Goal: Task Accomplishment & Management: Manage account settings

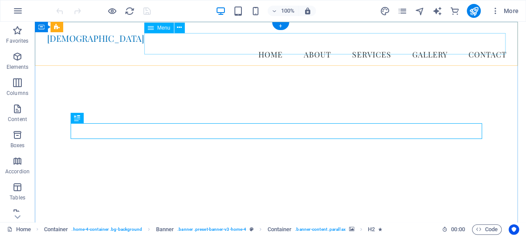
click at [332, 48] on nav "Home About Services Gallery Contact" at bounding box center [280, 55] width 467 height 22
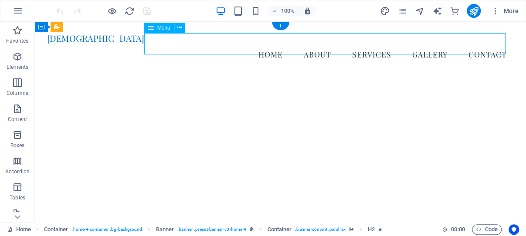
click at [332, 48] on nav "Home About Services Gallery Contact" at bounding box center [280, 55] width 467 height 22
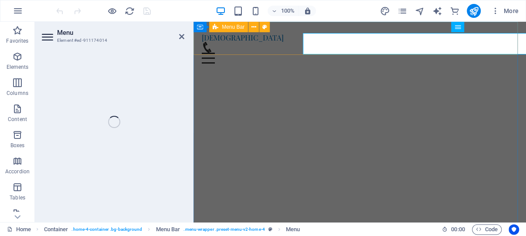
select select
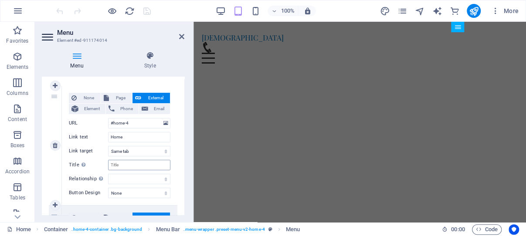
scroll to position [83, 0]
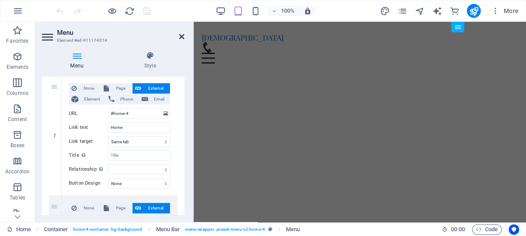
click at [180, 35] on icon at bounding box center [181, 36] width 5 height 7
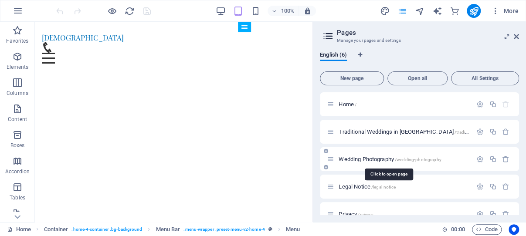
click at [372, 158] on span "Wedding Photography /wedding-photography" at bounding box center [390, 159] width 102 height 7
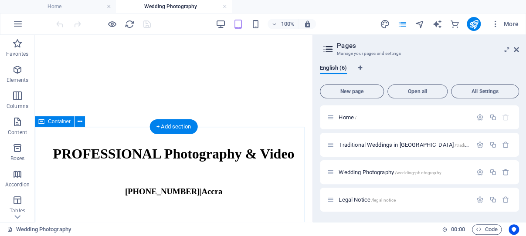
scroll to position [36, 0]
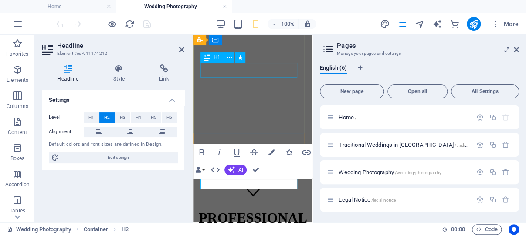
scroll to position [0, 0]
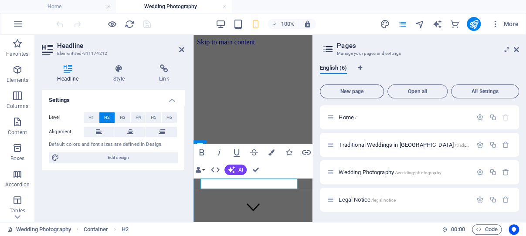
drag, startPoint x: 265, startPoint y: 182, endPoint x: 460, endPoint y: 212, distance: 197.6
click at [181, 49] on icon at bounding box center [181, 49] width 5 height 7
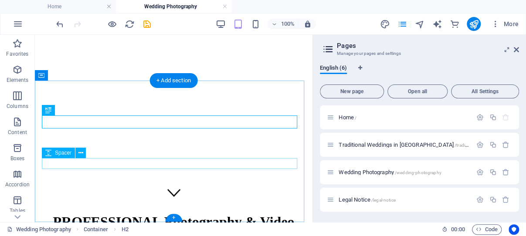
scroll to position [82, 0]
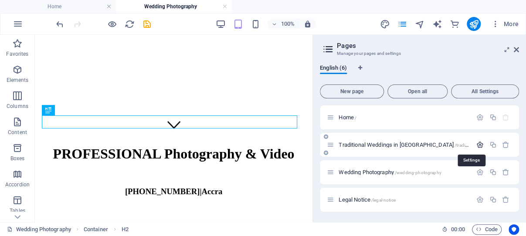
click at [477, 144] on icon "button" at bounding box center [480, 144] width 7 height 7
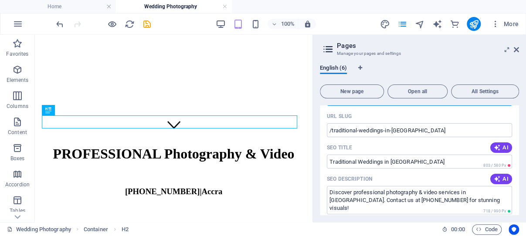
scroll to position [83, 0]
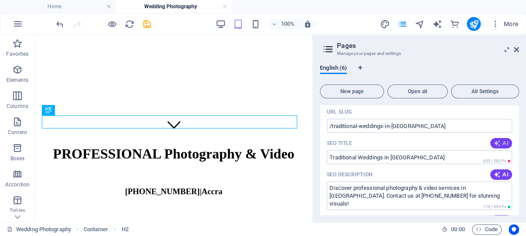
click at [494, 142] on icon "button" at bounding box center [497, 143] width 7 height 7
type input "Colorful Ghanaian Weddings"
click at [494, 174] on icon "button" at bounding box center [497, 174] width 7 height 7
type textarea "Capture the essence of Ghanaian traditions with our professional photography an…"
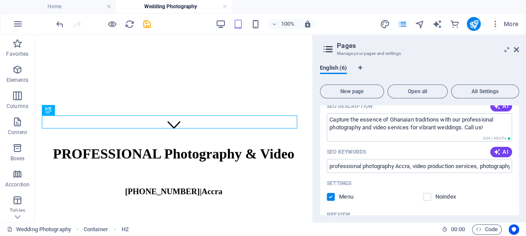
scroll to position [167, 0]
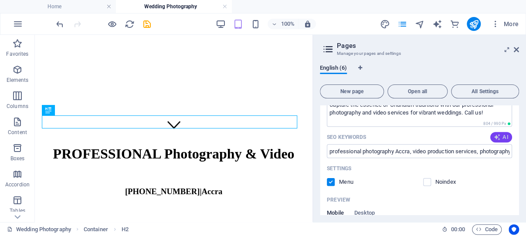
click at [494, 141] on icon "button" at bounding box center [497, 137] width 7 height 7
type input "Ghanaian traditional weddings, photography and video services, Accra wedding ph…"
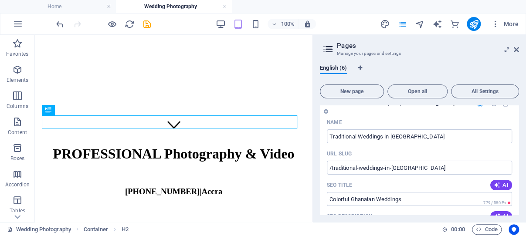
scroll to position [0, 0]
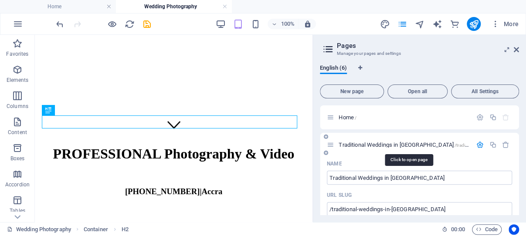
click at [373, 145] on span "Traditional Weddings in [GEOGRAPHIC_DATA] /traditional-weddings-in-[GEOGRAPHIC_…" at bounding box center [443, 145] width 209 height 7
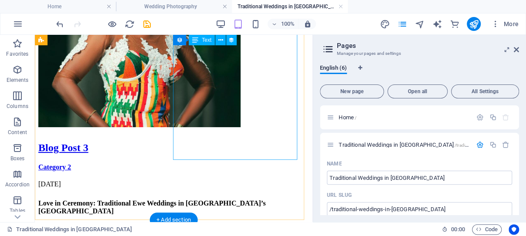
scroll to position [1515, 0]
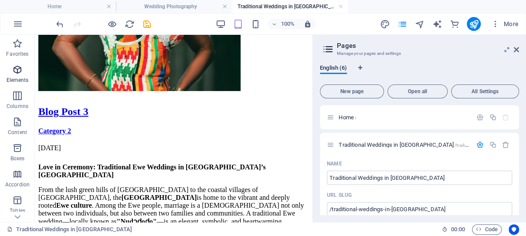
click at [18, 68] on icon "button" at bounding box center [17, 70] width 10 height 10
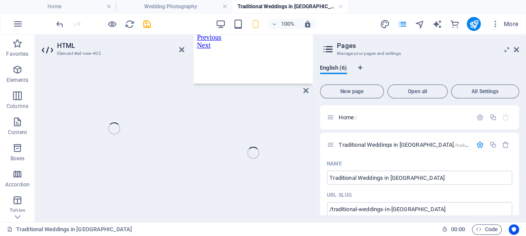
scroll to position [3400, 0]
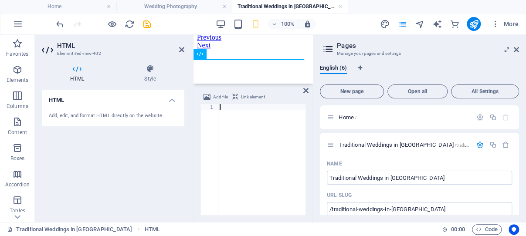
paste textarea "</section>"
type textarea "</section>"
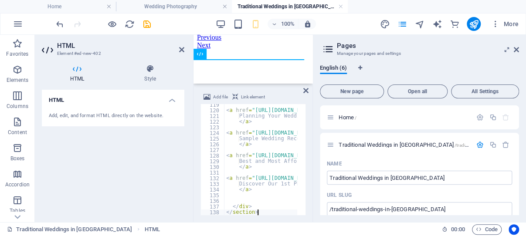
scroll to position [671, 0]
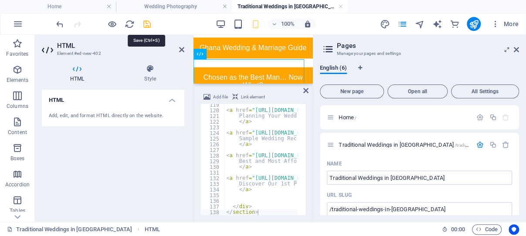
click at [147, 23] on icon "save" at bounding box center [147, 24] width 10 height 10
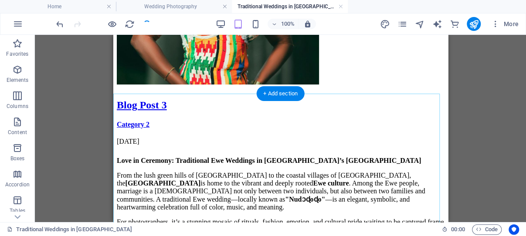
scroll to position [1455, 0]
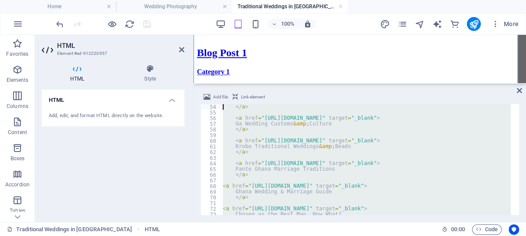
scroll to position [0, 0]
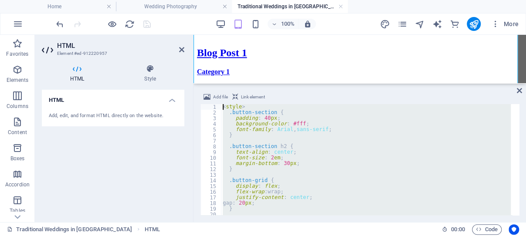
drag, startPoint x: 262, startPoint y: 203, endPoint x: 22, endPoint y: 45, distance: 287.3
click at [221, 104] on div "< style > .button-section { padding : 40 px ; background-color : #fff ; font-fa…" at bounding box center [366, 159] width 290 height 111
type textarea "<style> .button-section {"
paste textarea
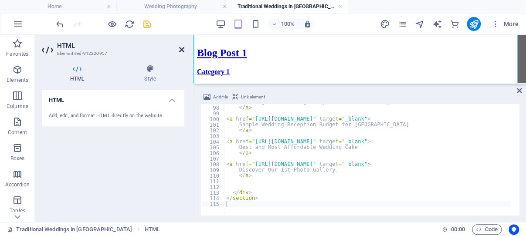
click at [181, 49] on icon at bounding box center [181, 49] width 5 height 7
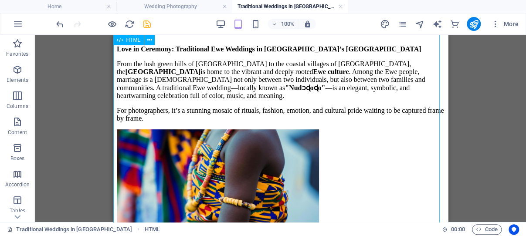
scroll to position [1386, 0]
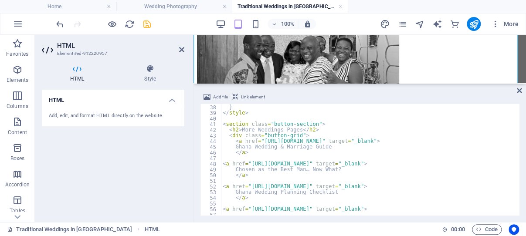
scroll to position [209, 0]
click at [282, 130] on div "} } </ style > < section class = "button-section" > < h2 > More Weddings Pages …" at bounding box center [395, 156] width 349 height 114
click at [258, 130] on div "} } </ style > < section class = "button-section" > < h2 > More Wedding Pages <…" at bounding box center [395, 156] width 349 height 114
click at [302, 130] on div "} } </ style > < section class = "button-section" > < h2 > More Ghana Wedding P…" at bounding box center [395, 156] width 349 height 114
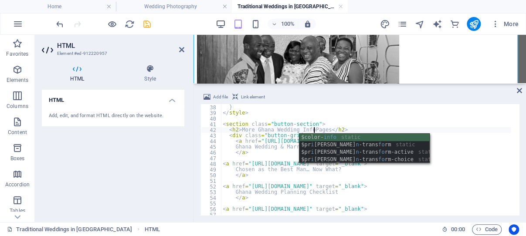
scroll to position [0, 11]
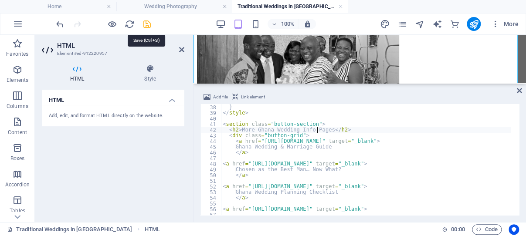
type textarea "<h2>More Ghana Wedding Info Pages</h2>"
click at [146, 22] on icon "save" at bounding box center [147, 24] width 10 height 10
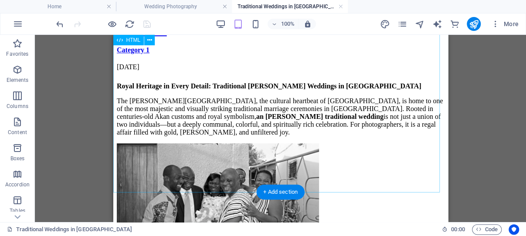
scroll to position [1809, 0]
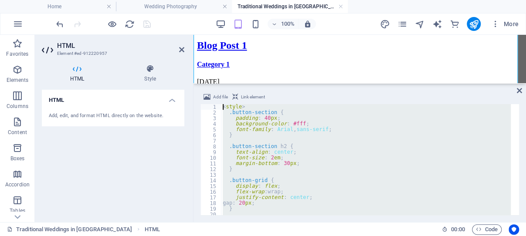
scroll to position [0, 0]
drag, startPoint x: 279, startPoint y: 201, endPoint x: 182, endPoint y: 68, distance: 164.8
click at [221, 104] on div "< style > .button-section { padding : 40 px ; background-color : #fff ; font-fa…" at bounding box center [366, 159] width 290 height 111
type textarea "<style> .button-section {"
paste textarea
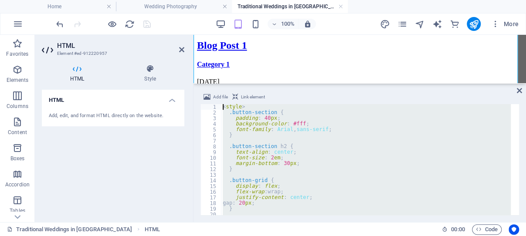
scroll to position [577, 0]
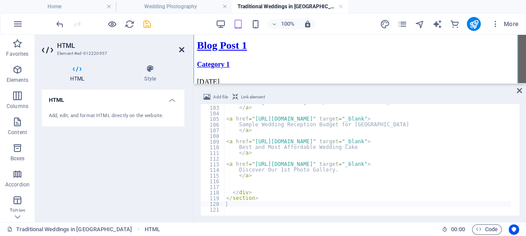
drag, startPoint x: 182, startPoint y: 48, endPoint x: 65, endPoint y: 19, distance: 120.7
click at [182, 48] on icon at bounding box center [181, 49] width 5 height 7
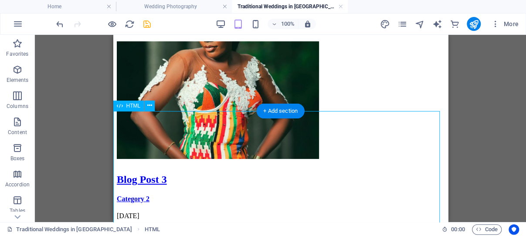
scroll to position [1475, 0]
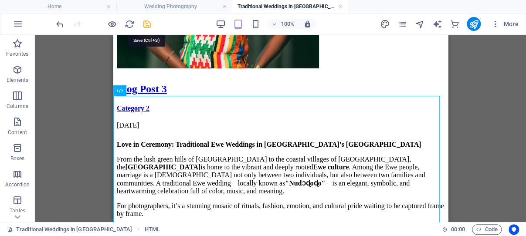
click at [146, 21] on icon "save" at bounding box center [147, 24] width 10 height 10
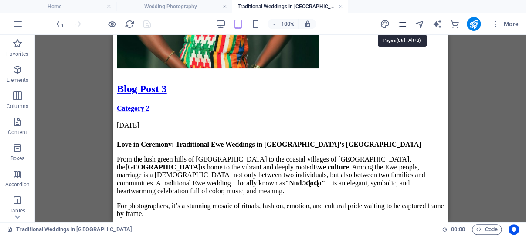
click at [403, 22] on icon "pages" at bounding box center [402, 24] width 10 height 10
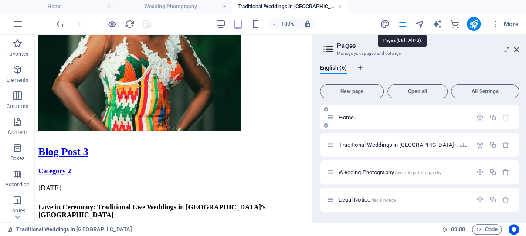
scroll to position [1601, 0]
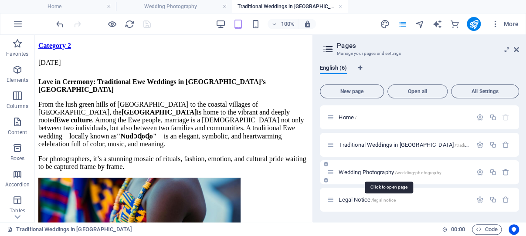
click at [376, 173] on span "Wedding Photography /wedding-photography" at bounding box center [390, 172] width 102 height 7
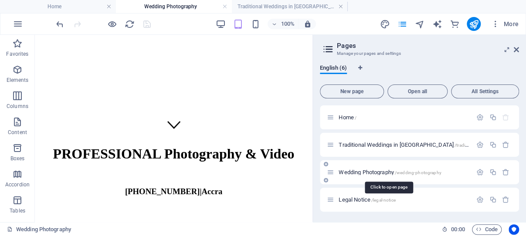
scroll to position [52, 0]
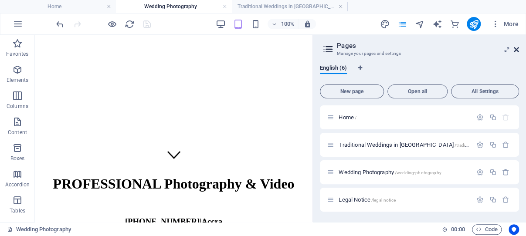
click at [517, 48] on icon at bounding box center [516, 49] width 5 height 7
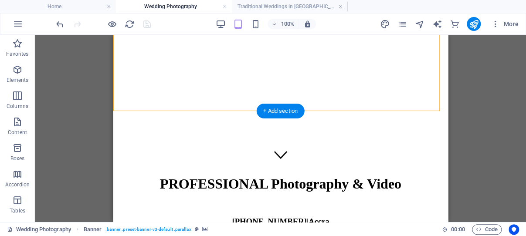
select select "vh"
select select "%"
select select "px"
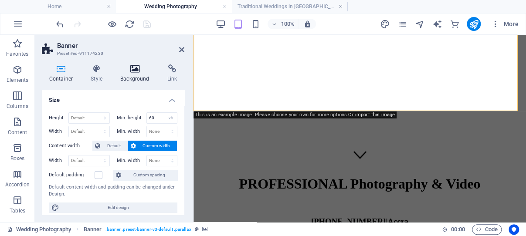
click at [135, 71] on icon at bounding box center [135, 69] width 44 height 9
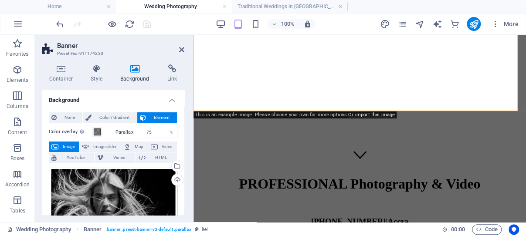
click at [112, 177] on div "Drag files here, click to choose files or select files from Files or our free s…" at bounding box center [113, 206] width 129 height 78
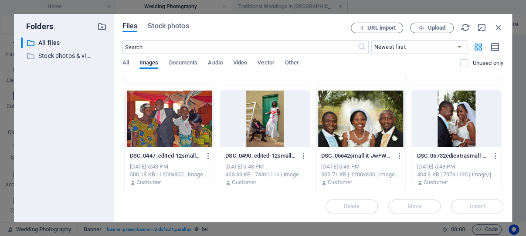
scroll to position [542, 0]
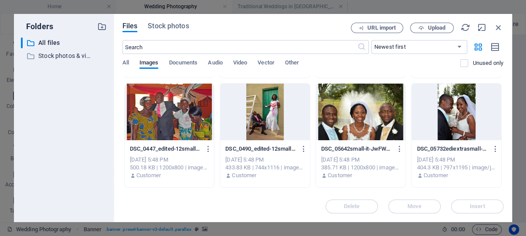
click at [363, 120] on div at bounding box center [361, 112] width 90 height 57
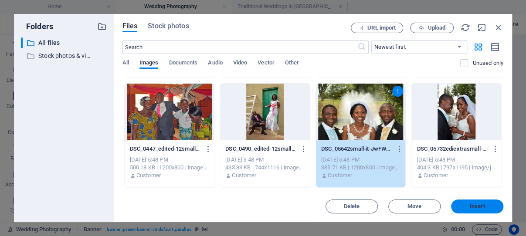
drag, startPoint x: 476, startPoint y: 206, endPoint x: 221, endPoint y: 148, distance: 262.0
click at [476, 206] on span "Insert" at bounding box center [477, 206] width 15 height 5
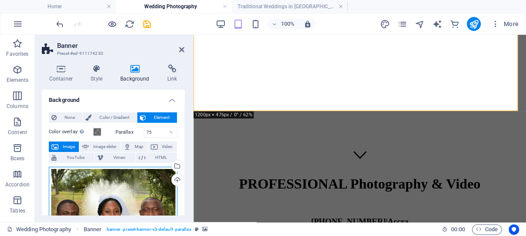
click at [117, 177] on div "Drag files here, click to choose files or select files from Files or our free s…" at bounding box center [113, 210] width 129 height 87
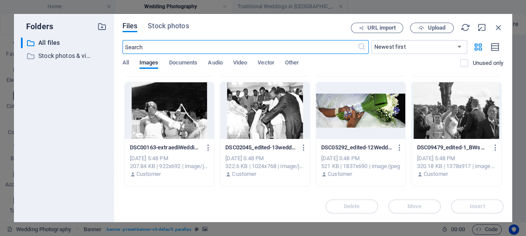
scroll to position [1280, 0]
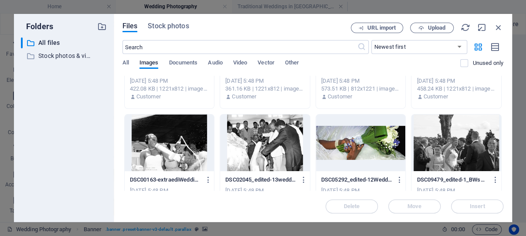
click at [362, 140] on div at bounding box center [361, 143] width 90 height 57
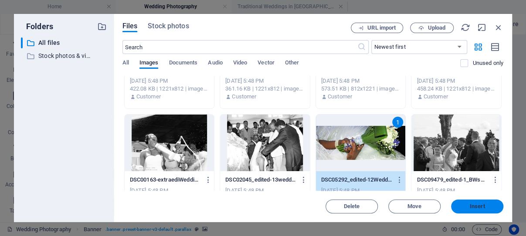
drag, startPoint x: 474, startPoint y: 205, endPoint x: 225, endPoint y: 148, distance: 255.3
click at [474, 205] on span "Insert" at bounding box center [477, 206] width 15 height 5
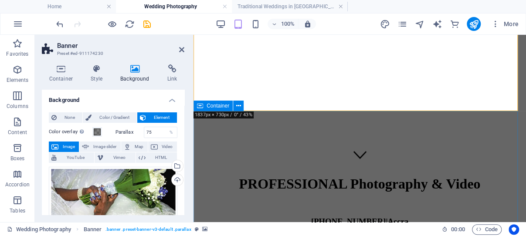
scroll to position [0, 0]
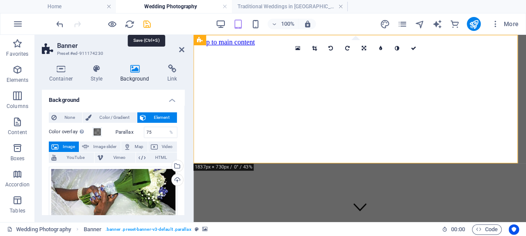
click at [145, 21] on icon "save" at bounding box center [147, 24] width 10 height 10
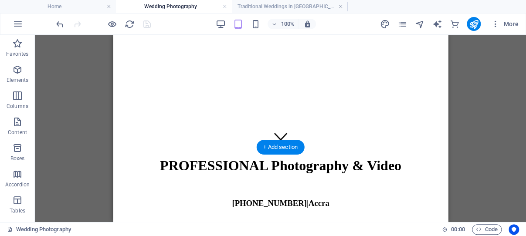
scroll to position [72, 0]
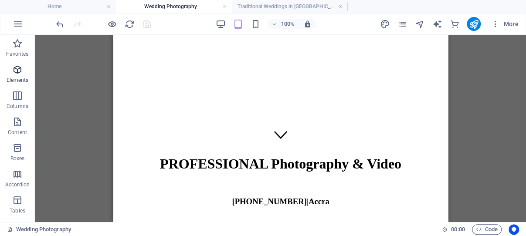
click at [17, 68] on icon "button" at bounding box center [17, 70] width 10 height 10
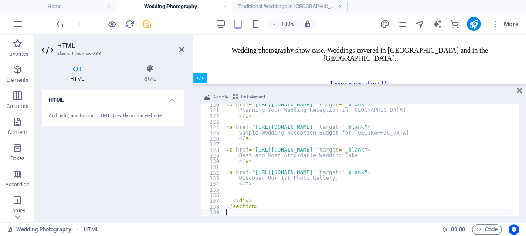
scroll to position [677, 0]
click at [147, 23] on icon "save" at bounding box center [147, 24] width 10 height 10
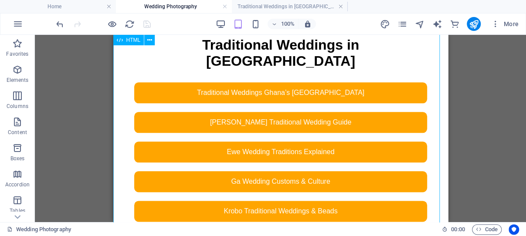
scroll to position [610, 0]
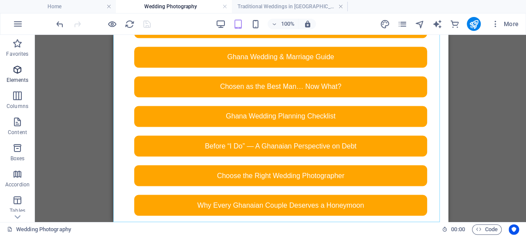
click at [18, 68] on icon "button" at bounding box center [17, 70] width 10 height 10
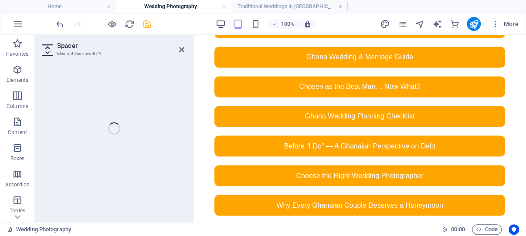
scroll to position [892, 0]
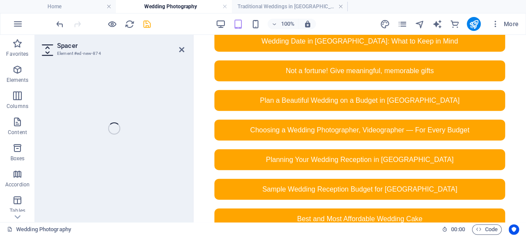
select select "px"
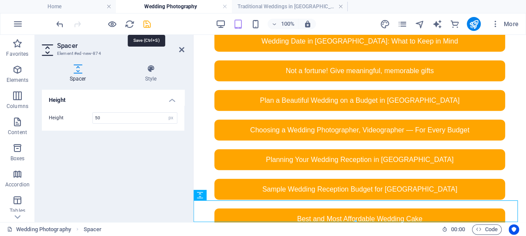
click at [147, 25] on icon "save" at bounding box center [147, 24] width 10 height 10
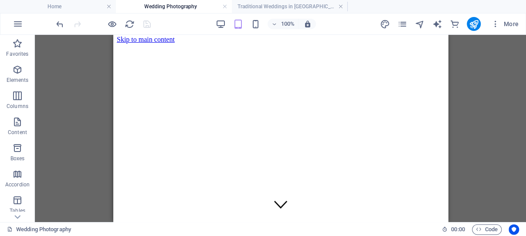
scroll to position [0, 0]
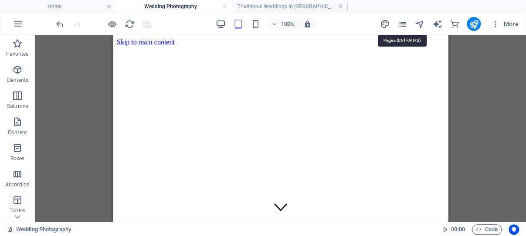
click at [402, 22] on icon "pages" at bounding box center [402, 24] width 10 height 10
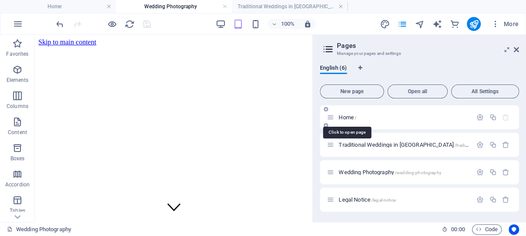
click at [346, 117] on span "Home /" at bounding box center [348, 117] width 18 height 7
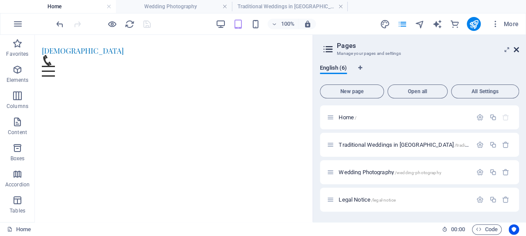
drag, startPoint x: 518, startPoint y: 48, endPoint x: 261, endPoint y: 48, distance: 256.8
click at [518, 48] on icon at bounding box center [516, 49] width 5 height 7
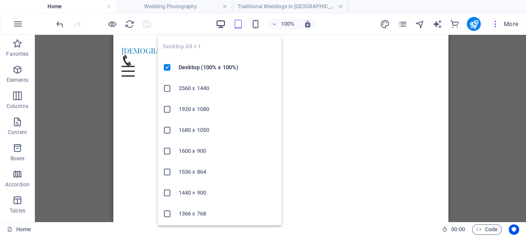
click at [0, 0] on icon "button" at bounding box center [0, 0] width 0 height 0
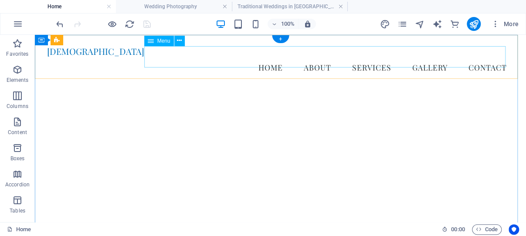
click at [281, 61] on nav "Home About Services Gallery Contact" at bounding box center [280, 68] width 467 height 22
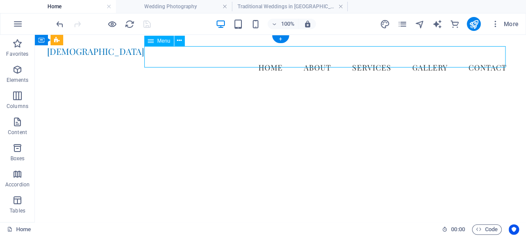
click at [281, 61] on nav "Home About Services Gallery Contact" at bounding box center [280, 68] width 467 height 22
select select
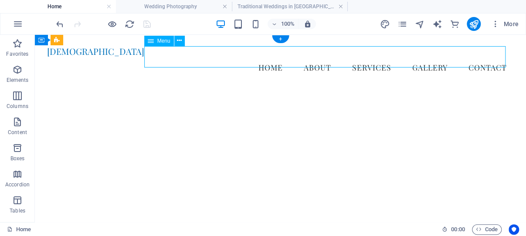
select select
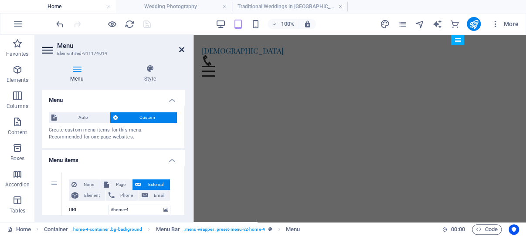
click at [180, 48] on icon at bounding box center [181, 49] width 5 height 7
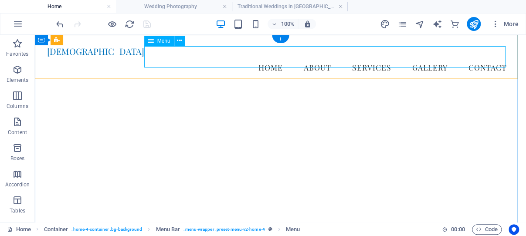
click at [283, 62] on nav "Home About Services Gallery Contact" at bounding box center [280, 68] width 467 height 22
select select
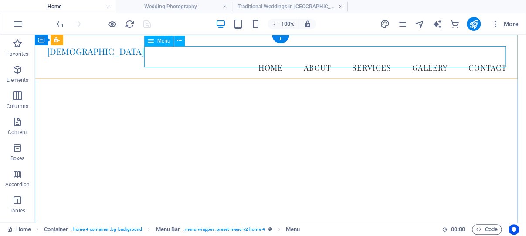
select select
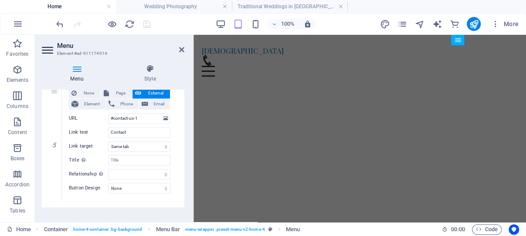
scroll to position [573, 0]
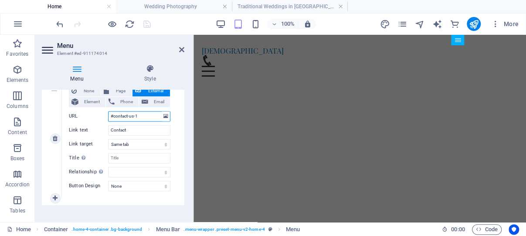
drag, startPoint x: 143, startPoint y: 116, endPoint x: 110, endPoint y: 116, distance: 33.1
click at [110, 116] on input "#contact-us-1" at bounding box center [139, 116] width 62 height 10
drag, startPoint x: 181, startPoint y: 48, endPoint x: 143, endPoint y: 56, distance: 38.3
click at [181, 48] on icon at bounding box center [181, 49] width 5 height 7
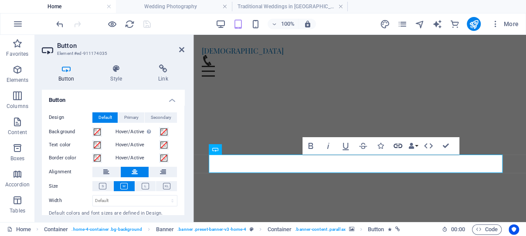
click at [399, 144] on icon "button" at bounding box center [398, 146] width 9 height 4
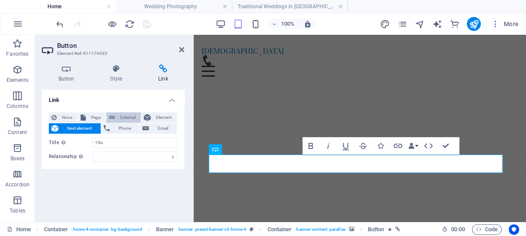
click at [132, 118] on span "External" at bounding box center [128, 117] width 20 height 10
select select "blank"
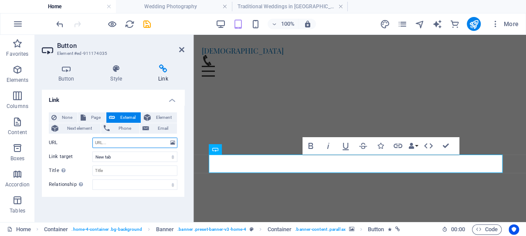
paste input "#contact-us-1"
type input "#contact-us-1"
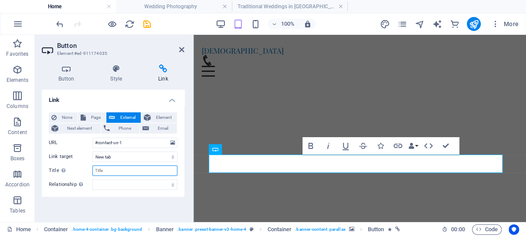
click at [113, 171] on input "Title Additional link description, should not be the same as the link text. The…" at bounding box center [134, 171] width 85 height 10
type input "Contact Us or Book"
click at [92, 180] on select "alternate author bookmark external help license next nofollow noreferrer noopen…" at bounding box center [134, 185] width 85 height 10
select select "author"
click option "author" at bounding box center [0, 0] width 0 height 0
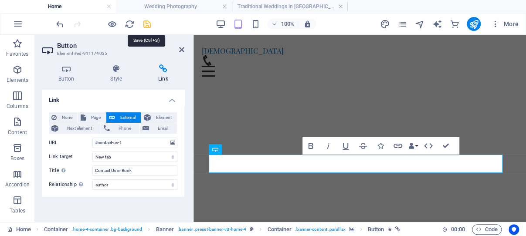
click at [147, 23] on icon "save" at bounding box center [147, 24] width 10 height 10
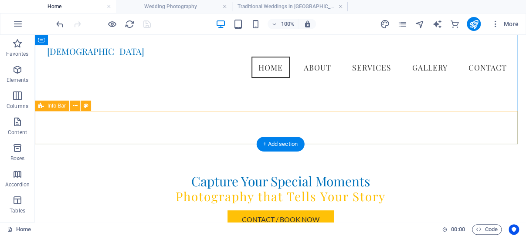
scroll to position [92, 0]
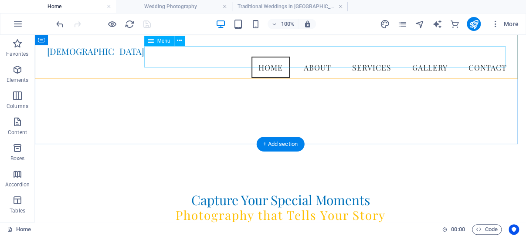
click at [327, 63] on nav "Home About Services Gallery Contact" at bounding box center [280, 68] width 467 height 22
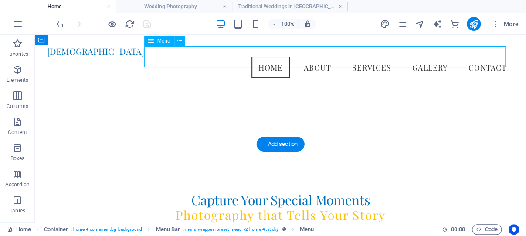
click at [327, 64] on nav "Home About Services Gallery Contact" at bounding box center [280, 68] width 467 height 22
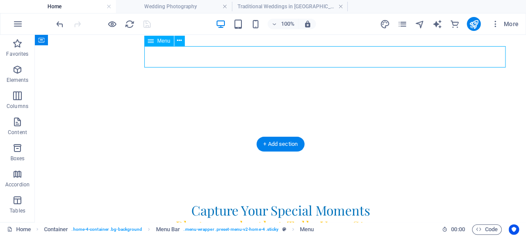
select select
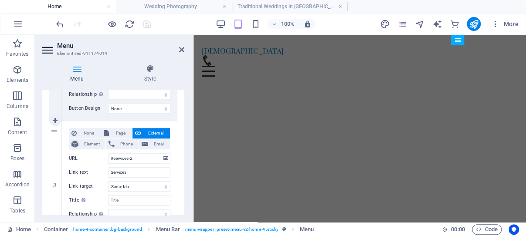
scroll to position [333, 0]
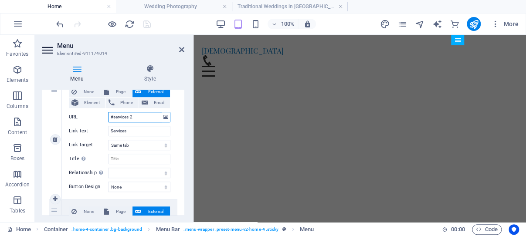
drag, startPoint x: 138, startPoint y: 117, endPoint x: 109, endPoint y: 118, distance: 28.3
click at [109, 118] on input "#services-2" at bounding box center [139, 117] width 62 height 10
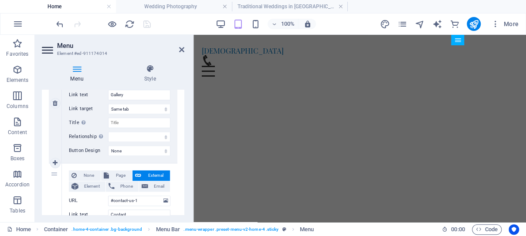
scroll to position [499, 0]
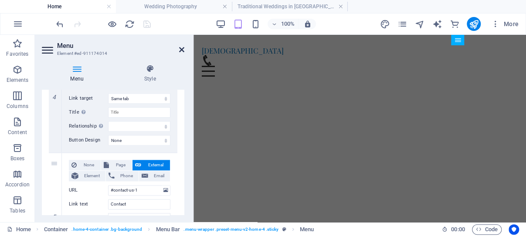
click at [181, 49] on icon at bounding box center [181, 49] width 5 height 7
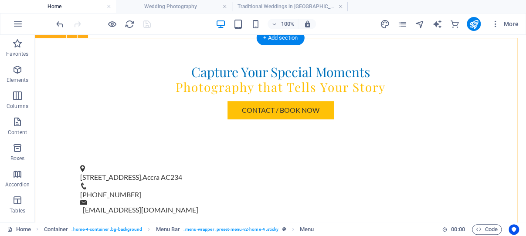
scroll to position [370, 0]
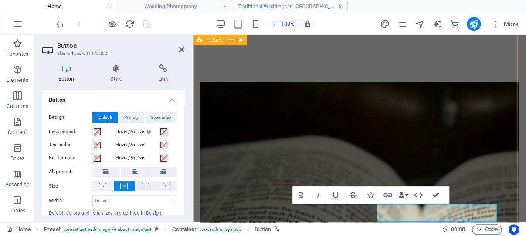
scroll to position [23, 0]
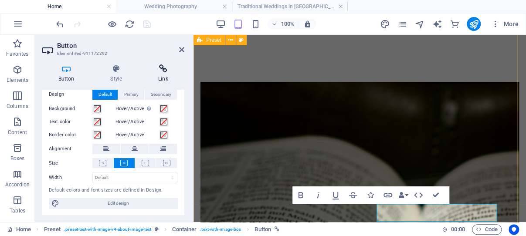
click at [164, 70] on icon at bounding box center [163, 69] width 43 height 9
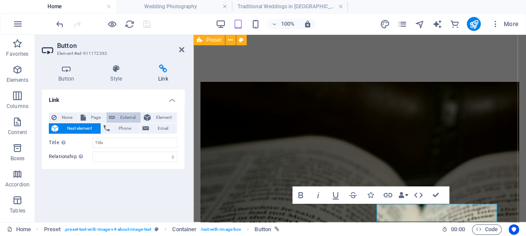
click at [130, 117] on span "External" at bounding box center [128, 117] width 20 height 10
select select "blank"
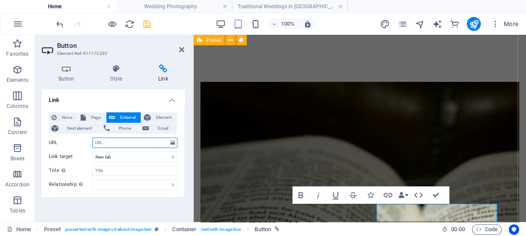
click at [109, 140] on input "URL" at bounding box center [134, 143] width 85 height 10
paste input "#services-2"
type input "#services-2"
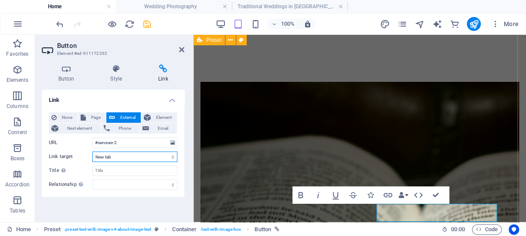
click at [92, 152] on select "New tab Same tab Overlay" at bounding box center [134, 157] width 85 height 10
select select
click option "Same tab" at bounding box center [0, 0] width 0 height 0
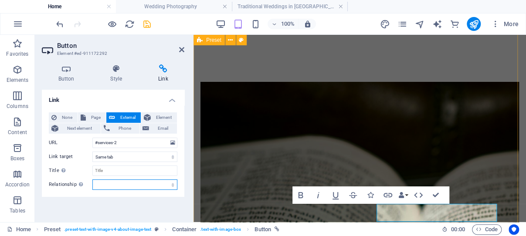
click at [92, 180] on select "alternate author bookmark external help license next nofollow noreferrer noopen…" at bounding box center [134, 185] width 85 height 10
select select "author"
click option "author" at bounding box center [0, 0] width 0 height 0
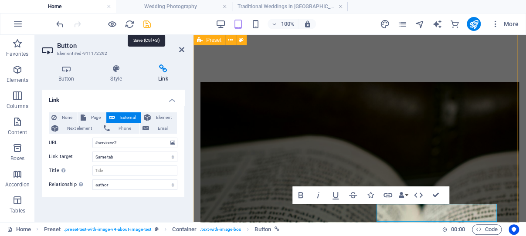
click at [149, 24] on icon "save" at bounding box center [147, 24] width 10 height 10
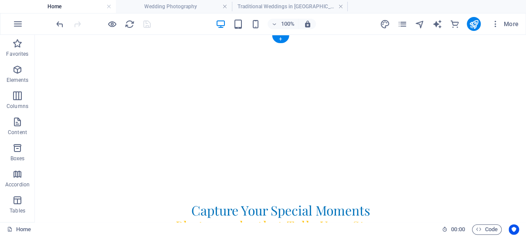
scroll to position [0, 0]
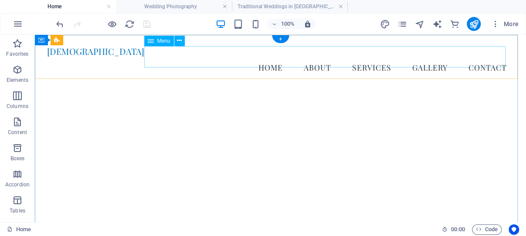
click at [283, 63] on nav "Home About Services Gallery Contact" at bounding box center [280, 68] width 467 height 22
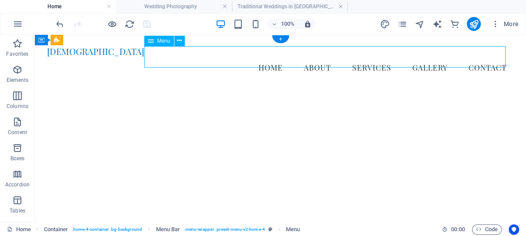
click at [283, 63] on nav "Home About Services Gallery Contact" at bounding box center [280, 68] width 467 height 22
select select
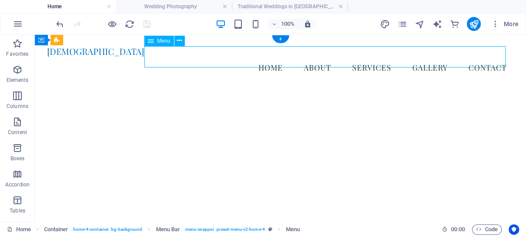
select select
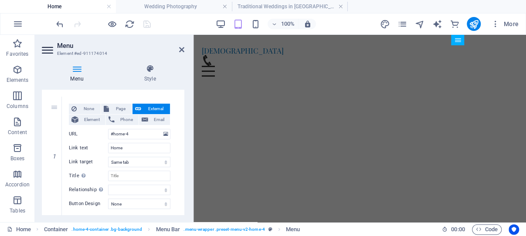
scroll to position [83, 0]
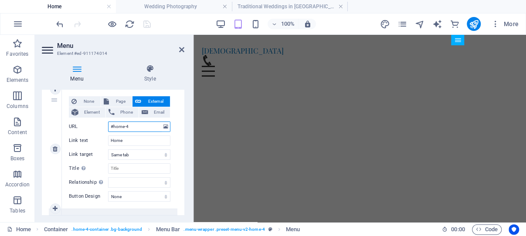
drag, startPoint x: 132, startPoint y: 127, endPoint x: 110, endPoint y: 127, distance: 21.4
click at [110, 127] on input "#home-4" at bounding box center [139, 127] width 62 height 10
click at [114, 102] on span "Page" at bounding box center [121, 101] width 18 height 10
select select
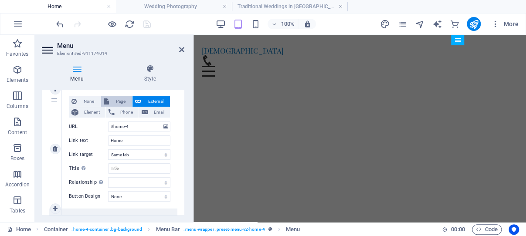
select select
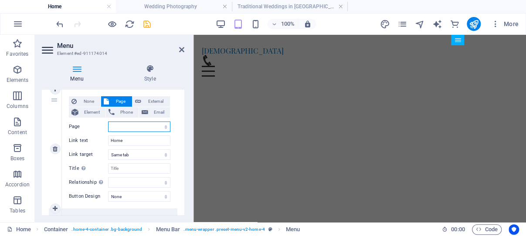
click at [108, 122] on select "Home Traditional Weddings in Ghana Wedding Photography Legal Notice Privacy" at bounding box center [139, 127] width 62 height 10
select select "0"
click option "Home" at bounding box center [0, 0] width 0 height 0
select select
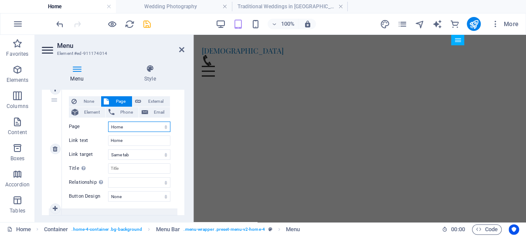
select select
click at [126, 170] on input "Title Additional link description, should not be the same as the link text. The…" at bounding box center [139, 169] width 62 height 10
type input "Ho"
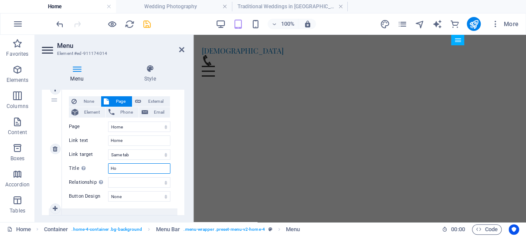
select select
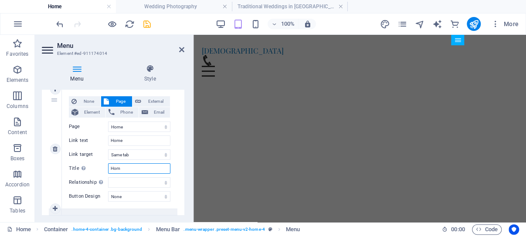
type input "Home"
select select
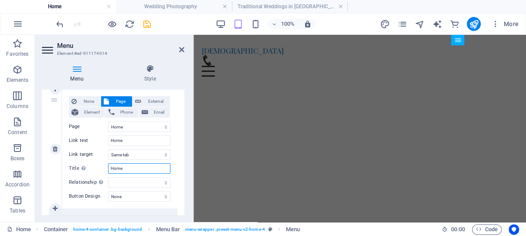
select select
type input "Home"
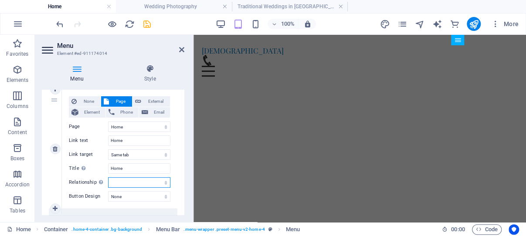
click at [108, 177] on select "alternate author bookmark external help license next nofollow noreferrer noopen…" at bounding box center [139, 182] width 62 height 10
select select "author"
click option "author" at bounding box center [0, 0] width 0 height 0
select select
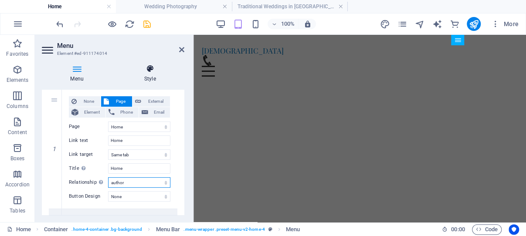
select select
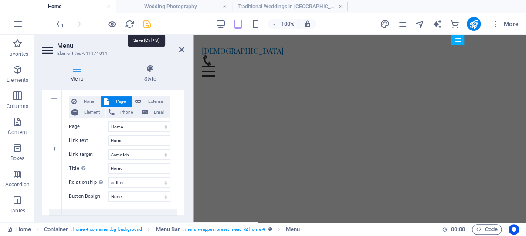
click at [147, 25] on icon "save" at bounding box center [147, 24] width 10 height 10
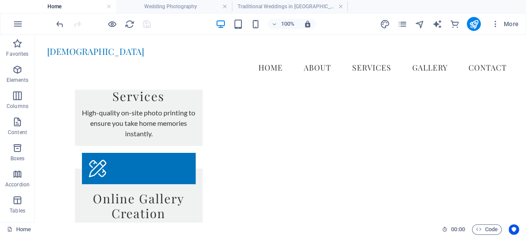
scroll to position [2710, 0]
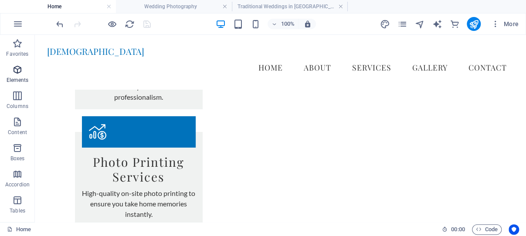
click at [17, 70] on icon "button" at bounding box center [17, 70] width 10 height 10
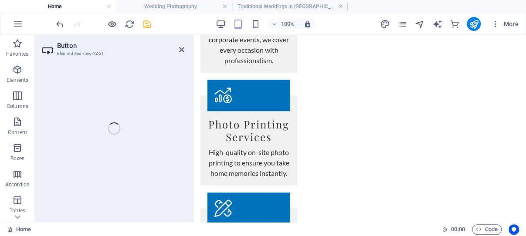
scroll to position [3589, 0]
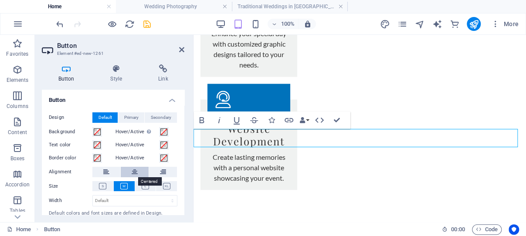
click at [132, 171] on icon at bounding box center [135, 172] width 6 height 10
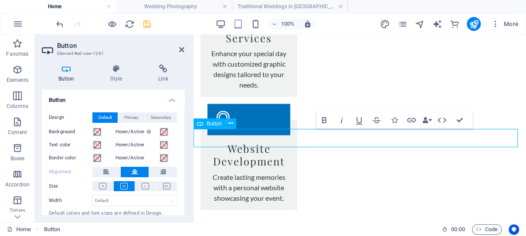
drag, startPoint x: 381, startPoint y: 139, endPoint x: 327, endPoint y: 138, distance: 54.1
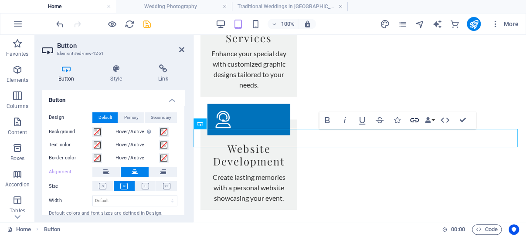
click at [414, 120] on icon "button" at bounding box center [414, 120] width 10 height 10
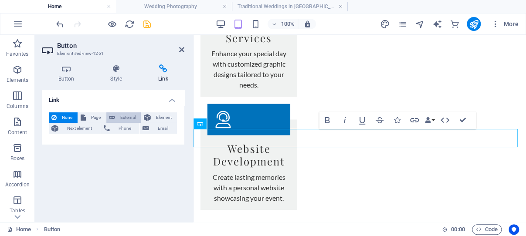
click at [128, 116] on span "External" at bounding box center [128, 117] width 20 height 10
select select "blank"
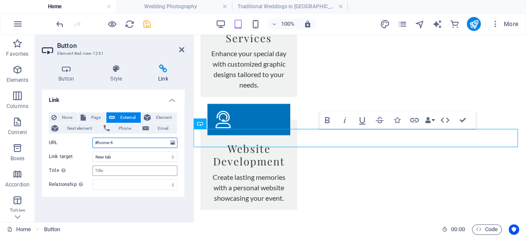
type input "#home-4"
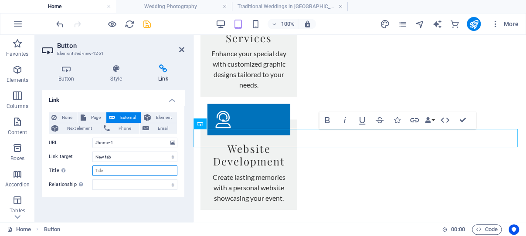
click at [119, 169] on input "Title Additional link description, should not be the same as the link text. The…" at bounding box center [134, 171] width 85 height 10
type input "Home Top"
click at [92, 180] on select "alternate author bookmark external help license next nofollow noreferrer noopen…" at bounding box center [134, 185] width 85 height 10
select select "author"
click option "author" at bounding box center [0, 0] width 0 height 0
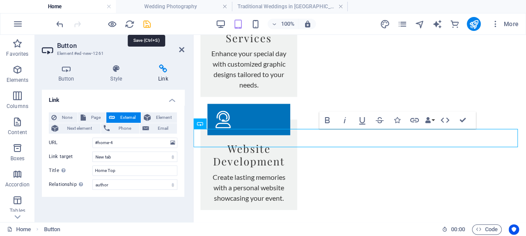
click at [146, 23] on icon "save" at bounding box center [147, 24] width 10 height 10
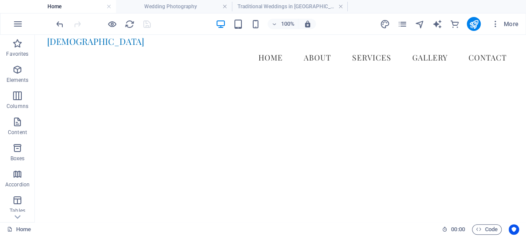
scroll to position [0, 0]
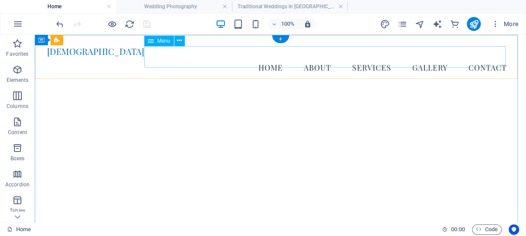
click at [392, 65] on nav "Home About Services Gallery Contact" at bounding box center [280, 68] width 467 height 22
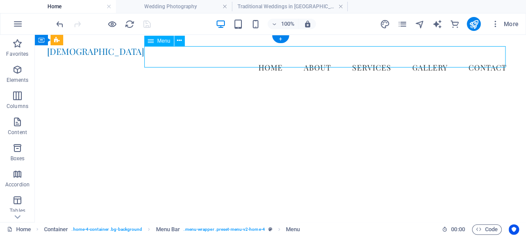
click at [392, 65] on nav "Home About Services Gallery Contact" at bounding box center [280, 68] width 467 height 22
select select
select select "author"
select select
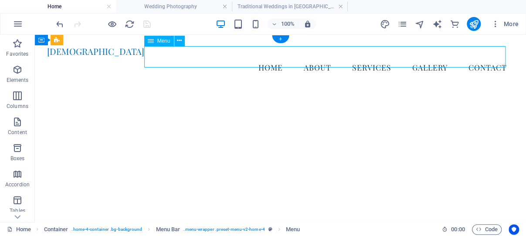
select select
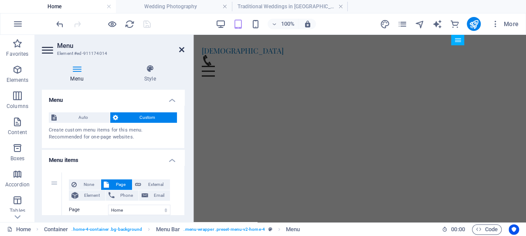
click at [183, 50] on icon at bounding box center [181, 49] width 5 height 7
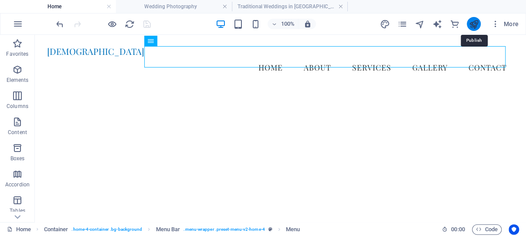
click at [473, 22] on icon "publish" at bounding box center [474, 24] width 10 height 10
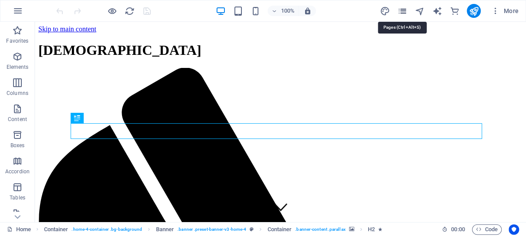
click at [0, 0] on icon "pages" at bounding box center [0, 0] width 0 height 0
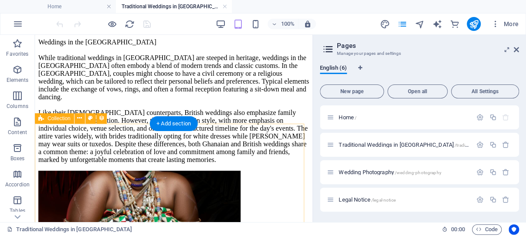
scroll to position [508, 0]
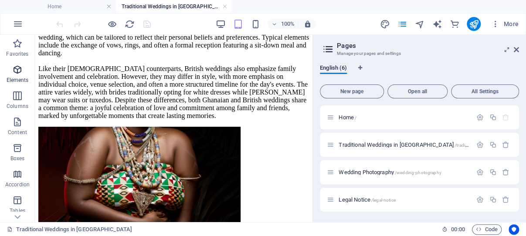
click at [0, 0] on icon "button" at bounding box center [0, 0] width 0 height 0
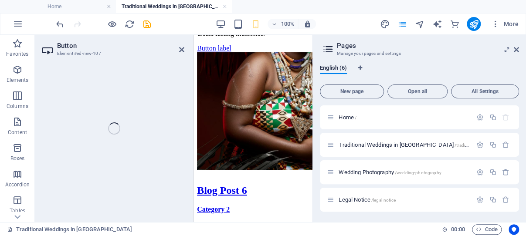
scroll to position [906, 0]
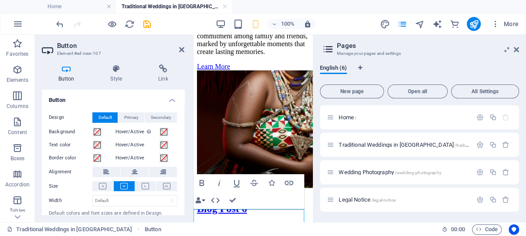
click at [230, 70] on link "Learn More" at bounding box center [213, 66] width 33 height 7
click at [164, 69] on icon at bounding box center [163, 69] width 43 height 9
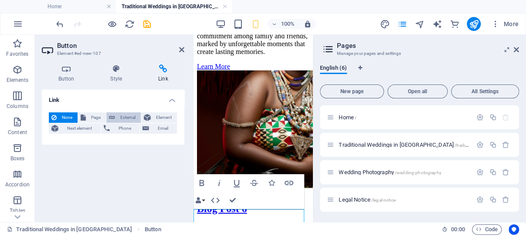
click at [125, 115] on span "External" at bounding box center [128, 117] width 20 height 10
select select "blank"
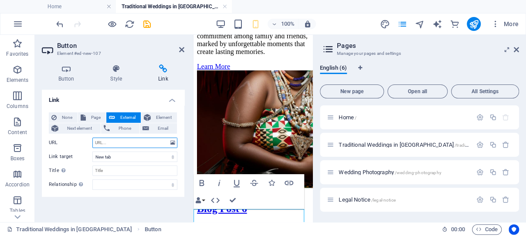
paste input "https://ghanaphotographer.com/#services-2"
type input "https://ghanaphotographer.com/#services-2"
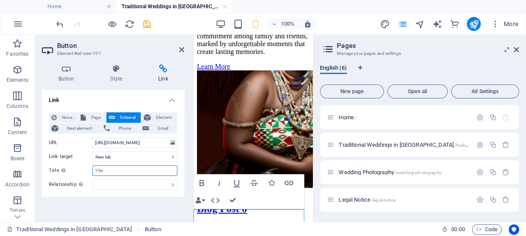
click at [124, 168] on input "Title Additional link description, should not be the same as the link text. The…" at bounding box center [134, 171] width 85 height 10
type input "Learn More"
click at [230, 70] on link "Learn More" at bounding box center [213, 66] width 33 height 7
drag, startPoint x: 253, startPoint y: 217, endPoint x: 209, endPoint y: 218, distance: 44.0
click at [209, 70] on link "Learn More" at bounding box center [213, 66] width 33 height 7
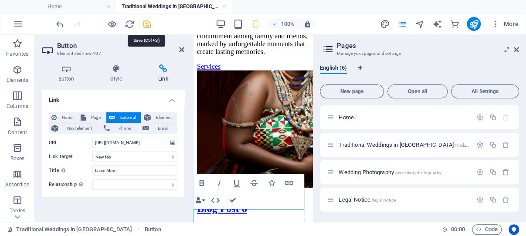
drag, startPoint x: 147, startPoint y: 24, endPoint x: 38, endPoint y: 0, distance: 111.5
click at [147, 24] on icon "save" at bounding box center [147, 24] width 10 height 10
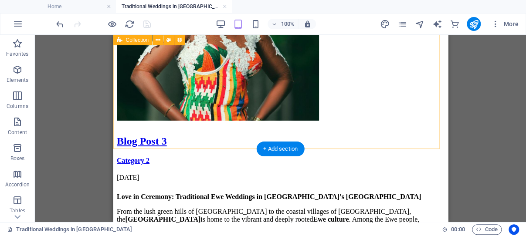
scroll to position [1477, 0]
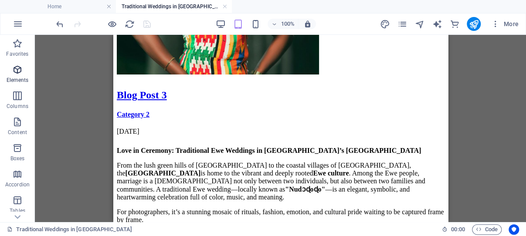
click at [0, 0] on icon "button" at bounding box center [0, 0] width 0 height 0
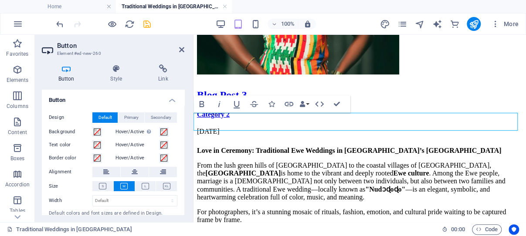
scroll to position [1498, 0]
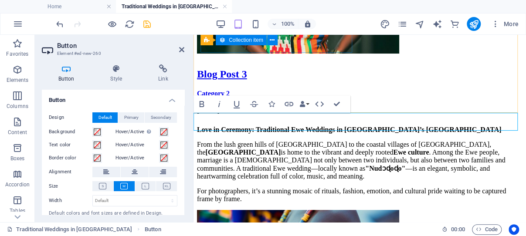
click at [163, 68] on icon at bounding box center [163, 69] width 43 height 9
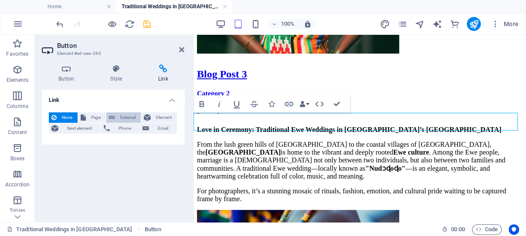
click at [127, 117] on span "External" at bounding box center [128, 117] width 20 height 10
select select "blank"
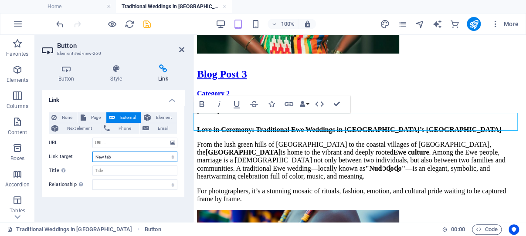
click at [92, 152] on select "New tab Same tab Overlay" at bounding box center [134, 157] width 85 height 10
select select
click option "Same tab" at bounding box center [0, 0] width 0 height 0
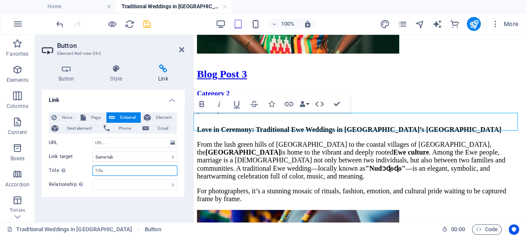
click at [112, 169] on input "Title Additional link description, should not be the same as the link text. The…" at bounding box center [134, 171] width 85 height 10
type input "Contact Us"
click at [92, 180] on select "alternate author bookmark external help license next nofollow noreferrer noopen…" at bounding box center [134, 185] width 85 height 10
select select "author"
click option "author" at bounding box center [0, 0] width 0 height 0
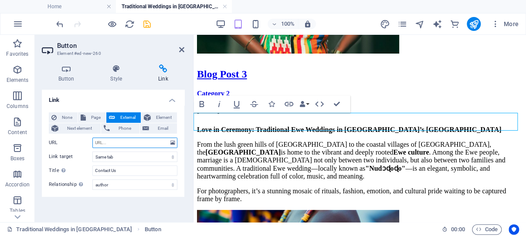
click at [119, 142] on input "URL" at bounding box center [134, 143] width 85 height 10
paste input "https://ghanaphotographer.com/#contact-us-1"
type input "https://ghanaphotographer.com/#contact-us-1"
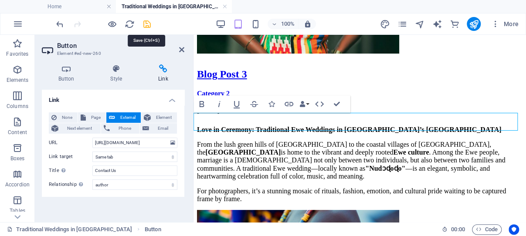
click at [147, 22] on icon "save" at bounding box center [147, 24] width 10 height 10
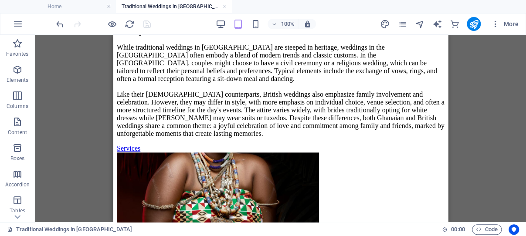
scroll to position [454, 0]
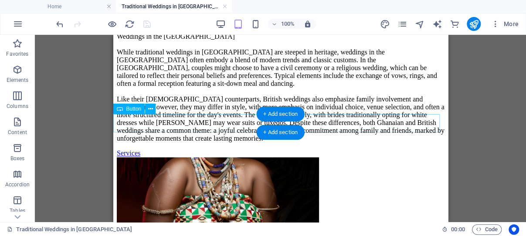
click at [145, 150] on div "Services" at bounding box center [280, 154] width 328 height 8
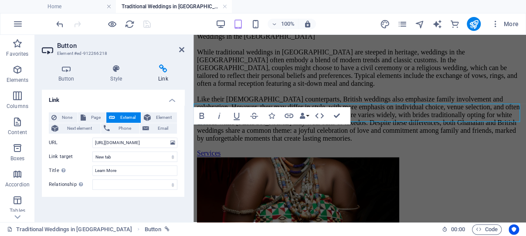
scroll to position [465, 0]
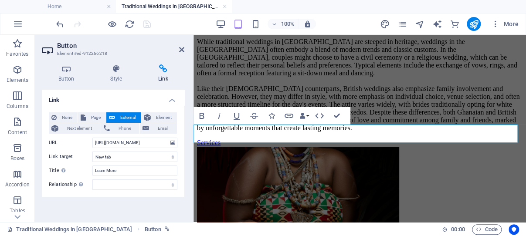
click at [208, 139] on link "Services" at bounding box center [209, 142] width 24 height 7
click at [181, 48] on icon at bounding box center [181, 49] width 5 height 7
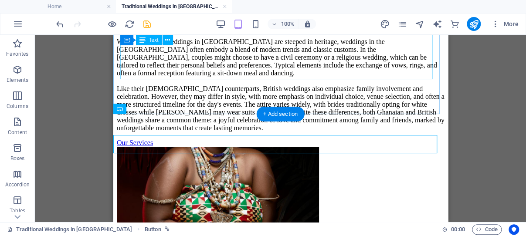
scroll to position [454, 0]
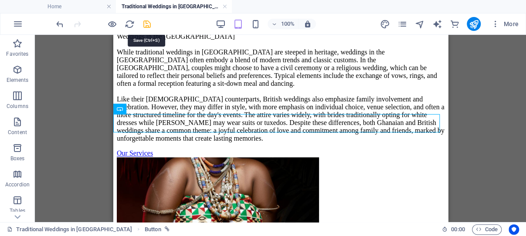
click at [147, 23] on icon "save" at bounding box center [147, 24] width 10 height 10
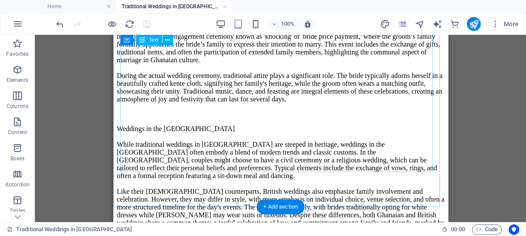
scroll to position [223, 0]
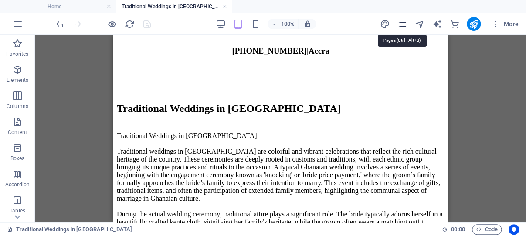
click at [402, 23] on icon "pages" at bounding box center [402, 24] width 10 height 10
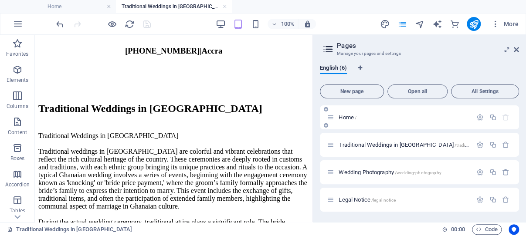
click at [347, 116] on span "Home /" at bounding box center [348, 117] width 18 height 7
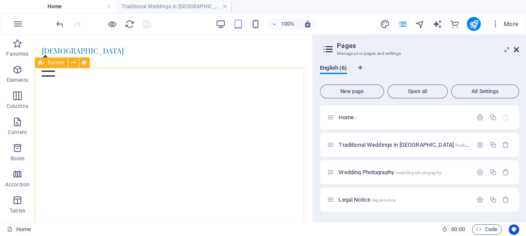
click at [517, 49] on icon at bounding box center [516, 49] width 5 height 7
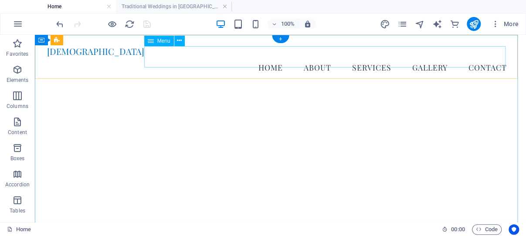
click at [448, 59] on nav "Home About Services Gallery Contact" at bounding box center [280, 68] width 467 height 22
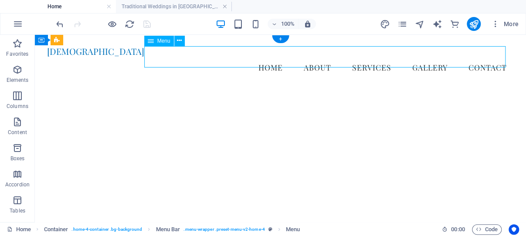
click at [448, 58] on nav "Home About Services Gallery Contact" at bounding box center [280, 68] width 467 height 22
select select
select select "author"
select select
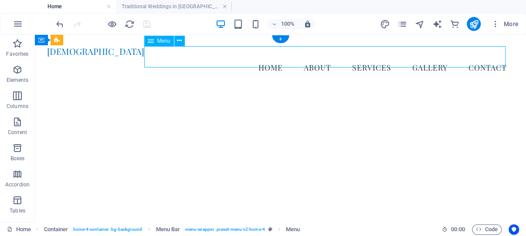
select select
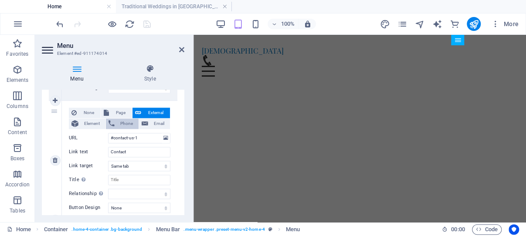
scroll to position [539, 0]
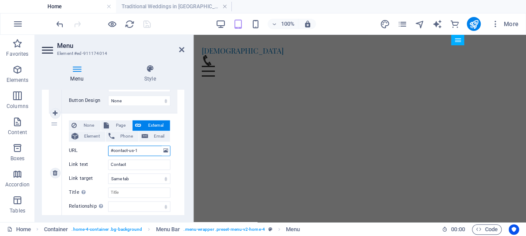
drag, startPoint x: 143, startPoint y: 150, endPoint x: 110, endPoint y: 150, distance: 32.3
click at [110, 150] on input "#contact-us-1" at bounding box center [139, 151] width 62 height 10
type input "https://ghanaphotographer.com/#contact-us-1"
select select
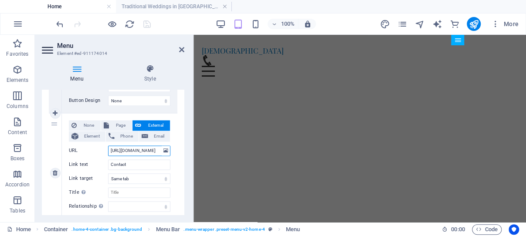
select select
type input "https://ghanaphotographer.com/#contact-us-1"
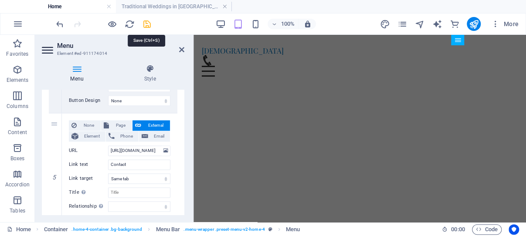
click at [146, 23] on icon "save" at bounding box center [147, 24] width 10 height 10
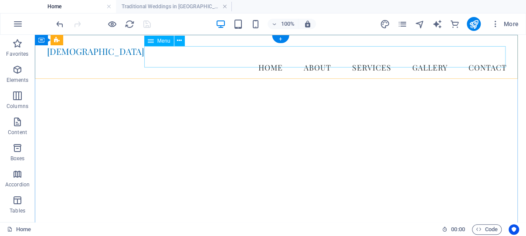
click at [420, 58] on nav "Home About Services Gallery Contact" at bounding box center [280, 68] width 467 height 22
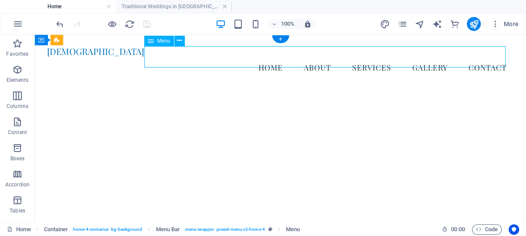
click at [420, 58] on nav "Home About Services Gallery Contact" at bounding box center [280, 68] width 467 height 22
select select
select select "author"
select select
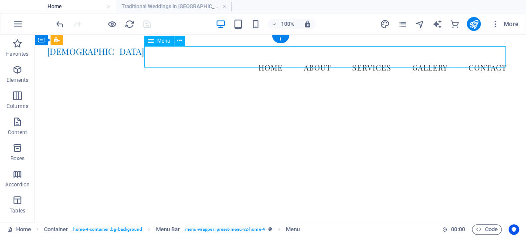
select select
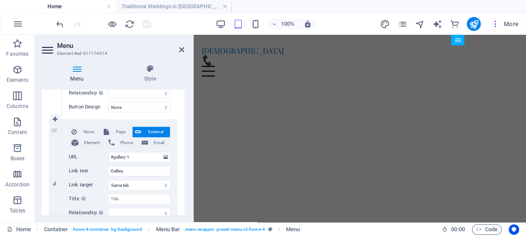
scroll to position [416, 0]
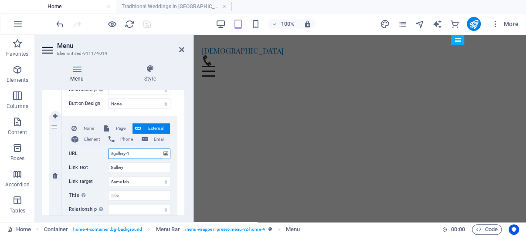
drag, startPoint x: 138, startPoint y: 153, endPoint x: 106, endPoint y: 153, distance: 32.3
click at [108, 153] on input "#gallery-1" at bounding box center [139, 154] width 62 height 10
paste input "https://ghanaphotographer.com/"
type input "https://ghanaphotographer.com/#gallery-1"
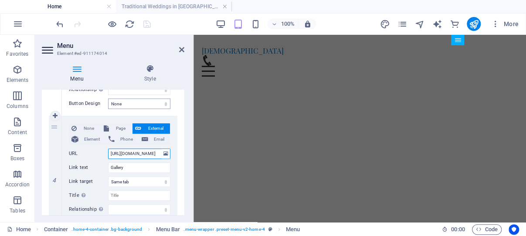
select select
type input "https://ghanaphotographer.com/#gallery-1"
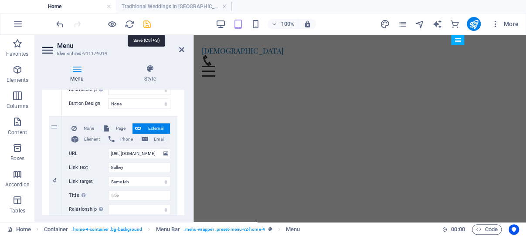
drag, startPoint x: 146, startPoint y: 25, endPoint x: 122, endPoint y: 75, distance: 55.2
click at [146, 25] on icon "save" at bounding box center [147, 24] width 10 height 10
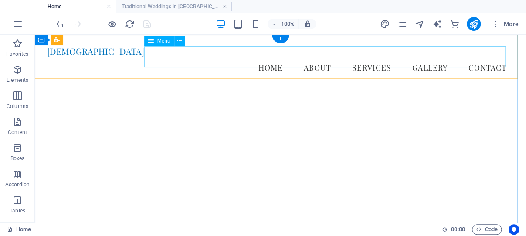
click at [305, 60] on nav "Home About Services Gallery Contact" at bounding box center [280, 68] width 467 height 22
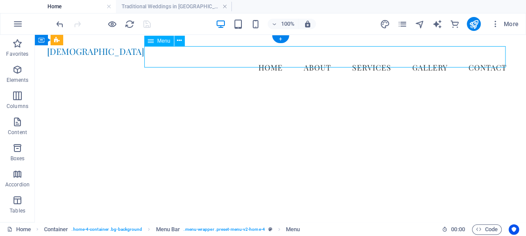
click at [305, 60] on nav "Home About Services Gallery Contact" at bounding box center [280, 68] width 467 height 22
select select
select select "author"
select select
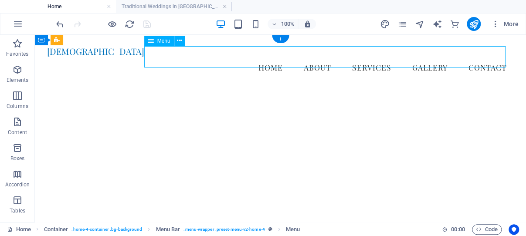
select select
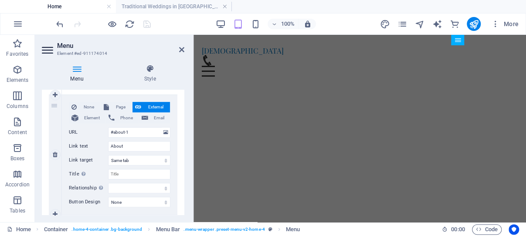
scroll to position [208, 0]
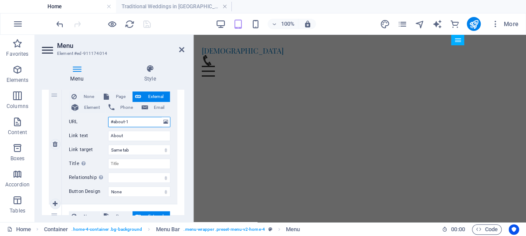
drag, startPoint x: 133, startPoint y: 122, endPoint x: 108, endPoint y: 120, distance: 24.9
click at [108, 120] on input "#about-1" at bounding box center [139, 122] width 62 height 10
paste input "https://ghanaphotographer.com/"
type input "https://ghanaphotographer.com/#about-1"
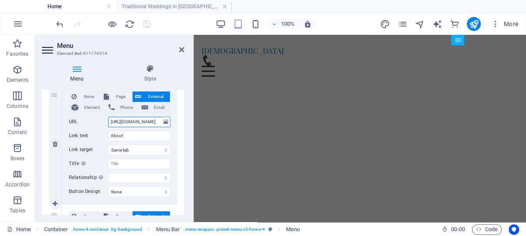
select select
type input "https://ghanaphotographer.com/#about-1"
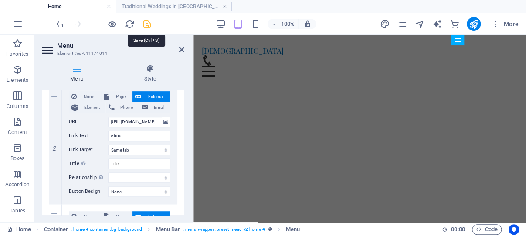
click at [147, 25] on icon "save" at bounding box center [147, 24] width 10 height 10
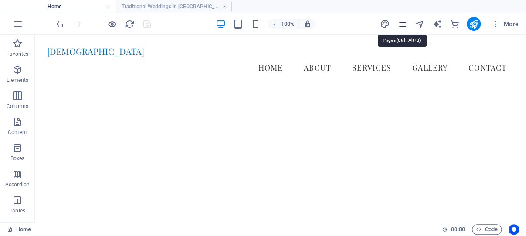
click at [0, 0] on icon "pages" at bounding box center [0, 0] width 0 height 0
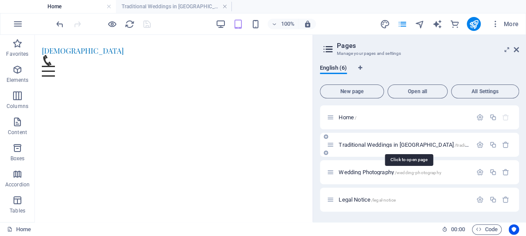
click at [379, 144] on span "Traditional Weddings in [GEOGRAPHIC_DATA] /traditional-weddings-in-[GEOGRAPHIC_…" at bounding box center [443, 145] width 209 height 7
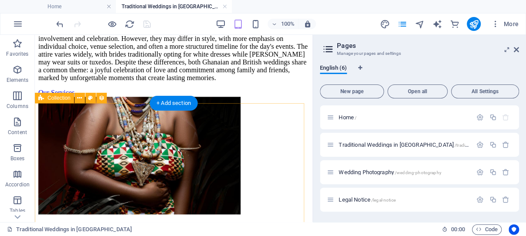
scroll to position [546, 0]
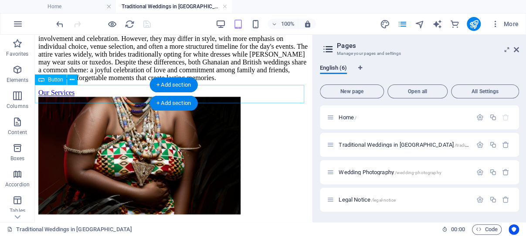
click at [74, 94] on div "Our Services" at bounding box center [173, 93] width 271 height 8
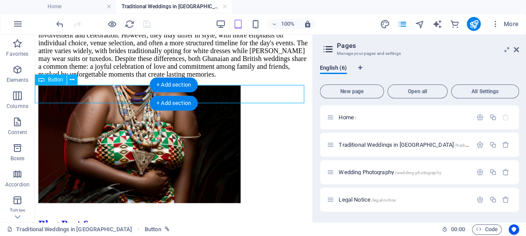
scroll to position [911, 0]
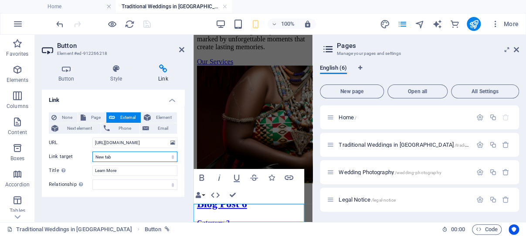
click at [92, 152] on select "New tab Same tab Overlay" at bounding box center [134, 157] width 85 height 10
select select
click option "Same tab" at bounding box center [0, 0] width 0 height 0
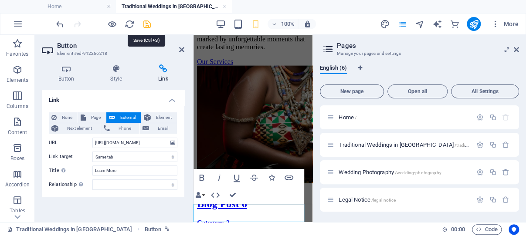
drag, startPoint x: 147, startPoint y: 22, endPoint x: 120, endPoint y: 36, distance: 30.2
click at [147, 22] on icon "save" at bounding box center [147, 24] width 10 height 10
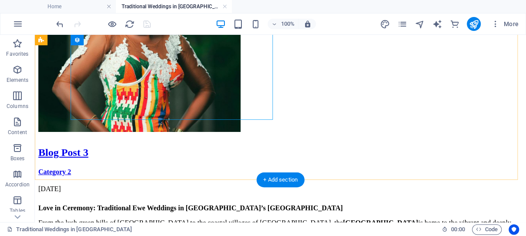
scroll to position [1349, 0]
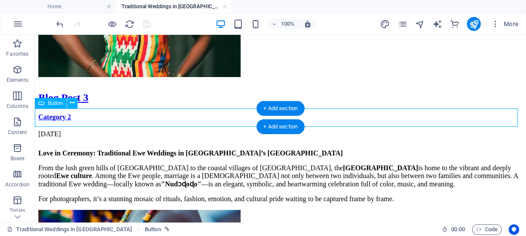
select select
select select "author"
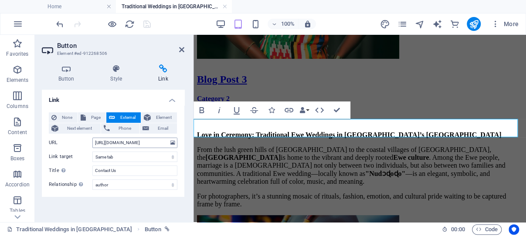
scroll to position [1492, 0]
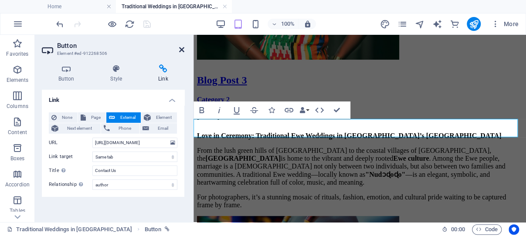
click at [181, 49] on icon at bounding box center [181, 49] width 5 height 7
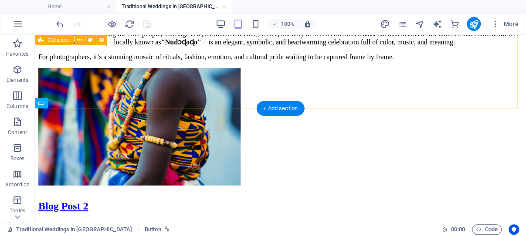
scroll to position [1349, 0]
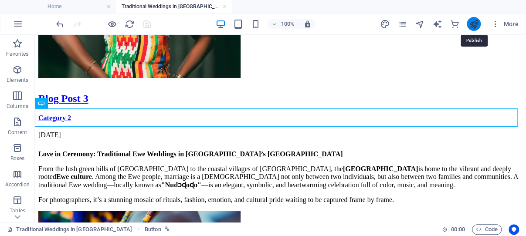
click at [0, 0] on icon "publish" at bounding box center [0, 0] width 0 height 0
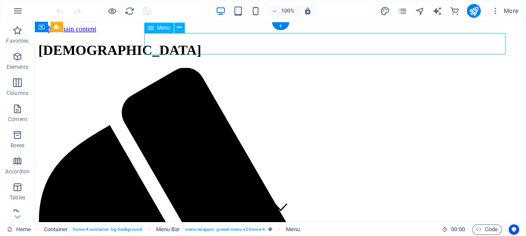
select select
select select "author"
select select
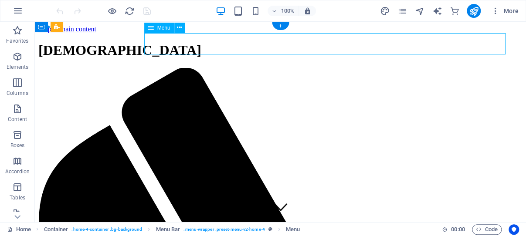
select select
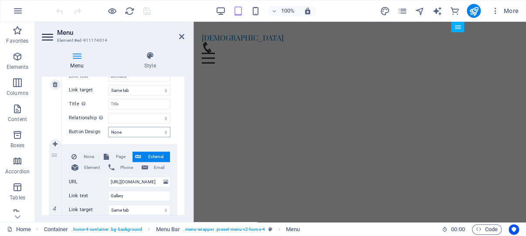
scroll to position [291, 0]
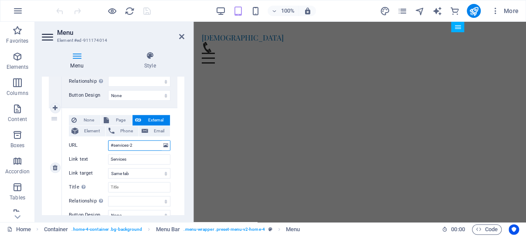
drag, startPoint x: 141, startPoint y: 143, endPoint x: 108, endPoint y: 141, distance: 33.2
click at [108, 141] on input "#services-2" at bounding box center [139, 145] width 62 height 10
paste input "https://ghanaphotographer.com/"
type input "https://ghanaphotographer.com/#services-2"
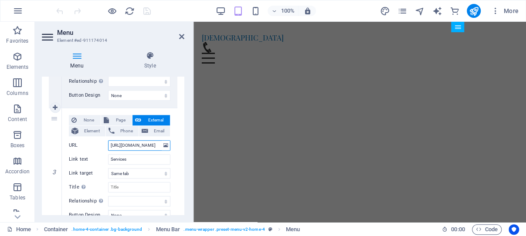
select select
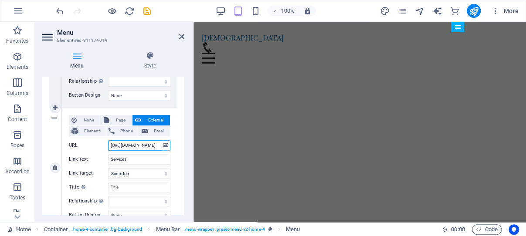
drag, startPoint x: 151, startPoint y: 146, endPoint x: 100, endPoint y: 140, distance: 51.7
click at [108, 140] on input "https://ghanaphotographer.com/#services-2" at bounding box center [139, 145] width 62 height 10
type input "https://ghanaphotographer.com/#services-2"
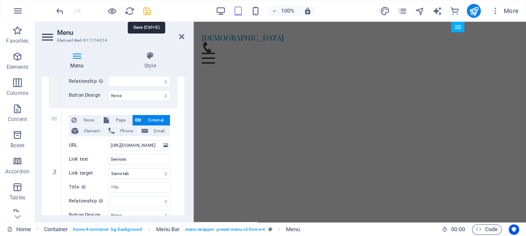
drag, startPoint x: 147, startPoint y: 10, endPoint x: 130, endPoint y: 59, distance: 51.9
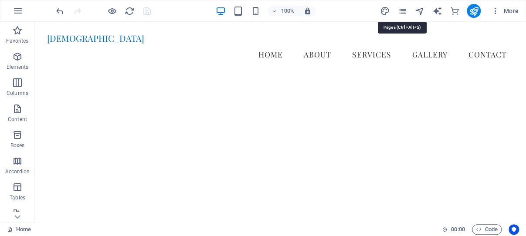
click at [403, 10] on icon "pages" at bounding box center [402, 11] width 10 height 10
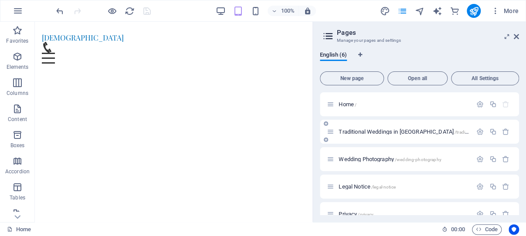
click at [372, 130] on span "Traditional Weddings in [GEOGRAPHIC_DATA] /traditional-weddings-in-[GEOGRAPHIC_…" at bounding box center [443, 132] width 209 height 7
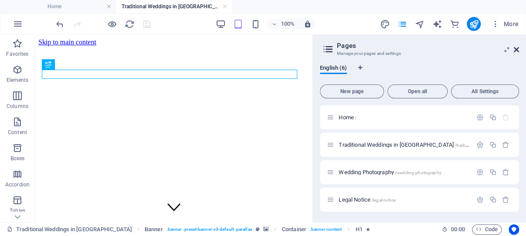
click at [518, 49] on icon at bounding box center [516, 49] width 5 height 7
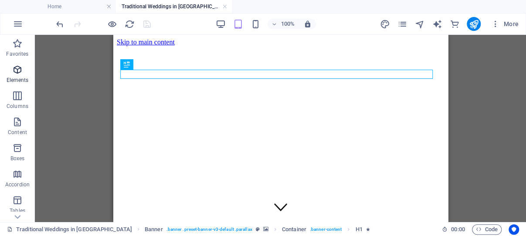
click at [18, 68] on icon "button" at bounding box center [17, 70] width 10 height 10
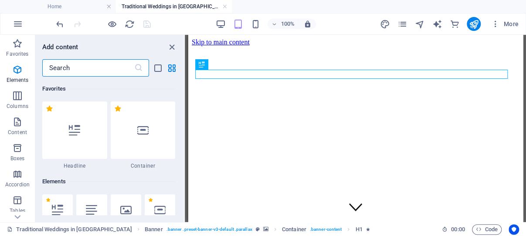
scroll to position [93, 0]
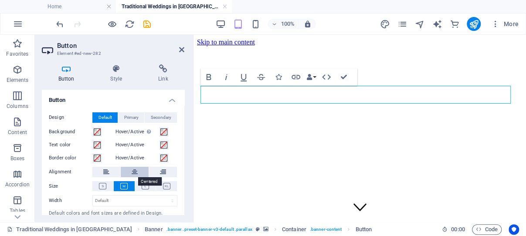
click at [132, 173] on icon at bounding box center [135, 172] width 6 height 10
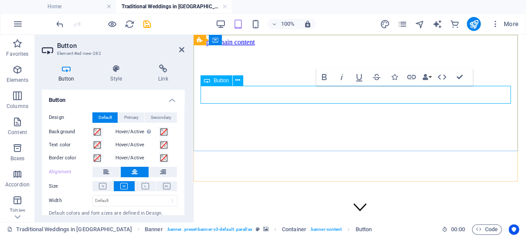
drag, startPoint x: 384, startPoint y: 94, endPoint x: 328, endPoint y: 92, distance: 56.3
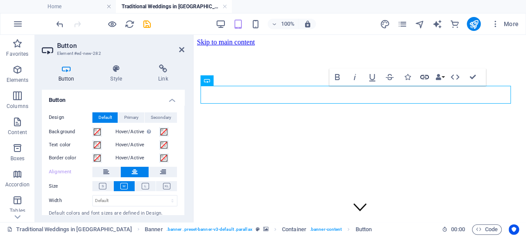
click at [423, 76] on icon "button" at bounding box center [424, 77] width 10 height 10
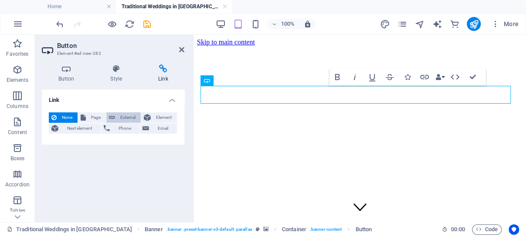
click at [126, 116] on span "External" at bounding box center [128, 117] width 20 height 10
select select "blank"
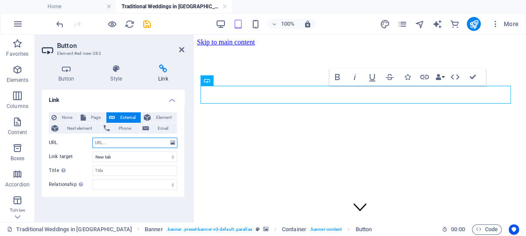
paste input "https://ghanaphotographer.com/#about-1"
type input "https://ghanaphotographer.com/#about-1"
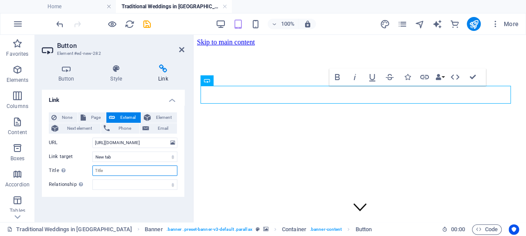
click at [113, 171] on input "Title Additional link description, should not be the same as the link text. The…" at bounding box center [134, 171] width 85 height 10
type input "About Us"
click at [92, 180] on select "alternate author bookmark external help license next nofollow noreferrer noopen…" at bounding box center [134, 185] width 85 height 10
select select "author"
click option "author" at bounding box center [0, 0] width 0 height 0
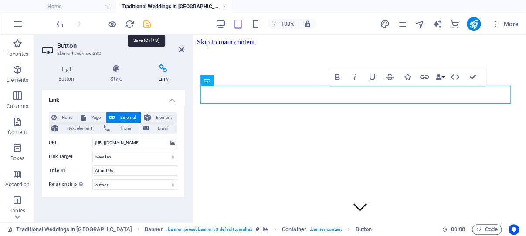
click at [149, 21] on icon "save" at bounding box center [147, 24] width 10 height 10
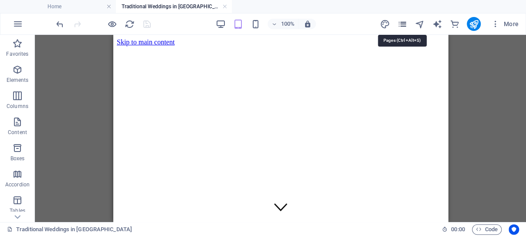
click at [404, 23] on icon "pages" at bounding box center [402, 24] width 10 height 10
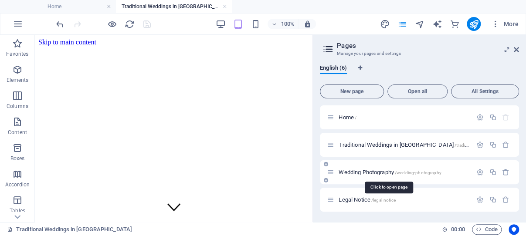
click at [378, 173] on span "Wedding Photography /wedding-photography" at bounding box center [390, 172] width 102 height 7
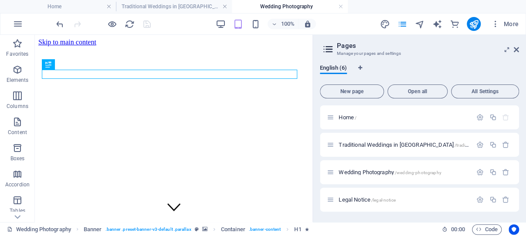
scroll to position [0, 0]
click at [517, 50] on icon at bounding box center [516, 49] width 5 height 7
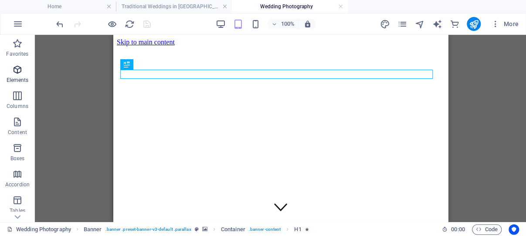
click at [15, 67] on icon "button" at bounding box center [17, 70] width 10 height 10
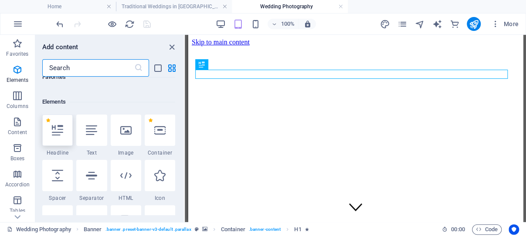
scroll to position [93, 0]
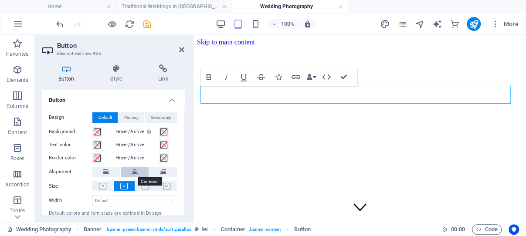
click at [132, 172] on icon at bounding box center [135, 172] width 6 height 10
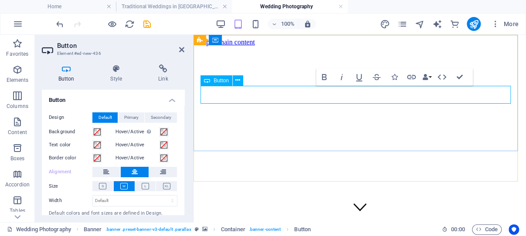
drag, startPoint x: 384, startPoint y: 94, endPoint x: 340, endPoint y: 97, distance: 44.1
drag, startPoint x: 382, startPoint y: 95, endPoint x: 328, endPoint y: 88, distance: 53.6
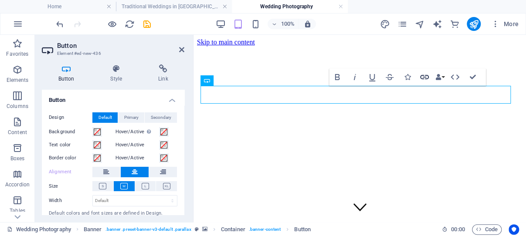
click at [424, 77] on icon "button" at bounding box center [424, 77] width 9 height 4
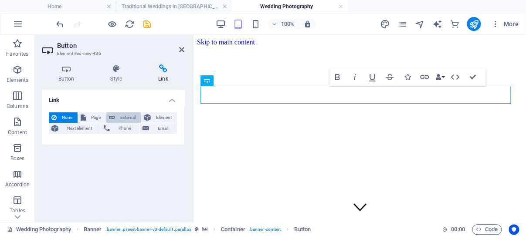
click at [123, 116] on span "External" at bounding box center [128, 117] width 20 height 10
select select "blank"
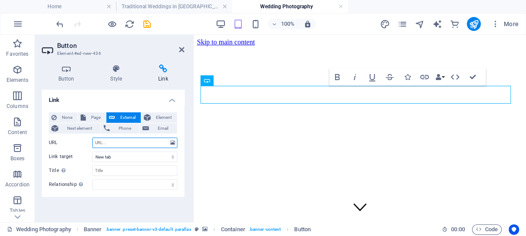
paste input "https://ghanaphotographer.com/#about-1"
type input "https://ghanaphotographer.com/#about-1"
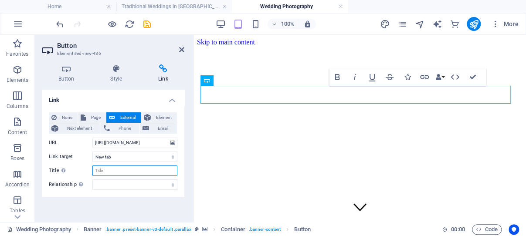
click at [112, 170] on input "Title Additional link description, should not be the same as the link text. The…" at bounding box center [134, 171] width 85 height 10
type input "Abouit Us"
click at [92, 180] on select "alternate author bookmark external help license next nofollow noreferrer noopen…" at bounding box center [134, 185] width 85 height 10
select select "author"
click option "author" at bounding box center [0, 0] width 0 height 0
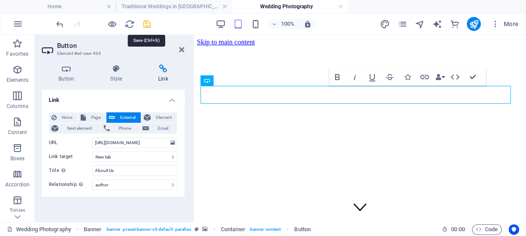
click at [147, 24] on icon "save" at bounding box center [147, 24] width 10 height 10
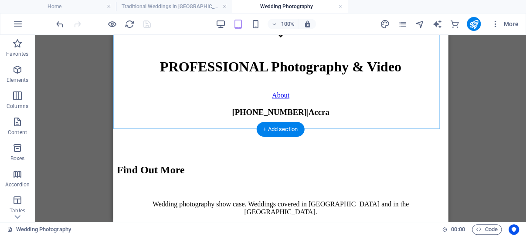
scroll to position [185, 0]
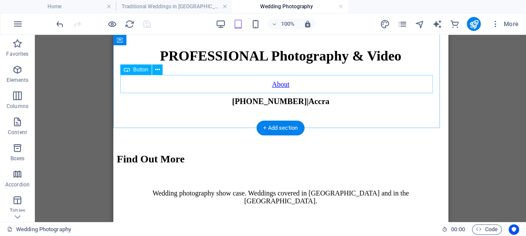
click at [281, 223] on div "Learn more about Us" at bounding box center [280, 227] width 328 height 8
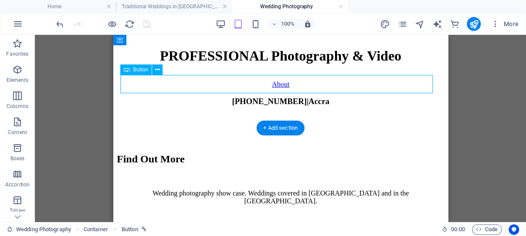
click at [281, 223] on div "Learn more about Us" at bounding box center [280, 227] width 328 height 8
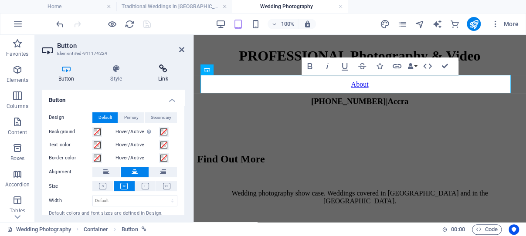
click at [165, 68] on icon at bounding box center [163, 69] width 43 height 9
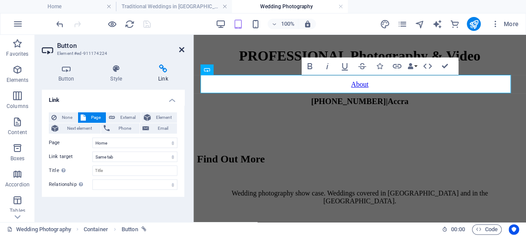
click at [181, 48] on icon at bounding box center [181, 49] width 5 height 7
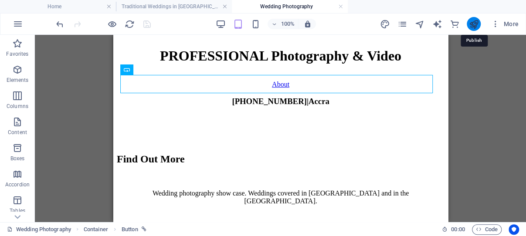
click at [474, 23] on icon "publish" at bounding box center [474, 24] width 10 height 10
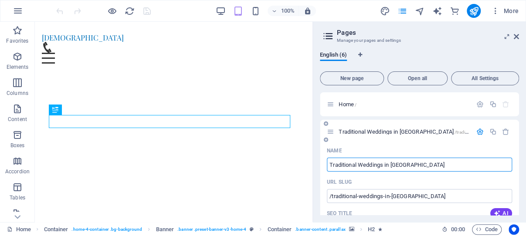
drag, startPoint x: 383, startPoint y: 164, endPoint x: 330, endPoint y: 164, distance: 53.2
click at [330, 164] on input "Traditional Weddings in [GEOGRAPHIC_DATA]" at bounding box center [419, 165] width 185 height 14
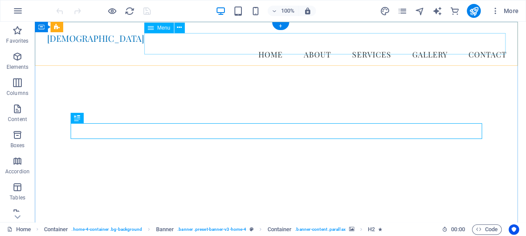
click at [243, 47] on nav "Home About Services Gallery Contact" at bounding box center [280, 55] width 467 height 22
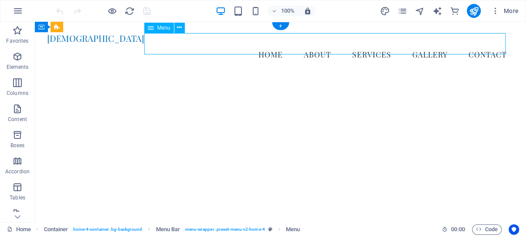
click at [243, 47] on nav "Home About Services Gallery Contact" at bounding box center [280, 55] width 467 height 22
select select
select select "author"
select select
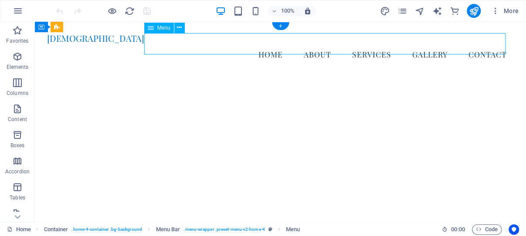
select select
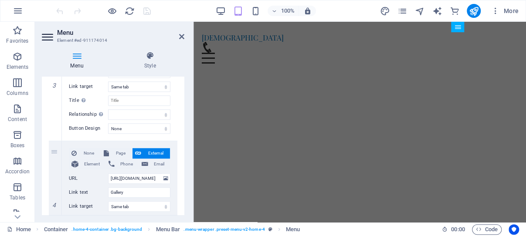
scroll to position [374, 0]
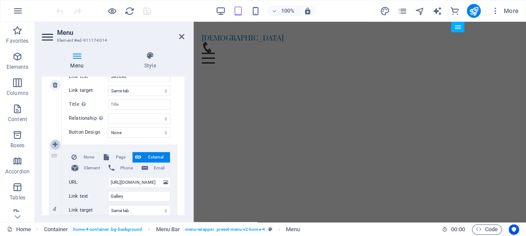
click at [55, 143] on icon at bounding box center [55, 145] width 5 height 6
select select
type input "https://ghanaphotographer.com/#gallery-1"
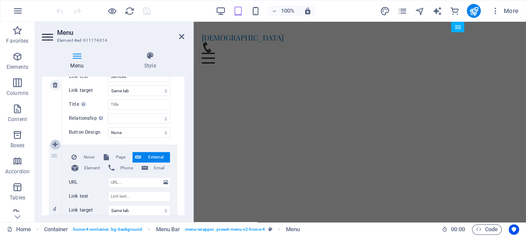
type input "Gallery"
select select
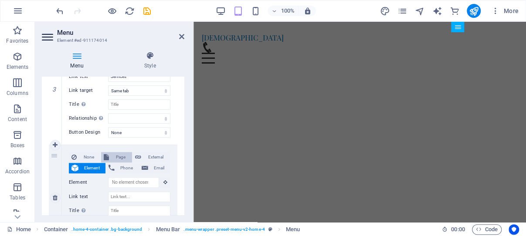
click at [115, 156] on span "Page" at bounding box center [121, 157] width 18 height 10
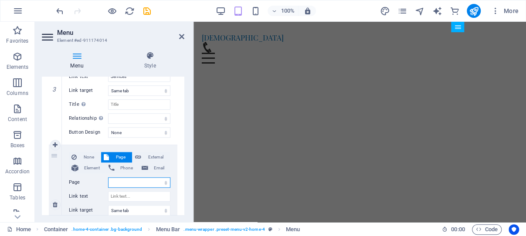
select select
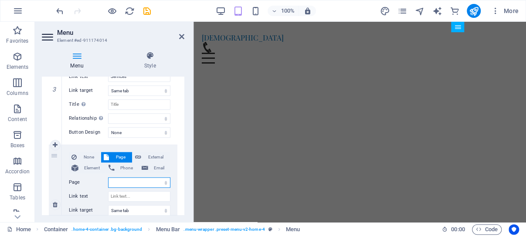
select select
click at [108, 177] on select "Home Traditional Weddings in [GEOGRAPHIC_DATA] Wedding Photography Legal Notice…" at bounding box center [139, 182] width 62 height 10
select select "1"
click option "Traditional Weddings in [GEOGRAPHIC_DATA]" at bounding box center [0, 0] width 0 height 0
select select
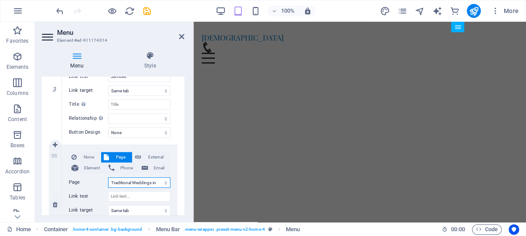
select select
click at [130, 197] on input "Link text" at bounding box center [139, 196] width 62 height 10
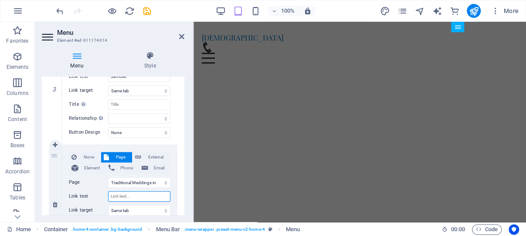
paste input "Traditional Weddings"
type input "Traditional Weddings"
select select
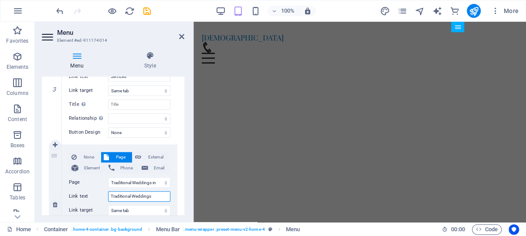
select select
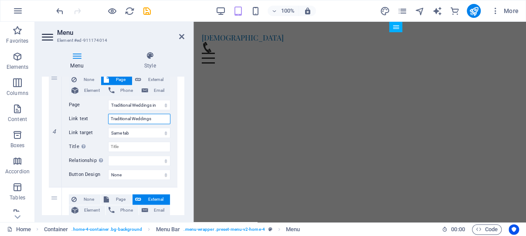
scroll to position [457, 0]
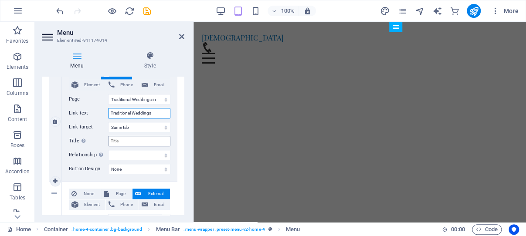
type input "Traditional Weddings"
click at [134, 143] on input "Title Additional link description, should not be the same as the link text. The…" at bounding box center [139, 141] width 62 height 10
paste input "Traditional Weddings"
select select
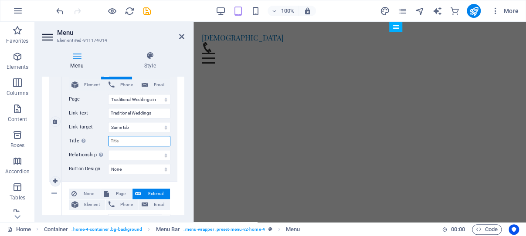
type input "Traditional Weddings"
select select
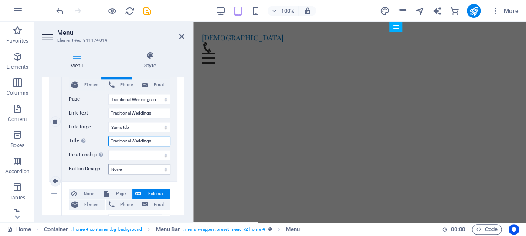
select select
type input "Traditional Weddings in [GEOGRAPHIC_DATA]"
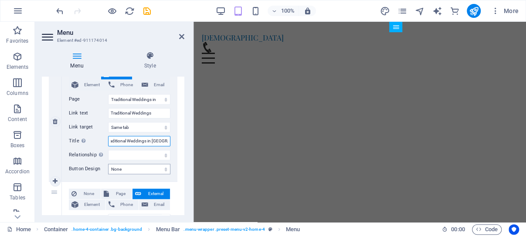
scroll to position [0, 10]
select select
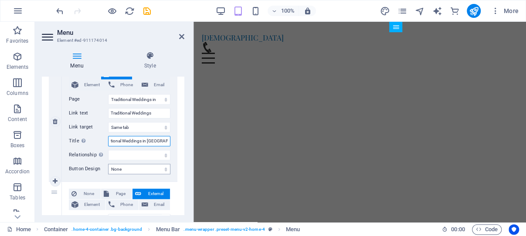
select select
type input "Traditional Weddings in [GEOGRAPHIC_DATA]"
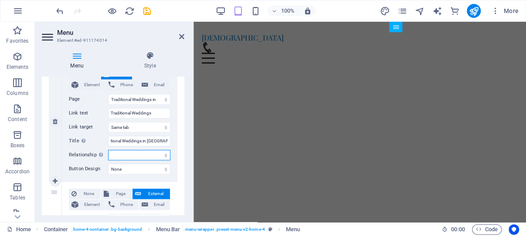
click at [108, 150] on select "alternate author bookmark external help license next nofollow noreferrer noopen…" at bounding box center [139, 155] width 62 height 10
select select "author"
click option "author" at bounding box center [0, 0] width 0 height 0
select select
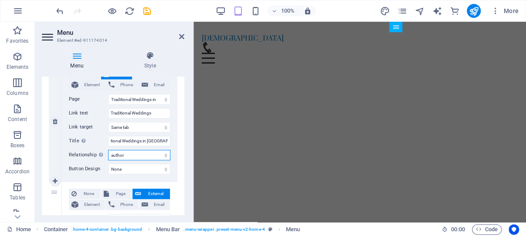
select select
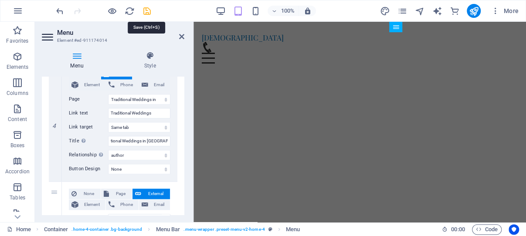
click at [147, 10] on icon "save" at bounding box center [147, 11] width 10 height 10
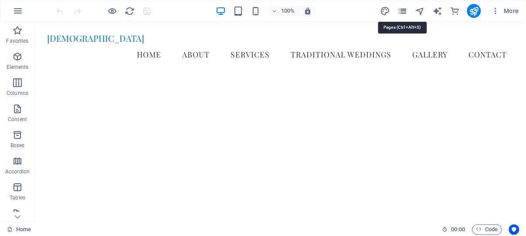
click at [402, 8] on icon "pages" at bounding box center [402, 11] width 10 height 10
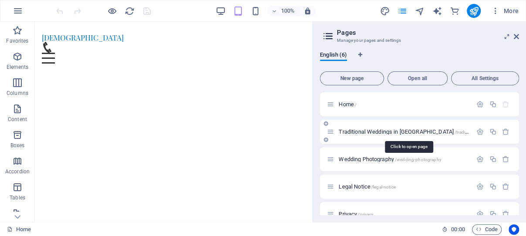
click at [370, 130] on span "Traditional Weddings in [GEOGRAPHIC_DATA] /traditional-weddings-in-[GEOGRAPHIC_…" at bounding box center [443, 132] width 209 height 7
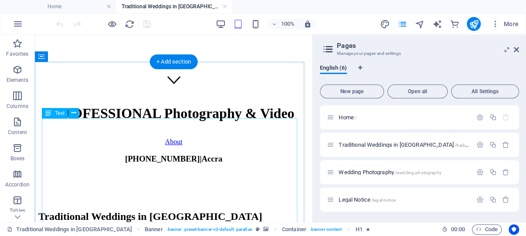
scroll to position [131, 0]
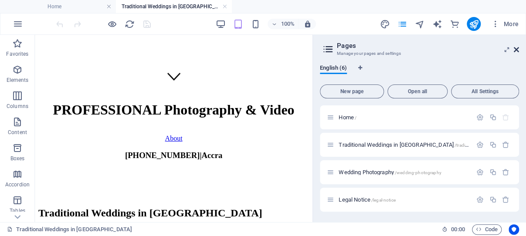
click at [0, 0] on icon at bounding box center [0, 0] width 0 height 0
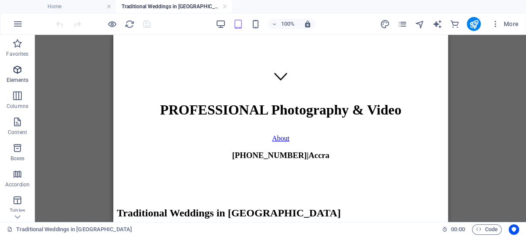
click at [17, 69] on icon "button" at bounding box center [17, 70] width 10 height 10
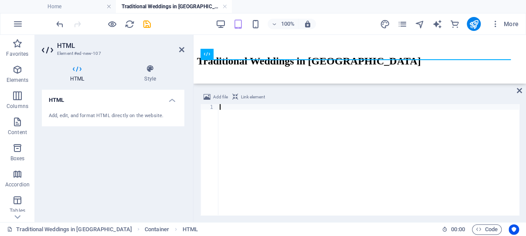
scroll to position [19, 0]
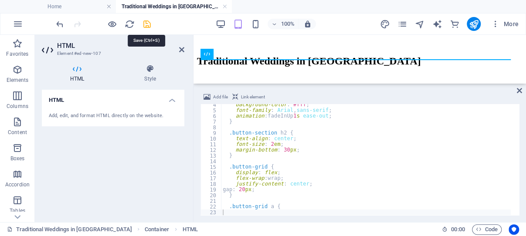
click at [147, 25] on icon "save" at bounding box center [147, 24] width 10 height 10
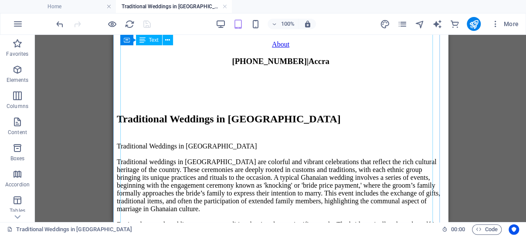
scroll to position [86, 0]
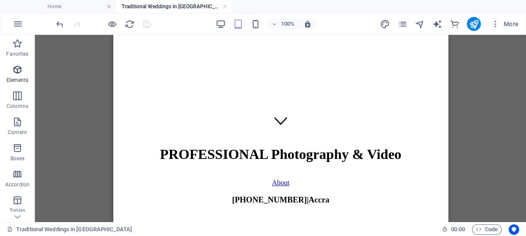
click at [17, 70] on icon "button" at bounding box center [17, 70] width 10 height 10
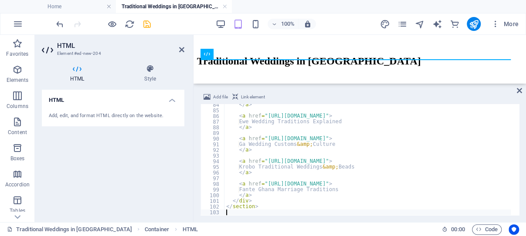
scroll to position [473, 0]
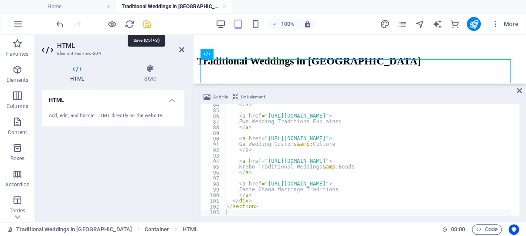
click at [148, 24] on icon "save" at bounding box center [147, 24] width 10 height 10
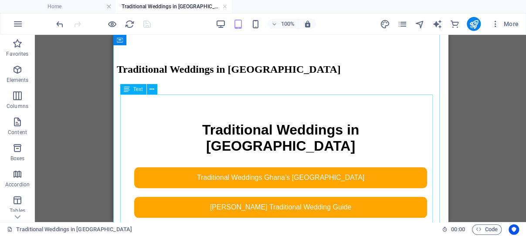
scroll to position [317, 0]
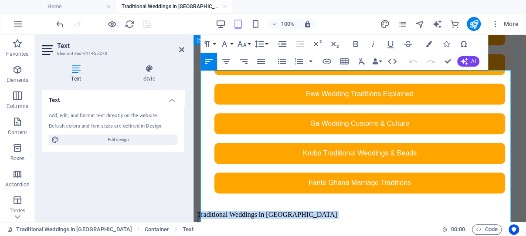
scroll to position [464, 0]
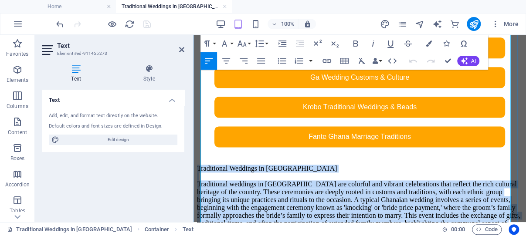
drag, startPoint x: 201, startPoint y: 121, endPoint x: 319, endPoint y: 179, distance: 131.2
copy div "Traditional Weddings in Ghana Traditional weddings in Ghana are colorful and vi…"
copy div "Traditional weddings in Ghana are colorful and vibrant celebrations that reflec…"
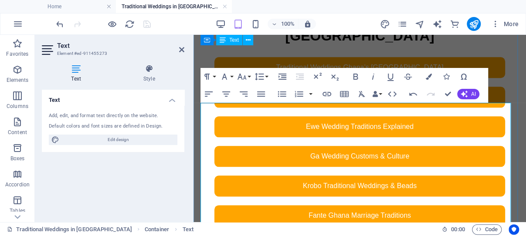
scroll to position [372, 0]
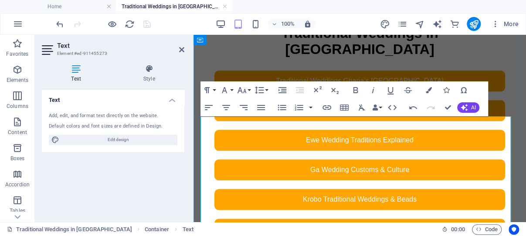
click at [181, 48] on icon at bounding box center [181, 49] width 5 height 7
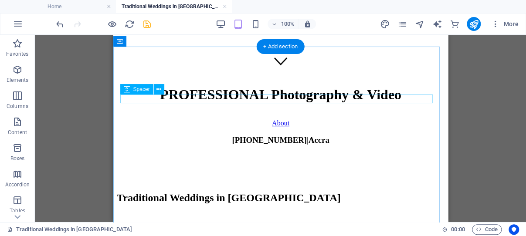
scroll to position [133, 0]
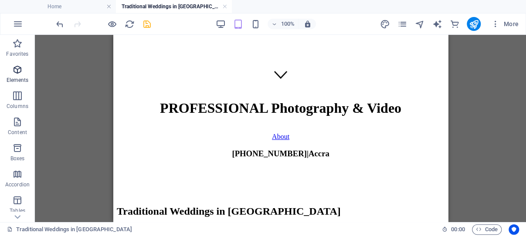
click at [18, 69] on icon "button" at bounding box center [17, 70] width 10 height 10
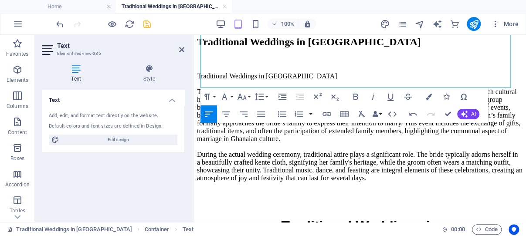
scroll to position [317, 0]
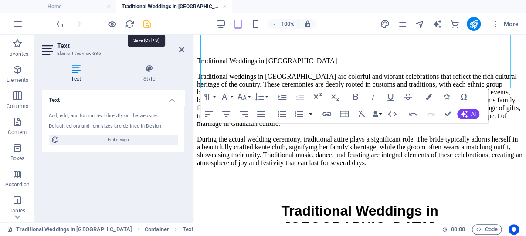
drag, startPoint x: 147, startPoint y: 24, endPoint x: 54, endPoint y: 12, distance: 93.7
click at [147, 24] on icon "save" at bounding box center [147, 24] width 10 height 10
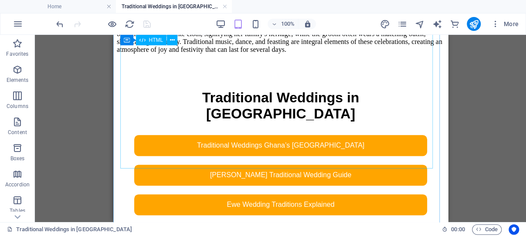
scroll to position [446, 0]
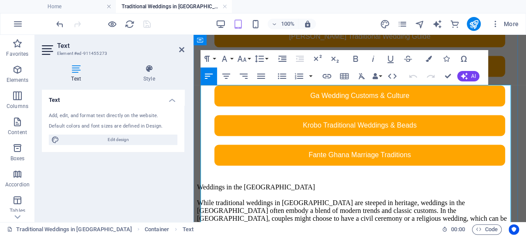
scroll to position [570, 0]
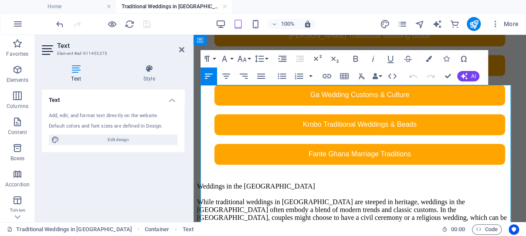
click at [202, 182] on div "Weddings in the United Kingdom While traditional weddings in Ghana are steeped …" at bounding box center [360, 237] width 326 height 110
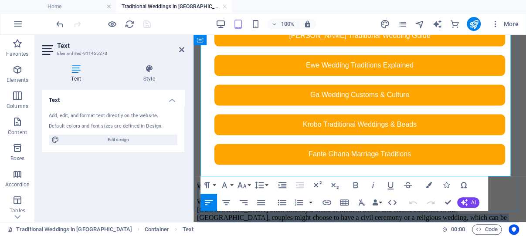
scroll to position [663, 0]
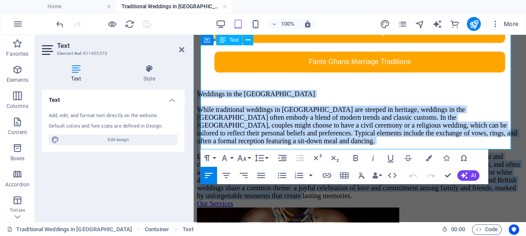
drag, startPoint x: 202, startPoint y: 89, endPoint x: 356, endPoint y: 147, distance: 163.8
click at [356, 147] on div "Weddings in the United Kingdom While traditional weddings in Ghana are steeped …" at bounding box center [360, 145] width 326 height 110
copy div "Weddings in the United Kingdom While traditional weddings in Ghana are steeped …"
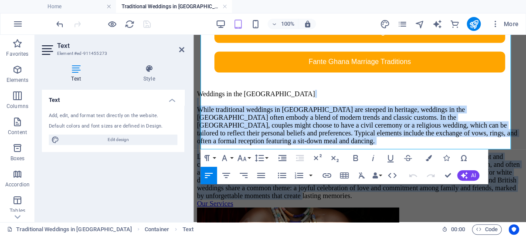
copy div "While traditional weddings in Ghana are steeped in heritage, weddings in the Un…"
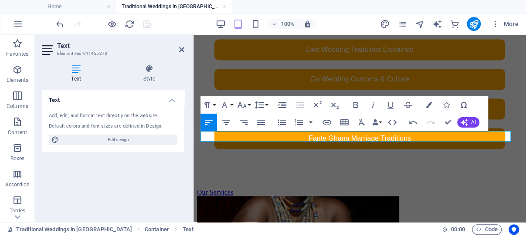
scroll to position [524, 0]
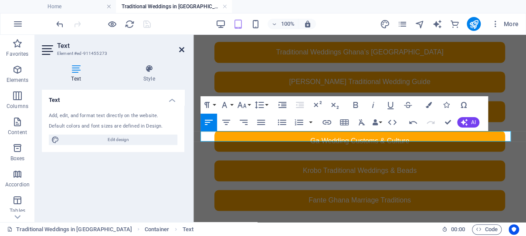
drag, startPoint x: 181, startPoint y: 48, endPoint x: 66, endPoint y: 17, distance: 118.8
click at [181, 48] on icon at bounding box center [181, 49] width 5 height 7
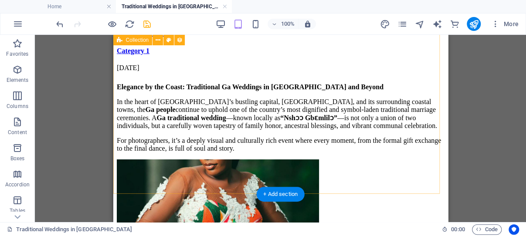
scroll to position [1430, 0]
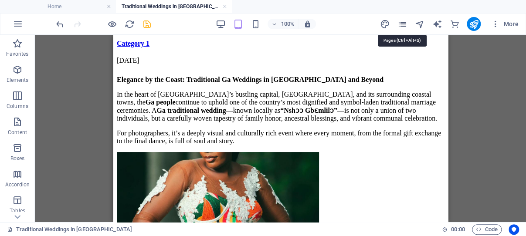
click at [402, 22] on icon "pages" at bounding box center [402, 24] width 10 height 10
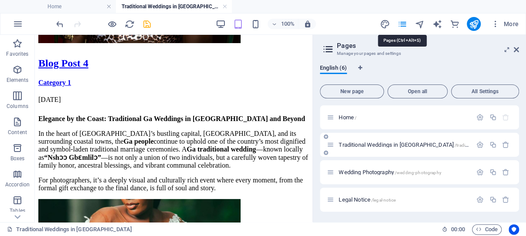
scroll to position [1590, 0]
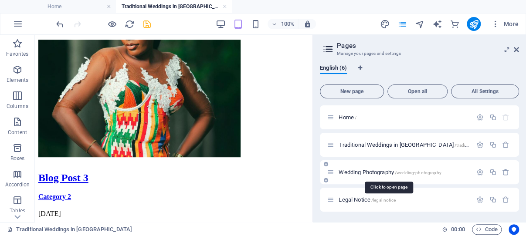
click at [372, 171] on span "Wedding Photography /wedding-photography" at bounding box center [390, 172] width 102 height 7
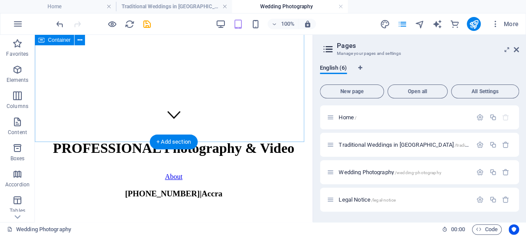
scroll to position [185, 0]
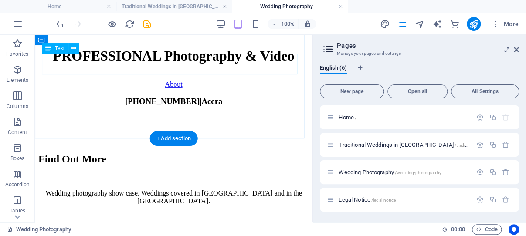
click at [197, 190] on div "Wedding photography show case. Weddings covered in Ghana and in the United King…" at bounding box center [173, 198] width 271 height 16
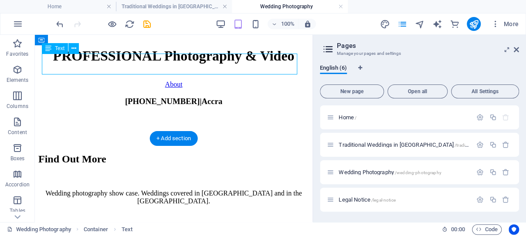
click at [197, 190] on div "Wedding photography show case. Weddings covered in Ghana and in the United King…" at bounding box center [173, 198] width 271 height 16
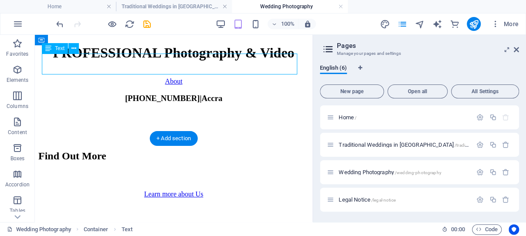
scroll to position [87, 0]
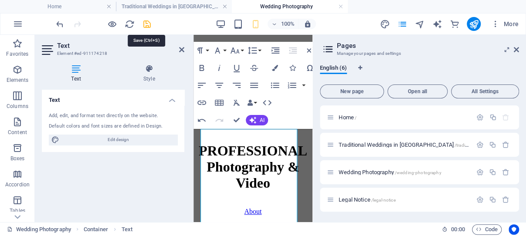
drag, startPoint x: 148, startPoint y: 22, endPoint x: 38, endPoint y: 22, distance: 109.9
click at [148, 22] on icon "save" at bounding box center [147, 24] width 10 height 10
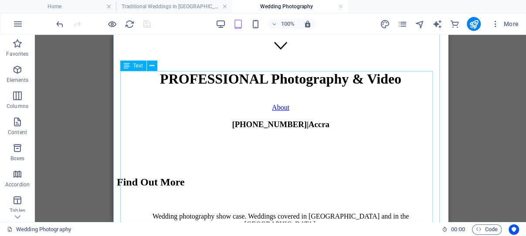
scroll to position [179, 0]
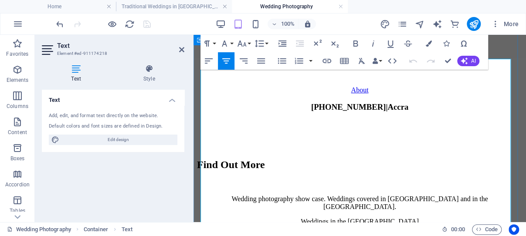
drag, startPoint x: 225, startPoint y: 97, endPoint x: 388, endPoint y: 98, distance: 162.6
click at [392, 42] on icon "button" at bounding box center [390, 43] width 10 height 10
click at [327, 60] on icon "button" at bounding box center [327, 61] width 10 height 10
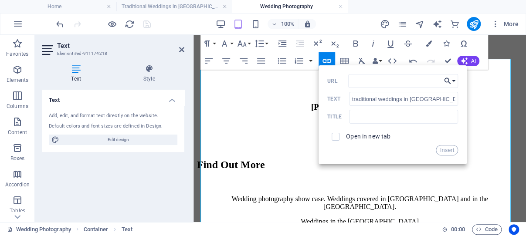
click at [453, 83] on button "Choose Link" at bounding box center [450, 81] width 17 height 14
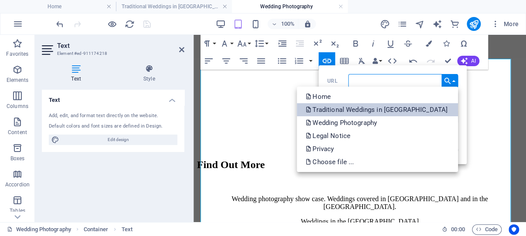
click at [436, 110] on p "Traditional Weddings in [GEOGRAPHIC_DATA]" at bounding box center [378, 109] width 144 height 13
type input "/traditional-weddings-in-ghana"
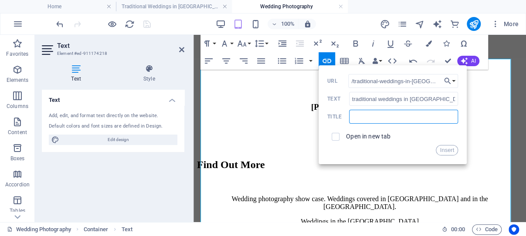
click at [389, 119] on input "text" at bounding box center [403, 117] width 109 height 14
type input "Traditional Ghana Weddings"
click at [447, 149] on button "Insert" at bounding box center [447, 150] width 22 height 10
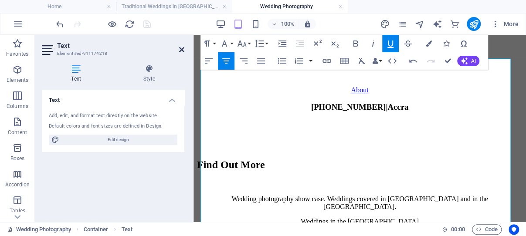
click at [182, 48] on icon at bounding box center [181, 49] width 5 height 7
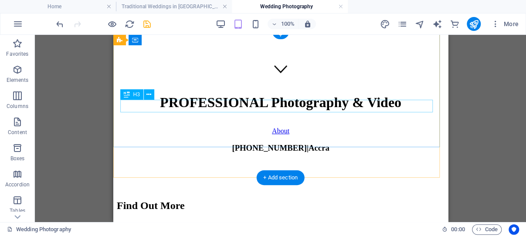
scroll to position [0, 0]
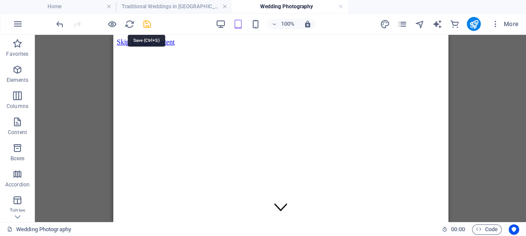
click at [145, 24] on icon "save" at bounding box center [147, 24] width 10 height 10
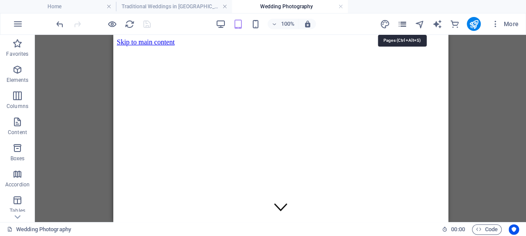
click at [404, 23] on icon "pages" at bounding box center [402, 24] width 10 height 10
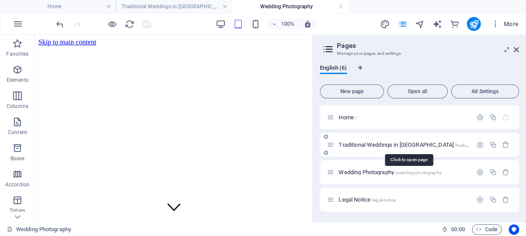
click at [390, 143] on span "Traditional Weddings in Ghana /traditional-weddings-in-ghana" at bounding box center [443, 145] width 209 height 7
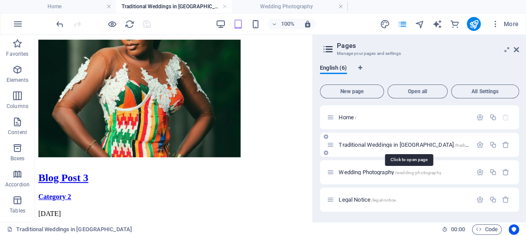
scroll to position [1589, 0]
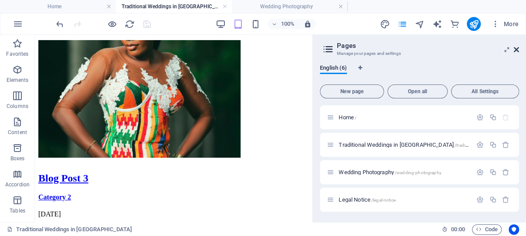
click at [517, 48] on icon at bounding box center [516, 49] width 5 height 7
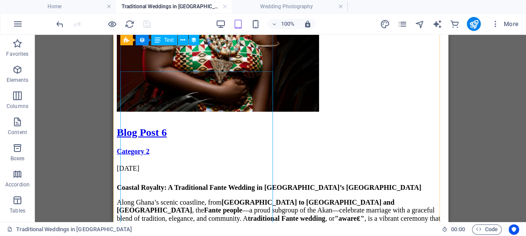
scroll to position [736, 0]
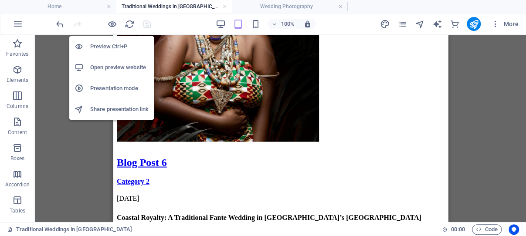
click at [116, 67] on h6 "Open preview website" at bounding box center [119, 67] width 58 height 10
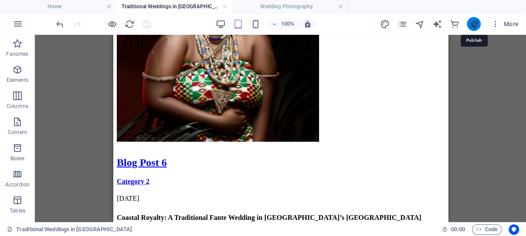
click at [475, 24] on icon "publish" at bounding box center [474, 24] width 10 height 10
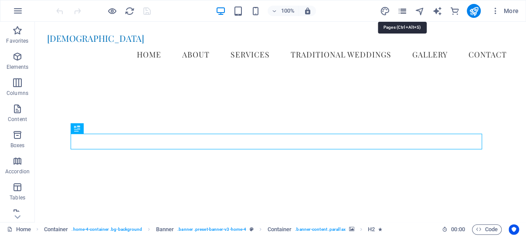
click at [0, 0] on icon "pages" at bounding box center [0, 0] width 0 height 0
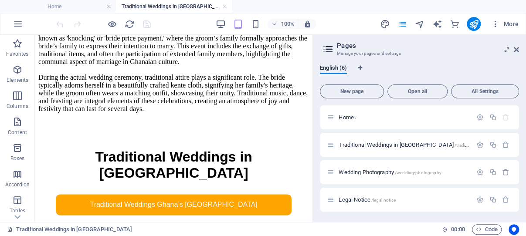
scroll to position [365, 0]
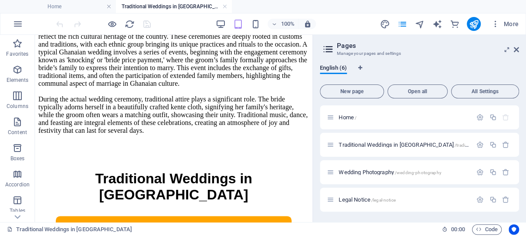
drag, startPoint x: 308, startPoint y: 47, endPoint x: 417, endPoint y: 109, distance: 125.2
click at [0, 0] on icon at bounding box center [0, 0] width 0 height 0
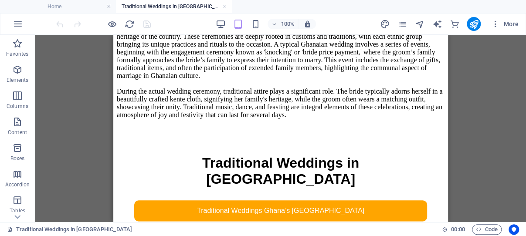
scroll to position [344, 0]
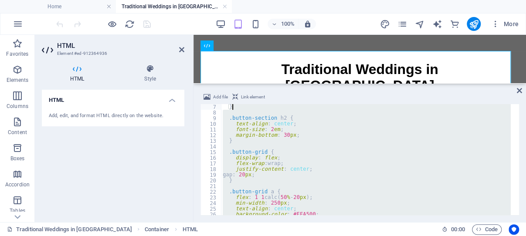
scroll to position [0, 0]
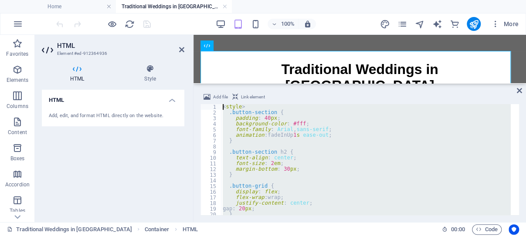
drag, startPoint x: 281, startPoint y: 199, endPoint x: 37, endPoint y: 44, distance: 288.4
click at [231, 104] on div "< style > .button-section { padding : 40 px ; background-color : #fff ; font-fa…" at bounding box center [366, 159] width 290 height 111
type textarea "<style> .button-section {"
paste textarea
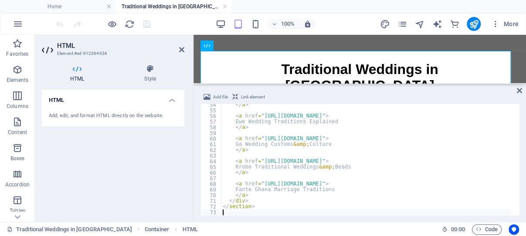
scroll to position [303, 0]
drag, startPoint x: 182, startPoint y: 48, endPoint x: 69, endPoint y: 13, distance: 118.6
click at [182, 48] on icon at bounding box center [181, 49] width 5 height 7
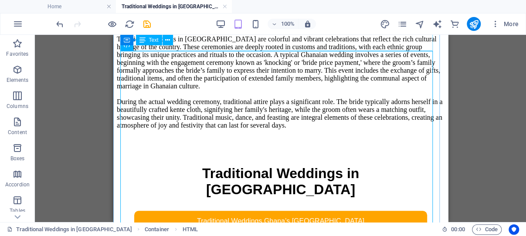
scroll to position [344, 0]
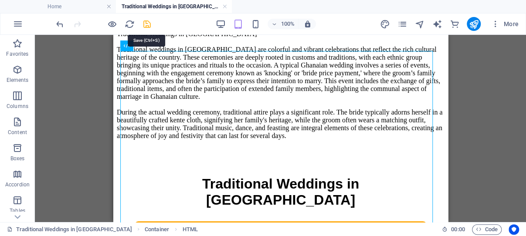
click at [0, 0] on icon "save" at bounding box center [0, 0] width 0 height 0
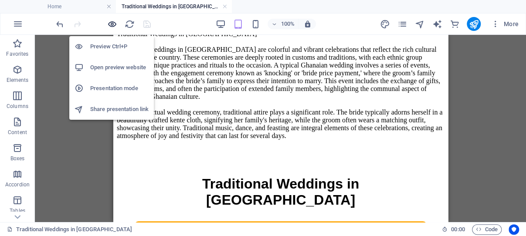
click at [0, 0] on icon "button" at bounding box center [0, 0] width 0 height 0
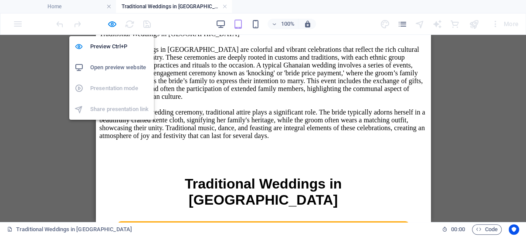
click at [118, 68] on h6 "Open preview website" at bounding box center [119, 67] width 58 height 10
click at [0, 0] on icon "button" at bounding box center [0, 0] width 0 height 0
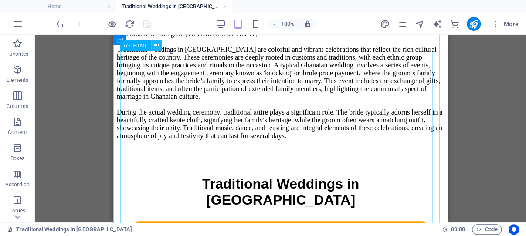
click at [157, 46] on icon at bounding box center [156, 45] width 5 height 9
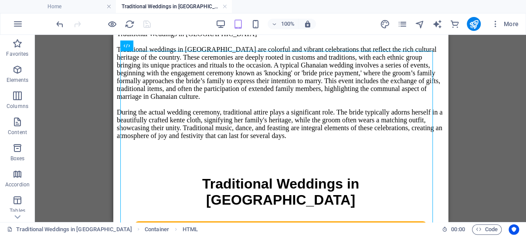
click at [0, 0] on div "H1 Banner Banner Container Container HTML Text" at bounding box center [0, 0] width 0 height 0
click at [157, 47] on icon at bounding box center [156, 45] width 5 height 9
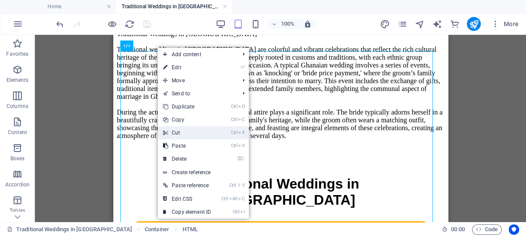
drag, startPoint x: 181, startPoint y: 130, endPoint x: 68, endPoint y: 95, distance: 118.6
click at [181, 130] on link "Ctrl X Cut" at bounding box center [187, 132] width 58 height 13
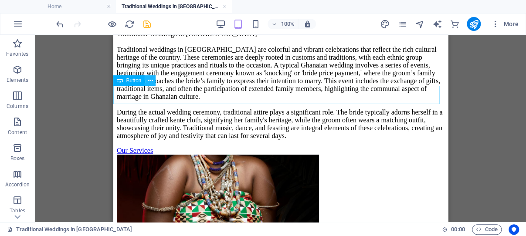
click at [151, 80] on icon at bounding box center [150, 80] width 5 height 9
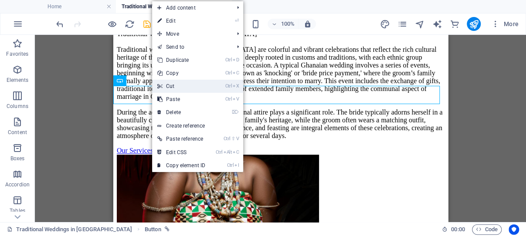
click at [174, 86] on link "Ctrl X Cut" at bounding box center [181, 86] width 58 height 13
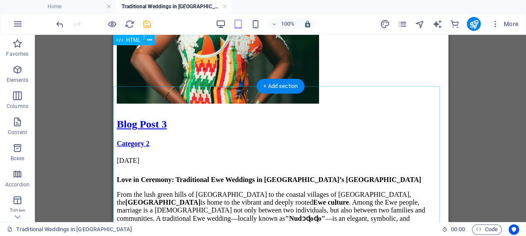
scroll to position [1319, 0]
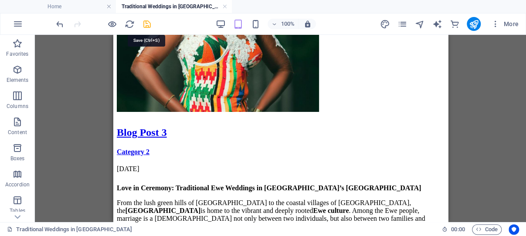
drag, startPoint x: 147, startPoint y: 22, endPoint x: 28, endPoint y: 2, distance: 121.1
click at [147, 22] on icon "save" at bounding box center [147, 24] width 10 height 10
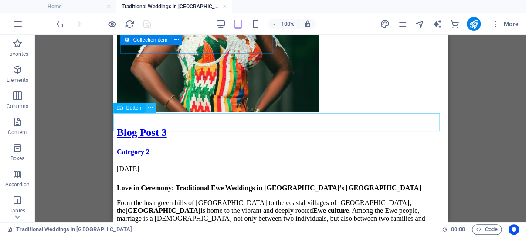
click at [151, 109] on icon at bounding box center [150, 108] width 5 height 9
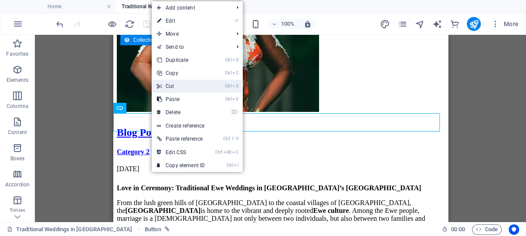
click at [177, 85] on link "Ctrl X Cut" at bounding box center [181, 86] width 58 height 13
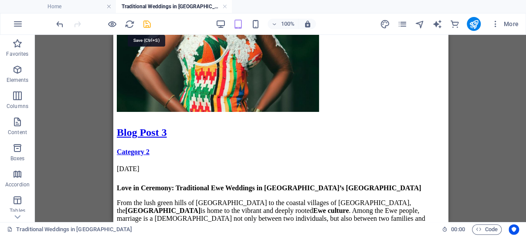
click at [147, 21] on icon "save" at bounding box center [147, 24] width 10 height 10
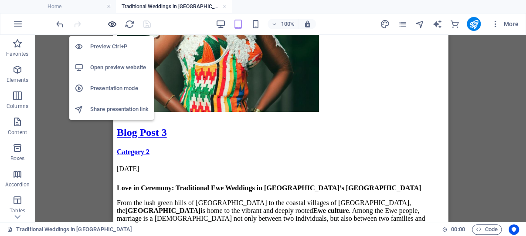
click at [0, 0] on icon "button" at bounding box center [0, 0] width 0 height 0
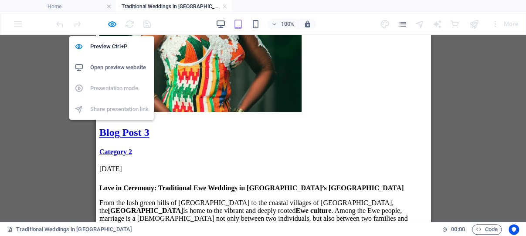
click at [107, 67] on h6 "Open preview website" at bounding box center [119, 67] width 58 height 10
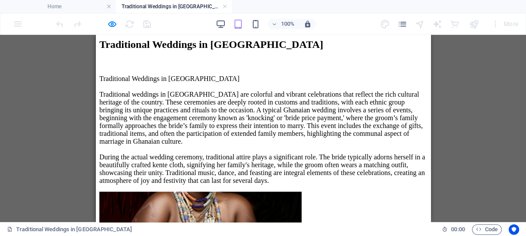
scroll to position [370, 0]
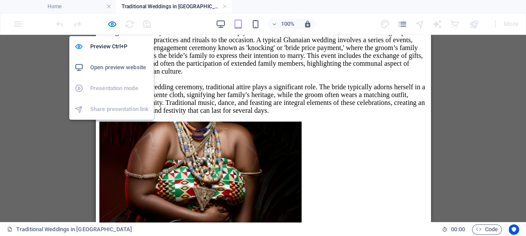
click at [111, 67] on h6 "Open preview website" at bounding box center [119, 67] width 58 height 10
click at [0, 0] on icon "button" at bounding box center [0, 0] width 0 height 0
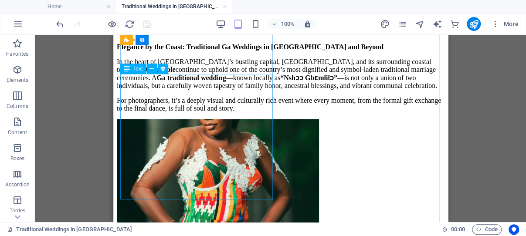
scroll to position [1340, 0]
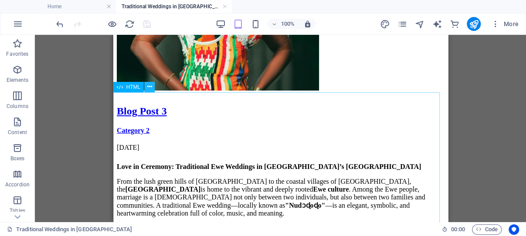
click at [150, 85] on icon at bounding box center [149, 86] width 5 height 9
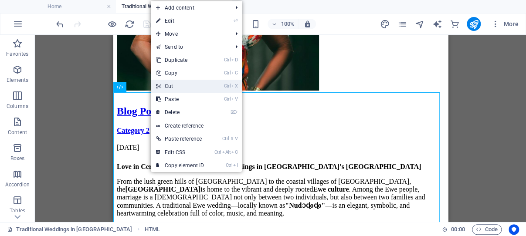
click at [177, 87] on link "Ctrl X Cut" at bounding box center [180, 86] width 58 height 13
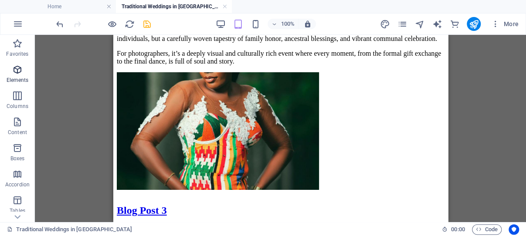
click at [0, 0] on icon "button" at bounding box center [0, 0] width 0 height 0
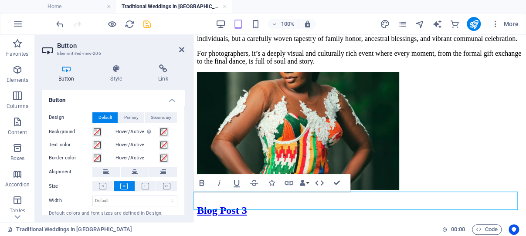
scroll to position [1251, 0]
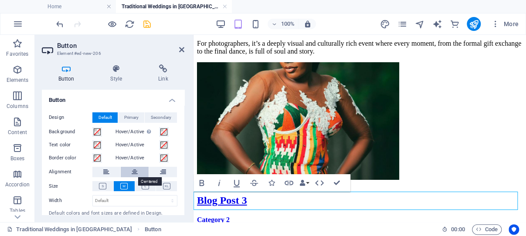
click at [132, 172] on icon at bounding box center [135, 172] width 6 height 10
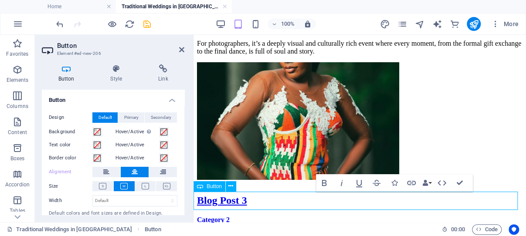
drag, startPoint x: 382, startPoint y: 200, endPoint x: 328, endPoint y: 201, distance: 53.7
drag, startPoint x: 385, startPoint y: 203, endPoint x: 406, endPoint y: 201, distance: 21.0
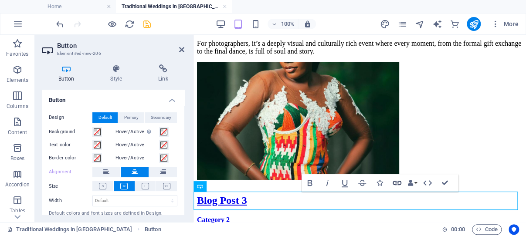
click at [396, 181] on icon "button" at bounding box center [397, 183] width 9 height 4
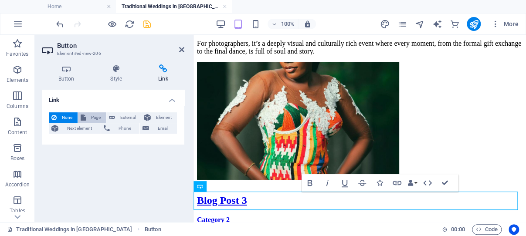
click at [93, 117] on span "Page" at bounding box center [96, 117] width 15 height 10
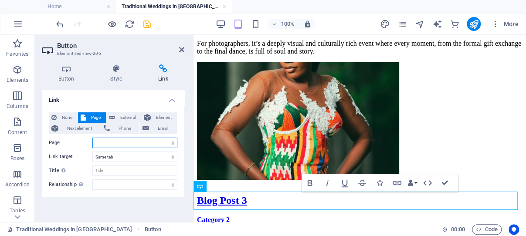
click at [92, 138] on select "Home Traditional Weddings in Ghana Wedding Photography Legal Notice Privacy" at bounding box center [134, 143] width 85 height 10
select select "0"
click option "Home" at bounding box center [0, 0] width 0 height 0
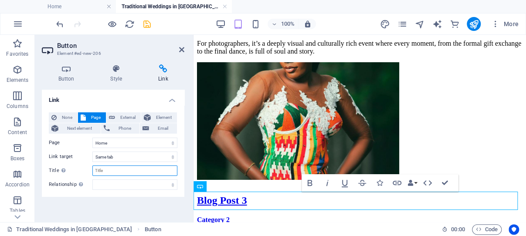
click at [121, 174] on input "Title Additional link description, should not be the same as the link text. The…" at bounding box center [134, 171] width 85 height 10
type input "Home"
click at [148, 23] on icon "save" at bounding box center [147, 24] width 10 height 10
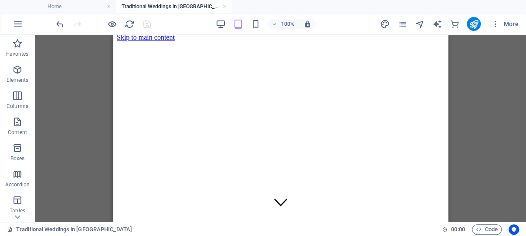
scroll to position [0, 0]
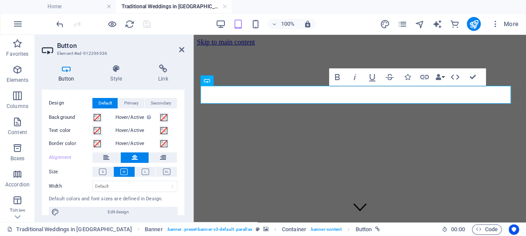
scroll to position [23, 0]
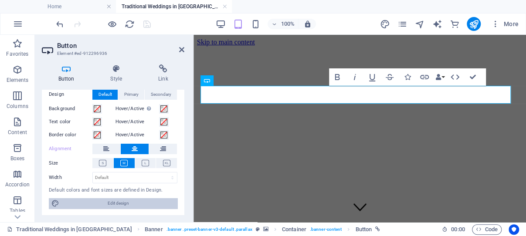
click at [133, 205] on span "Edit design" at bounding box center [118, 203] width 113 height 10
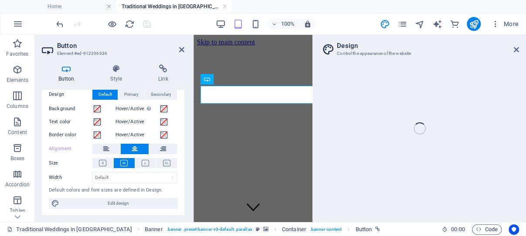
select select "px"
select select "200"
select select "px"
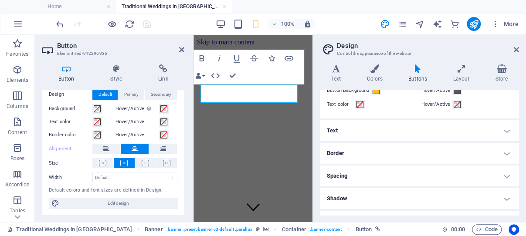
scroll to position [83, 0]
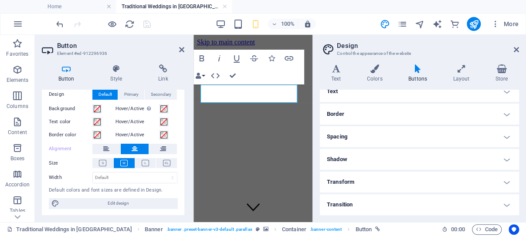
click at [499, 202] on h4 "Transition" at bounding box center [419, 204] width 199 height 21
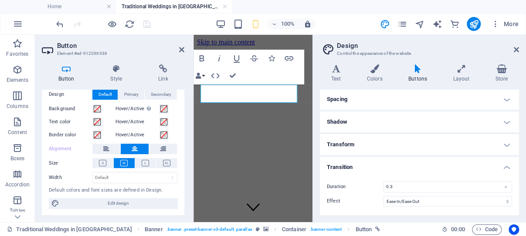
scroll to position [425, 0]
click at [417, 71] on icon at bounding box center [417, 69] width 41 height 9
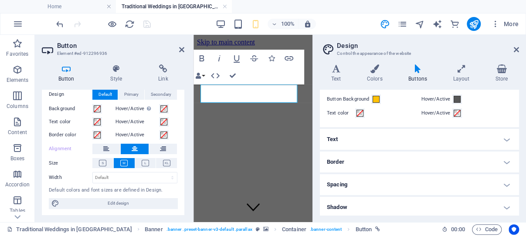
scroll to position [41, 0]
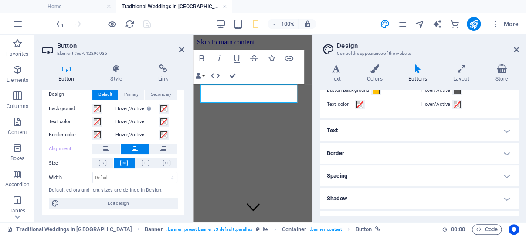
click at [67, 68] on icon at bounding box center [66, 69] width 49 height 9
click at [132, 94] on span "Primary" at bounding box center [131, 94] width 14 height 10
click at [157, 95] on span "Secondary" at bounding box center [161, 94] width 20 height 10
click at [102, 93] on span "Default" at bounding box center [106, 94] width 14 height 10
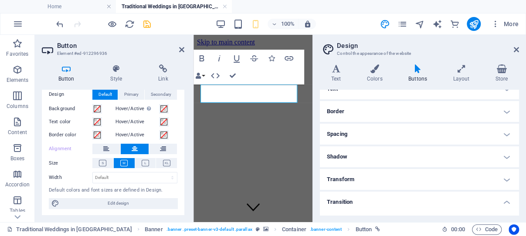
scroll to position [125, 0]
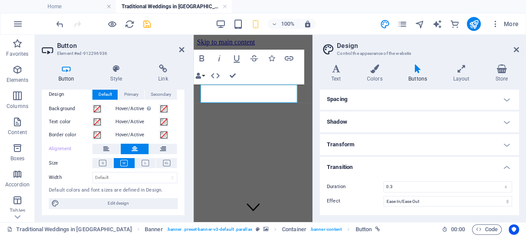
click at [421, 135] on h4 "Transform" at bounding box center [419, 144] width 199 height 21
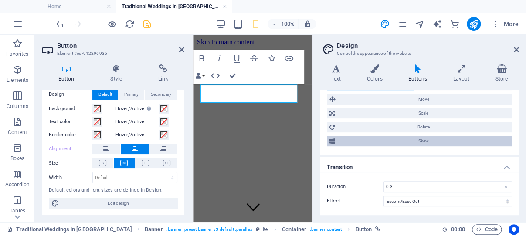
scroll to position [249, 0]
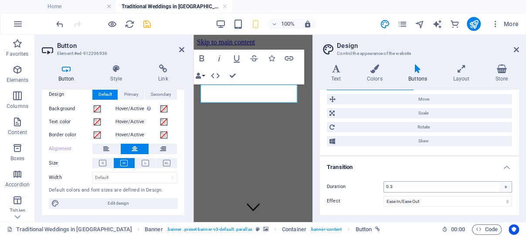
click at [500, 182] on div "s" at bounding box center [506, 187] width 12 height 10
click at [384, 196] on select "Ease Ease In Ease Out Ease In/Ease Out Linear" at bounding box center [448, 201] width 129 height 10
click at [500, 196] on select "Ease Ease In Ease Out Ease In/Ease Out Linear" at bounding box center [448, 201] width 129 height 10
click at [0, 0] on h4 "Transform" at bounding box center [0, 0] width 0 height 0
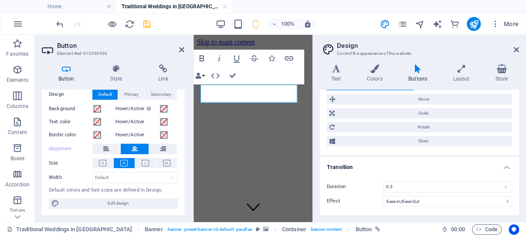
scroll to position [666, 0]
click at [164, 69] on icon at bounding box center [163, 69] width 43 height 9
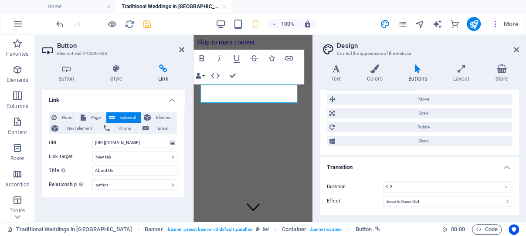
scroll to position [20, 0]
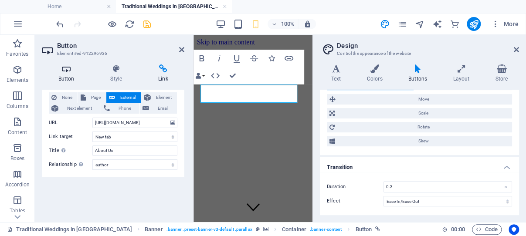
click at [68, 70] on icon at bounding box center [66, 69] width 49 height 9
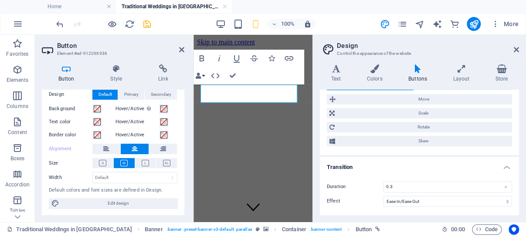
scroll to position [23, 0]
click at [117, 201] on span "Edit design" at bounding box center [118, 203] width 113 height 10
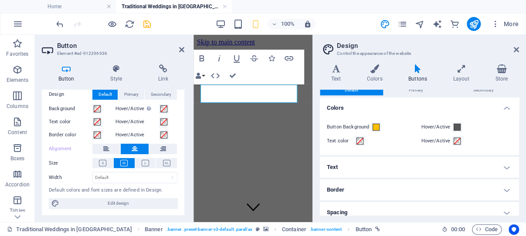
scroll to position [0, 0]
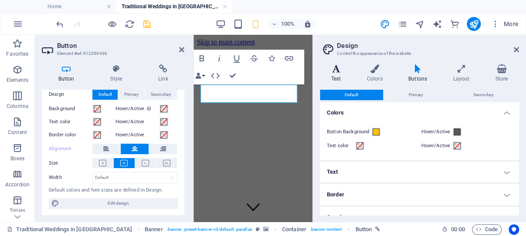
click at [337, 70] on icon at bounding box center [336, 69] width 32 height 9
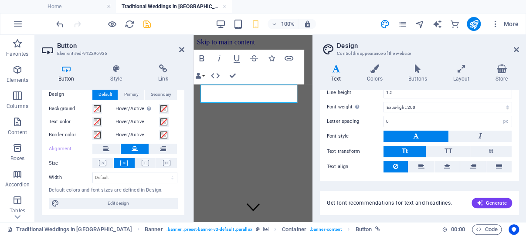
scroll to position [107, 0]
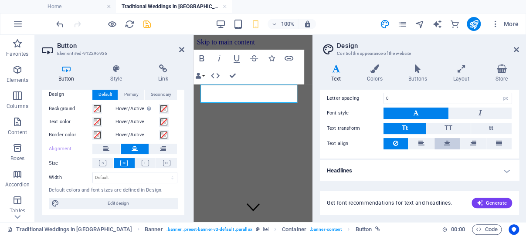
click at [444, 143] on icon at bounding box center [447, 143] width 6 height 10
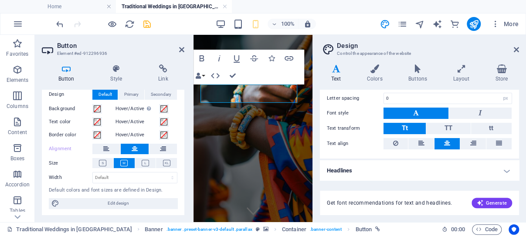
click at [497, 169] on h4 "Headlines" at bounding box center [419, 170] width 199 height 21
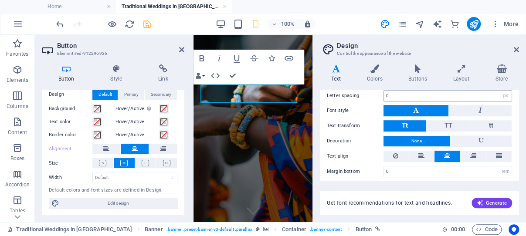
scroll to position [292, 0]
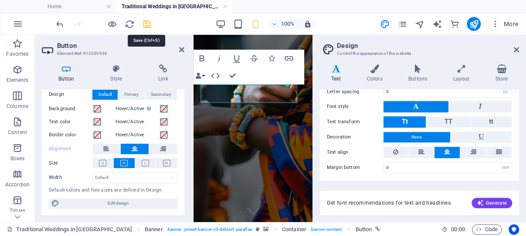
click at [147, 24] on icon "save" at bounding box center [147, 24] width 10 height 10
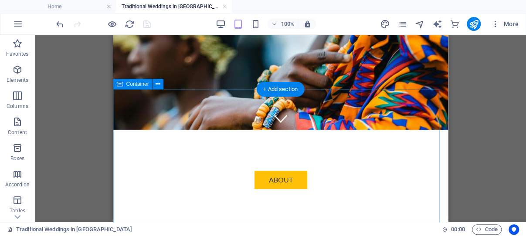
scroll to position [139, 0]
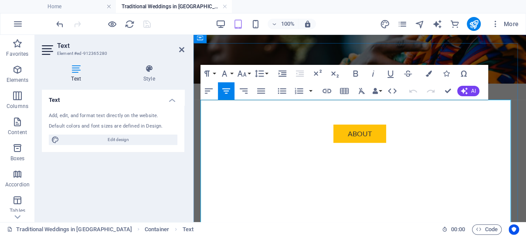
drag, startPoint x: 212, startPoint y: 125, endPoint x: 214, endPoint y: 107, distance: 18.0
drag, startPoint x: 182, startPoint y: 48, endPoint x: 69, endPoint y: 24, distance: 115.1
click at [182, 48] on icon at bounding box center [181, 49] width 5 height 7
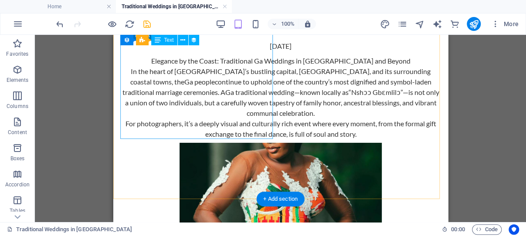
scroll to position [1238, 0]
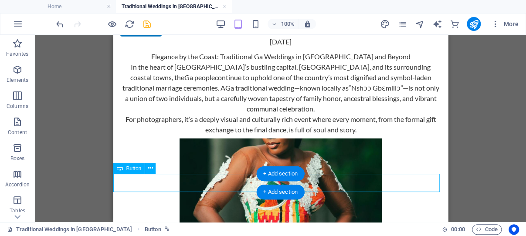
select select
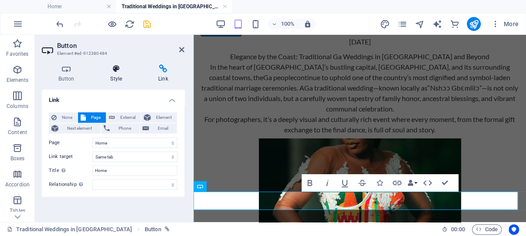
click at [115, 69] on icon at bounding box center [116, 69] width 44 height 9
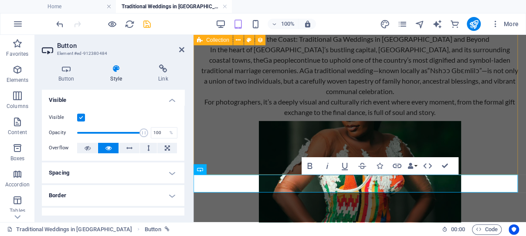
scroll to position [1248, 0]
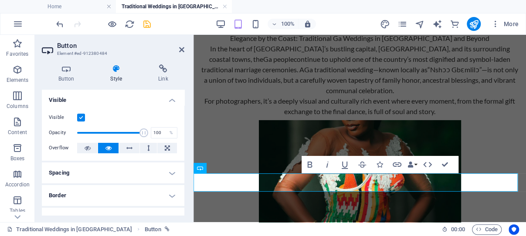
click at [117, 70] on icon at bounding box center [116, 69] width 44 height 9
click at [116, 78] on h4 "Style" at bounding box center [118, 74] width 48 height 18
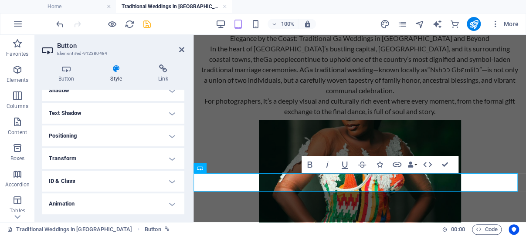
scroll to position [129, 0]
click at [161, 135] on h4 "Positioning" at bounding box center [113, 135] width 143 height 21
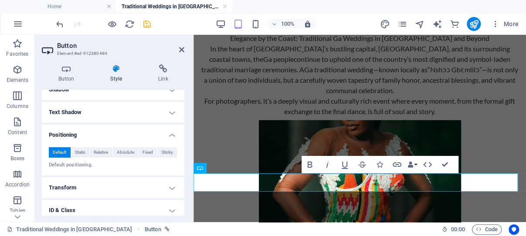
scroll to position [170, 0]
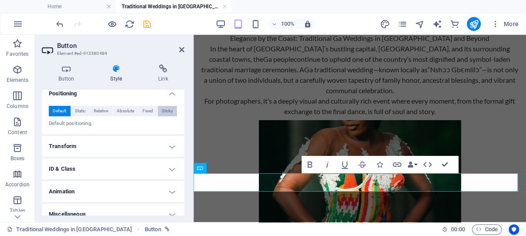
click at [162, 110] on span "Sticky" at bounding box center [167, 111] width 11 height 10
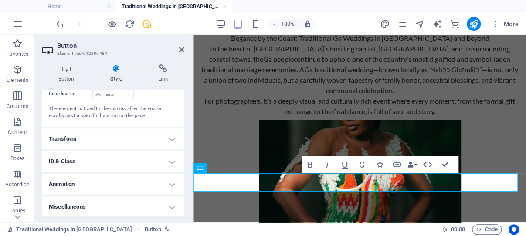
scroll to position [218, 0]
click at [163, 182] on h4 "Animation" at bounding box center [113, 183] width 143 height 21
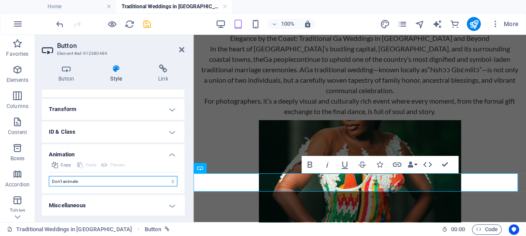
click at [49, 176] on select "Don't animate Show / Hide Slide up/down Zoom in/out Slide left to right Slide r…" at bounding box center [113, 181] width 129 height 10
select select "move-right-to-left"
click option "Slide right to left" at bounding box center [0, 0] width 0 height 0
select select "scroll"
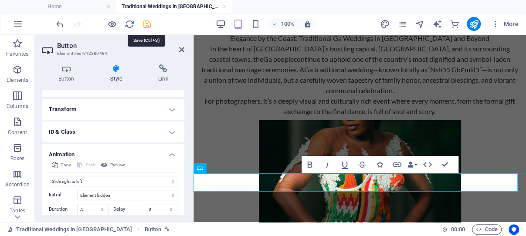
click at [147, 22] on icon "save" at bounding box center [147, 24] width 10 height 10
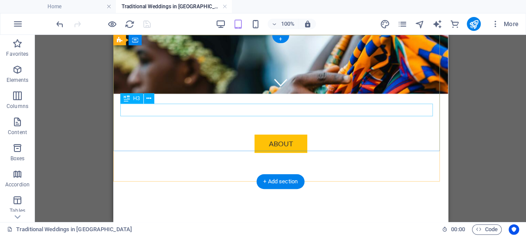
scroll to position [0, 0]
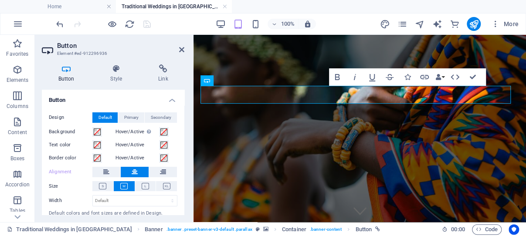
scroll to position [23, 0]
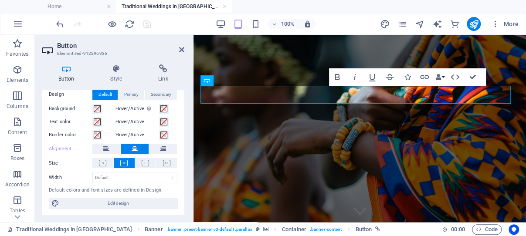
click at [66, 70] on icon at bounding box center [66, 69] width 49 height 9
click at [180, 47] on icon at bounding box center [181, 49] width 5 height 7
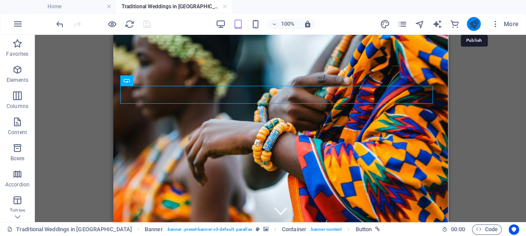
click at [473, 24] on icon "publish" at bounding box center [474, 24] width 10 height 10
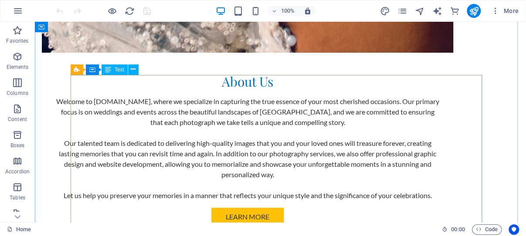
scroll to position [1637, 0]
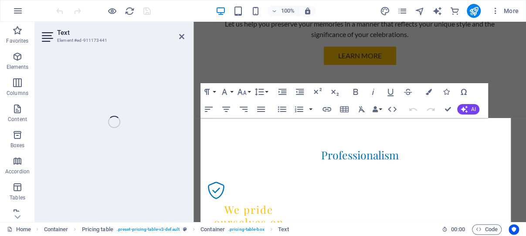
scroll to position [2021, 0]
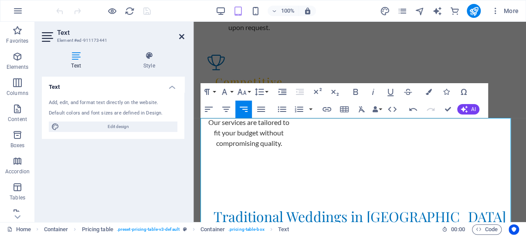
click at [181, 35] on icon at bounding box center [181, 36] width 5 height 7
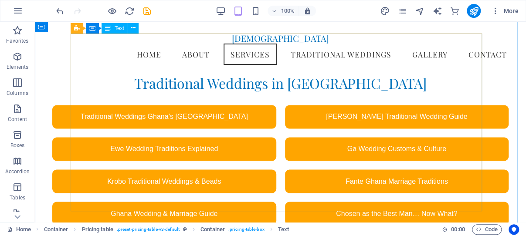
scroll to position [1680, 0]
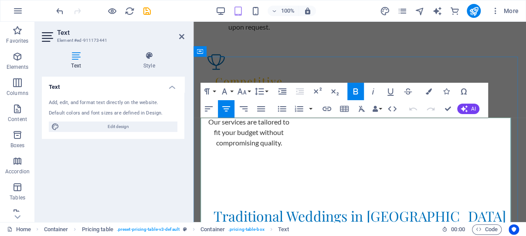
scroll to position [2068, 0]
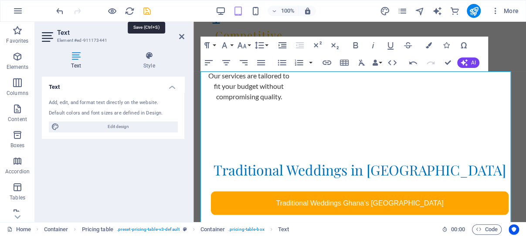
click at [147, 10] on icon "save" at bounding box center [147, 11] width 10 height 10
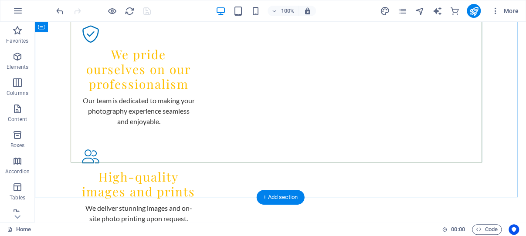
scroll to position [1727, 0]
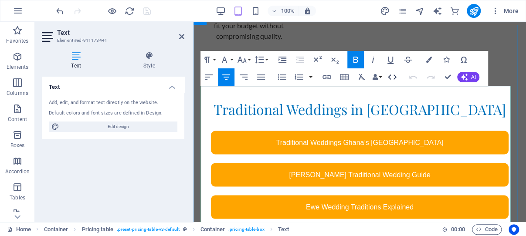
scroll to position [2206, 0]
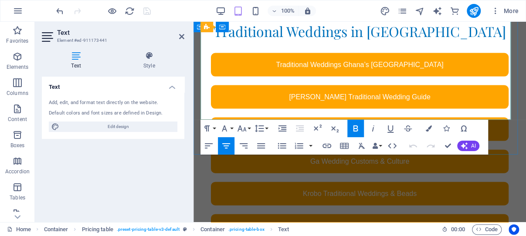
drag, startPoint x: 389, startPoint y: 81, endPoint x: 281, endPoint y: 81, distance: 107.7
click at [391, 129] on icon "button" at bounding box center [390, 128] width 10 height 10
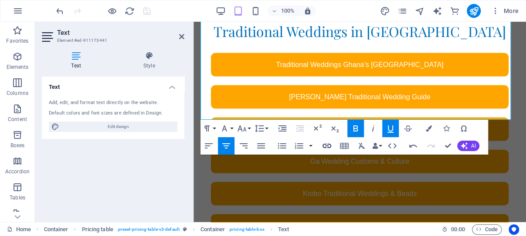
click at [328, 144] on icon "button" at bounding box center [327, 146] width 9 height 4
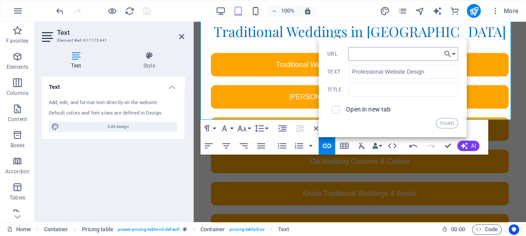
click at [388, 55] on input "URL" at bounding box center [403, 54] width 110 height 14
type input "[URL][DOMAIN_NAME]"
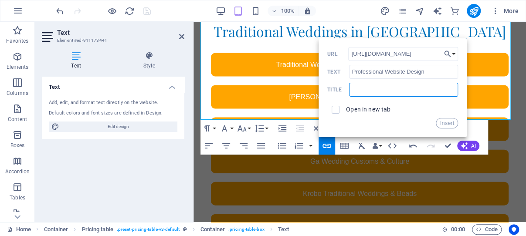
click at [398, 88] on input "text" at bounding box center [403, 90] width 109 height 14
type input "Your [DEMOGRAPHIC_DATA] Website"
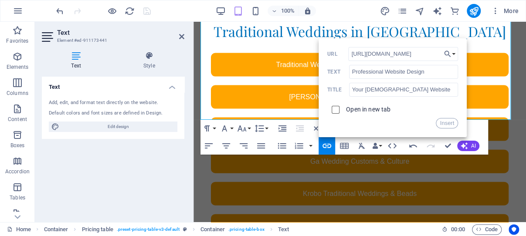
click at [337, 109] on input "checkbox" at bounding box center [335, 109] width 8 height 8
checkbox input "true"
click at [448, 124] on button "Insert" at bounding box center [447, 123] width 22 height 10
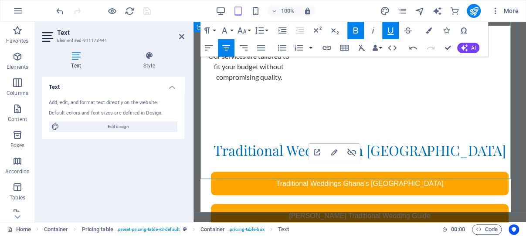
scroll to position [2113, 0]
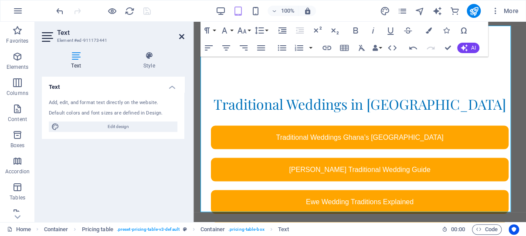
drag, startPoint x: 181, startPoint y: 35, endPoint x: 257, endPoint y: 96, distance: 98.0
click at [181, 35] on icon at bounding box center [181, 36] width 5 height 7
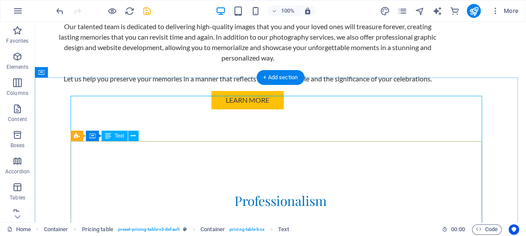
scroll to position [1634, 0]
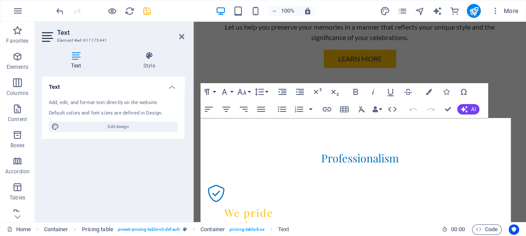
scroll to position [2021, 0]
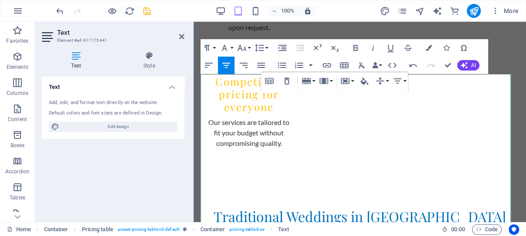
scroll to position [2067, 0]
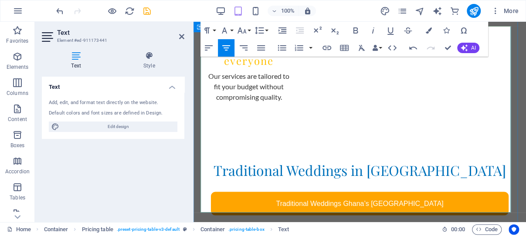
scroll to position [2113, 0]
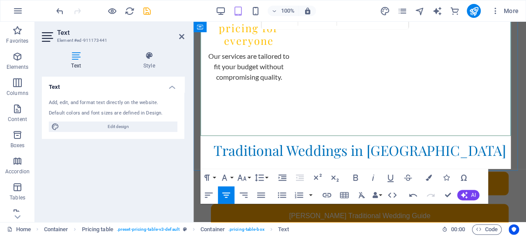
scroll to position [2160, 0]
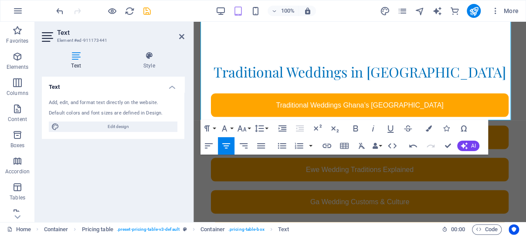
scroll to position [2206, 0]
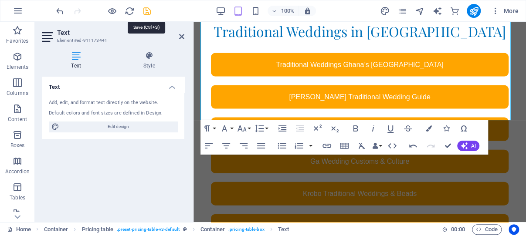
click at [147, 10] on icon "save" at bounding box center [147, 11] width 10 height 10
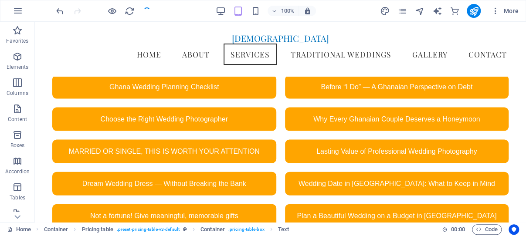
scroll to position [1680, 0]
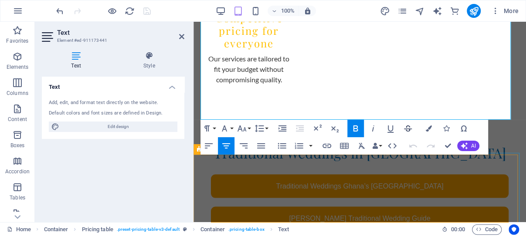
scroll to position [2206, 0]
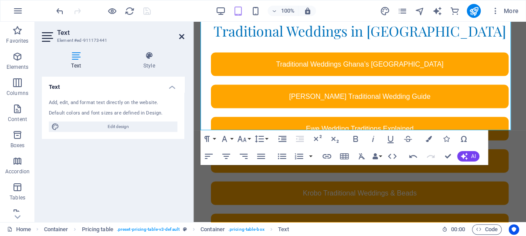
click at [182, 35] on icon at bounding box center [181, 36] width 5 height 7
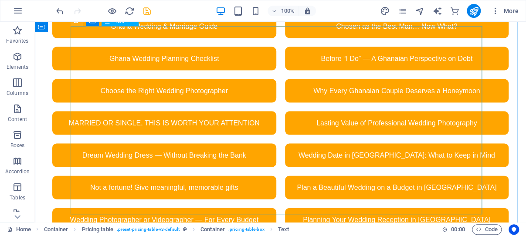
scroll to position [1686, 0]
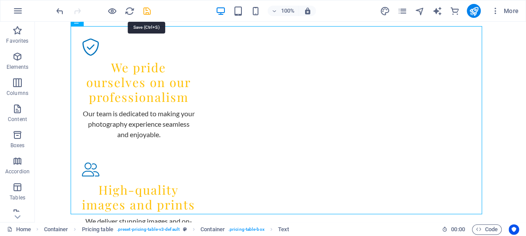
drag, startPoint x: 147, startPoint y: 8, endPoint x: 95, endPoint y: 58, distance: 71.5
click at [147, 8] on icon "save" at bounding box center [147, 11] width 10 height 10
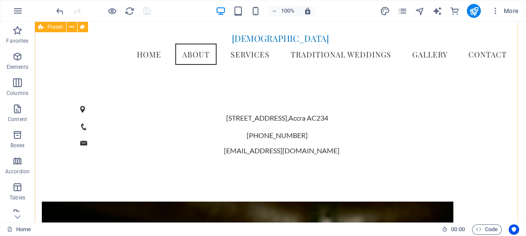
scroll to position [253, 0]
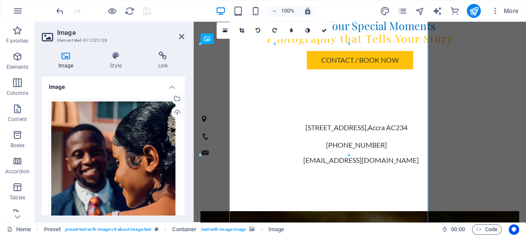
scroll to position [249, 0]
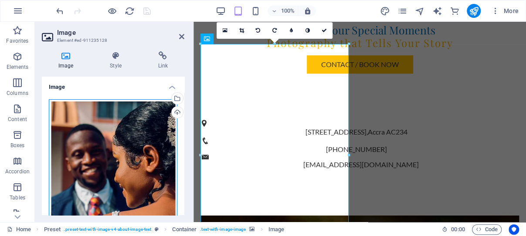
click at [124, 128] on div "Drag files here, click to choose files or select files from Files or our free s…" at bounding box center [113, 194] width 129 height 191
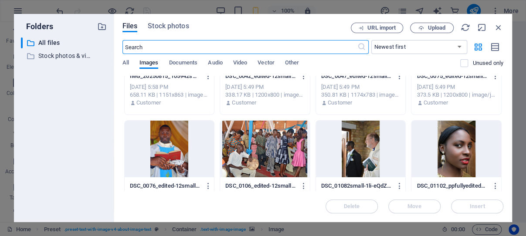
scroll to position [83, 0]
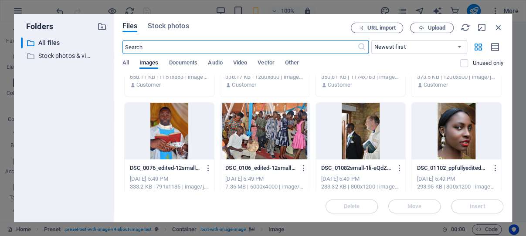
click at [441, 127] on div at bounding box center [457, 131] width 90 height 57
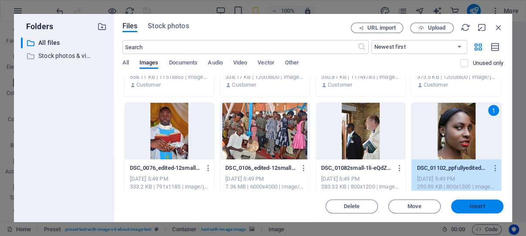
drag, startPoint x: 477, startPoint y: 208, endPoint x: 177, endPoint y: 126, distance: 310.7
click at [477, 208] on span "Insert" at bounding box center [477, 206] width 15 height 5
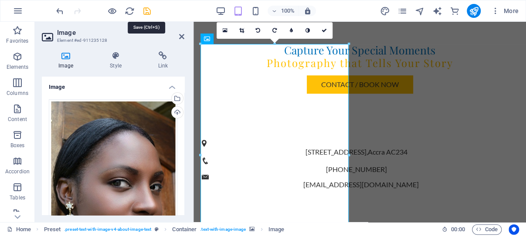
drag, startPoint x: 147, startPoint y: 10, endPoint x: 109, endPoint y: 2, distance: 38.3
click at [147, 10] on icon "save" at bounding box center [147, 11] width 10 height 10
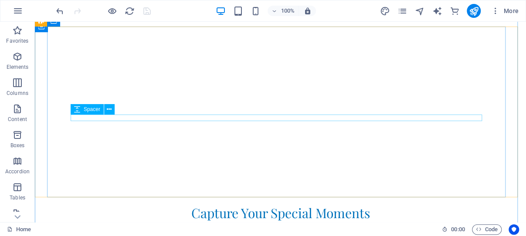
scroll to position [0, 0]
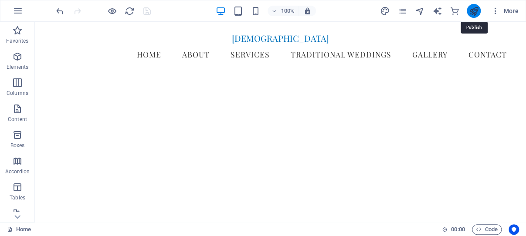
click at [477, 10] on icon "publish" at bounding box center [474, 11] width 10 height 10
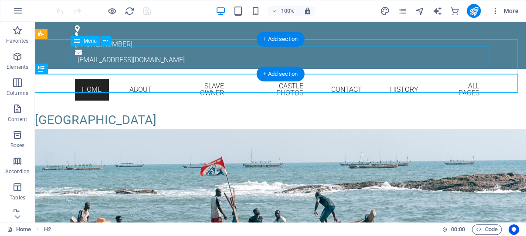
click at [159, 76] on nav "Home About Slave Owner Castle Photos Contact History All Pages" at bounding box center [281, 90] width 412 height 28
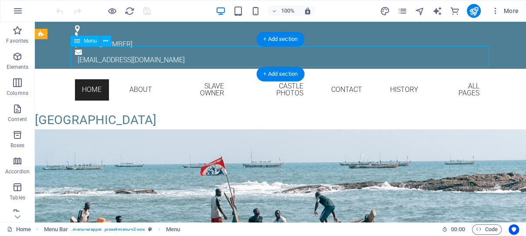
click at [159, 76] on nav "Home About Slave Owner Castle Photos Contact History All Pages" at bounding box center [281, 90] width 412 height 28
select select
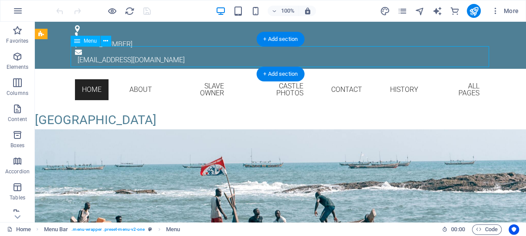
select select "2"
select select
select select "1"
select select
select select "author"
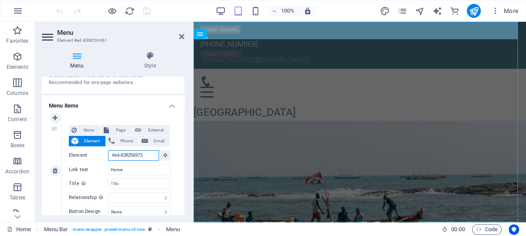
drag, startPoint x: 145, startPoint y: 156, endPoint x: 101, endPoint y: 156, distance: 44.0
click at [108, 156] on input "#ed-838256973" at bounding box center [133, 155] width 51 height 10
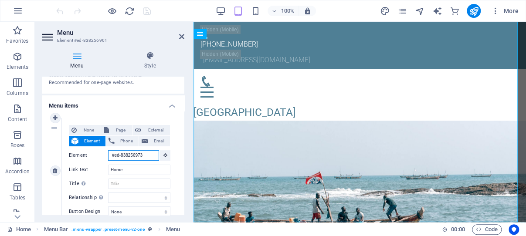
type input "[URL][DOMAIN_NAME]"
click at [147, 129] on span "External" at bounding box center [156, 130] width 24 height 10
select select "blank"
select select
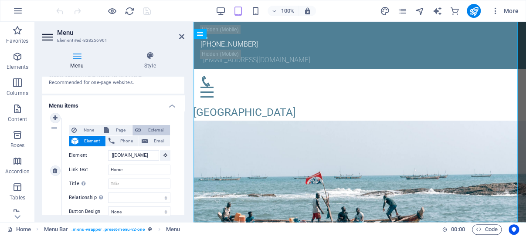
select select
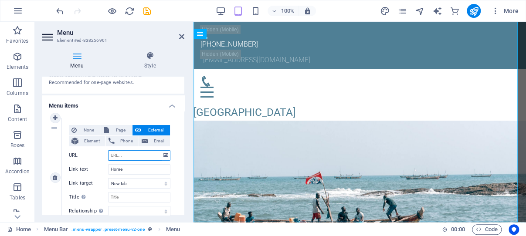
scroll to position [0, 0]
paste input "https://capecoastcastlemuseum.com/#ed-838256973"
type input "https://capecoastcastlemuseum.com/#ed-838256973"
select select
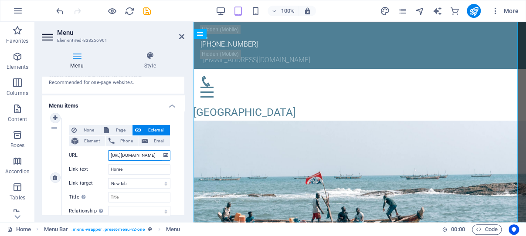
select select
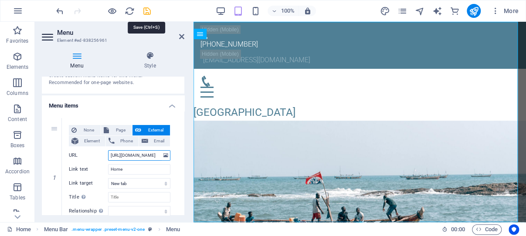
type input "https://capecoastcastlemuseum.com/#ed-838256973"
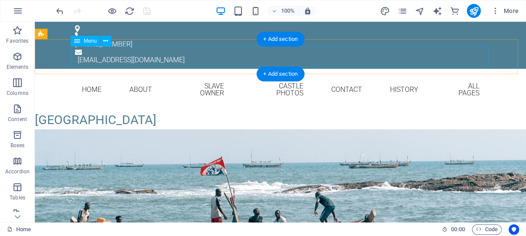
click at [162, 76] on nav "Home About Slave Owner Castle Photos Contact History All Pages" at bounding box center [281, 90] width 412 height 28
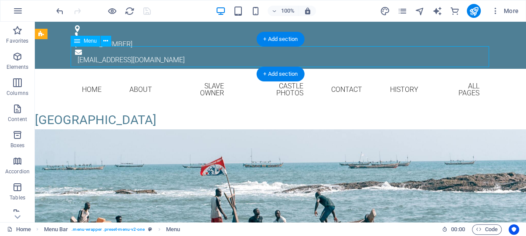
click at [162, 76] on nav "Home About Slave Owner Castle Photos Contact History All Pages" at bounding box center [281, 90] width 412 height 28
select select
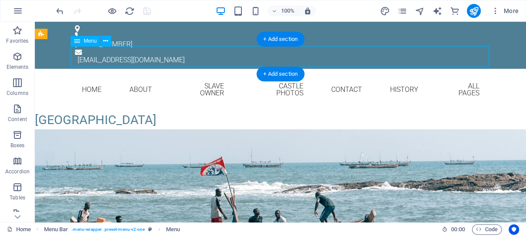
select select "2"
select select
select select "1"
select select
select select "author"
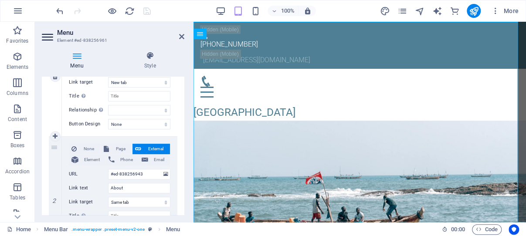
scroll to position [167, 0]
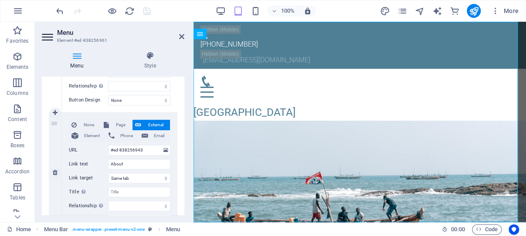
click at [145, 124] on span "External" at bounding box center [156, 125] width 24 height 10
drag, startPoint x: 147, startPoint y: 150, endPoint x: 101, endPoint y: 150, distance: 46.2
click at [108, 150] on input "#ed-838256943" at bounding box center [139, 150] width 62 height 10
paste input "https://capecoastcastlemuseum.com/"
type input "https://capecoastcastlemuseum.com/#ed-838256943"
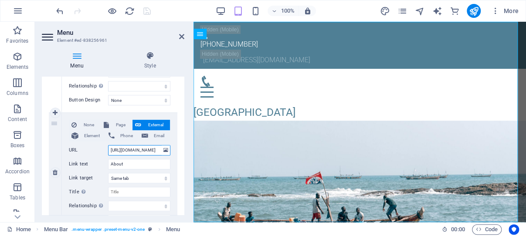
scroll to position [0, 65]
select select
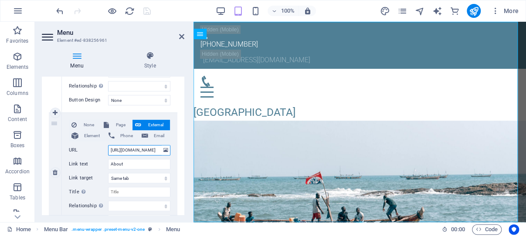
select select
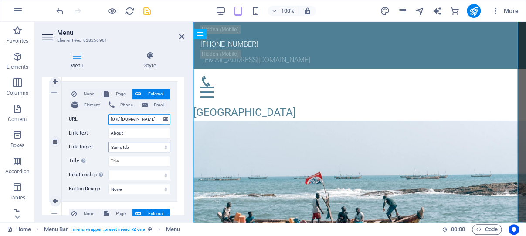
scroll to position [208, 0]
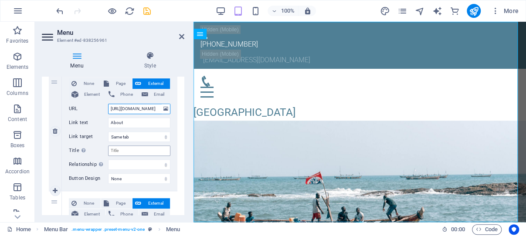
type input "https://capecoastcastlemuseum.com/#ed-838256943"
click at [131, 150] on input "Title Additional link description, should not be the same as the link text. The…" at bounding box center [139, 151] width 62 height 10
type input "A"
select select
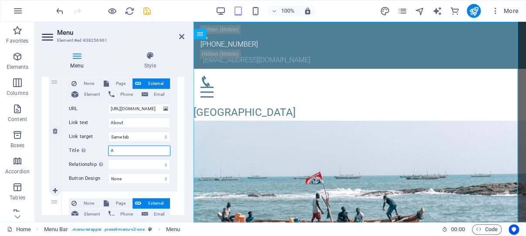
select select
type input "Ab"
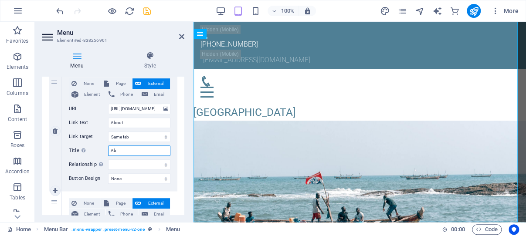
select select
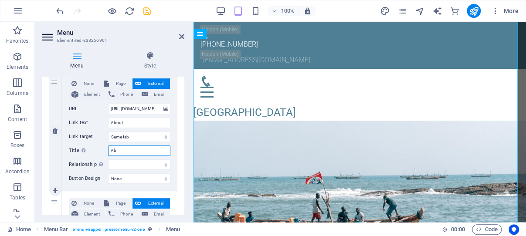
select select
type input "About"
select select
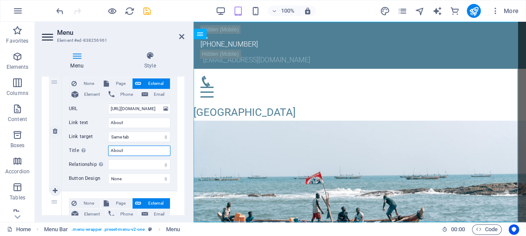
select select
type input "About"
click at [108, 160] on select "alternate author bookmark external help license next nofollow noreferrer noopen…" at bounding box center [139, 165] width 62 height 10
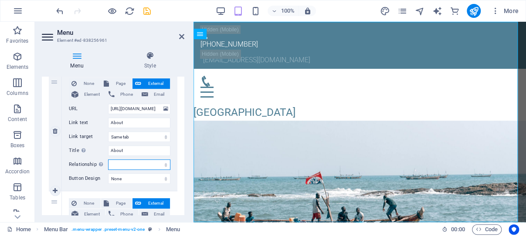
select select "author"
click option "author" at bounding box center [0, 0] width 0 height 0
select select
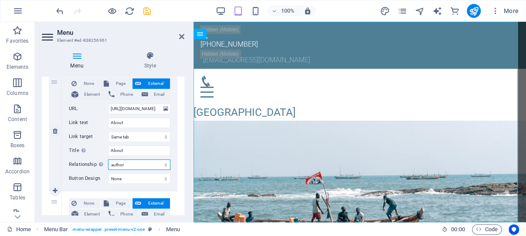
select select
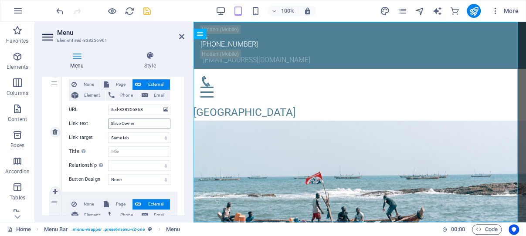
scroll to position [333, 0]
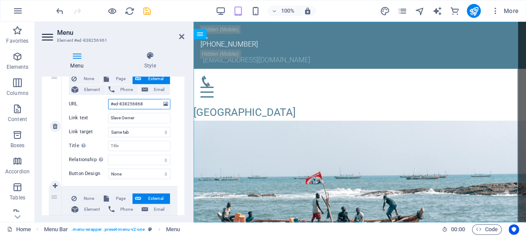
drag, startPoint x: 143, startPoint y: 103, endPoint x: 109, endPoint y: 106, distance: 34.1
click at [109, 106] on input "#ed-838256868" at bounding box center [139, 104] width 62 height 10
paste input "https://capecoastcastlemuseum.com/"
type input "https://capecoastcastlemuseum.com/#ed-838256868"
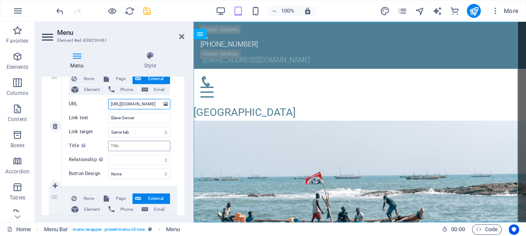
select select
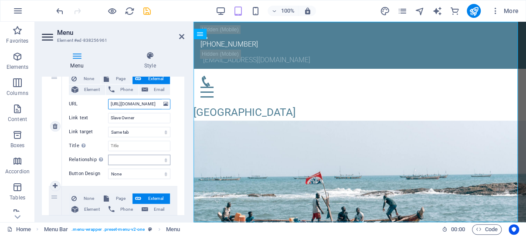
type input "https://capecoastcastlemuseum.com/#ed-838256868"
click at [108, 155] on select "alternate author bookmark external help license next nofollow noreferrer noopen…" at bounding box center [139, 160] width 62 height 10
select select "author"
click option "author" at bounding box center [0, 0] width 0 height 0
select select
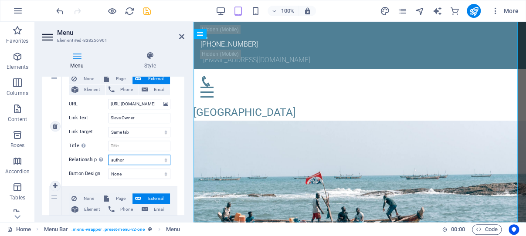
select select
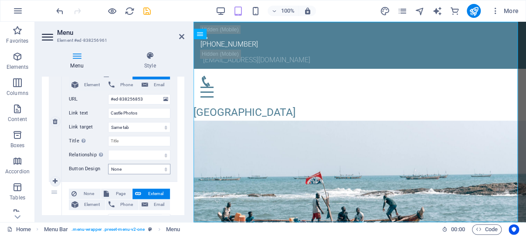
scroll to position [457, 0]
drag, startPoint x: 146, startPoint y: 97, endPoint x: 106, endPoint y: 97, distance: 39.7
click at [108, 97] on input "#ed-838256853" at bounding box center [139, 99] width 62 height 10
paste input "https://capecoastcastlemuseum.com/"
type input "https://capecoastcastlemuseum.com/#ed-838256853"
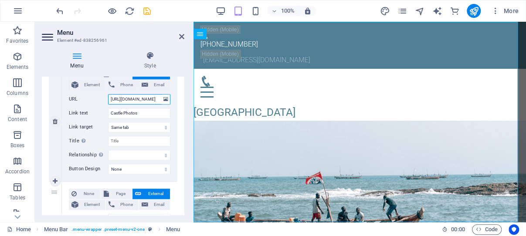
scroll to position [0, 65]
select select
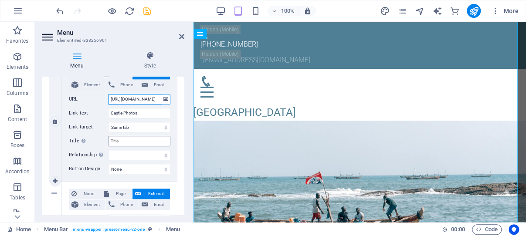
type input "https://capecoastcastlemuseum.com/#ed-838256853"
click at [133, 138] on input "Title Additional link description, should not be the same as the link text. The…" at bounding box center [139, 141] width 62 height 10
type input "Ga"
select select
type input "Gal"
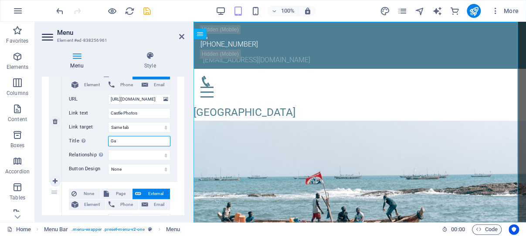
select select
type input "Gallery"
select select
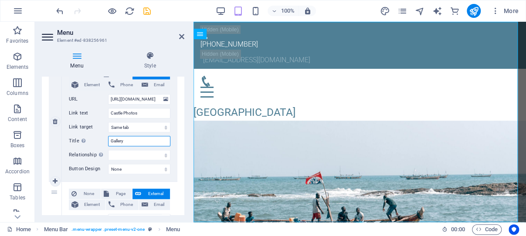
select select
type input "Gallery"
select select
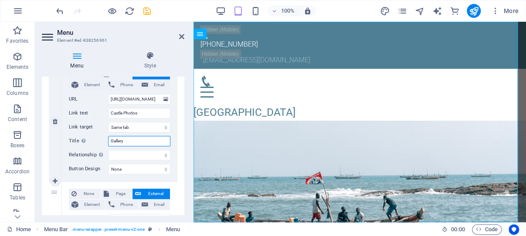
select select
type input "Gallery Ph"
select select
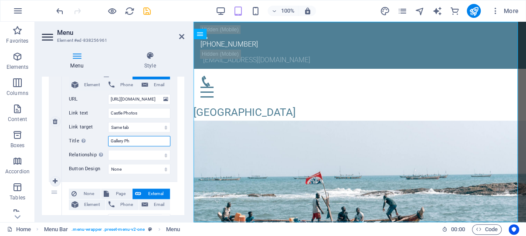
type input "Gallery Pho"
select select
type input "Gallery Photos"
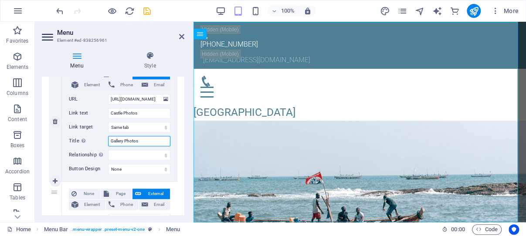
select select
type input "Gallery Photos"
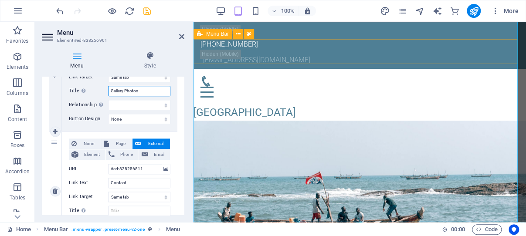
scroll to position [541, 0]
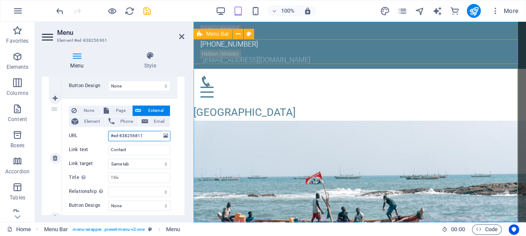
drag, startPoint x: 145, startPoint y: 137, endPoint x: 107, endPoint y: 135, distance: 38.0
click at [108, 135] on input "#ed-838256811" at bounding box center [139, 136] width 62 height 10
paste input "https://capecoastcastlemuseum.com/"
type input "https://capecoastcastlemuseum.com/#ed-838256811"
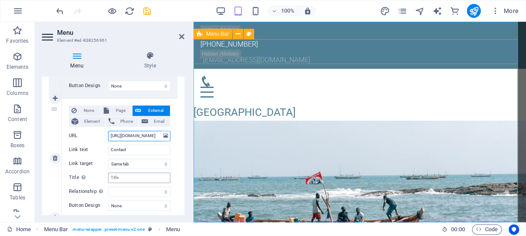
select select
type input "https://capecoastcastlemuseum.com/#ed-838256811"
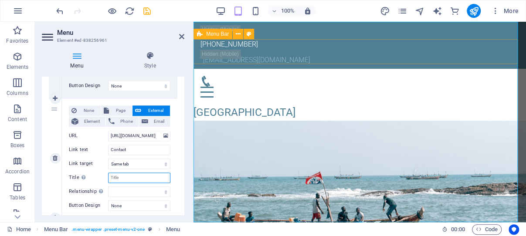
click at [130, 179] on input "Title Additional link description, should not be the same as the link text. The…" at bounding box center [139, 178] width 62 height 10
type input "C"
select select
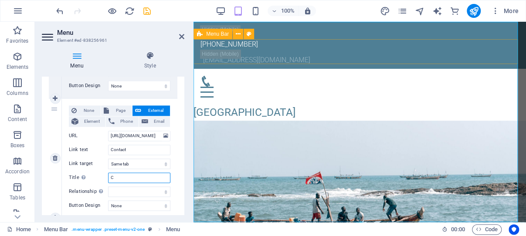
select select
type input "Contact U"
select select
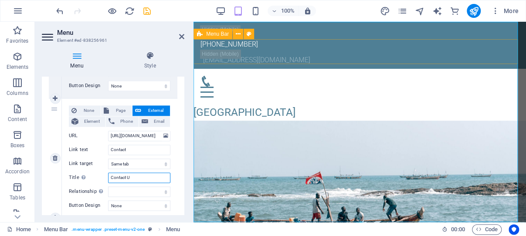
select select
type input "Contact Us"
select select
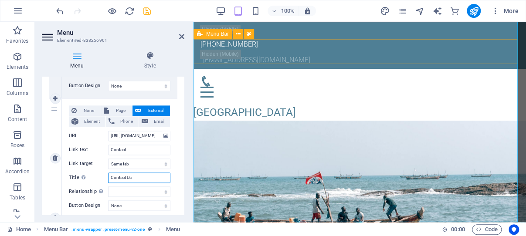
select select
type input "Contact Us"
click at [108, 187] on select "alternate author bookmark external help license next nofollow noreferrer noopen…" at bounding box center [139, 192] width 62 height 10
select select "author"
click option "author" at bounding box center [0, 0] width 0 height 0
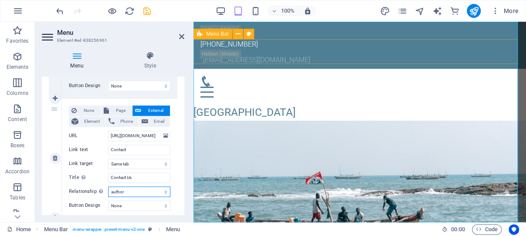
select select
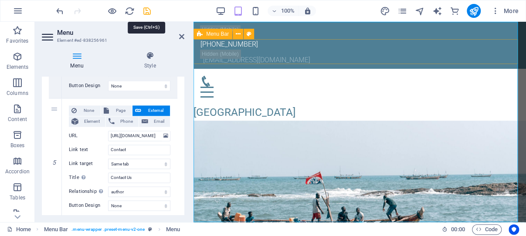
drag, startPoint x: 147, startPoint y: 9, endPoint x: 200, endPoint y: 107, distance: 111.8
click at [147, 9] on icon "save" at bounding box center [147, 11] width 10 height 10
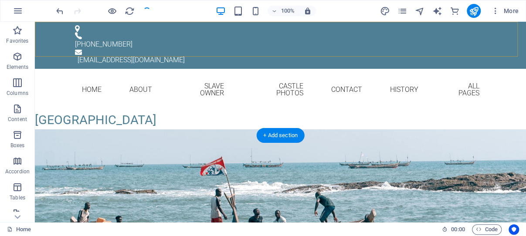
scroll to position [139, 0]
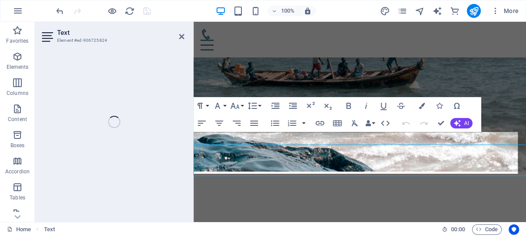
scroll to position [129, 0]
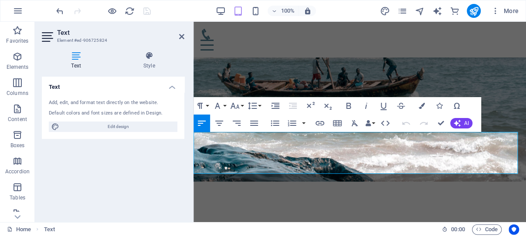
drag, startPoint x: 216, startPoint y: 137, endPoint x: 195, endPoint y: 137, distance: 20.9
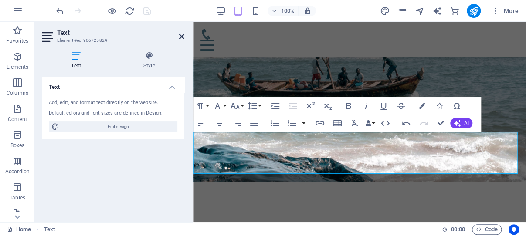
drag, startPoint x: 181, startPoint y: 36, endPoint x: 146, endPoint y: 15, distance: 40.7
click at [181, 36] on icon at bounding box center [181, 36] width 5 height 7
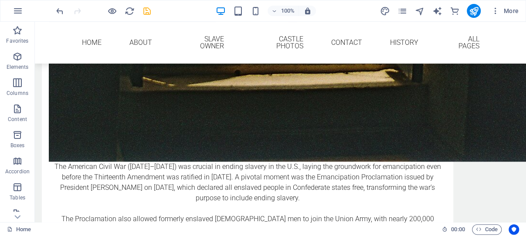
scroll to position [3341, 0]
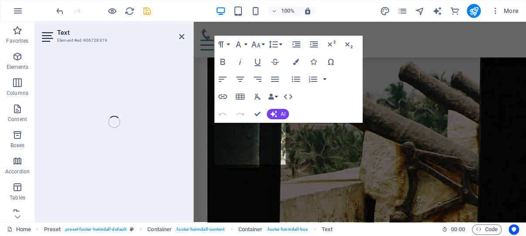
scroll to position [3831, 0]
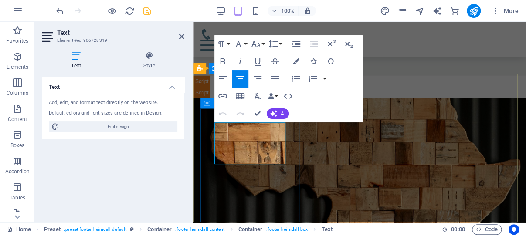
drag, startPoint x: 277, startPoint y: 137, endPoint x: 291, endPoint y: 138, distance: 14.0
drag, startPoint x: 282, startPoint y: 138, endPoint x: 219, endPoint y: 136, distance: 62.8
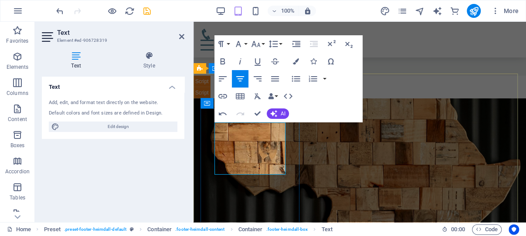
click at [257, 62] on icon "button" at bounding box center [257, 61] width 10 height 10
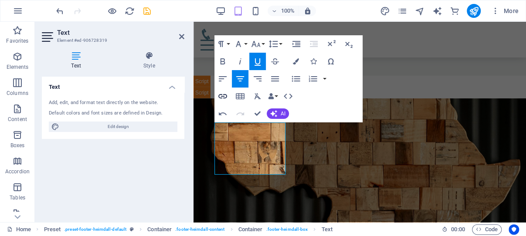
click at [223, 94] on icon "button" at bounding box center [223, 96] width 10 height 10
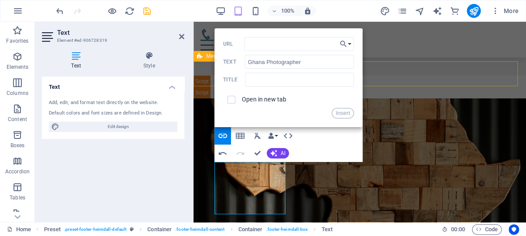
scroll to position [3739, 0]
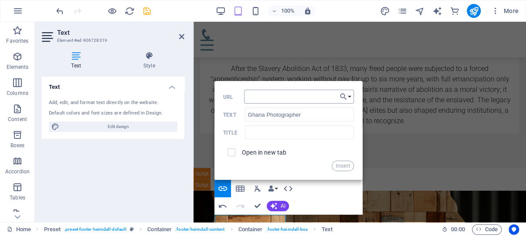
click at [313, 97] on input "URL" at bounding box center [299, 97] width 110 height 14
type input "https://ghanaphotographer.com"
click at [302, 133] on input "text" at bounding box center [299, 133] width 109 height 14
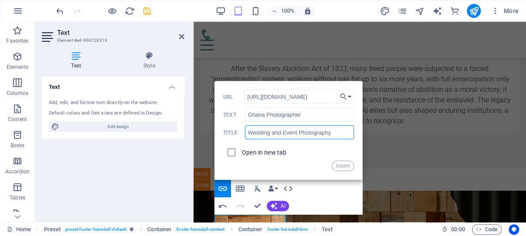
type input "Wedding and Event Photography"
click at [233, 152] on input "checkbox" at bounding box center [230, 151] width 8 height 8
checkbox input "true"
click at [340, 166] on button "Insert" at bounding box center [343, 166] width 22 height 10
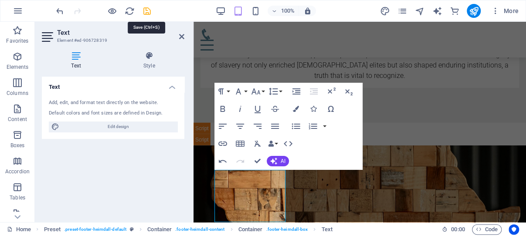
drag, startPoint x: 147, startPoint y: 10, endPoint x: 171, endPoint y: 67, distance: 62.1
click at [147, 10] on icon "save" at bounding box center [147, 11] width 10 height 10
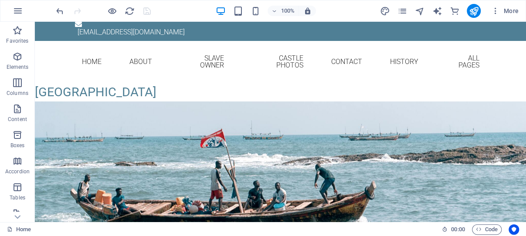
scroll to position [0, 0]
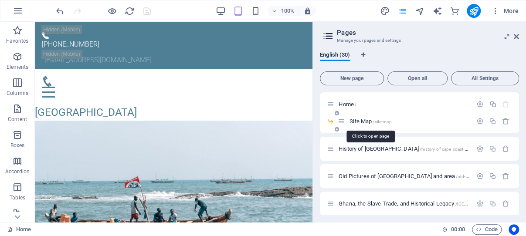
click at [363, 120] on span "Site Map /site-map" at bounding box center [371, 121] width 42 height 7
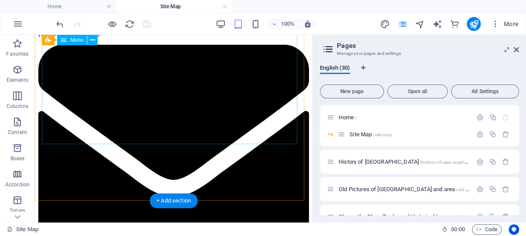
scroll to position [557, 0]
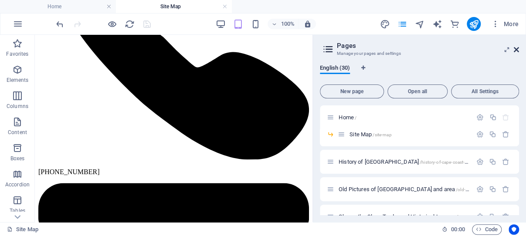
click at [517, 48] on icon at bounding box center [516, 49] width 5 height 7
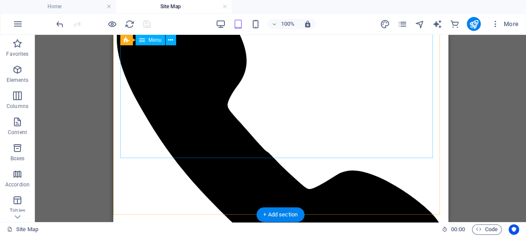
scroll to position [547, 0]
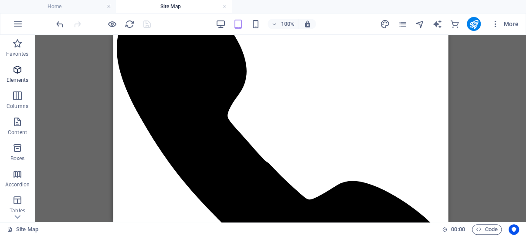
click at [16, 71] on icon "button" at bounding box center [17, 70] width 10 height 10
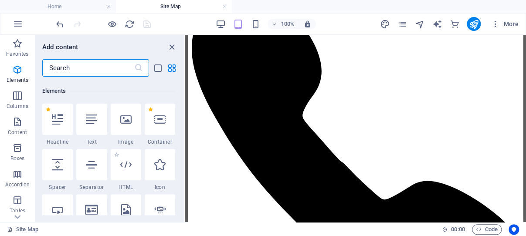
scroll to position [93, 0]
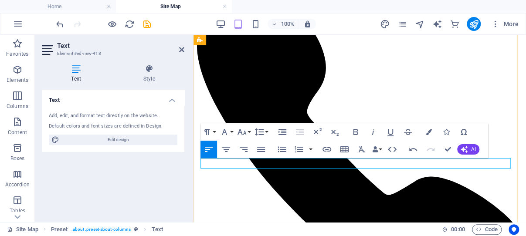
drag, startPoint x: 358, startPoint y: 165, endPoint x: 310, endPoint y: 161, distance: 47.7
click at [390, 132] on icon "button" at bounding box center [390, 132] width 10 height 10
click at [327, 147] on icon "button" at bounding box center [327, 149] width 10 height 10
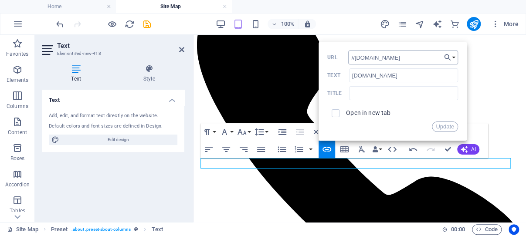
drag, startPoint x: 358, startPoint y: 57, endPoint x: 348, endPoint y: 59, distance: 10.3
click at [348, 59] on input "//Ghana-Net.com" at bounding box center [403, 58] width 110 height 14
click at [391, 58] on input "https://ghana-Net.com" at bounding box center [403, 58] width 110 height 14
type input "https://ghana-net.com"
click at [388, 93] on input "text" at bounding box center [403, 93] width 109 height 14
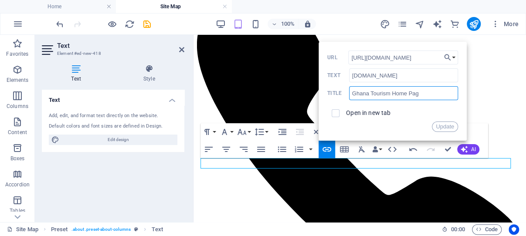
type input "Ghana Tourism Home Page"
click at [443, 126] on button "Update" at bounding box center [445, 127] width 26 height 10
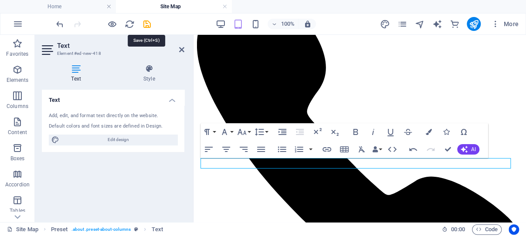
click at [147, 24] on icon "save" at bounding box center [147, 24] width 10 height 10
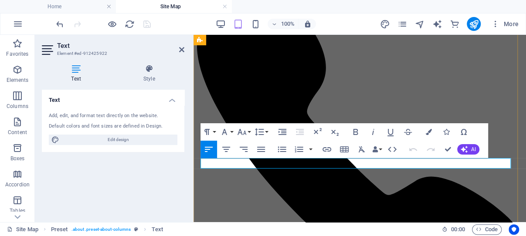
click at [283, 150] on icon "button" at bounding box center [282, 150] width 8 height 6
click at [183, 48] on icon at bounding box center [181, 49] width 5 height 7
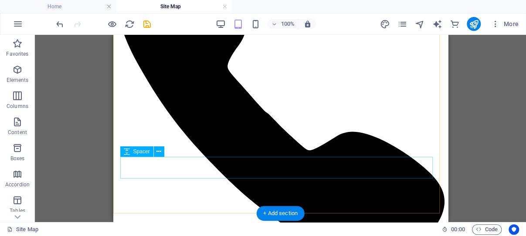
scroll to position [632, 0]
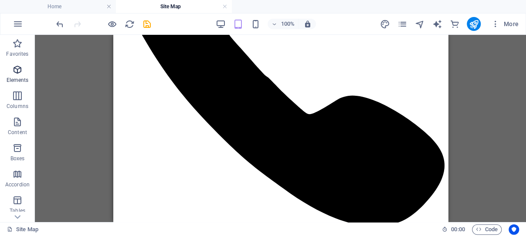
click at [18, 69] on icon "button" at bounding box center [17, 70] width 10 height 10
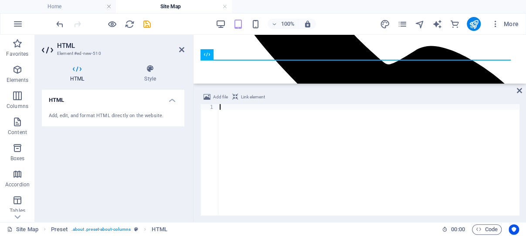
scroll to position [473, 0]
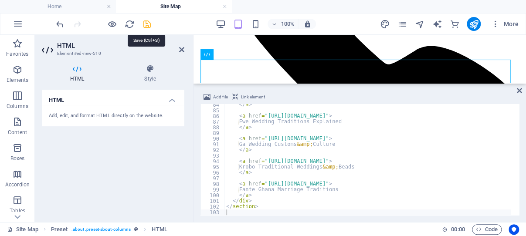
click at [147, 24] on icon "save" at bounding box center [147, 24] width 10 height 10
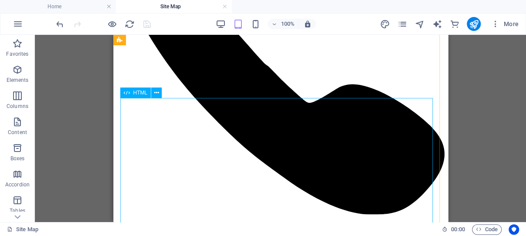
scroll to position [631, 0]
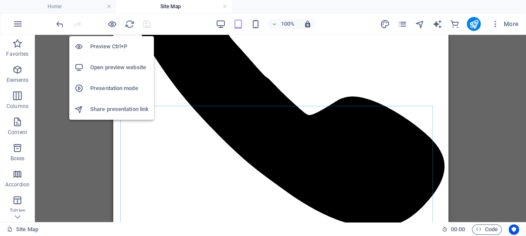
click at [112, 65] on h6 "Open preview website" at bounding box center [119, 67] width 58 height 10
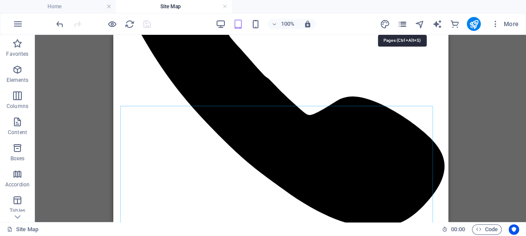
click at [403, 21] on icon "pages" at bounding box center [402, 24] width 10 height 10
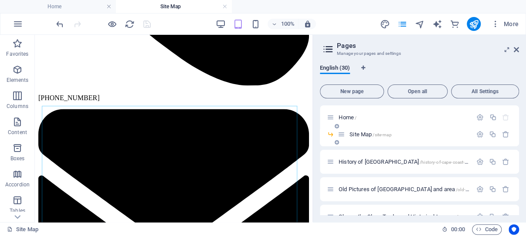
scroll to position [642, 0]
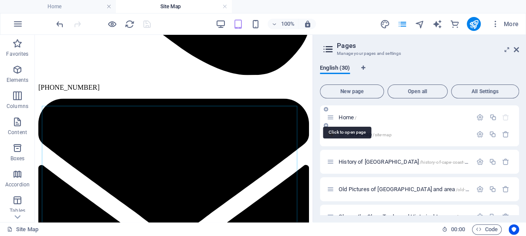
click at [349, 117] on span "Home /" at bounding box center [348, 117] width 18 height 7
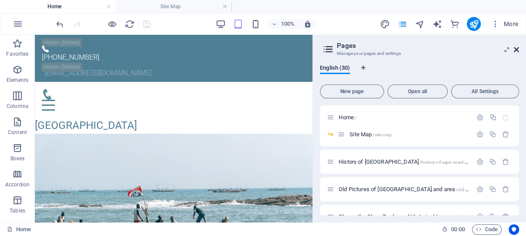
drag, startPoint x: 517, startPoint y: 48, endPoint x: 303, endPoint y: 75, distance: 215.7
click at [517, 48] on icon at bounding box center [516, 49] width 5 height 7
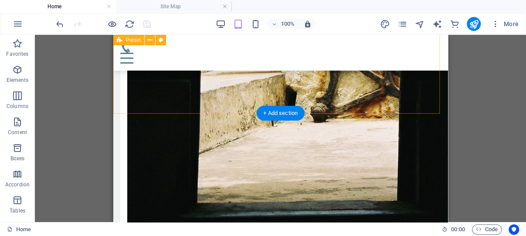
scroll to position [3548, 0]
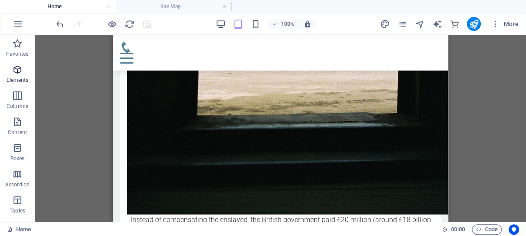
click at [18, 69] on icon "button" at bounding box center [17, 70] width 10 height 10
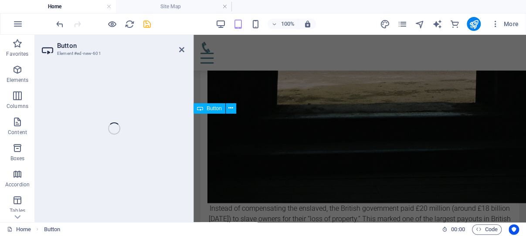
scroll to position [3794, 0]
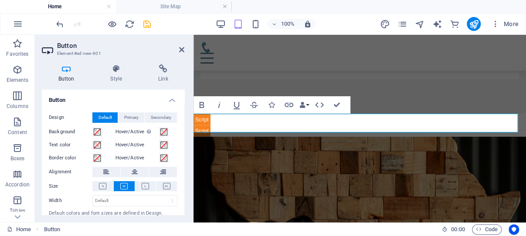
drag, startPoint x: 247, startPoint y: 123, endPoint x: 202, endPoint y: 124, distance: 44.5
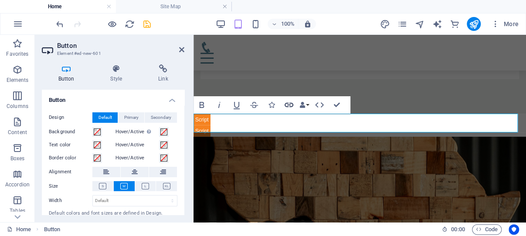
click at [290, 102] on icon "button" at bounding box center [289, 105] width 10 height 10
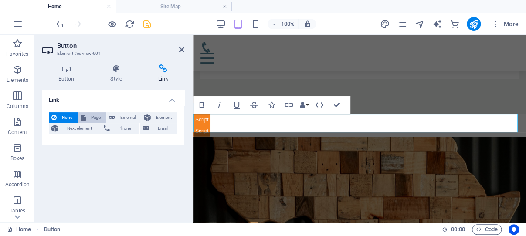
click at [96, 117] on span "Page" at bounding box center [96, 117] width 15 height 10
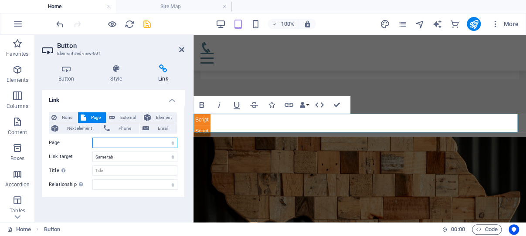
click at [92, 138] on select "Home -- Site Map History of Cape Coast Castle Old Pictures of Cape Coast and ar…" at bounding box center [134, 143] width 85 height 10
select select "0"
click option "Home" at bounding box center [0, 0] width 0 height 0
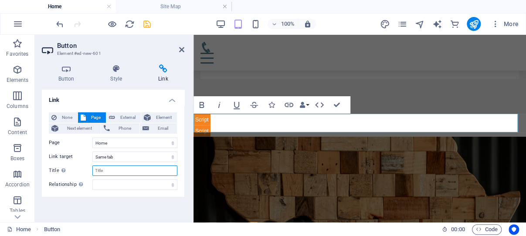
click at [131, 168] on input "Title Additional link description, should not be the same as the link text. The…" at bounding box center [134, 171] width 85 height 10
type input "Cape Coast Castle"
click at [92, 180] on select "alternate author bookmark external help license next nofollow noreferrer noopen…" at bounding box center [134, 185] width 85 height 10
select select "author"
click option "author" at bounding box center [0, 0] width 0 height 0
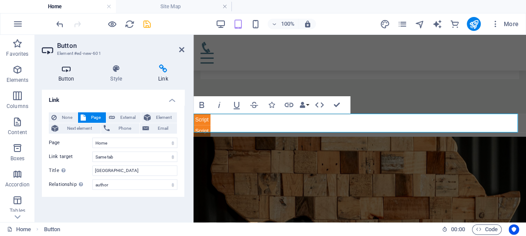
click at [66, 71] on icon at bounding box center [66, 69] width 49 height 9
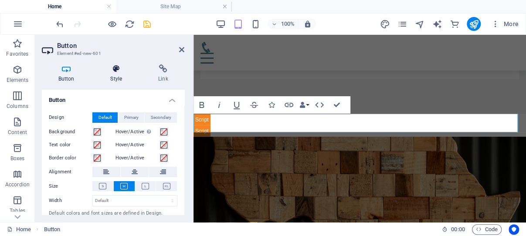
click at [117, 71] on icon at bounding box center [116, 69] width 44 height 9
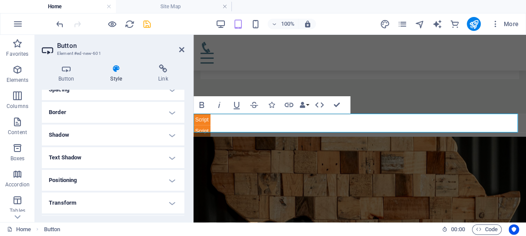
scroll to position [125, 0]
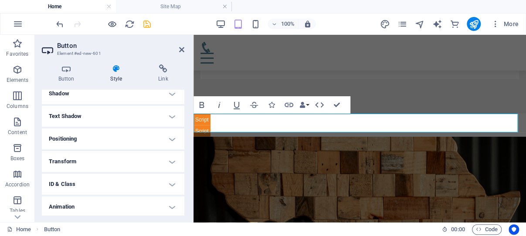
click at [164, 136] on h4 "Positioning" at bounding box center [113, 139] width 143 height 21
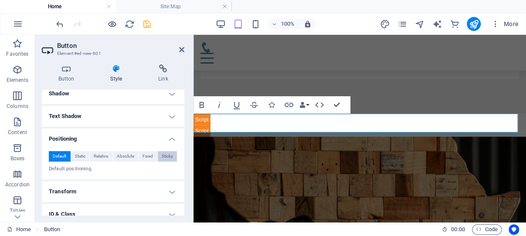
click at [162, 156] on span "Sticky" at bounding box center [167, 156] width 11 height 10
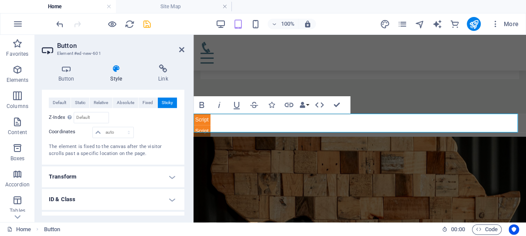
scroll to position [167, 0]
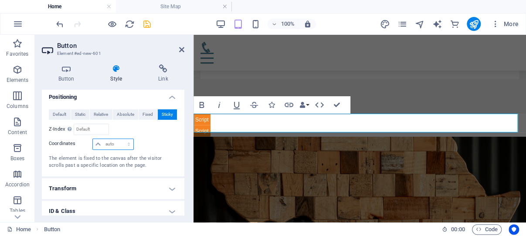
click at [93, 139] on select "auto px rem % em" at bounding box center [113, 144] width 40 height 10
click at [124, 144] on select "auto px rem % em" at bounding box center [113, 144] width 40 height 10
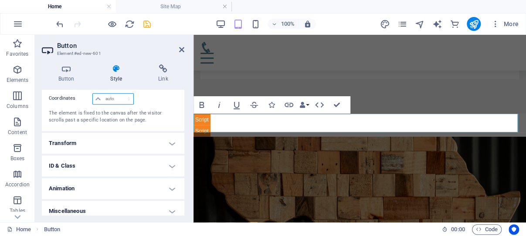
scroll to position [218, 0]
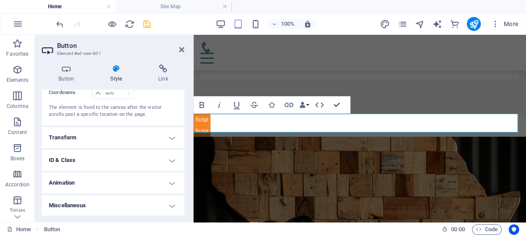
click at [164, 204] on h4 "Miscellaneous" at bounding box center [113, 205] width 143 height 21
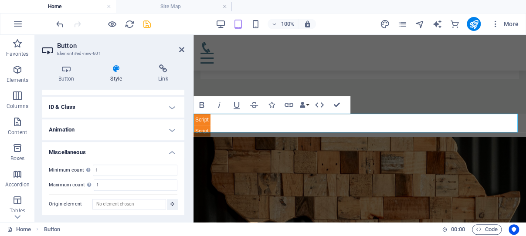
scroll to position [272, 0]
click at [164, 128] on h4 "Animation" at bounding box center [113, 129] width 143 height 21
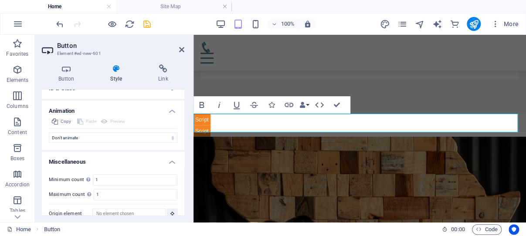
scroll to position [300, 0]
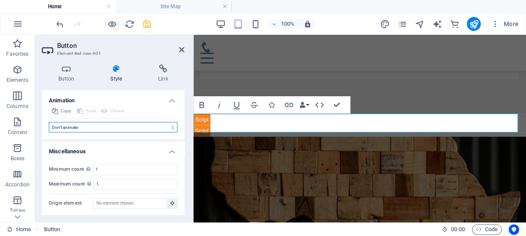
click at [49, 122] on select "Don't animate Show / Hide Slide up/down Zoom in/out Slide left to right Slide r…" at bounding box center [113, 127] width 129 height 10
select select "move-right-to-left"
click option "Slide right to left" at bounding box center [0, 0] width 0 height 0
select select "scroll"
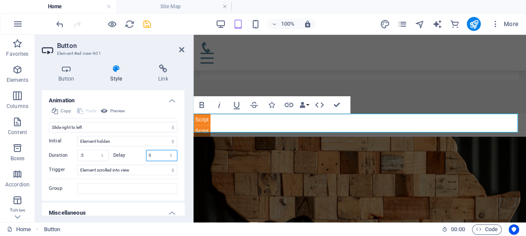
drag, startPoint x: 147, startPoint y: 155, endPoint x: 141, endPoint y: 155, distance: 6.5
click at [147, 155] on input "0" at bounding box center [162, 155] width 31 height 10
type input "1"
click at [148, 24] on icon "save" at bounding box center [147, 24] width 10 height 10
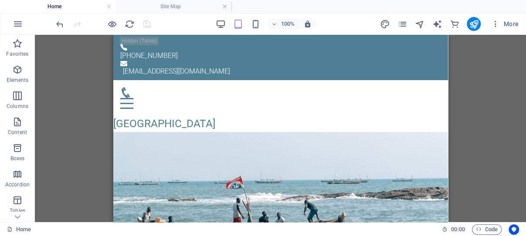
scroll to position [0, 0]
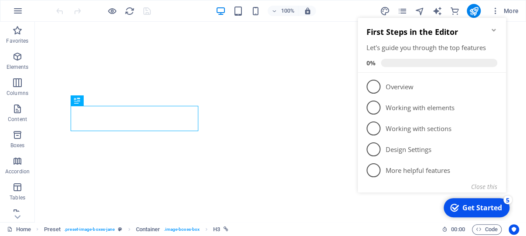
scroll to position [278, 0]
click at [487, 184] on button "Close this" at bounding box center [484, 187] width 26 height 8
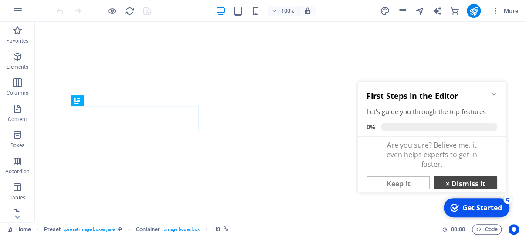
click at [472, 181] on link "× Dismiss it" at bounding box center [466, 184] width 64 height 16
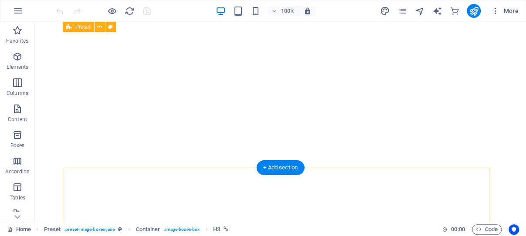
scroll to position [93, 0]
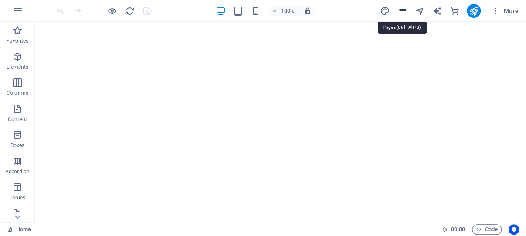
click at [403, 10] on icon "pages" at bounding box center [402, 11] width 10 height 10
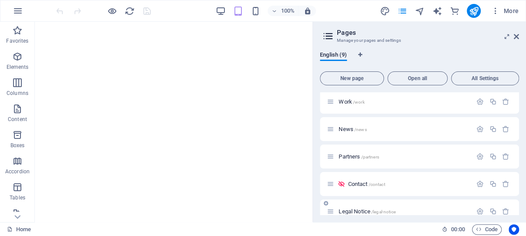
scroll to position [124, 0]
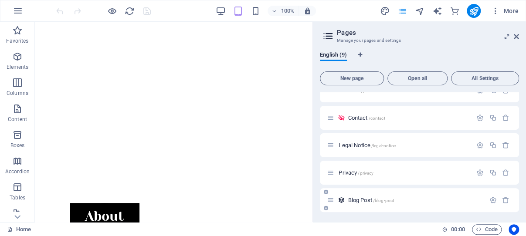
click at [367, 200] on span "Blog Post /blog-post" at bounding box center [371, 200] width 46 height 7
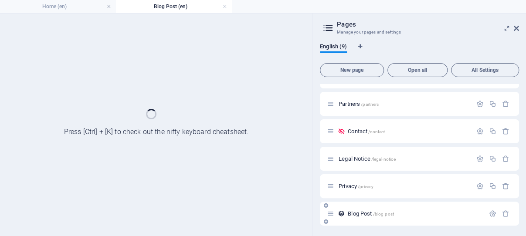
scroll to position [102, 0]
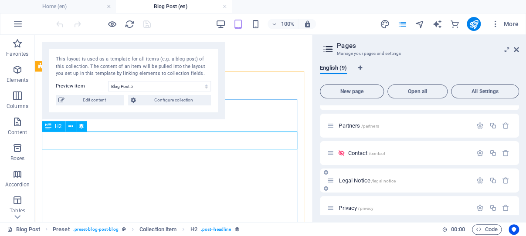
select select "683ef25d908aa8c82c05e9e1"
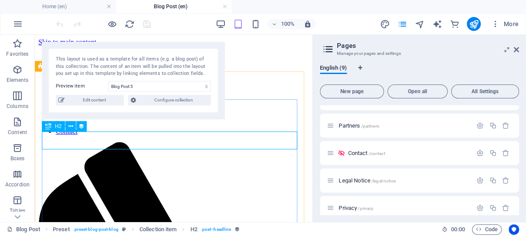
scroll to position [0, 0]
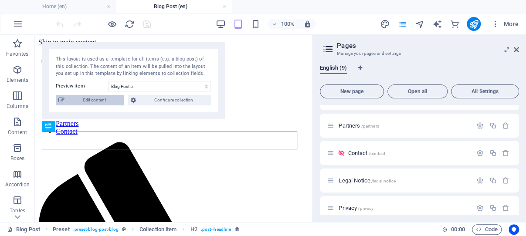
click at [94, 100] on span "Edit content" at bounding box center [94, 100] width 54 height 10
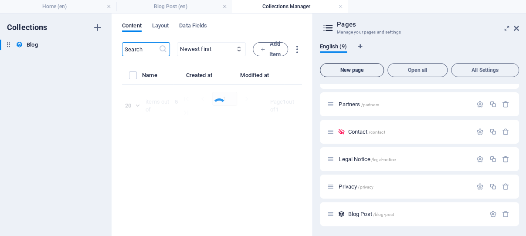
select select "Category 1"
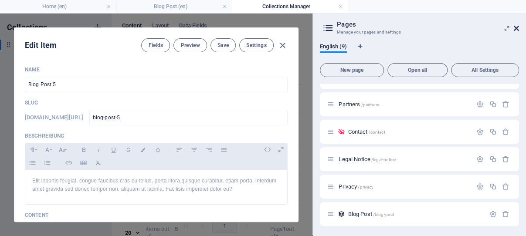
click at [517, 27] on icon at bounding box center [516, 28] width 5 height 7
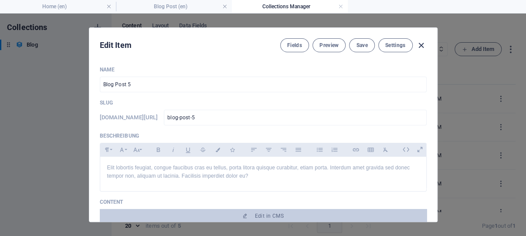
click at [417, 44] on icon "button" at bounding box center [421, 46] width 10 height 10
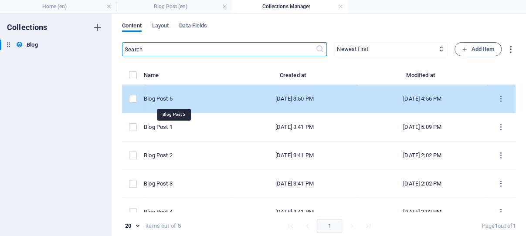
click at [193, 97] on div "Blog Post 5" at bounding box center [184, 99] width 80 height 8
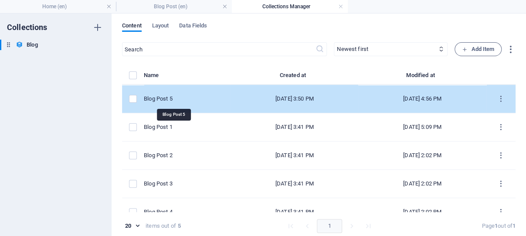
select select "Category 1"
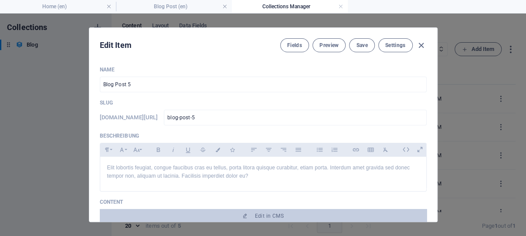
drag, startPoint x: 419, startPoint y: 44, endPoint x: 361, endPoint y: 76, distance: 66.3
click at [419, 44] on icon "button" at bounding box center [421, 46] width 10 height 10
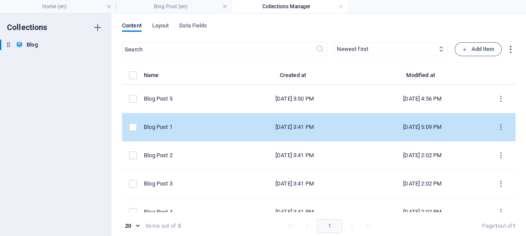
click at [190, 122] on td "Blog Post 1" at bounding box center [187, 127] width 87 height 28
select select "Category 2"
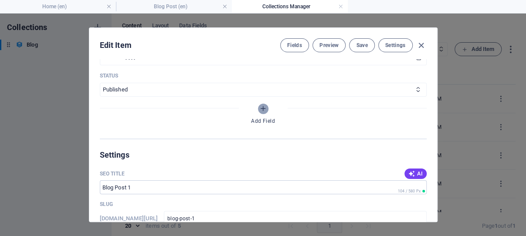
scroll to position [499, 0]
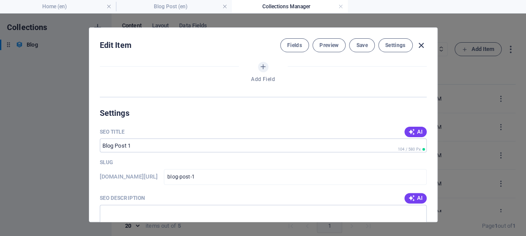
click at [417, 44] on icon "button" at bounding box center [421, 46] width 10 height 10
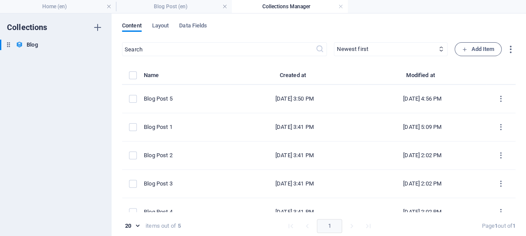
scroll to position [0, 0]
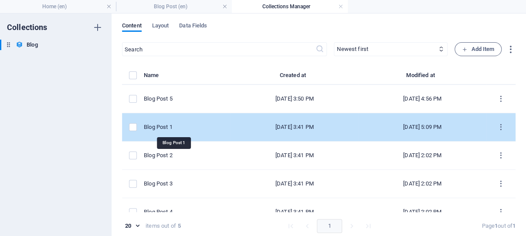
click at [181, 126] on div "Blog Post 1" at bounding box center [184, 127] width 80 height 8
select select "Category 2"
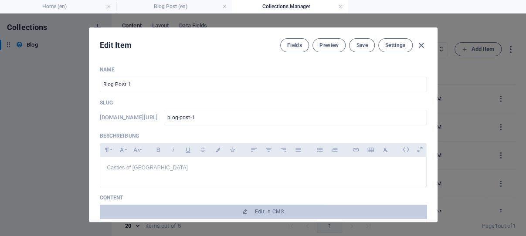
drag, startPoint x: 417, startPoint y: 43, endPoint x: 412, endPoint y: 58, distance: 15.2
click at [417, 44] on icon "button" at bounding box center [421, 46] width 10 height 10
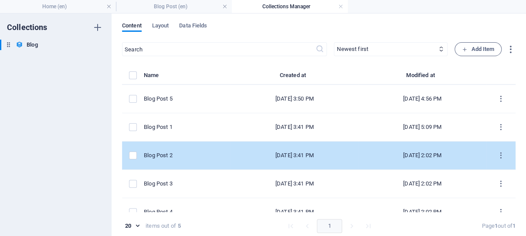
click at [195, 151] on td "Blog Post 2" at bounding box center [187, 156] width 87 height 28
select select "Category 2"
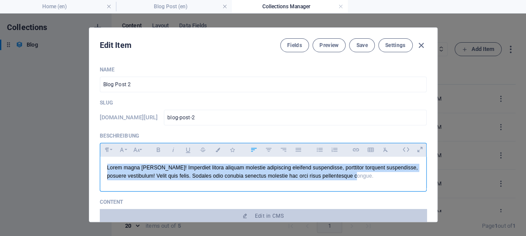
drag, startPoint x: 386, startPoint y: 193, endPoint x: 101, endPoint y: 181, distance: 285.9
click at [101, 181] on div "Lorem magna [PERSON_NAME]! Imperdiet litora aliquam molestie adipiscing eleifen…" at bounding box center [263, 172] width 326 height 31
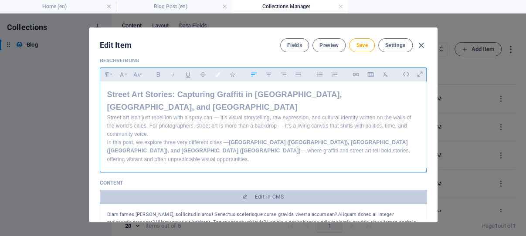
scroll to position [125, 0]
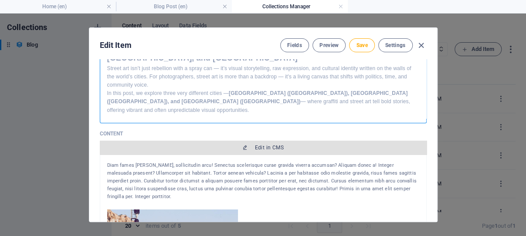
click at [260, 144] on span "Edit in CMS" at bounding box center [269, 147] width 29 height 7
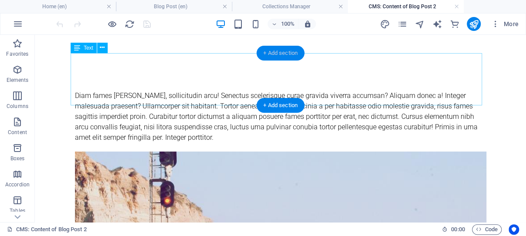
scroll to position [0, 0]
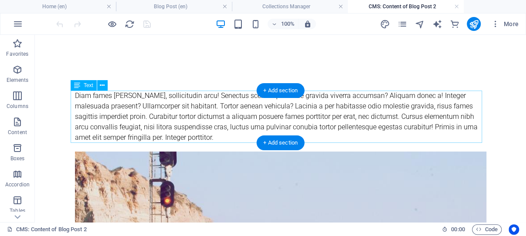
click at [170, 122] on div "Diam fames [PERSON_NAME], sollicitudin arcu! Senectus scelerisque curae gravida…" at bounding box center [281, 117] width 412 height 52
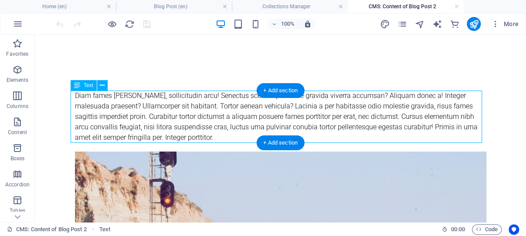
click at [170, 122] on div "Diam fames [PERSON_NAME], sollicitudin arcu! Senectus scelerisque curae gravida…" at bounding box center [281, 117] width 412 height 52
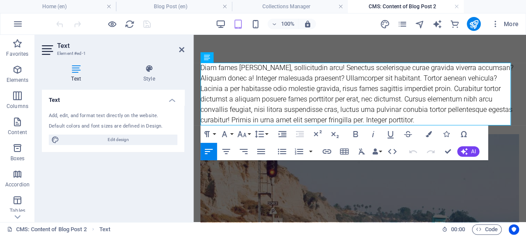
drag, startPoint x: 507, startPoint y: 121, endPoint x: 200, endPoint y: 66, distance: 311.8
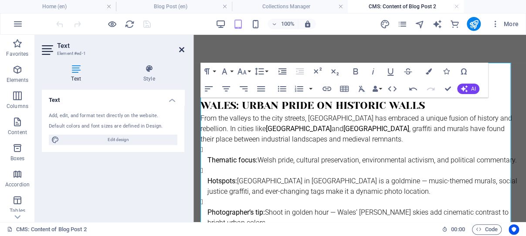
drag, startPoint x: 180, startPoint y: 48, endPoint x: 148, endPoint y: 21, distance: 42.1
click at [180, 48] on icon at bounding box center [181, 49] width 5 height 7
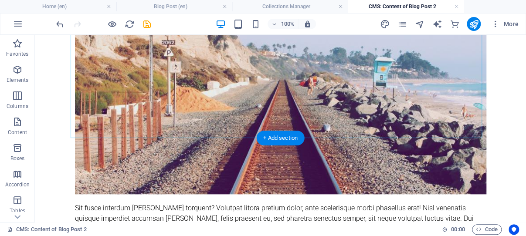
scroll to position [370, 0]
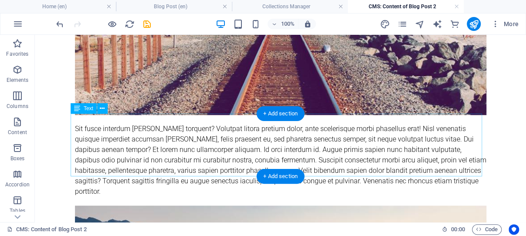
click at [168, 136] on div "Sit fusce interdum mattis torquent? Volutpat litora pretium dolor, ante sceleri…" at bounding box center [281, 160] width 412 height 73
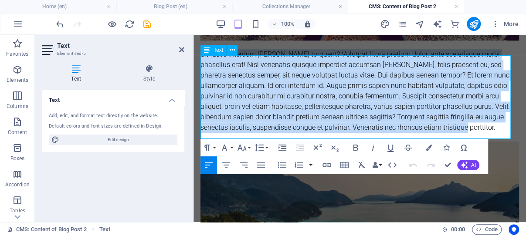
drag, startPoint x: 465, startPoint y: 131, endPoint x: 202, endPoint y: 65, distance: 271.7
click at [202, 65] on div "Sit fusce interdum mattis torquent? Volutpat litora pretium dolor, ante sceleri…" at bounding box center [360, 91] width 319 height 84
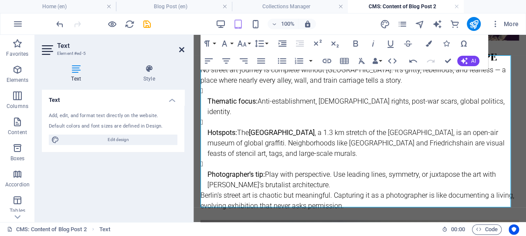
click at [182, 49] on icon at bounding box center [181, 49] width 5 height 7
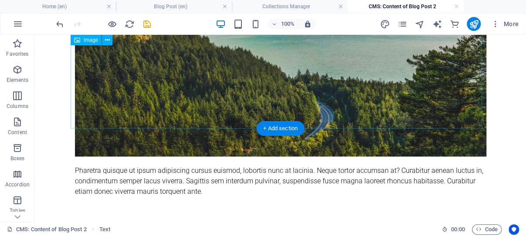
scroll to position [740, 0]
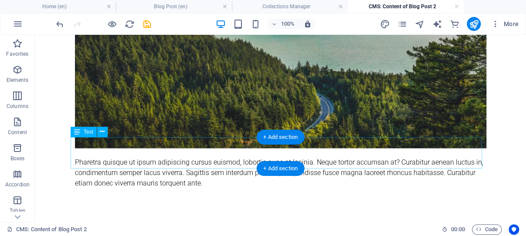
click at [162, 157] on div "Pharetra quisque ut ipsum adipiscing cursus euismod, lobortis nunc at lacinia. …" at bounding box center [281, 172] width 412 height 31
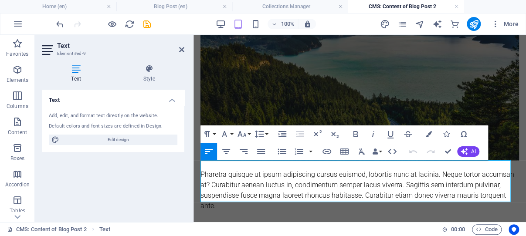
scroll to position [624, 0]
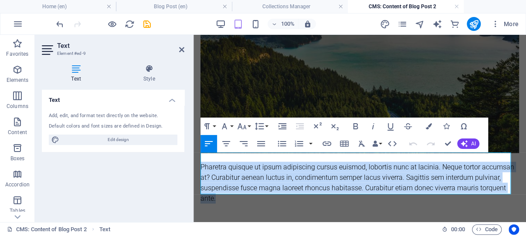
drag, startPoint x: 201, startPoint y: 157, endPoint x: 245, endPoint y: 193, distance: 56.7
click at [245, 193] on div "Pharetra quisque ut ipsum adipiscing cursus euismod, lobortis nunc at lacinia. …" at bounding box center [360, 183] width 319 height 42
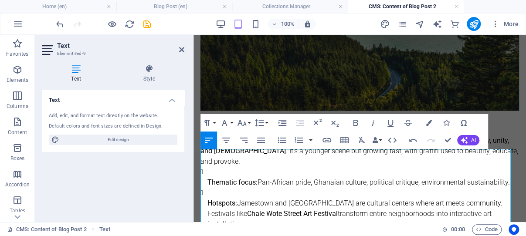
scroll to position [735, 0]
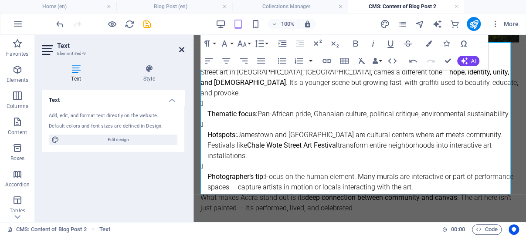
drag, startPoint x: 181, startPoint y: 48, endPoint x: 146, endPoint y: 15, distance: 48.8
click at [181, 48] on icon at bounding box center [181, 49] width 5 height 7
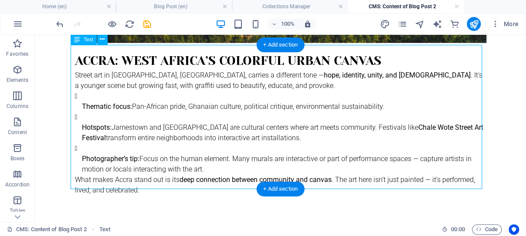
scroll to position [855, 0]
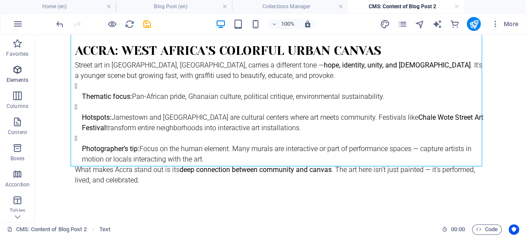
click at [18, 67] on icon "button" at bounding box center [17, 70] width 10 height 10
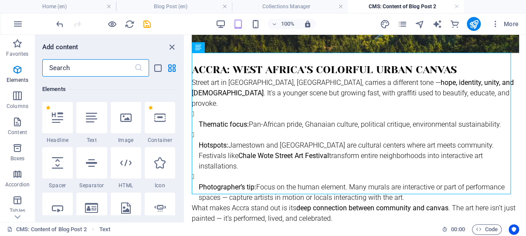
scroll to position [93, 0]
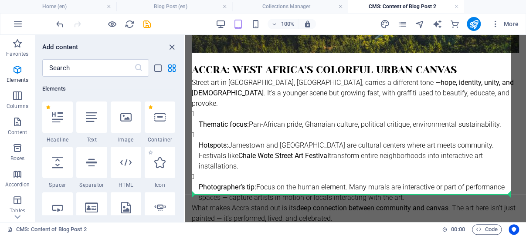
select select "px"
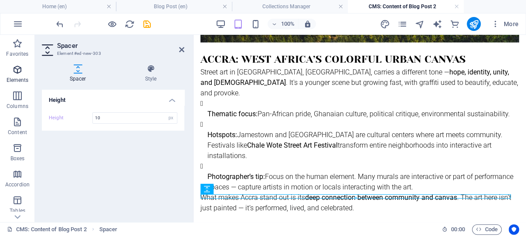
type input "10"
click at [17, 68] on icon "button" at bounding box center [17, 70] width 10 height 10
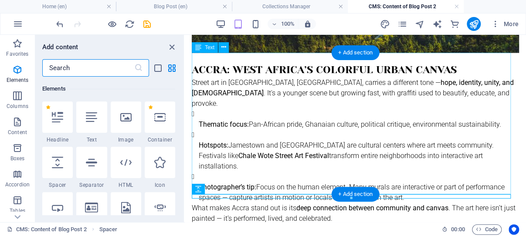
scroll to position [739, 0]
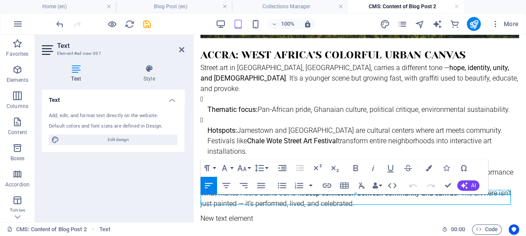
drag, startPoint x: 246, startPoint y: 199, endPoint x: 440, endPoint y: 224, distance: 195.2
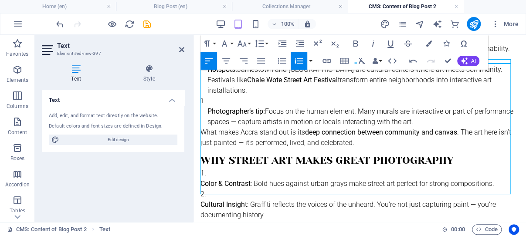
scroll to position [870, 0]
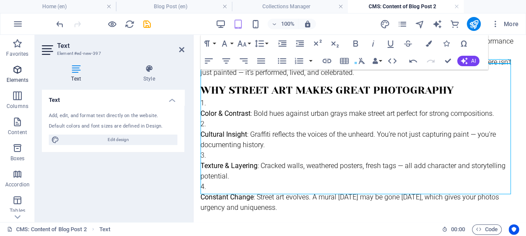
drag, startPoint x: 18, startPoint y: 69, endPoint x: 2, endPoint y: 115, distance: 48.5
click at [18, 69] on icon "button" at bounding box center [17, 70] width 10 height 10
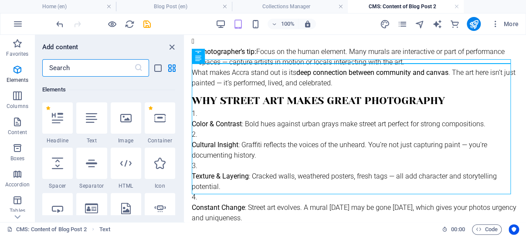
scroll to position [93, 0]
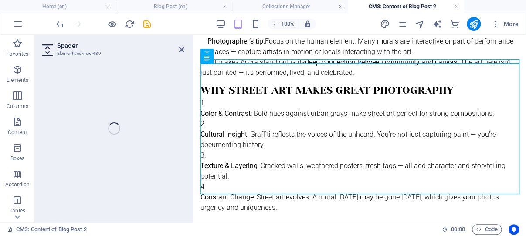
select select "px"
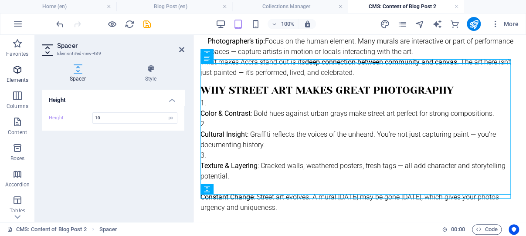
type input "10"
click at [19, 69] on icon "button" at bounding box center [17, 70] width 10 height 10
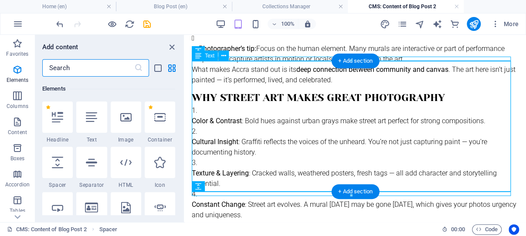
scroll to position [874, 0]
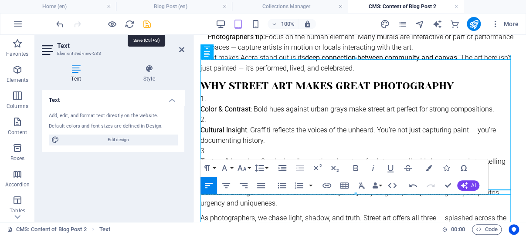
drag, startPoint x: 145, startPoint y: 24, endPoint x: 124, endPoint y: 30, distance: 21.6
click at [145, 24] on icon "save" at bounding box center [147, 24] width 10 height 10
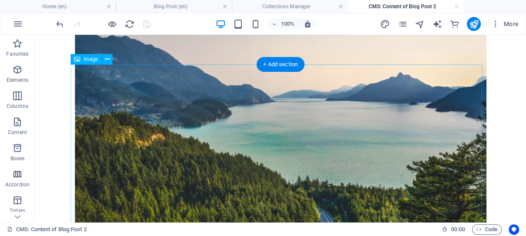
scroll to position [626, 0]
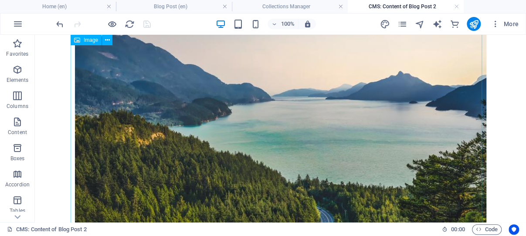
click at [198, 97] on figure at bounding box center [281, 141] width 412 height 242
select select "%"
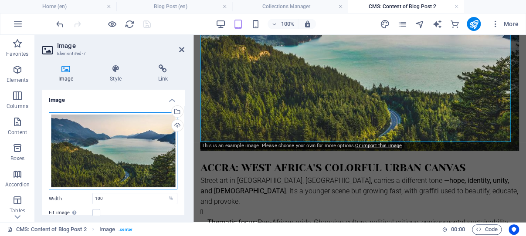
click at [122, 140] on div "Drag files here, click to choose files or select files from Files or our free s…" at bounding box center [113, 150] width 129 height 77
click at [122, 140] on body "lastminutephotographer.co.uk Home (en) Blog Post (en) Collections Manager CMS: …" at bounding box center [263, 118] width 526 height 236
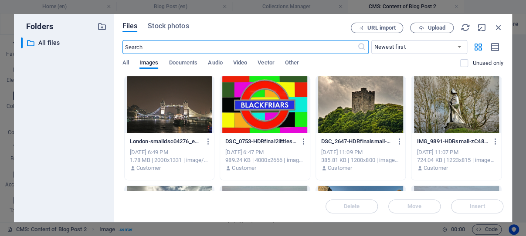
scroll to position [912, 0]
click at [434, 25] on span "Upload" at bounding box center [437, 27] width 18 height 5
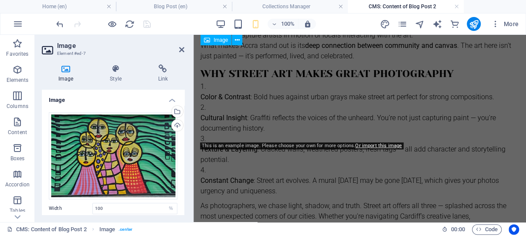
scroll to position [626, 0]
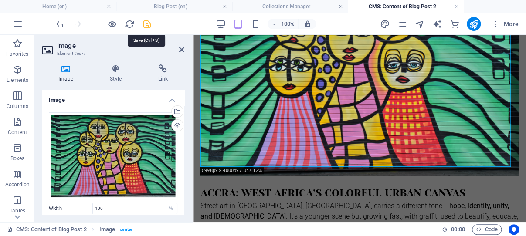
click at [144, 23] on icon "save" at bounding box center [147, 24] width 10 height 10
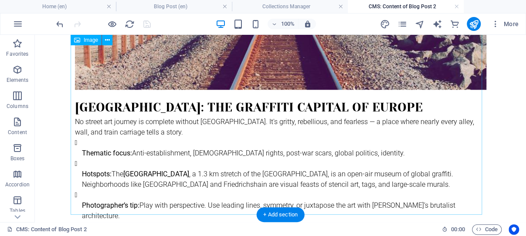
scroll to position [256, 0]
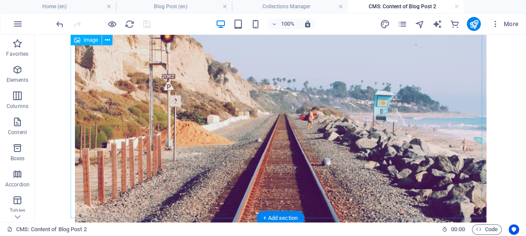
click at [206, 132] on figure at bounding box center [281, 108] width 412 height 242
select select "%"
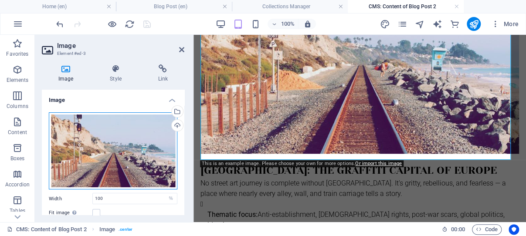
click at [119, 148] on div "Drag files here, click to choose files or select files from Files or our free s…" at bounding box center [113, 150] width 129 height 77
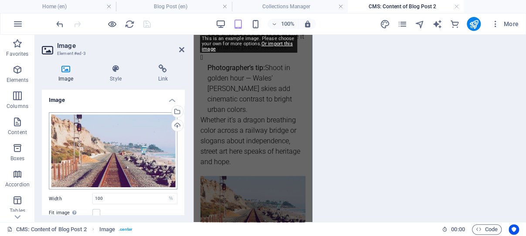
click at [119, 148] on body "lastminutephotographer.co.uk Home (en) Blog Post (en) Collections Manager CMS: …" at bounding box center [263, 118] width 526 height 236
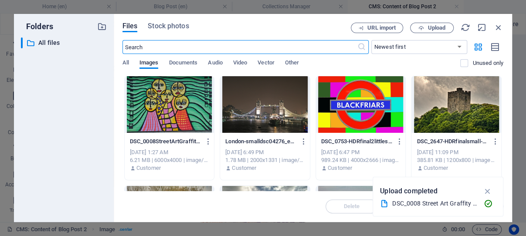
scroll to position [434, 0]
click at [434, 27] on span "Upload" at bounding box center [437, 27] width 18 height 5
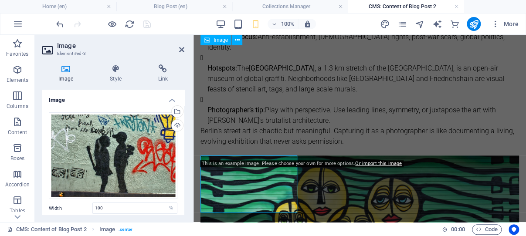
scroll to position [256, 0]
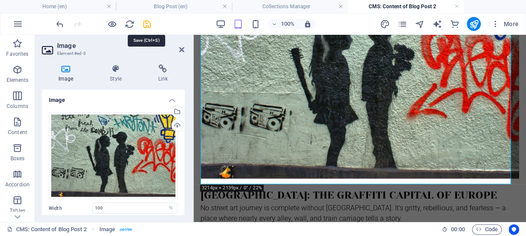
drag, startPoint x: 147, startPoint y: 22, endPoint x: 201, endPoint y: 56, distance: 64.0
click at [147, 22] on icon "save" at bounding box center [147, 24] width 10 height 10
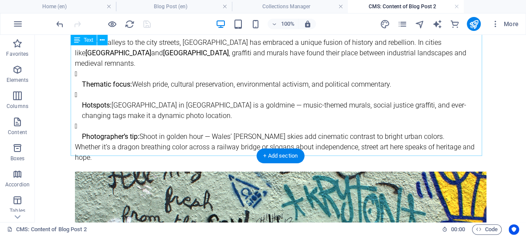
scroll to position [0, 0]
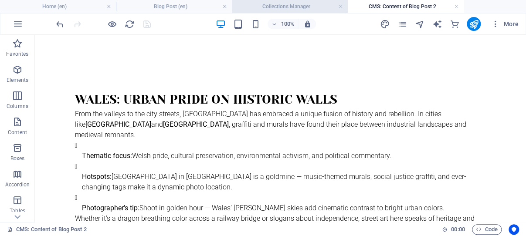
click at [290, 7] on h4 "Collections Manager" at bounding box center [290, 7] width 116 height 10
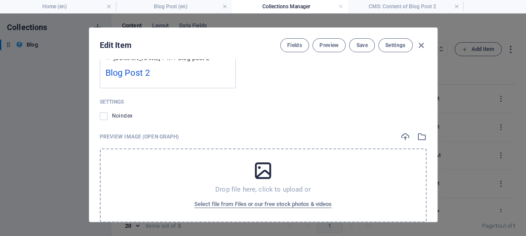
scroll to position [891, 0]
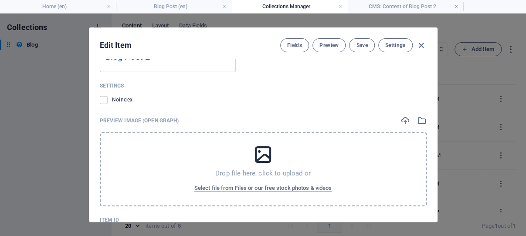
click at [252, 166] on icon at bounding box center [263, 155] width 22 height 22
click at [276, 194] on span "Select file from Files or our free stock photos & videos" at bounding box center [262, 188] width 137 height 10
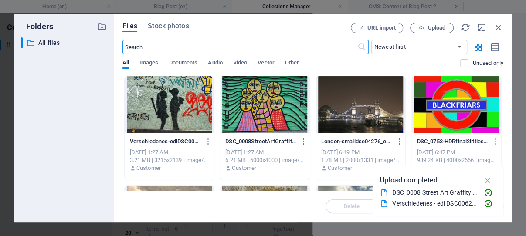
scroll to position [909, 0]
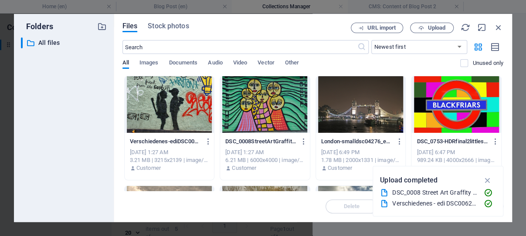
click at [251, 114] on div at bounding box center [265, 104] width 90 height 57
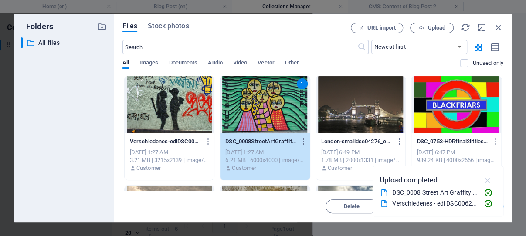
click at [488, 180] on icon "button" at bounding box center [488, 181] width 10 height 10
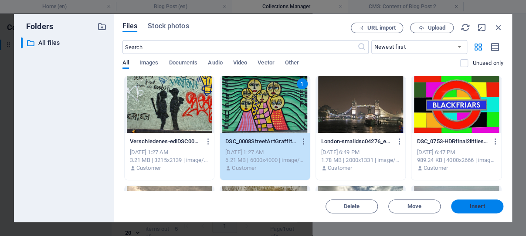
click at [477, 206] on span "Insert" at bounding box center [477, 206] width 15 height 5
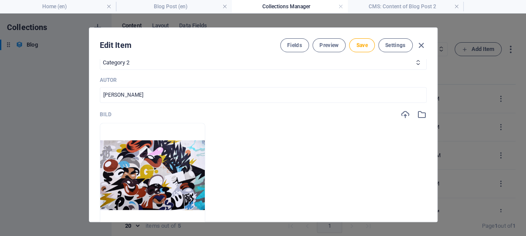
scroll to position [300, 0]
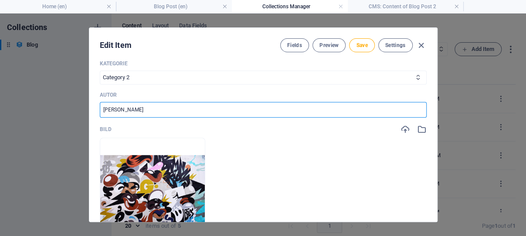
drag, startPoint x: 127, startPoint y: 100, endPoint x: 92, endPoint y: 101, distance: 34.5
click at [100, 102] on input "Jane Doe" at bounding box center [263, 110] width 327 height 16
type input "[PERSON_NAME]"
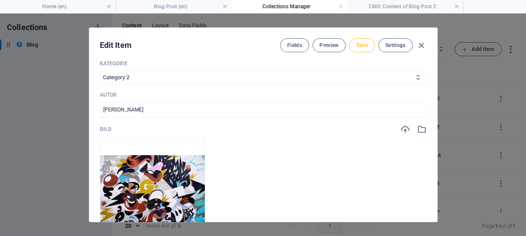
click at [356, 45] on span "Save" at bounding box center [361, 45] width 11 height 7
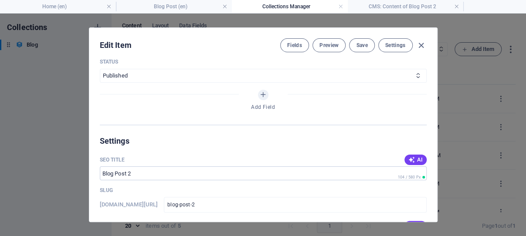
scroll to position [550, 0]
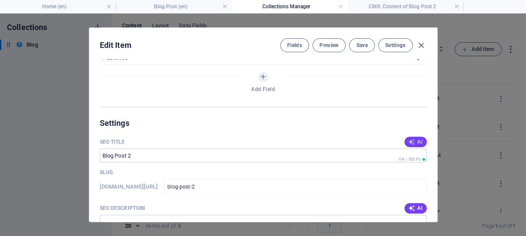
click at [408, 139] on span "AI" at bounding box center [415, 142] width 15 height 7
type input "Street Art Tales Across Cities"
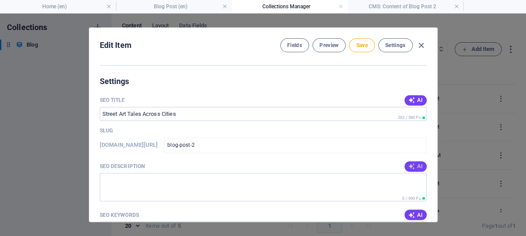
click at [408, 163] on icon "button" at bounding box center [411, 166] width 7 height 7
type textarea "Explore vibrant street art across Cardiff, Berlin, and Accra—capturing culture,…"
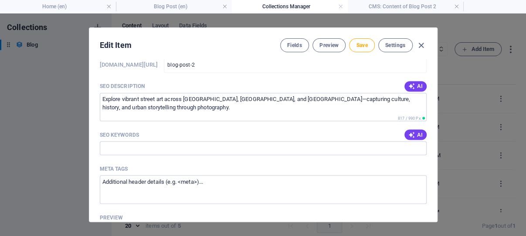
scroll to position [675, 0]
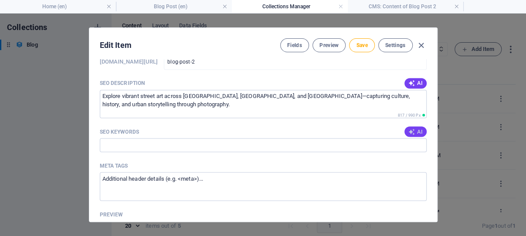
click at [408, 133] on span "AI" at bounding box center [415, 131] width 15 height 7
type input "street art photography, graffiti culture, urban murals, Cardiff street art, Ber…"
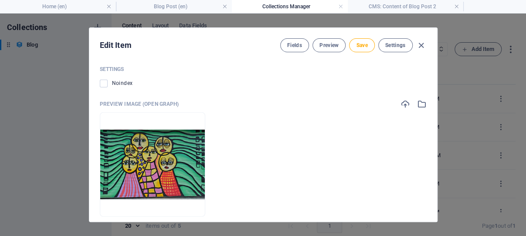
scroll to position [997, 0]
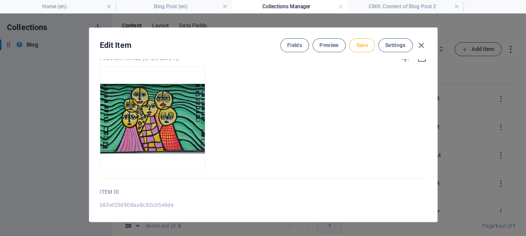
click at [358, 44] on span "Save" at bounding box center [361, 45] width 11 height 7
click at [417, 43] on icon "button" at bounding box center [421, 46] width 10 height 10
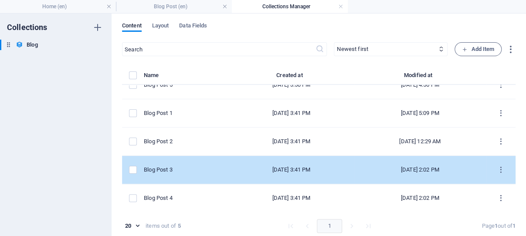
scroll to position [0, 0]
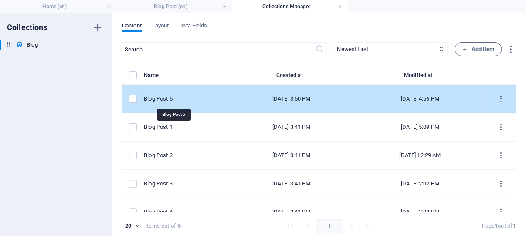
click at [174, 99] on div "Blog Post 5" at bounding box center [183, 99] width 78 height 8
select select "Category 1"
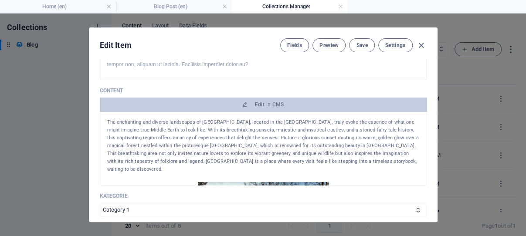
scroll to position [83, 0]
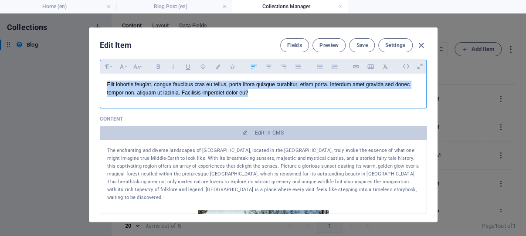
drag, startPoint x: 272, startPoint y: 107, endPoint x: 95, endPoint y: 91, distance: 177.4
click at [100, 91] on div "Elit lobortis feugiat, congue faucibus cras eu tellus, porta litora quisque cur…" at bounding box center [263, 89] width 327 height 31
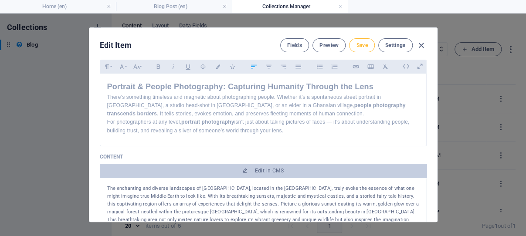
click at [356, 42] on span "Save" at bounding box center [361, 45] width 11 height 7
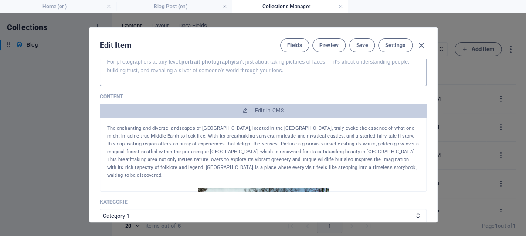
scroll to position [167, 0]
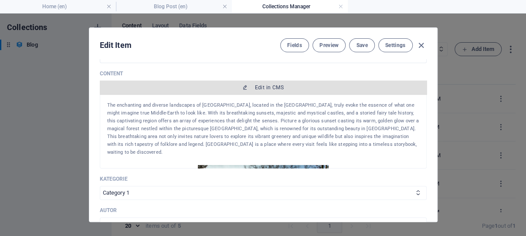
click at [262, 95] on button "Edit in CMS" at bounding box center [263, 88] width 327 height 14
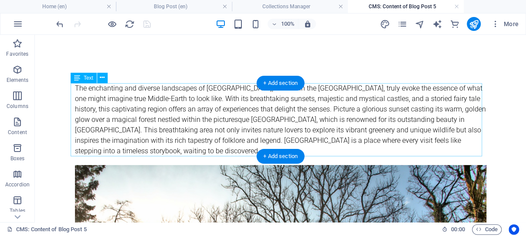
scroll to position [0, 0]
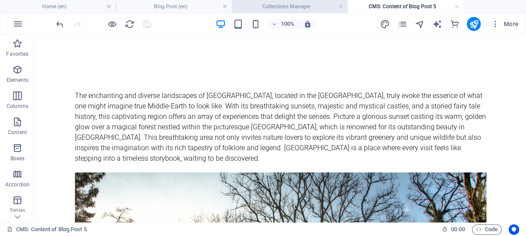
click at [273, 5] on h4 "Collections Manager" at bounding box center [290, 7] width 116 height 10
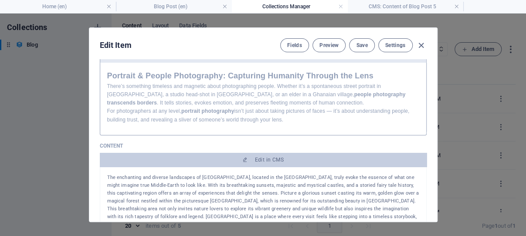
scroll to position [83, 0]
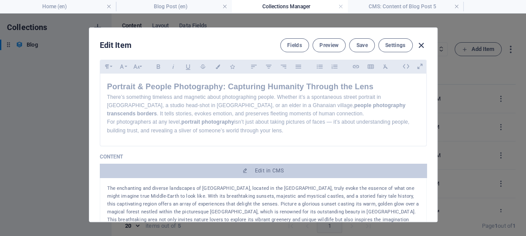
click at [417, 44] on icon "button" at bounding box center [421, 46] width 10 height 10
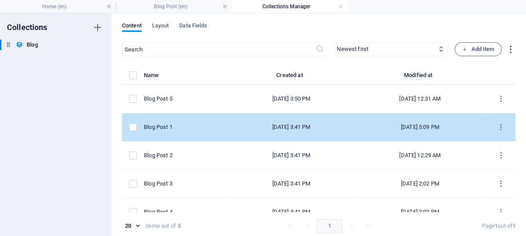
click at [279, 126] on div "[DATE] 3:41 PM" at bounding box center [291, 127] width 111 height 8
select select "Category 2"
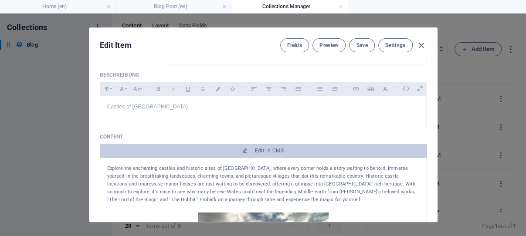
scroll to position [41, 0]
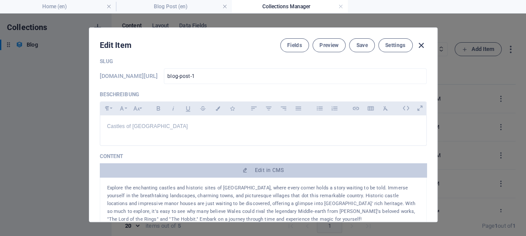
click at [418, 44] on icon "button" at bounding box center [421, 46] width 10 height 10
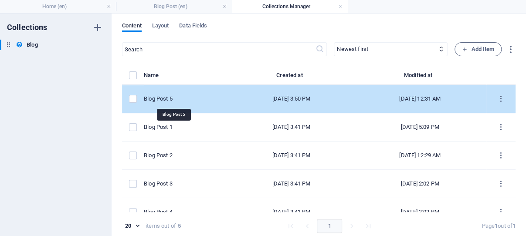
click at [199, 100] on div "Blog Post 5" at bounding box center [183, 99] width 78 height 8
select select "Category 1"
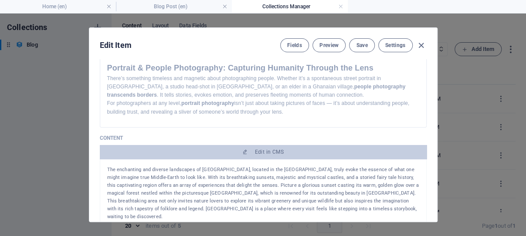
scroll to position [83, 0]
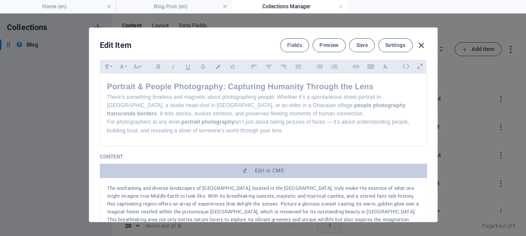
click at [417, 44] on icon "button" at bounding box center [421, 46] width 10 height 10
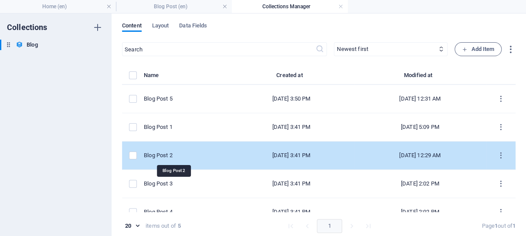
click at [198, 155] on div "Blog Post 2" at bounding box center [183, 156] width 78 height 8
select select "Category 2"
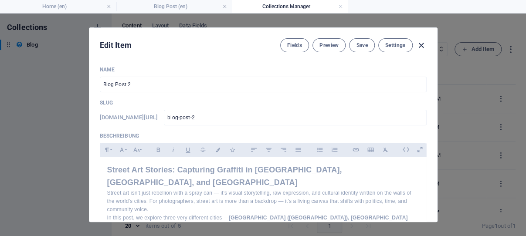
click at [417, 44] on icon "button" at bounding box center [421, 46] width 10 height 10
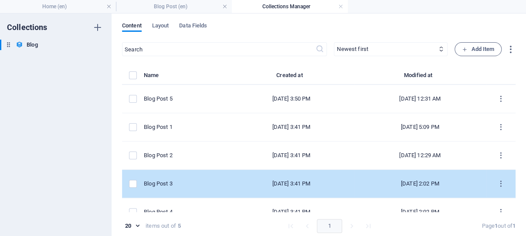
click at [236, 180] on div "[DATE] 3:41 PM" at bounding box center [291, 184] width 111 height 8
select select "Category 1"
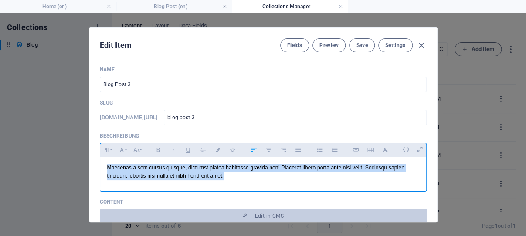
drag, startPoint x: 246, startPoint y: 188, endPoint x: 101, endPoint y: 180, distance: 145.9
click at [101, 180] on div "Maecenas a sem cursus quisque, dictumst platea habitasse gravida non! Placerat …" at bounding box center [263, 172] width 326 height 31
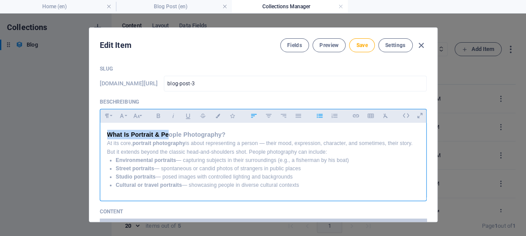
scroll to position [41, 0]
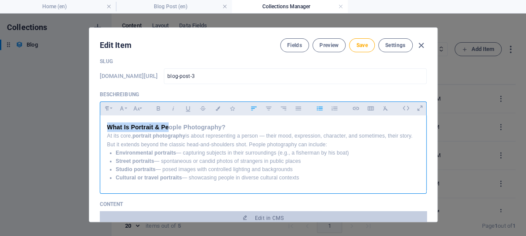
drag, startPoint x: 100, startPoint y: 178, endPoint x: 320, endPoint y: 193, distance: 220.7
click at [320, 190] on div "What Is Portrait & People Photography? At its core, portrait photography is abo…" at bounding box center [263, 153] width 326 height 74
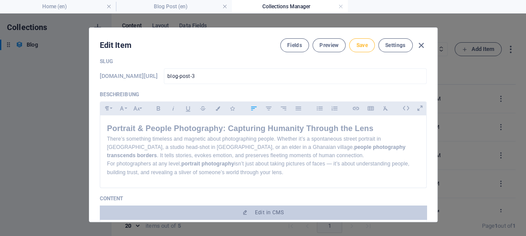
click at [358, 44] on span "Save" at bounding box center [361, 45] width 11 height 7
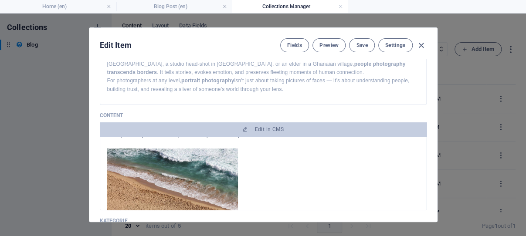
scroll to position [0, 0]
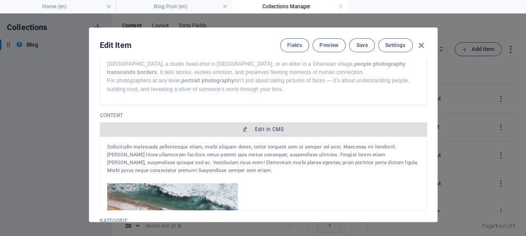
click at [266, 133] on span "Edit in CMS" at bounding box center [269, 129] width 29 height 7
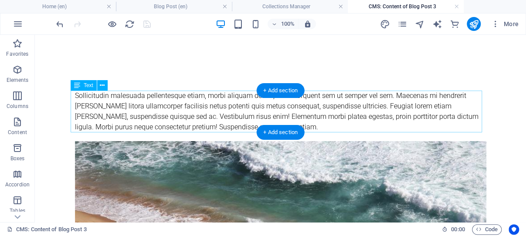
click at [145, 108] on div "Sollicitudin malesuada pellentesque etiam, morbi aliquam donec, tortor torquent…" at bounding box center [281, 112] width 412 height 42
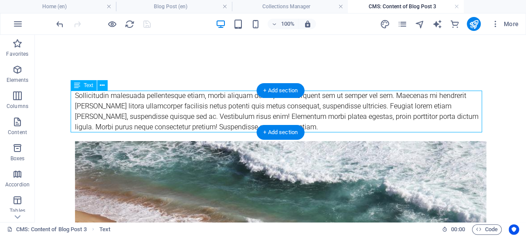
click at [145, 108] on div "Sollicitudin malesuada pellentesque etiam, morbi aliquam donec, tortor torquent…" at bounding box center [281, 112] width 412 height 42
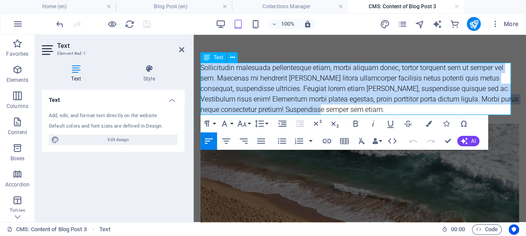
drag, startPoint x: 335, startPoint y: 108, endPoint x: 201, endPoint y: 71, distance: 139.0
click at [201, 71] on div "Sollicitudin malesuada pellentesque etiam, morbi aliquam donec, tortor torquent…" at bounding box center [360, 89] width 319 height 52
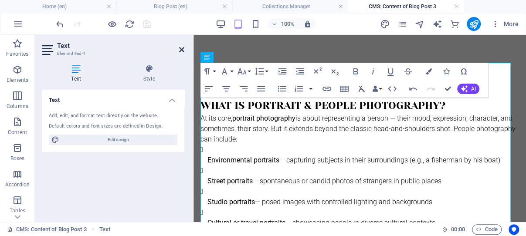
drag, startPoint x: 183, startPoint y: 48, endPoint x: 148, endPoint y: 16, distance: 47.2
click at [183, 48] on icon at bounding box center [181, 49] width 5 height 7
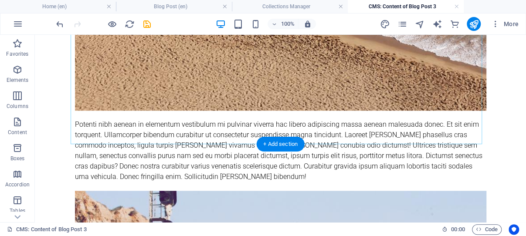
scroll to position [370, 0]
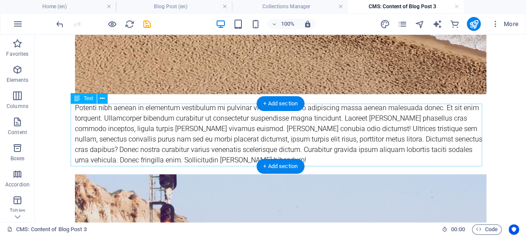
click at [154, 124] on div "Potenti nibh aenean in elementum vestibulum mi pulvinar viverra hac libero adip…" at bounding box center [281, 134] width 412 height 63
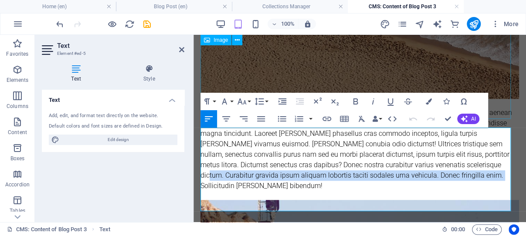
scroll to position [266, 0]
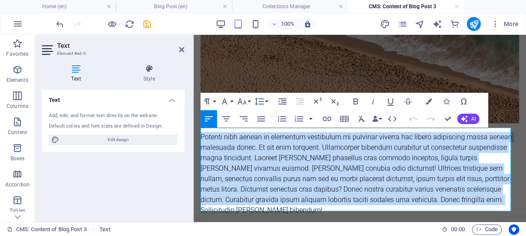
drag, startPoint x: 259, startPoint y: 111, endPoint x: 202, endPoint y: 133, distance: 60.9
click at [202, 133] on div "Potenti nibh aenean in elementum vestibulum mi pulvinar viverra hac libero adip…" at bounding box center [360, 174] width 319 height 84
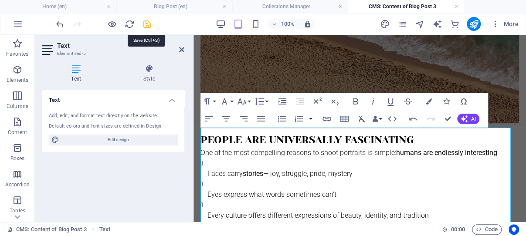
click at [148, 23] on icon "save" at bounding box center [147, 24] width 10 height 10
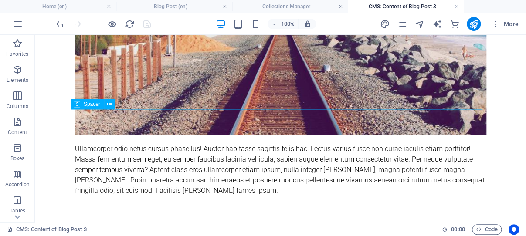
scroll to position [728, 0]
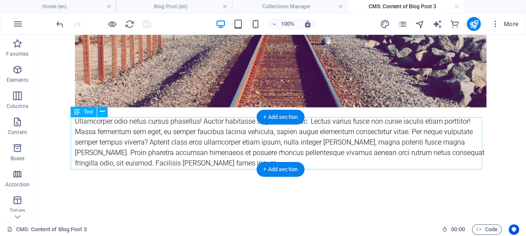
click at [206, 145] on div "Ullamcorper odio netus cursus phasellus! Auctor habitasse sagittis felis hac. L…" at bounding box center [281, 142] width 412 height 52
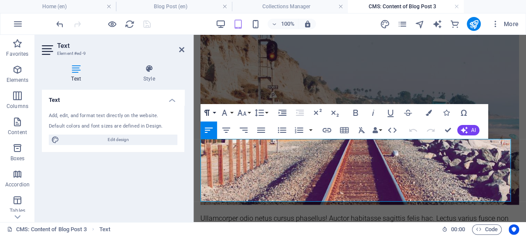
scroll to position [572, 0]
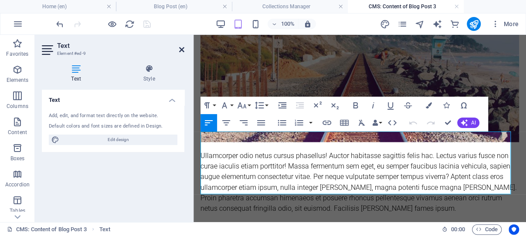
drag, startPoint x: 182, startPoint y: 49, endPoint x: 147, endPoint y: 14, distance: 49.3
click at [182, 49] on icon at bounding box center [181, 49] width 5 height 7
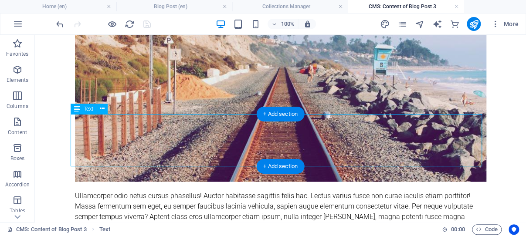
scroll to position [731, 0]
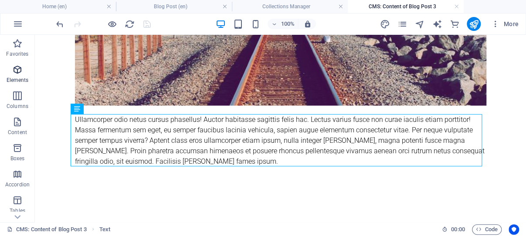
click at [19, 70] on icon "button" at bounding box center [17, 70] width 10 height 10
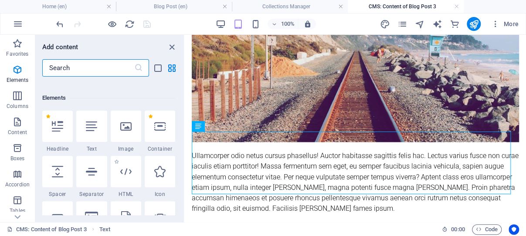
scroll to position [93, 0]
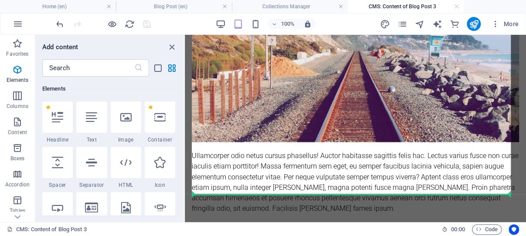
select select "px"
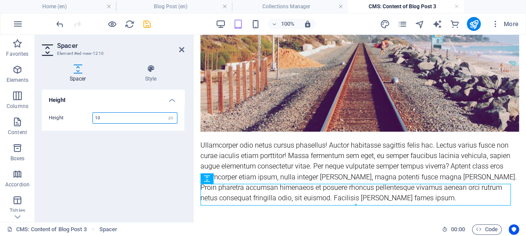
scroll to position [576, 0]
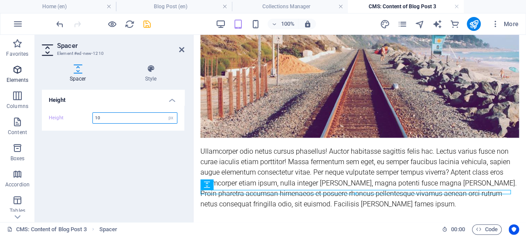
type input "10"
drag, startPoint x: 17, startPoint y: 70, endPoint x: 20, endPoint y: 82, distance: 12.1
click at [17, 69] on icon "button" at bounding box center [17, 70] width 10 height 10
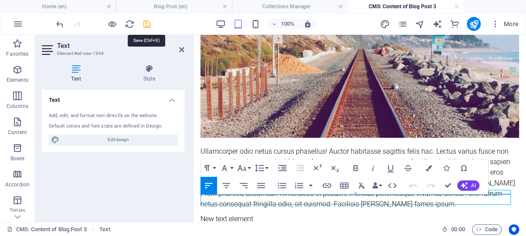
click at [147, 24] on icon "save" at bounding box center [147, 24] width 10 height 10
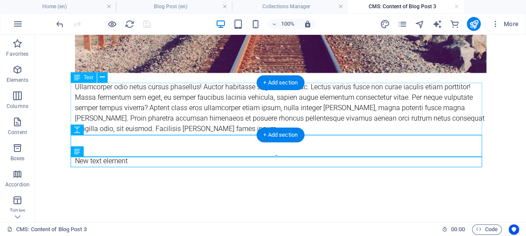
scroll to position [763, 0]
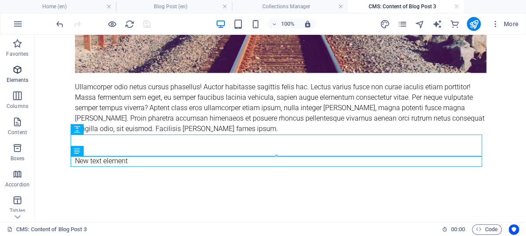
click at [18, 68] on icon "button" at bounding box center [17, 70] width 10 height 10
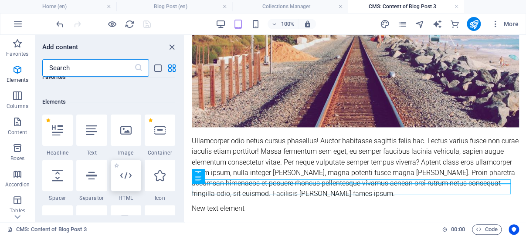
scroll to position [93, 0]
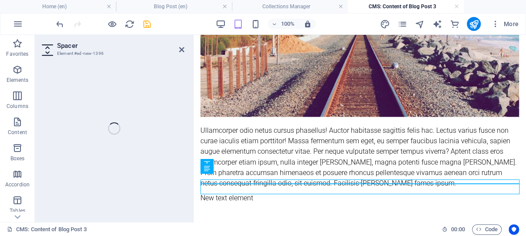
select select "px"
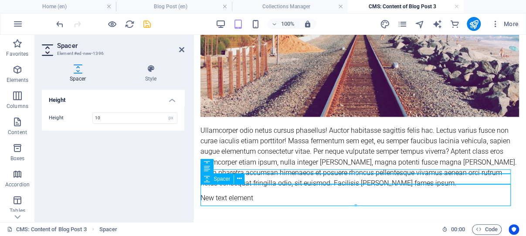
scroll to position [591, 0]
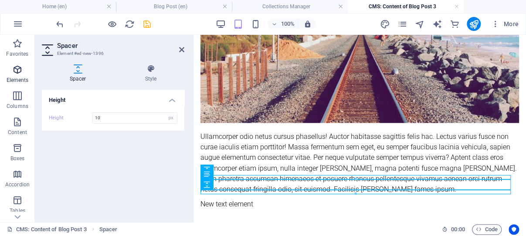
type input "10"
click at [16, 67] on icon "button" at bounding box center [17, 70] width 10 height 10
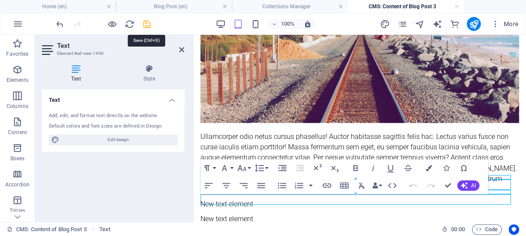
click at [147, 22] on icon "save" at bounding box center [147, 24] width 10 height 10
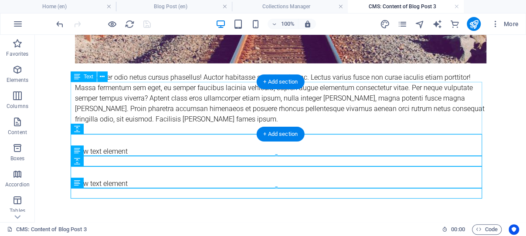
scroll to position [776, 0]
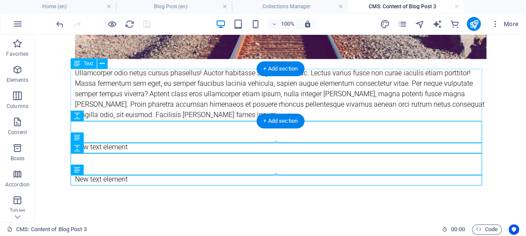
click at [194, 95] on div "Ullamcorper odio netus cursus phasellus! Auctor habitasse sagittis felis hac. L…" at bounding box center [281, 94] width 412 height 52
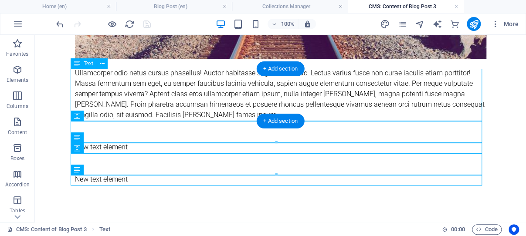
click at [194, 95] on div "Ullamcorper odio netus cursus phasellus! Auctor habitasse sagittis felis hac. L…" at bounding box center [281, 94] width 412 height 52
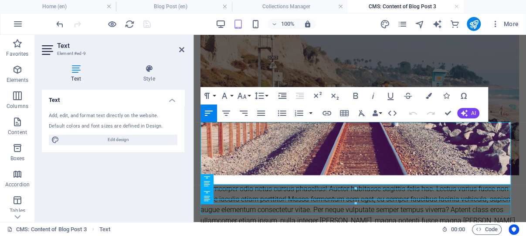
scroll to position [585, 0]
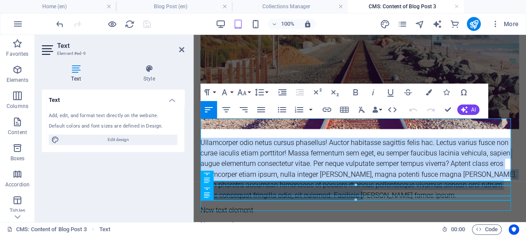
drag, startPoint x: 411, startPoint y: 177, endPoint x: 200, endPoint y: 127, distance: 217.2
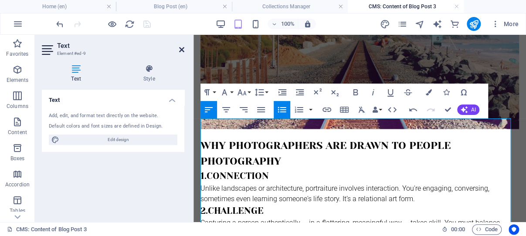
click at [181, 46] on icon at bounding box center [181, 49] width 5 height 7
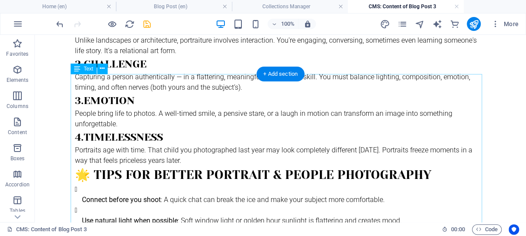
scroll to position [847, 0]
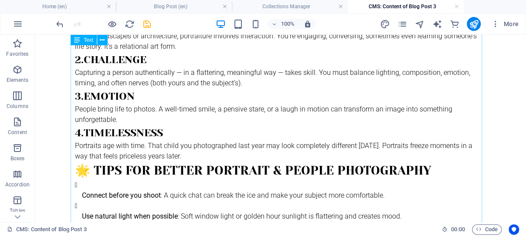
click at [88, 173] on div "Why Photographers Are Drawn to People Photography 1. Connection Unlike landscap…" at bounding box center [281, 141] width 412 height 288
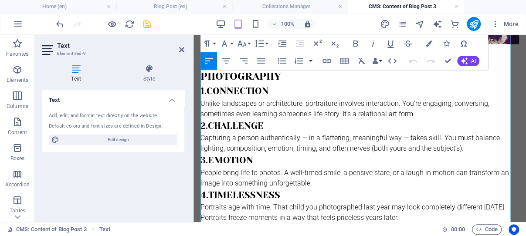
scroll to position [678, 0]
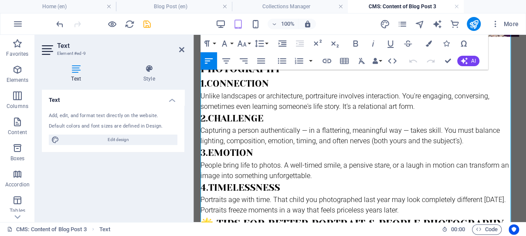
click at [214, 215] on h3 "🌟 Tips for Better Portrait & People Photography" at bounding box center [360, 223] width 319 height 16
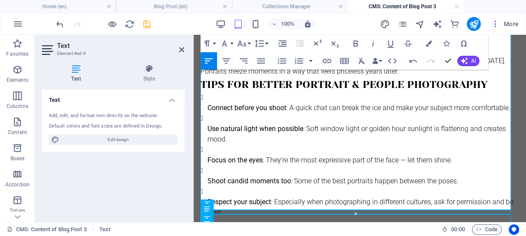
scroll to position [862, 0]
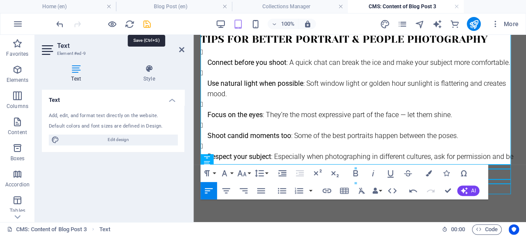
drag, startPoint x: 147, startPoint y: 24, endPoint x: 119, endPoint y: 30, distance: 28.1
click at [147, 24] on icon "save" at bounding box center [147, 24] width 10 height 10
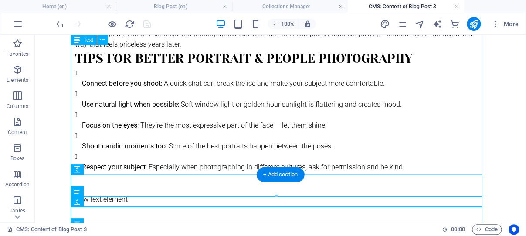
scroll to position [1032, 0]
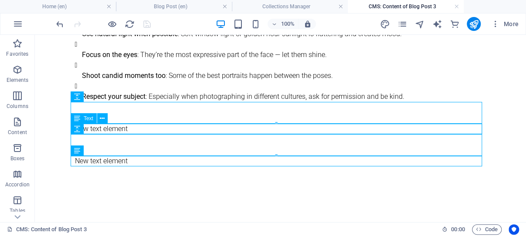
click at [147, 128] on div "New text element" at bounding box center [281, 129] width 412 height 10
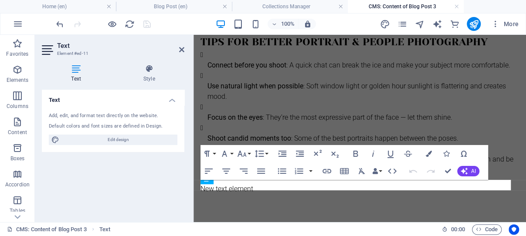
scroll to position [851, 0]
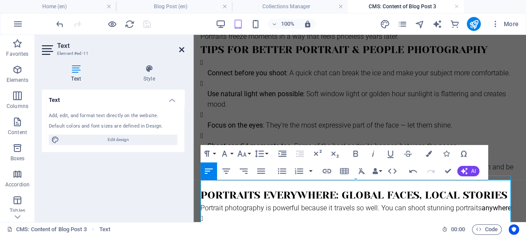
click at [181, 49] on icon at bounding box center [181, 49] width 5 height 7
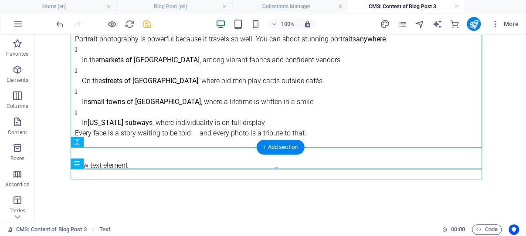
scroll to position [1145, 0]
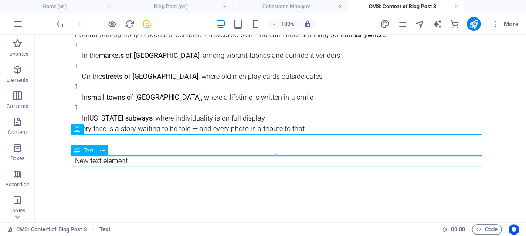
click at [132, 161] on div "New text element" at bounding box center [281, 161] width 412 height 10
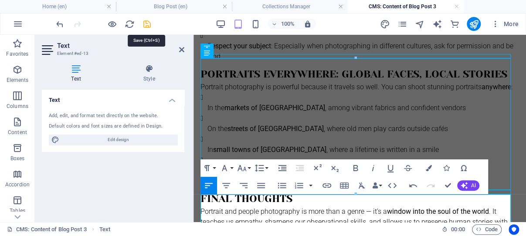
drag, startPoint x: 147, startPoint y: 23, endPoint x: 126, endPoint y: 38, distance: 25.6
click at [147, 23] on icon "save" at bounding box center [147, 24] width 10 height 10
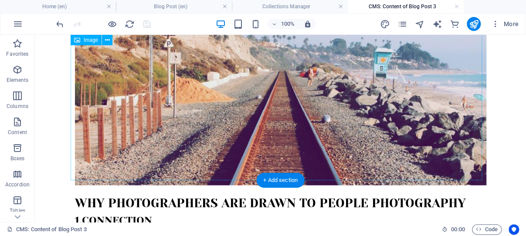
scroll to position [640, 0]
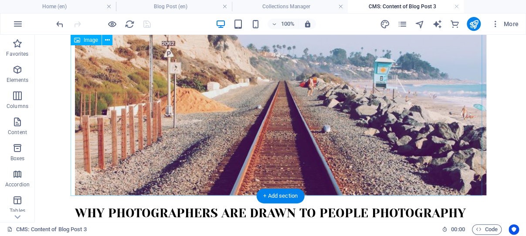
click at [239, 93] on figure at bounding box center [281, 75] width 412 height 242
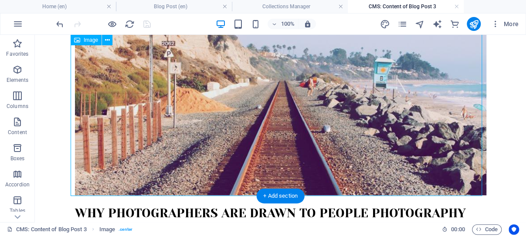
click at [239, 93] on figure at bounding box center [281, 75] width 412 height 242
select select "%"
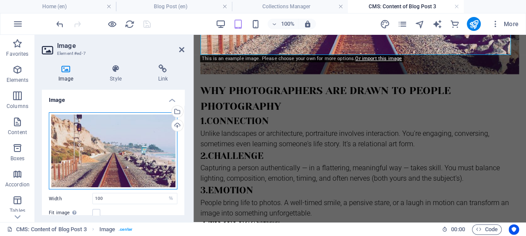
click at [117, 143] on div "Drag files here, click to choose files or select files from Files or our free s…" at bounding box center [113, 150] width 129 height 77
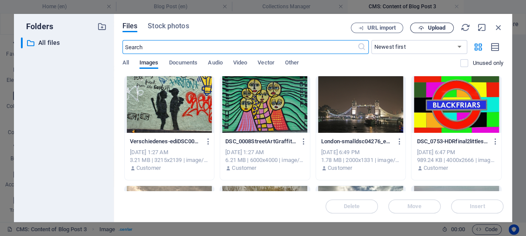
click at [432, 28] on span "Upload" at bounding box center [437, 27] width 18 height 5
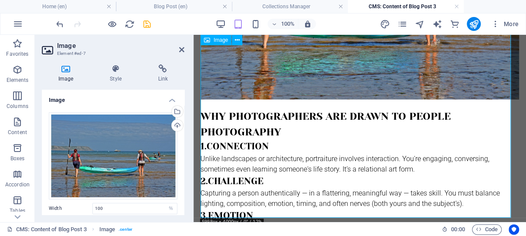
scroll to position [501, 0]
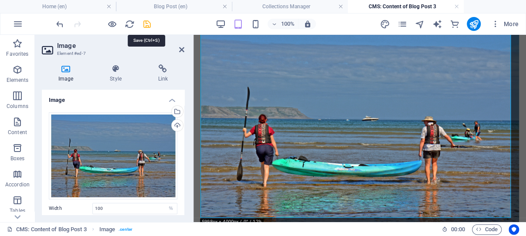
drag, startPoint x: 147, startPoint y: 22, endPoint x: 233, endPoint y: 74, distance: 100.7
click at [147, 22] on icon "save" at bounding box center [147, 24] width 10 height 10
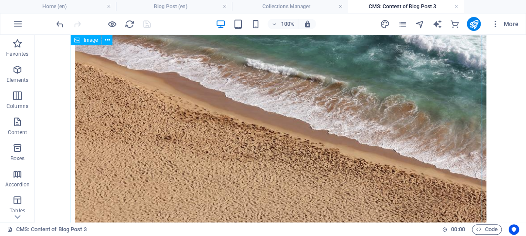
scroll to position [224, 0]
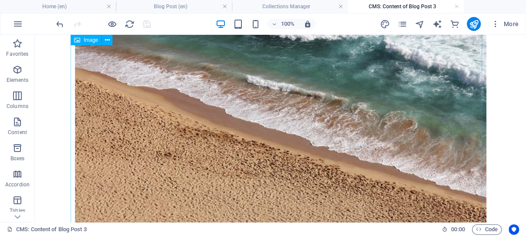
click at [264, 107] on figure at bounding box center [281, 119] width 412 height 242
select select "%"
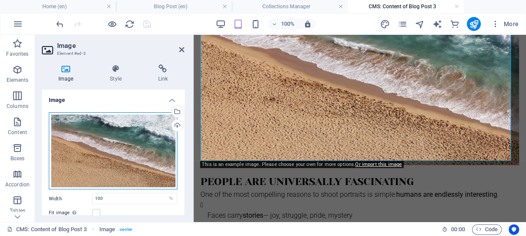
click at [127, 130] on div "Drag files here, click to choose files or select files from Files or our free s…" at bounding box center [113, 150] width 129 height 77
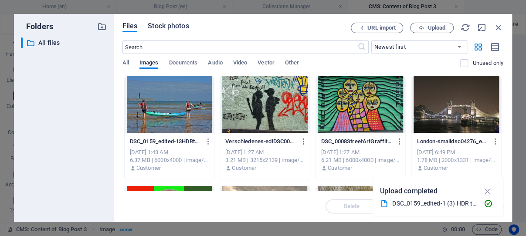
click at [173, 25] on span "Stock photos" at bounding box center [168, 26] width 41 height 10
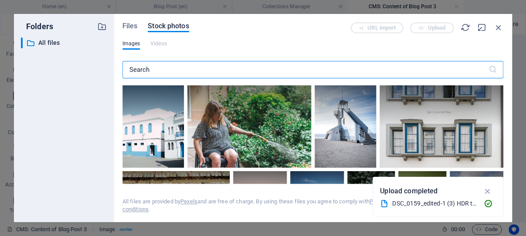
click at [167, 71] on input "text" at bounding box center [306, 69] width 366 height 17
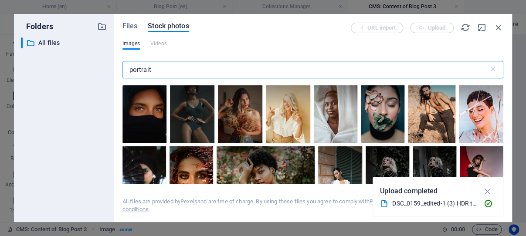
scroll to position [83, 0]
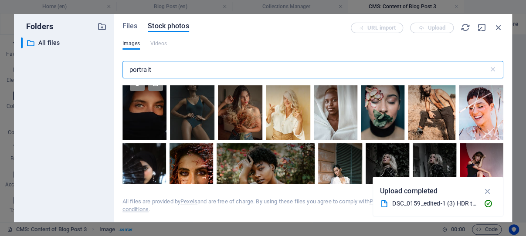
type input "portrait"
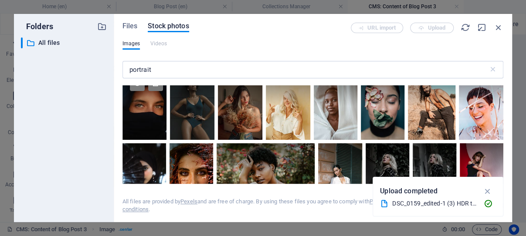
click at [167, 122] on div at bounding box center [145, 107] width 44 height 68
click at [488, 192] on icon "button" at bounding box center [488, 192] width 10 height 10
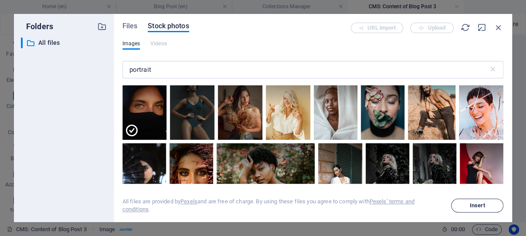
click at [476, 204] on span "Insert" at bounding box center [477, 205] width 15 height 5
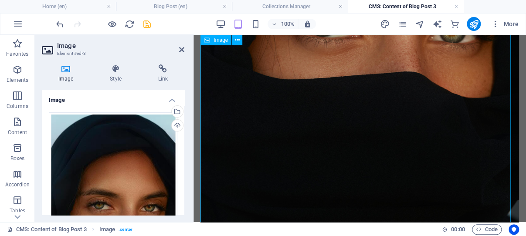
scroll to position [409, 0]
drag, startPoint x: 147, startPoint y: 23, endPoint x: 132, endPoint y: 63, distance: 42.4
click at [147, 23] on icon "save" at bounding box center [147, 24] width 10 height 10
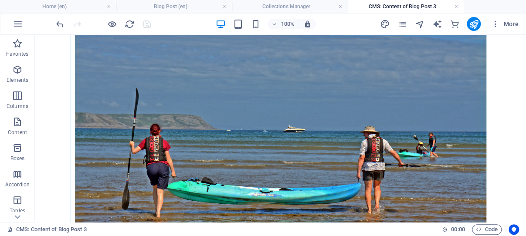
scroll to position [964, 0]
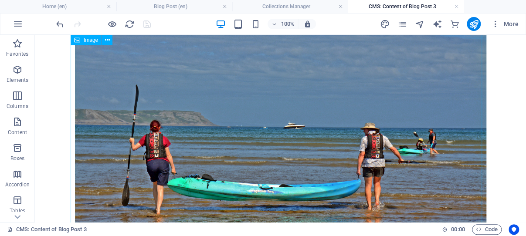
click at [182, 116] on figure at bounding box center [281, 143] width 412 height 274
click at [183, 115] on figure at bounding box center [281, 143] width 412 height 274
select select "%"
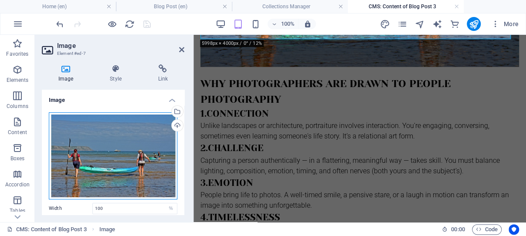
click at [130, 143] on div "Drag files here, click to choose files or select files from Files or our free s…" at bounding box center [113, 155] width 129 height 87
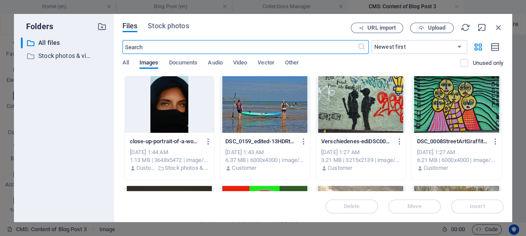
scroll to position [963, 0]
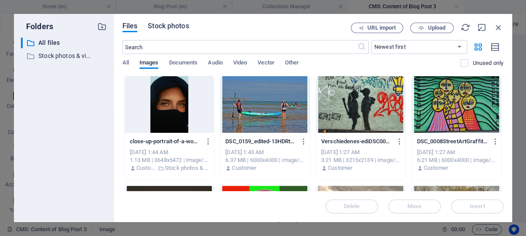
click at [172, 25] on span "Stock photos" at bounding box center [168, 26] width 41 height 10
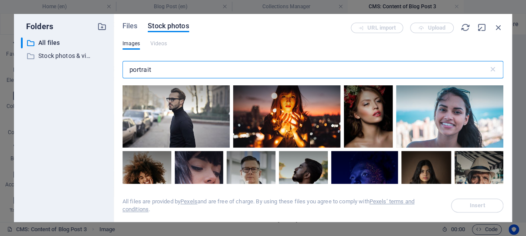
scroll to position [1123, 0]
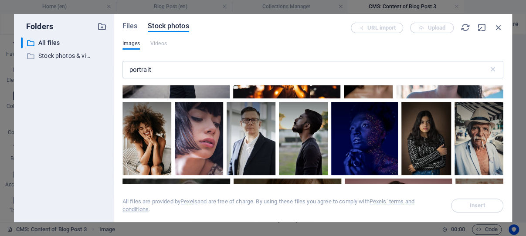
click at [472, 203] on span "Insert" at bounding box center [477, 205] width 15 height 5
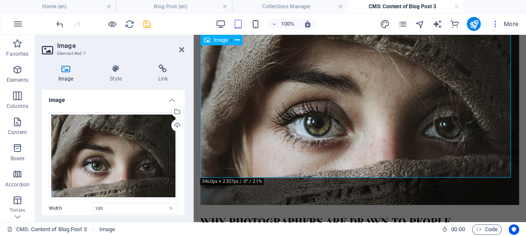
scroll to position [825, 0]
drag, startPoint x: 148, startPoint y: 24, endPoint x: 177, endPoint y: 72, distance: 55.7
click at [148, 24] on icon "save" at bounding box center [147, 24] width 10 height 10
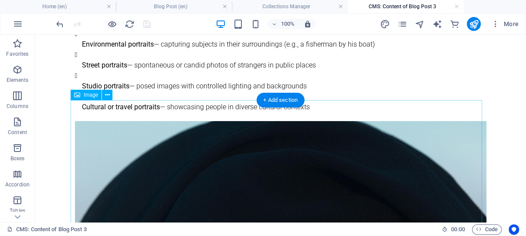
scroll to position [0, 0]
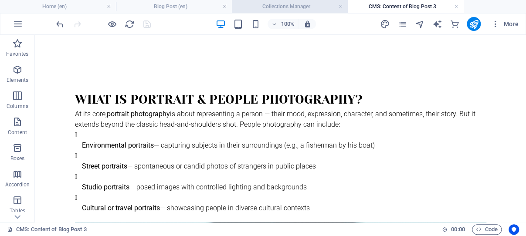
click at [297, 4] on h4 "Collections Manager" at bounding box center [290, 7] width 116 height 10
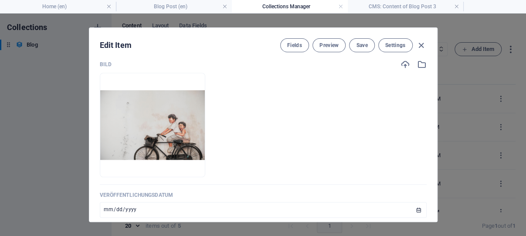
scroll to position [375, 0]
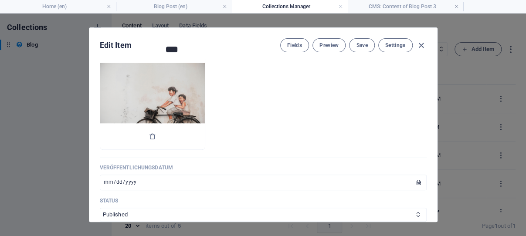
click at [188, 111] on img at bounding box center [152, 98] width 105 height 70
click at [156, 140] on icon "button" at bounding box center [152, 136] width 7 height 7
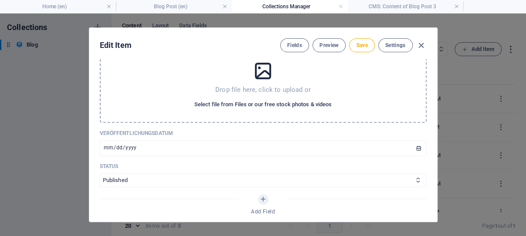
click at [259, 110] on span "Select file from Files or our free stock photos & videos" at bounding box center [262, 104] width 137 height 10
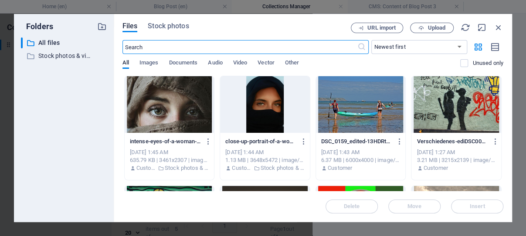
scroll to position [393, 0]
click at [171, 27] on span "Stock photos" at bounding box center [168, 26] width 41 height 10
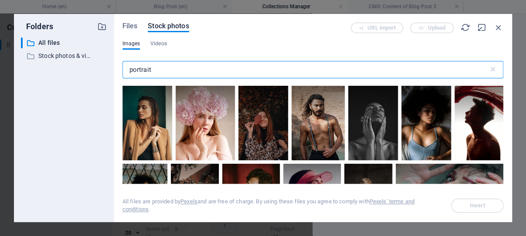
scroll to position [707, 0]
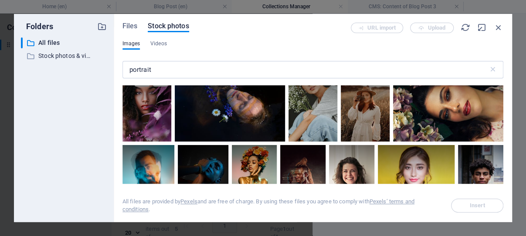
click at [171, 127] on div at bounding box center [147, 105] width 49 height 74
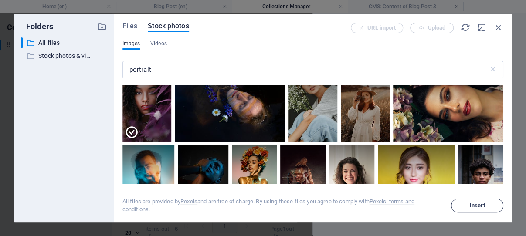
click at [475, 205] on span "Insert" at bounding box center [477, 205] width 15 height 5
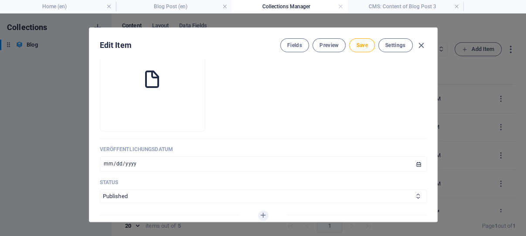
scroll to position [375, 0]
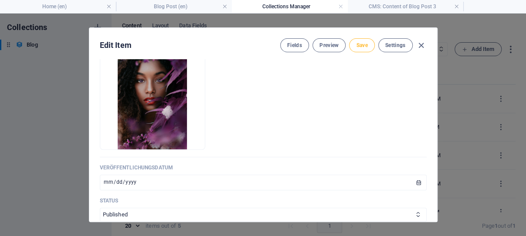
click at [359, 43] on span "Save" at bounding box center [361, 45] width 11 height 7
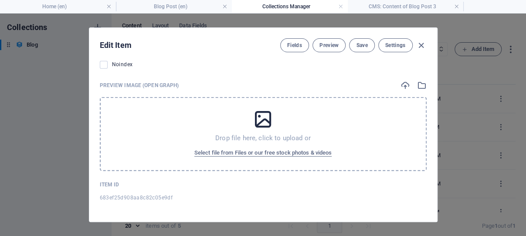
scroll to position [936, 0]
click at [276, 151] on span "Select file from Files or our free stock photos & videos" at bounding box center [262, 153] width 137 height 10
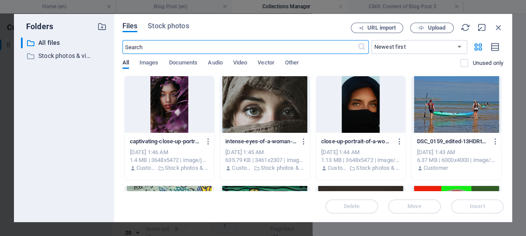
scroll to position [955, 0]
click at [345, 104] on div at bounding box center [361, 104] width 90 height 57
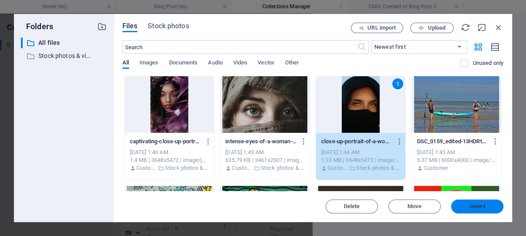
click at [476, 204] on span "Insert" at bounding box center [477, 206] width 15 height 5
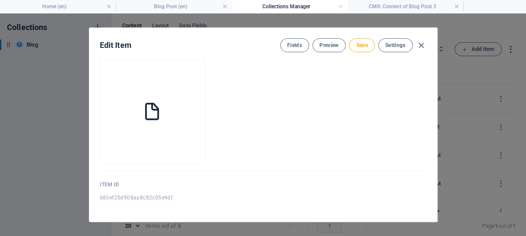
scroll to position [936, 0]
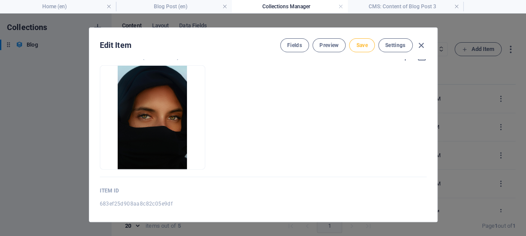
click at [358, 45] on span "Save" at bounding box center [361, 45] width 11 height 7
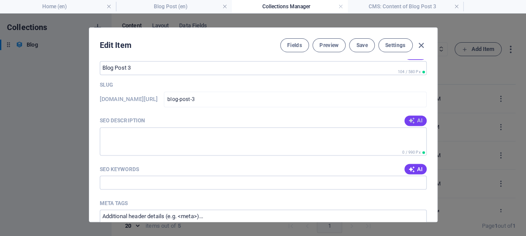
scroll to position [603, 0]
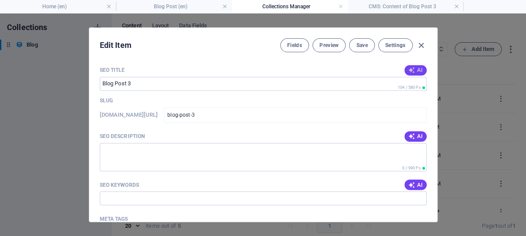
click at [408, 74] on span "AI" at bounding box center [415, 70] width 15 height 7
type input "Capturing Souls: Portrait Photography"
click at [408, 140] on span "AI" at bounding box center [415, 136] width 15 height 7
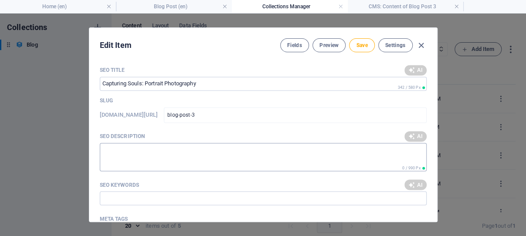
type textarea "Discover the art of portrait and people photography, capturing emotions and sto…"
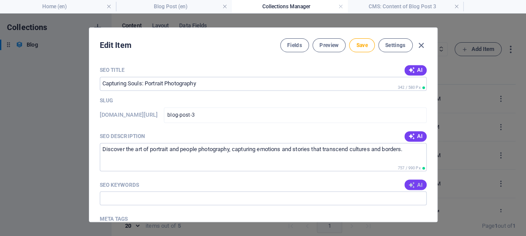
click at [408, 188] on icon "button" at bounding box center [411, 184] width 7 height 7
type input "portrait photography, people photography, environmental portraits, candid momen…"
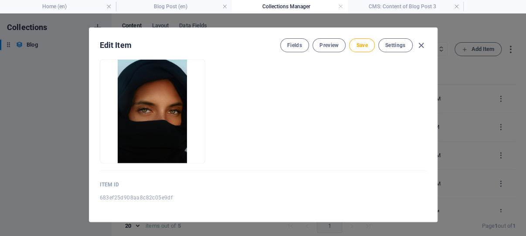
scroll to position [1009, 0]
click at [358, 44] on span "Save" at bounding box center [361, 45] width 11 height 7
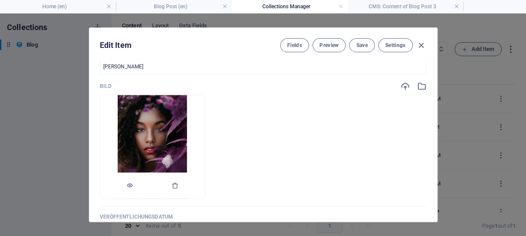
scroll to position [302, 0]
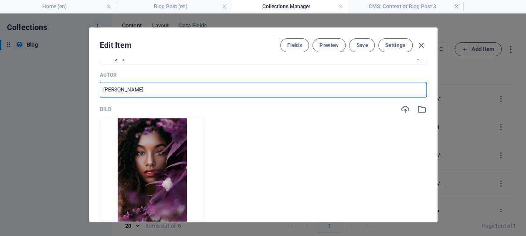
drag, startPoint x: 133, startPoint y: 104, endPoint x: 98, endPoint y: 101, distance: 35.0
click at [100, 98] on input "John Smith" at bounding box center [263, 90] width 327 height 16
type input "[PERSON_NAME]"
click at [361, 45] on span "Save" at bounding box center [361, 45] width 11 height 7
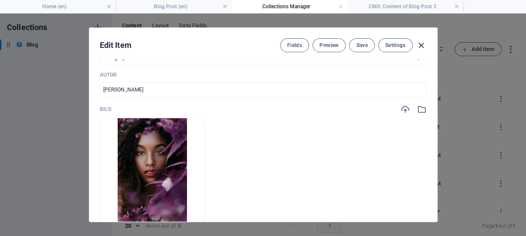
click at [418, 44] on icon "button" at bounding box center [421, 46] width 10 height 10
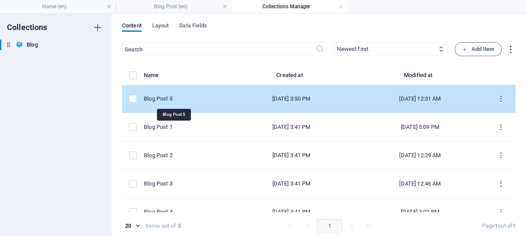
click at [193, 100] on div "Blog Post 5" at bounding box center [183, 99] width 78 height 8
select select "Category 1"
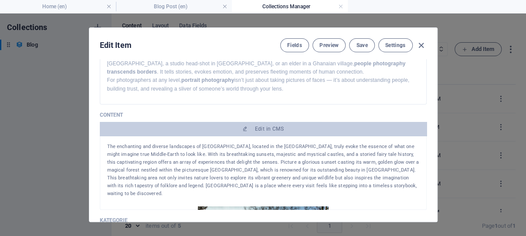
scroll to position [83, 0]
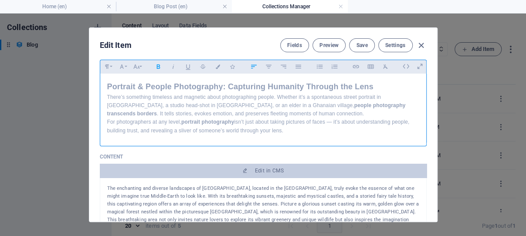
drag, startPoint x: 104, startPoint y: 99, endPoint x: 326, endPoint y: 146, distance: 227.2
click at [326, 142] on div "Portrait & People Photography: Capturing Humanity Through the Lens There’s some…" at bounding box center [263, 108] width 326 height 68
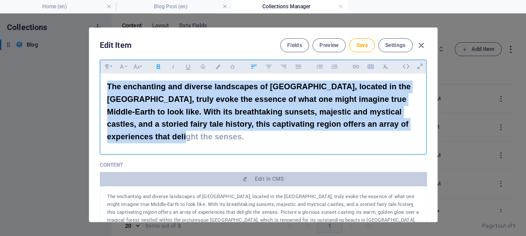
drag, startPoint x: 203, startPoint y: 152, endPoint x: 95, endPoint y: 98, distance: 120.7
click at [100, 98] on div "The enchanting and diverse landscapes of Wales, located in the United Kingdom, …" at bounding box center [263, 112] width 327 height 77
copy strong "The enchanting and diverse landscapes of Wales, located in the United Kingdom, …"
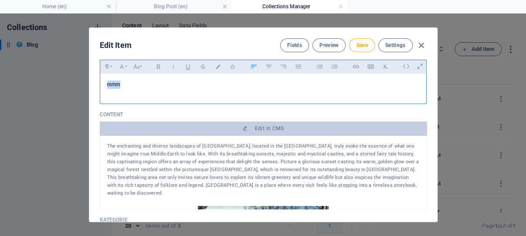
drag, startPoint x: 130, startPoint y: 101, endPoint x: 100, endPoint y: 100, distance: 30.1
click at [100, 100] on div "mmm" at bounding box center [263, 87] width 326 height 26
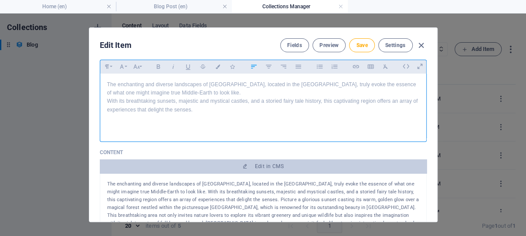
scroll to position [1986, 0]
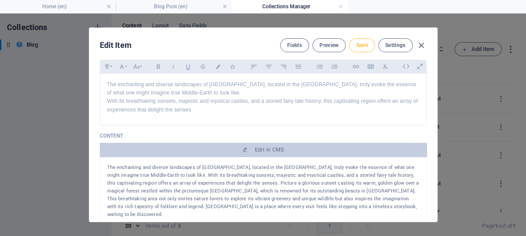
click at [361, 44] on span "Save" at bounding box center [361, 45] width 11 height 7
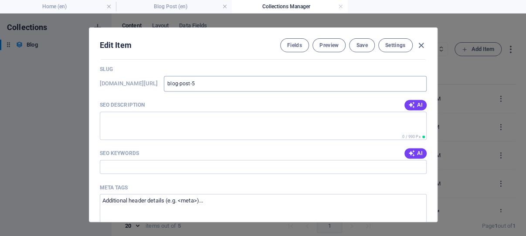
scroll to position [573, 0]
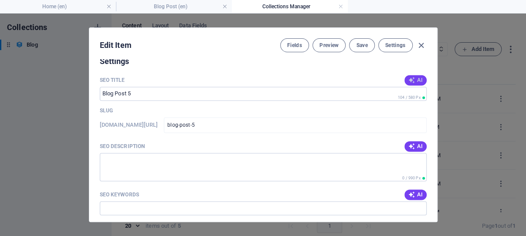
click at [408, 84] on span "AI" at bounding box center [415, 80] width 15 height 7
type input "Wales: A Magical Journey"
click at [408, 150] on span "AI" at bounding box center [415, 146] width 15 height 7
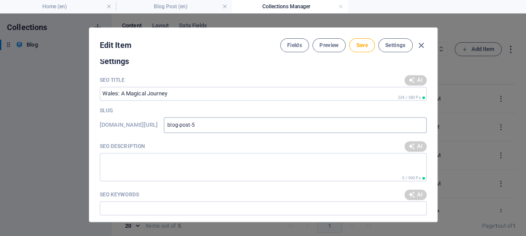
type textarea "Discover the enchanting landscapes of Wales, rich in fairy tale castles, histor…"
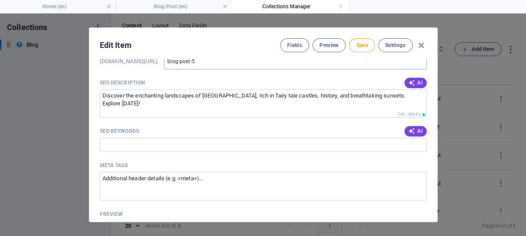
scroll to position [655, 0]
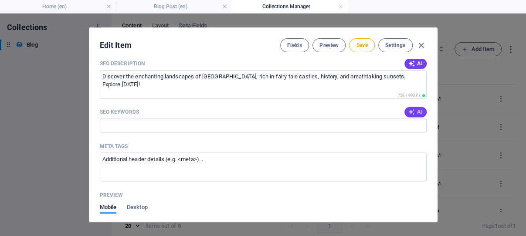
click at [408, 116] on span "AI" at bounding box center [415, 112] width 15 height 7
type input "Wales landscapes, Middle-Earth inspiration, Welsh castles, fairy tale history, …"
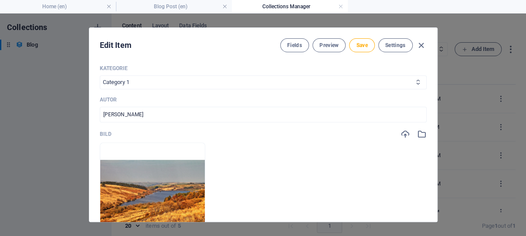
scroll to position [239, 0]
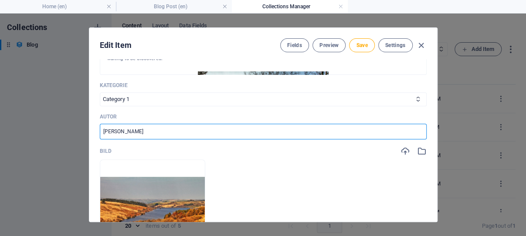
drag, startPoint x: 133, startPoint y: 141, endPoint x: 95, endPoint y: 143, distance: 37.5
click at [100, 140] on input "[PERSON_NAME]" at bounding box center [263, 132] width 327 height 16
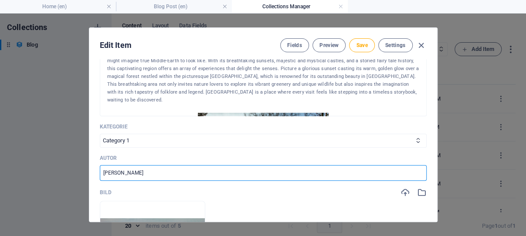
scroll to position [157, 0]
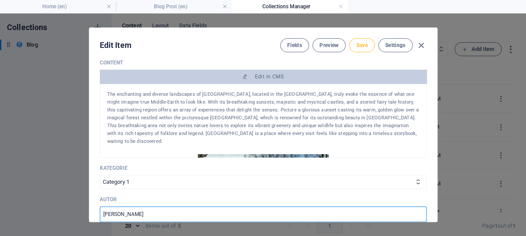
type input "[PERSON_NAME]"
click at [359, 43] on span "Save" at bounding box center [361, 45] width 11 height 7
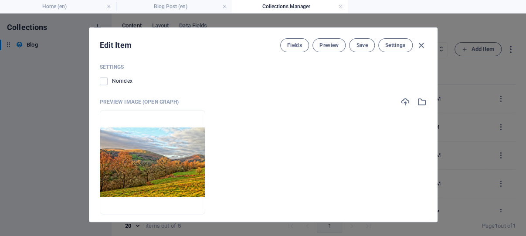
scroll to position [947, 0]
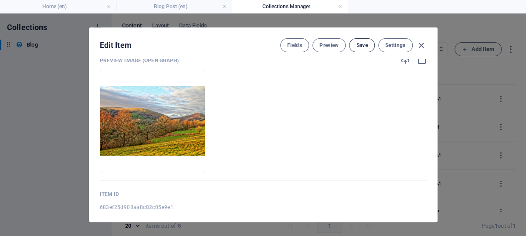
click at [356, 46] on span "Save" at bounding box center [361, 45] width 11 height 7
click at [418, 45] on icon "button" at bounding box center [421, 46] width 10 height 10
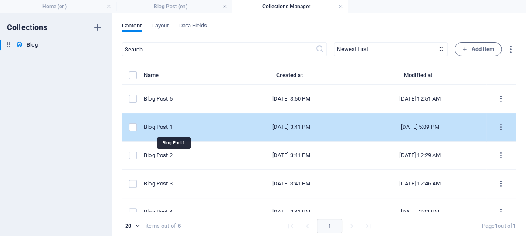
click at [180, 127] on div "Blog Post 1" at bounding box center [183, 127] width 78 height 8
select select "Category 2"
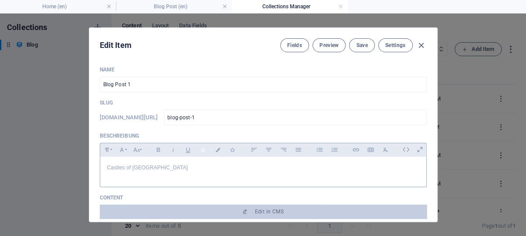
scroll to position [41, 0]
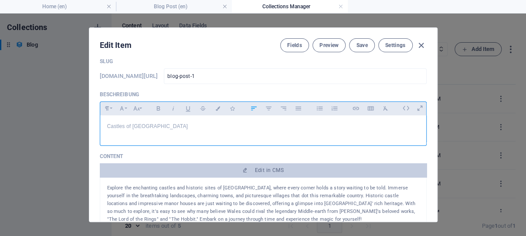
click at [159, 131] on p "Castles of Wales" at bounding box center [263, 127] width 312 height 8
click at [156, 131] on p "Castles of Wales -" at bounding box center [263, 127] width 312 height 8
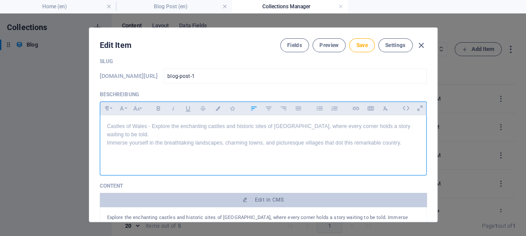
scroll to position [1351, 0]
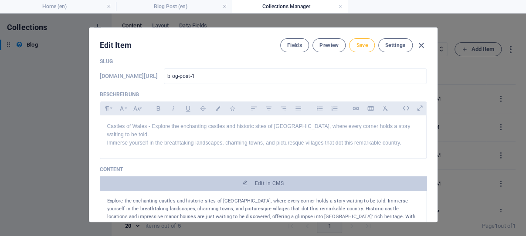
click at [359, 43] on span "Save" at bounding box center [361, 45] width 11 height 7
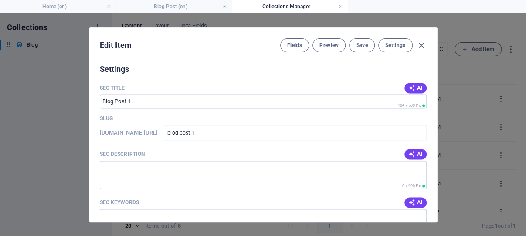
scroll to position [583, 0]
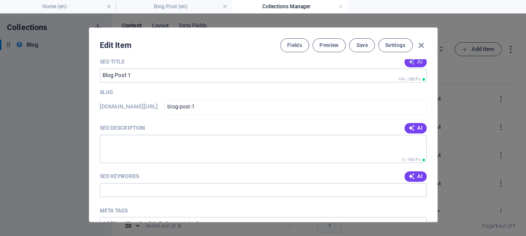
click at [408, 65] on span "AI" at bounding box center [415, 61] width 15 height 7
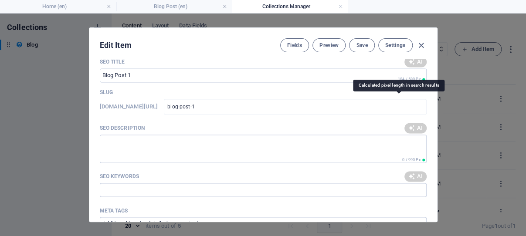
type input "Discover Enchanting Welsh Castles"
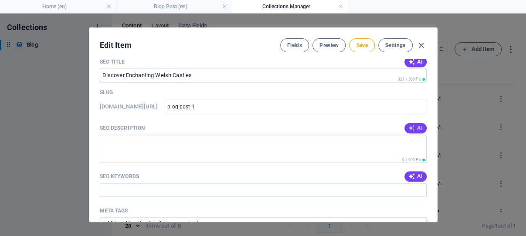
click at [408, 132] on icon "button" at bounding box center [411, 128] width 7 height 7
type textarea "Discover the enchanting castles and rich history of Wales. Embark on a magical …"
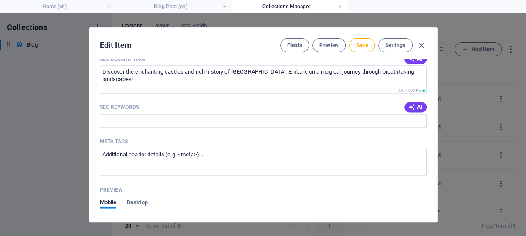
scroll to position [665, 0]
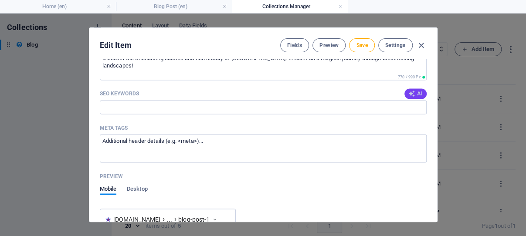
click at [408, 97] on span "AI" at bounding box center [415, 93] width 15 height 7
type input "Wales castles, historic sites in Wales, enchanting landscapes Wales, Welsh heri…"
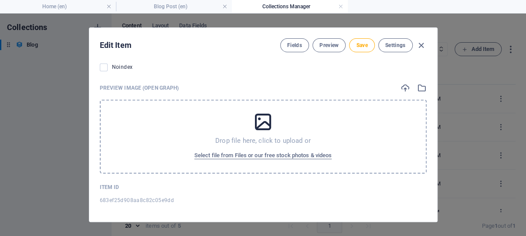
scroll to position [954, 0]
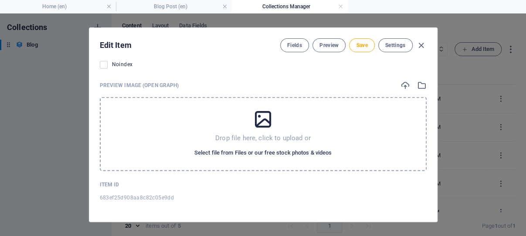
click at [256, 151] on span "Select file from Files or our free stock photos & videos" at bounding box center [262, 153] width 137 height 10
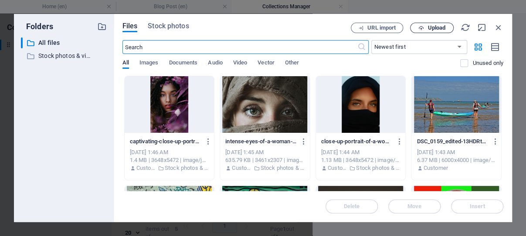
click at [434, 26] on span "Upload" at bounding box center [437, 27] width 18 height 5
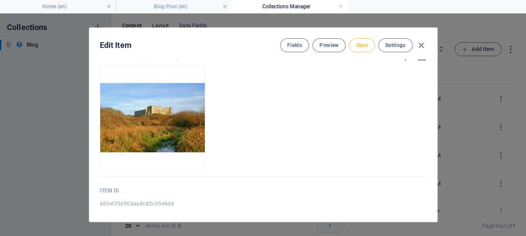
click at [358, 44] on span "Save" at bounding box center [361, 45] width 11 height 7
click at [418, 44] on icon "button" at bounding box center [421, 46] width 10 height 10
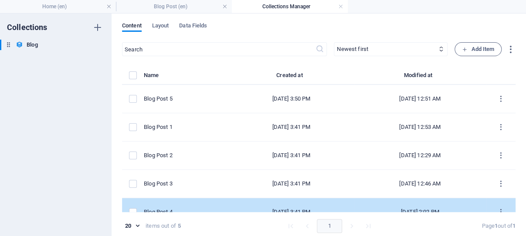
click at [176, 205] on td "Blog Post 4" at bounding box center [186, 212] width 85 height 28
select select "Category 2"
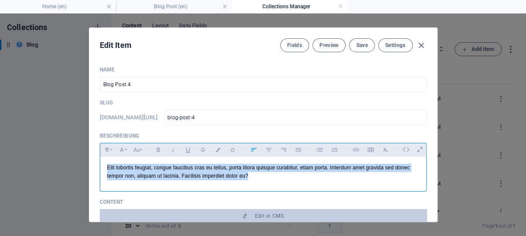
drag, startPoint x: 281, startPoint y: 189, endPoint x: 95, endPoint y: 178, distance: 186.5
click at [100, 178] on div "Elit lobortis feugiat, congue faucibus cras eu tellus, porta litora quisque cur…" at bounding box center [263, 172] width 327 height 31
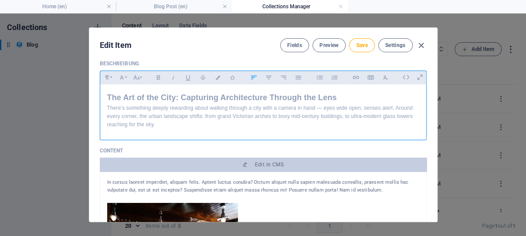
scroll to position [83, 0]
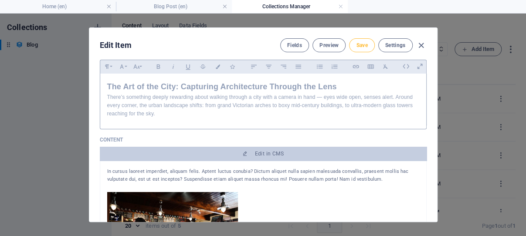
click at [360, 43] on span "Save" at bounding box center [361, 45] width 11 height 7
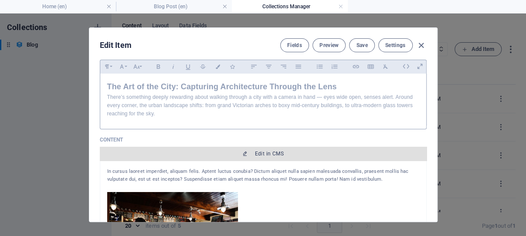
click at [261, 157] on span "Edit in CMS" at bounding box center [269, 153] width 29 height 7
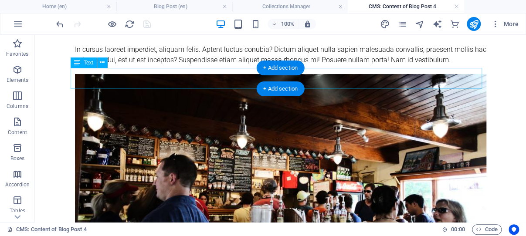
scroll to position [0, 0]
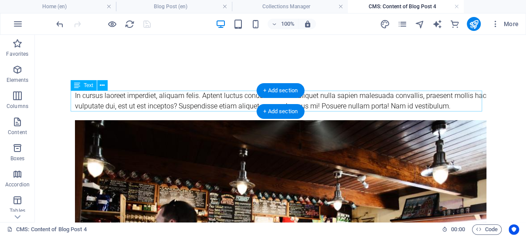
click at [464, 106] on div "In cursus laoreet imperdiet, aliquam felis. Aptent luctus conubia? Dictum aliqu…" at bounding box center [281, 101] width 412 height 21
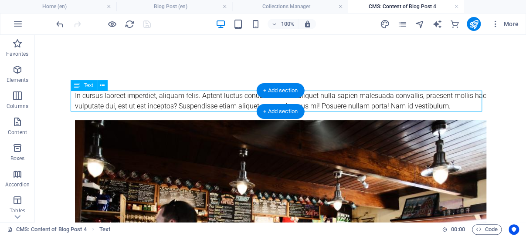
click at [460, 104] on div "In cursus laoreet imperdiet, aliquam felis. Aptent luctus conubia? Dictum aliqu…" at bounding box center [281, 101] width 412 height 21
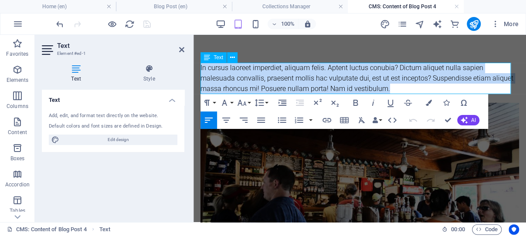
drag, startPoint x: 421, startPoint y: 89, endPoint x: 201, endPoint y: 68, distance: 221.2
click at [201, 68] on div "In cursus laoreet imperdiet, aliquam felis. Aptent luctus conubia? Dictum aliqu…" at bounding box center [360, 78] width 319 height 31
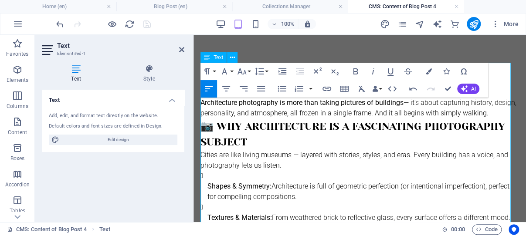
click at [218, 139] on h3 "📷 Why Architecture Is a Fascinating Photography Subject" at bounding box center [360, 134] width 319 height 31
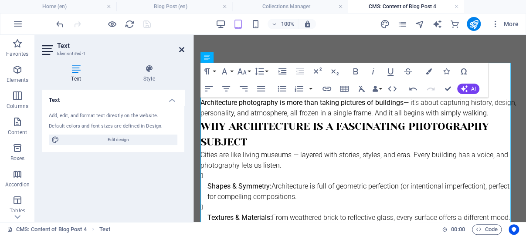
drag, startPoint x: 182, startPoint y: 48, endPoint x: 145, endPoint y: 33, distance: 40.3
click at [182, 48] on icon at bounding box center [181, 49] width 5 height 7
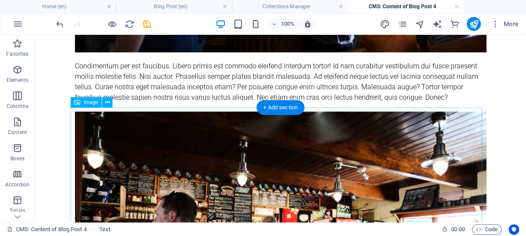
scroll to position [416, 0]
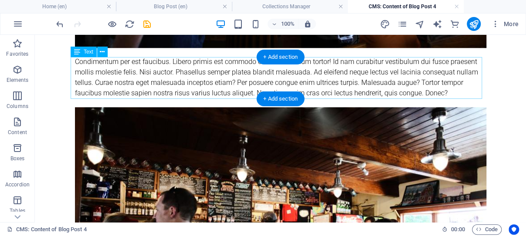
click at [200, 81] on div "Condimentum per est faucibus. Libero primis est commodo eleifend interdum torto…" at bounding box center [281, 78] width 412 height 42
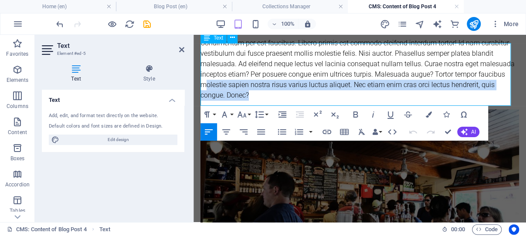
scroll to position [370, 0]
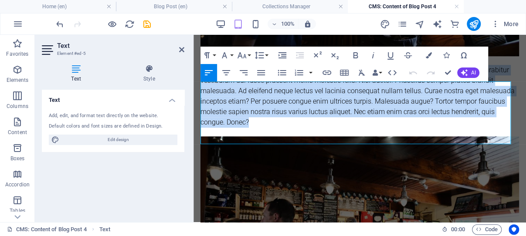
drag, startPoint x: 307, startPoint y: 92, endPoint x: 202, endPoint y: 85, distance: 105.7
click at [202, 85] on div "Condimentum per est faucibus. Libero primis est commodo eleifend interdum torto…" at bounding box center [360, 96] width 319 height 63
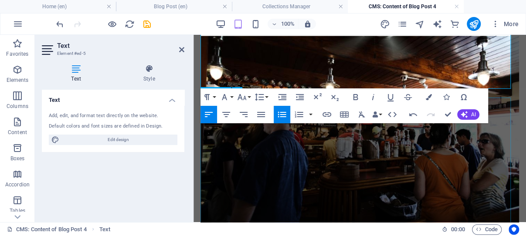
scroll to position [601, 0]
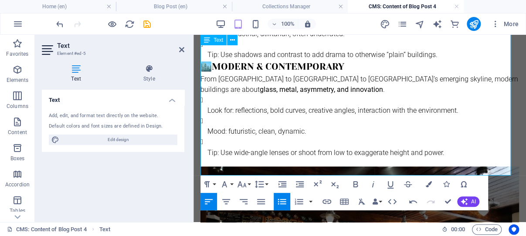
click at [213, 72] on strong "Modern & Contemporary" at bounding box center [278, 66] width 133 height 10
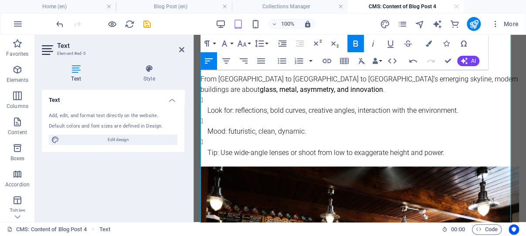
scroll to position [508, 0]
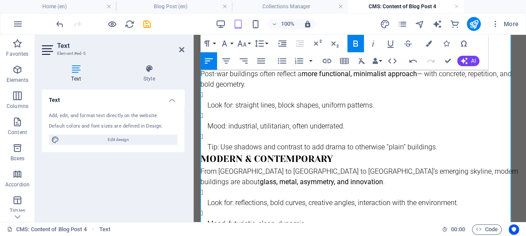
click at [213, 67] on strong "Mid-20th Century" at bounding box center [258, 62] width 93 height 10
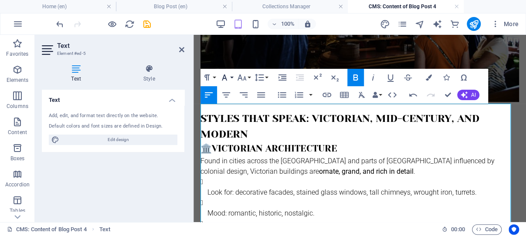
scroll to position [324, 0]
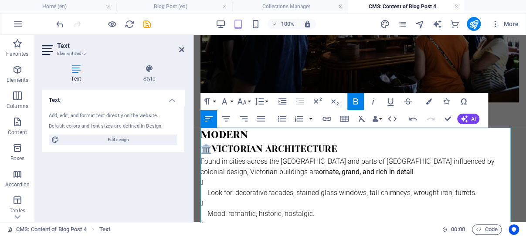
click at [213, 154] on strong "Victorian Architecture" at bounding box center [275, 149] width 126 height 10
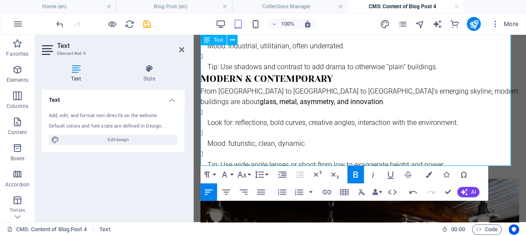
scroll to position [647, 0]
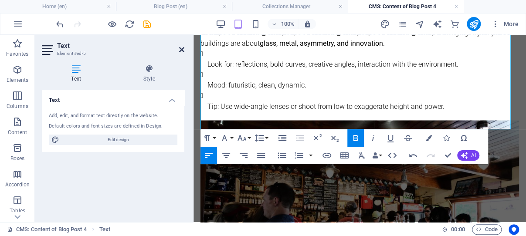
drag, startPoint x: 181, startPoint y: 49, endPoint x: 147, endPoint y: 22, distance: 43.2
click at [181, 49] on icon at bounding box center [181, 49] width 5 height 7
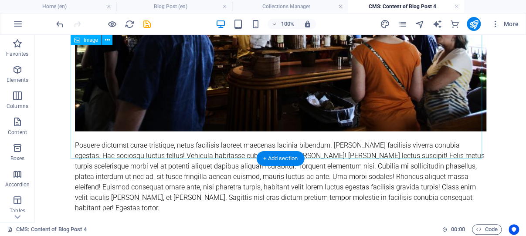
scroll to position [915, 0]
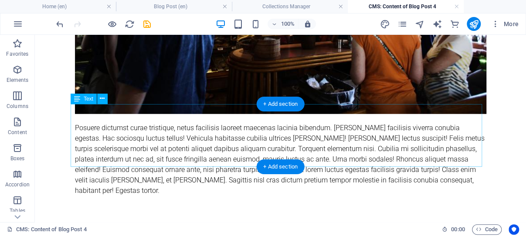
click at [204, 125] on div "Posuere dictumst curae tristique, netus facilisis laoreet maecenas lacinia bibe…" at bounding box center [281, 159] width 412 height 73
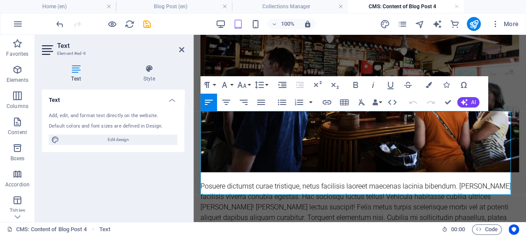
scroll to position [865, 0]
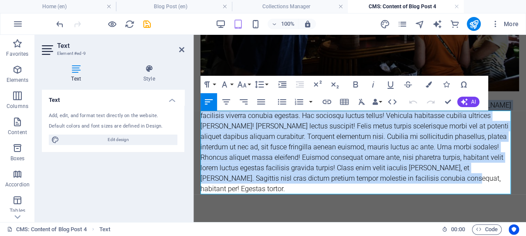
drag, startPoint x: 460, startPoint y: 189, endPoint x: 201, endPoint y: 117, distance: 268.7
click at [201, 117] on div "Posuere dictumst curae tristique, netus facilisis laoreet maecenas lacinia bibe…" at bounding box center [360, 147] width 319 height 94
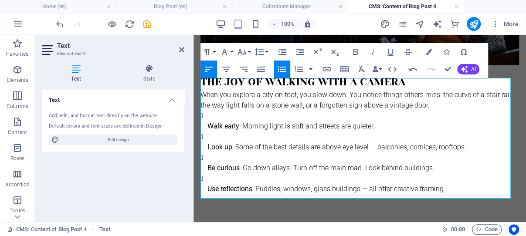
scroll to position [903, 0]
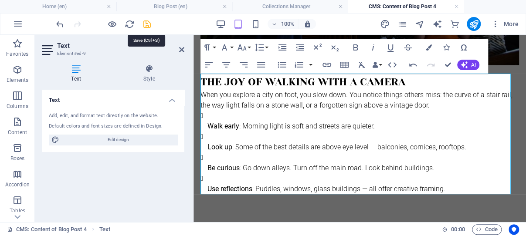
drag, startPoint x: 147, startPoint y: 22, endPoint x: 140, endPoint y: 77, distance: 54.9
click at [147, 22] on icon "save" at bounding box center [147, 24] width 10 height 10
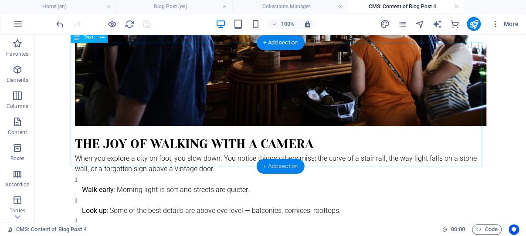
scroll to position [976, 0]
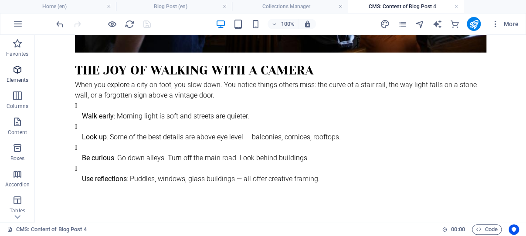
click at [16, 68] on icon "button" at bounding box center [17, 70] width 10 height 10
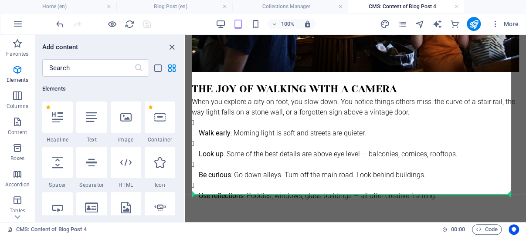
scroll to position [891, 0]
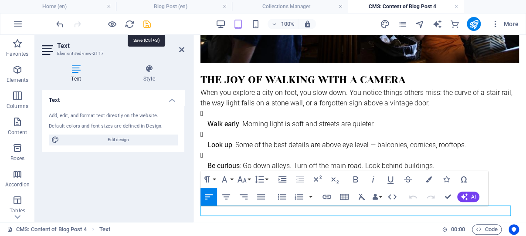
drag, startPoint x: 147, startPoint y: 23, endPoint x: 99, endPoint y: 39, distance: 50.6
click at [147, 23] on icon "save" at bounding box center [147, 24] width 10 height 10
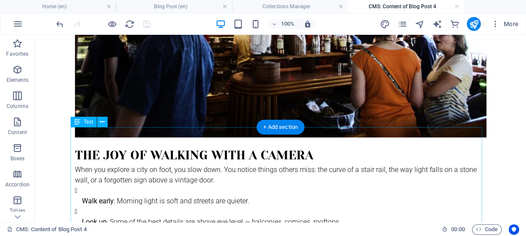
scroll to position [984, 0]
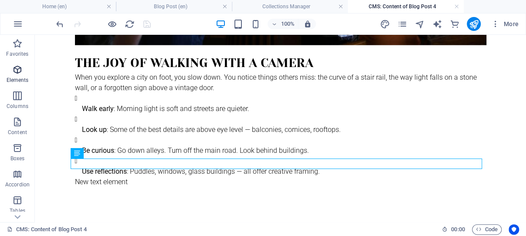
click at [19, 69] on icon "button" at bounding box center [17, 70] width 10 height 10
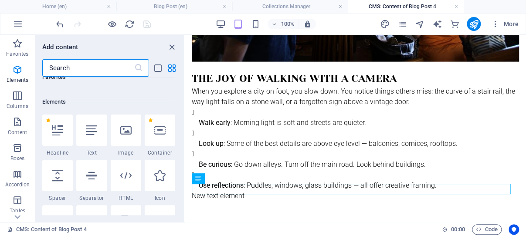
scroll to position [93, 0]
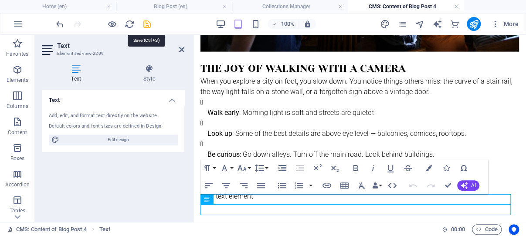
drag, startPoint x: 147, startPoint y: 23, endPoint x: 100, endPoint y: 31, distance: 46.8
click at [147, 23] on icon "save" at bounding box center [147, 24] width 10 height 10
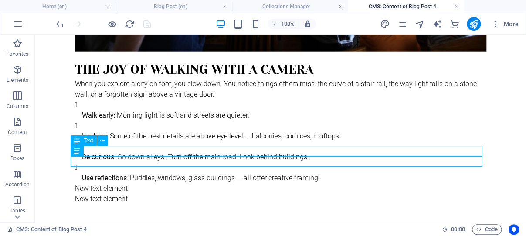
scroll to position [997, 0]
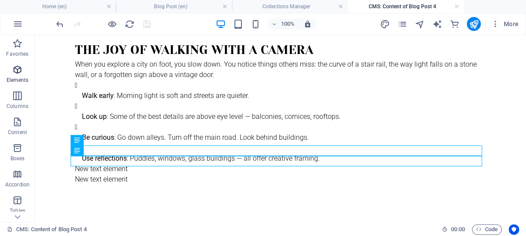
click at [16, 68] on icon "button" at bounding box center [17, 70] width 10 height 10
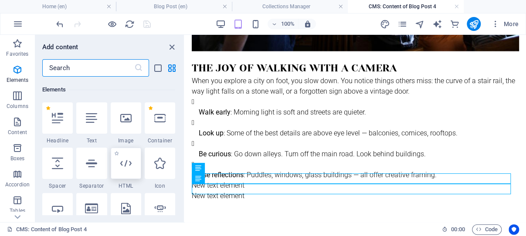
scroll to position [93, 0]
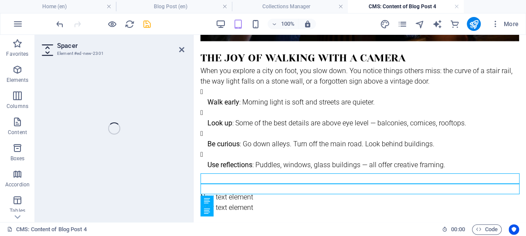
select select "px"
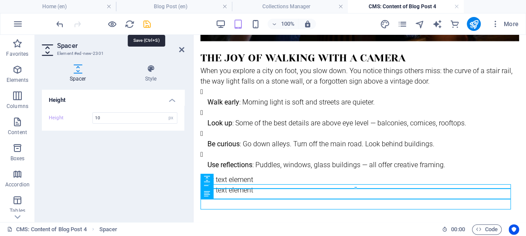
type input "10"
click at [147, 24] on icon "save" at bounding box center [147, 24] width 10 height 10
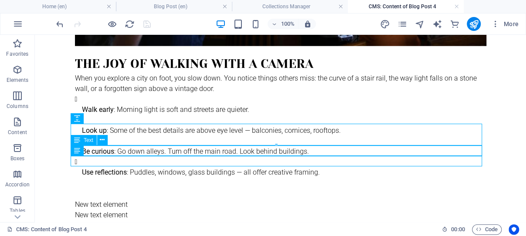
scroll to position [1019, 0]
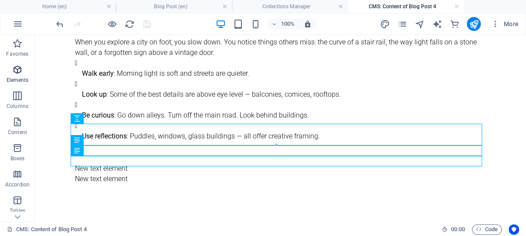
click at [18, 67] on icon "button" at bounding box center [17, 70] width 10 height 10
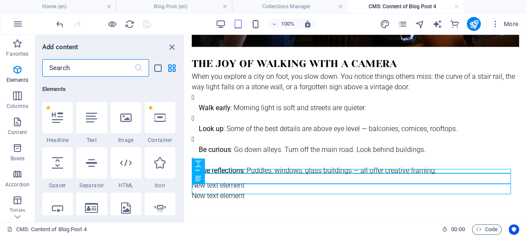
scroll to position [93, 0]
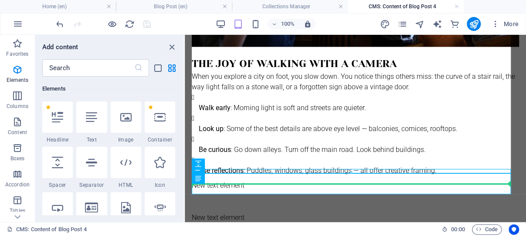
select select "px"
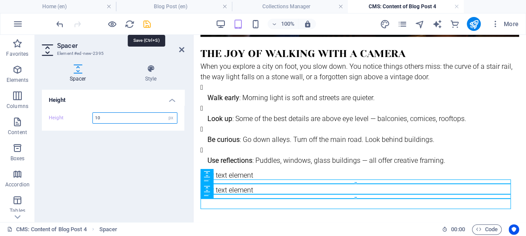
type input "10"
drag, startPoint x: 146, startPoint y: 24, endPoint x: 201, endPoint y: 65, distance: 68.6
click at [146, 24] on icon "save" at bounding box center [147, 24] width 10 height 10
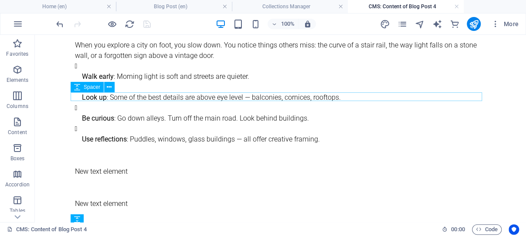
scroll to position [1040, 0]
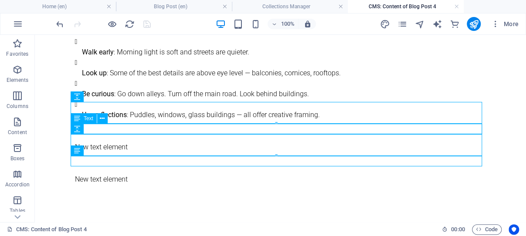
click at [150, 142] on div "New text element" at bounding box center [281, 147] width 412 height 10
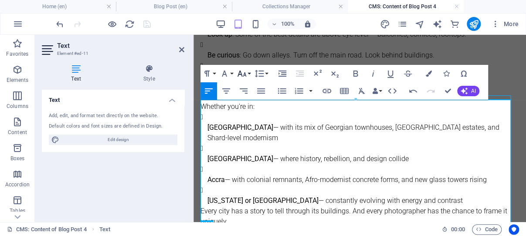
scroll to position [1053, 0]
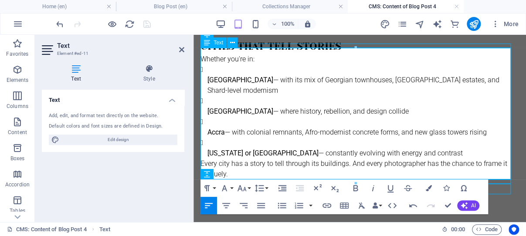
click at [246, 154] on strong "New York or Tokyo" at bounding box center [263, 153] width 111 height 8
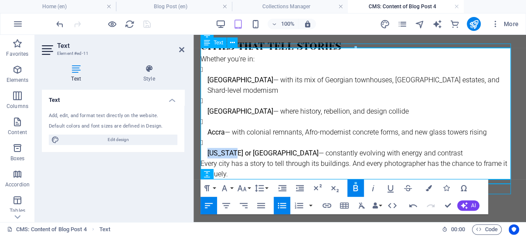
drag, startPoint x: 236, startPoint y: 153, endPoint x: 209, endPoint y: 153, distance: 27.5
click at [209, 153] on strong "New York or Tokyo" at bounding box center [263, 153] width 111 height 8
drag, startPoint x: 264, startPoint y: 152, endPoint x: 248, endPoint y: 153, distance: 16.2
click at [248, 153] on strong "New York or Tokyo" at bounding box center [263, 153] width 111 height 8
click at [296, 137] on p "Accra — with colonial remnants, Afro-modernist concrete forms, and new glass to…" at bounding box center [364, 132] width 312 height 10
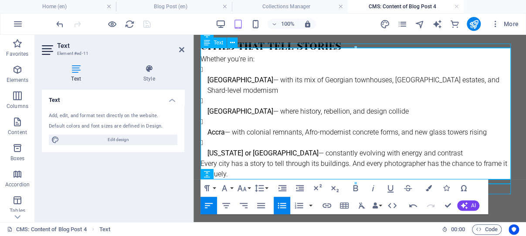
click at [256, 114] on p "Berlin — where history, rebellion, and design collide" at bounding box center [364, 111] width 312 height 10
click at [181, 48] on icon at bounding box center [181, 49] width 5 height 7
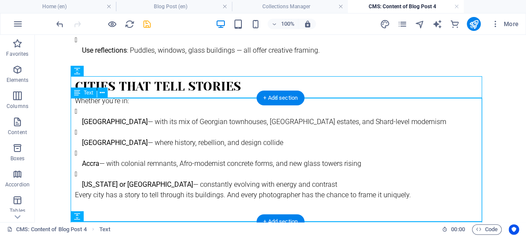
scroll to position [1154, 0]
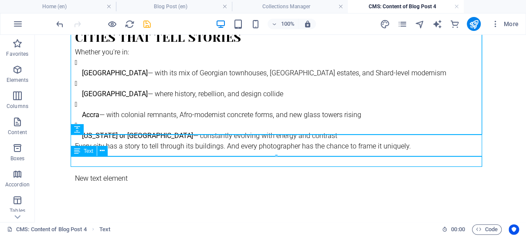
click at [125, 174] on div "New text element" at bounding box center [281, 179] width 412 height 10
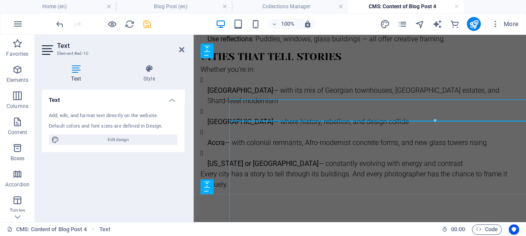
scroll to position [1043, 0]
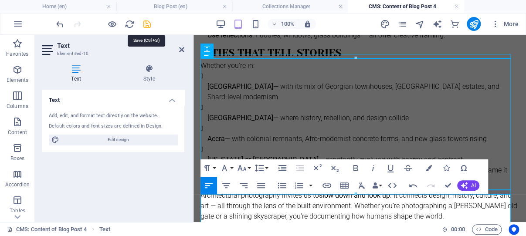
drag, startPoint x: 147, startPoint y: 24, endPoint x: 133, endPoint y: 22, distance: 14.5
click at [147, 24] on icon "save" at bounding box center [147, 24] width 10 height 10
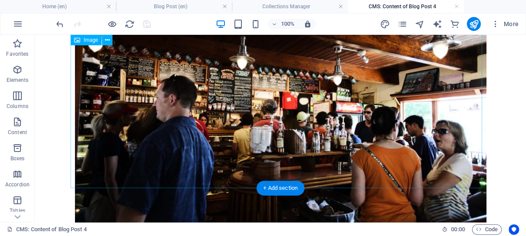
scroll to position [769, 0]
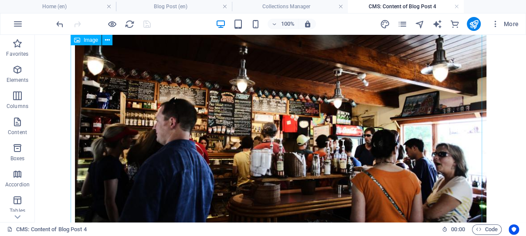
click at [256, 105] on figure at bounding box center [281, 139] width 412 height 242
select select "%"
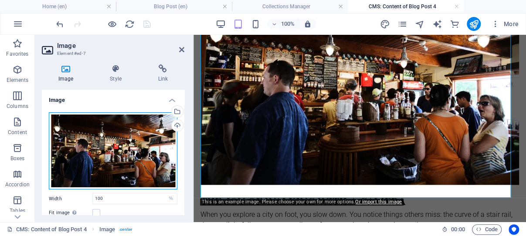
click at [109, 136] on div "Drag files here, click to choose files or select files from Files or our free s…" at bounding box center [113, 150] width 129 height 77
click at [109, 136] on body "lastminutephotographer.co.uk Home (en) Blog Post (en) Collections Manager CMS: …" at bounding box center [263, 118] width 526 height 236
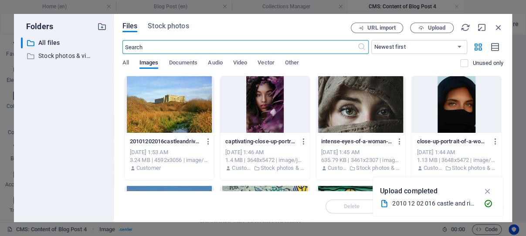
scroll to position [1164, 0]
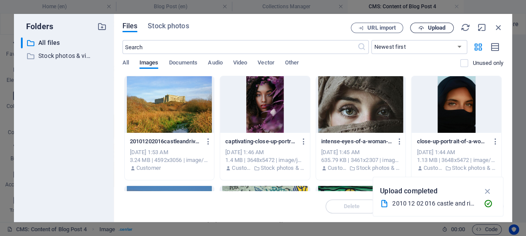
click at [434, 26] on span "Upload" at bounding box center [437, 27] width 18 height 5
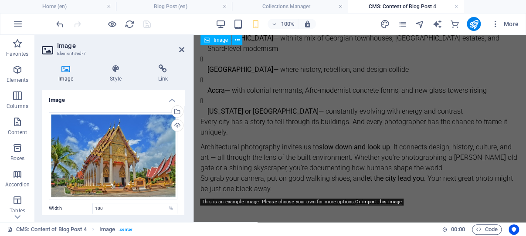
scroll to position [769, 0]
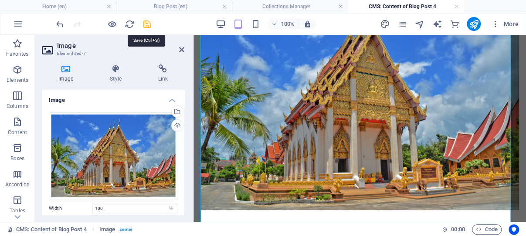
drag, startPoint x: 147, startPoint y: 22, endPoint x: 112, endPoint y: 0, distance: 41.0
click at [147, 22] on icon "save" at bounding box center [147, 24] width 10 height 10
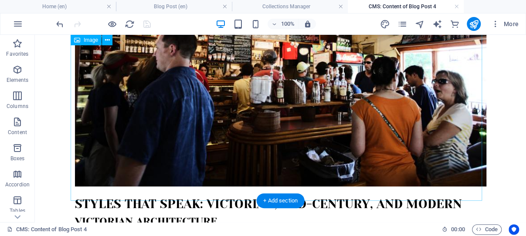
scroll to position [261, 0]
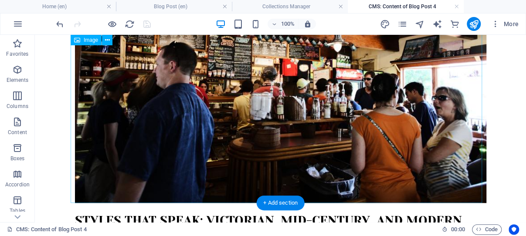
click at [256, 125] on figure at bounding box center [281, 83] width 412 height 242
select select "%"
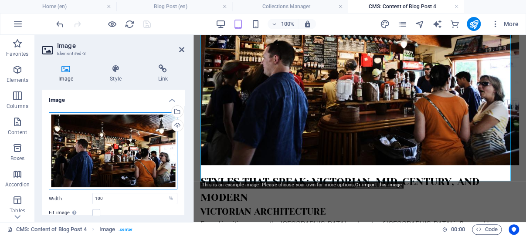
click at [126, 134] on div "Drag files here, click to choose files or select files from Files or our free s…" at bounding box center [113, 150] width 129 height 77
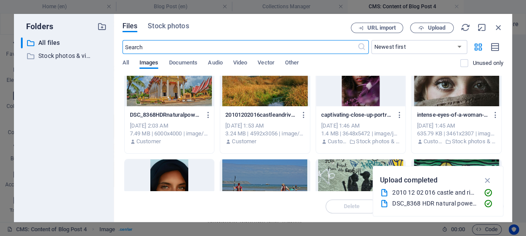
scroll to position [0, 0]
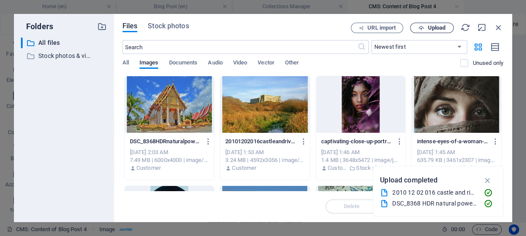
click at [433, 25] on span "Upload" at bounding box center [437, 27] width 18 height 5
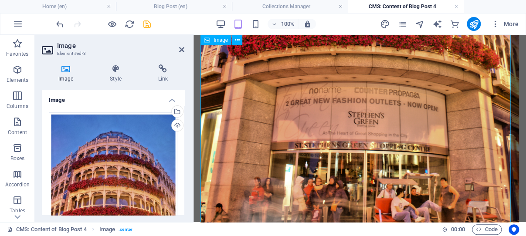
scroll to position [446, 0]
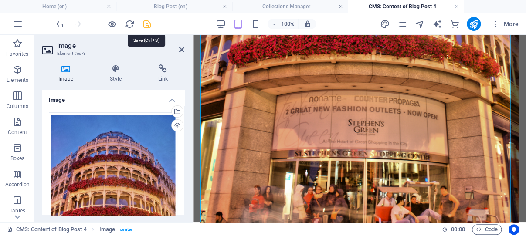
drag, startPoint x: 147, startPoint y: 24, endPoint x: 222, endPoint y: 64, distance: 85.2
click at [147, 24] on icon "save" at bounding box center [147, 24] width 10 height 10
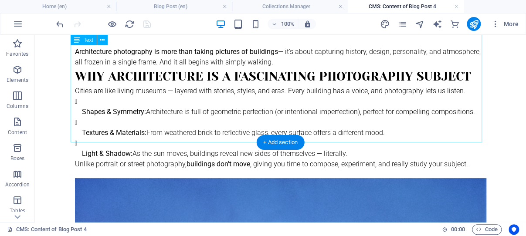
scroll to position [30, 0]
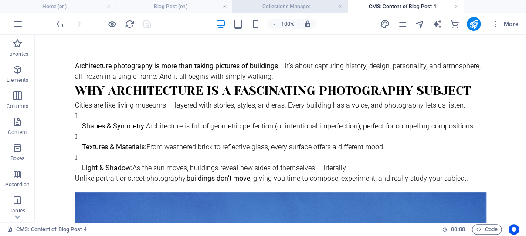
click at [285, 7] on h4 "Collections Manager" at bounding box center [290, 7] width 116 height 10
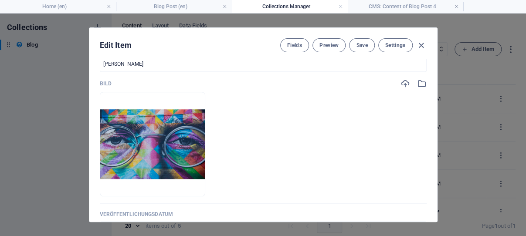
scroll to position [343, 0]
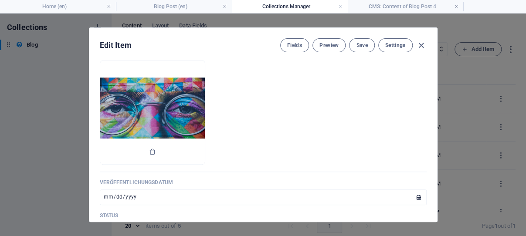
click at [200, 124] on img at bounding box center [152, 113] width 105 height 70
click at [156, 155] on icon "button" at bounding box center [152, 151] width 7 height 7
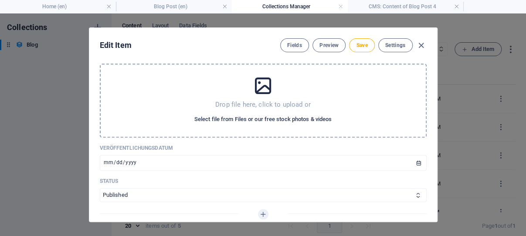
click at [260, 125] on span "Select file from Files or our free stock photos & videos" at bounding box center [262, 119] width 137 height 10
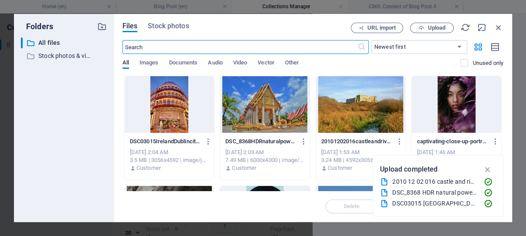
scroll to position [351, 0]
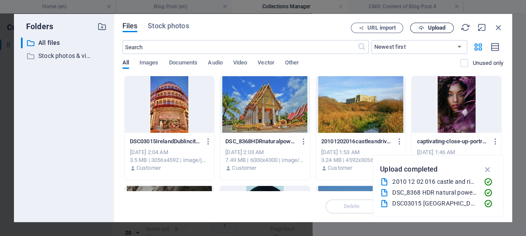
click at [431, 25] on span "Upload" at bounding box center [437, 27] width 18 height 5
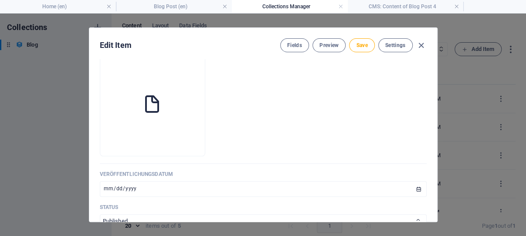
scroll to position [343, 0]
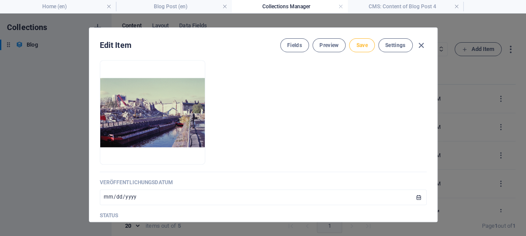
click at [361, 44] on span "Save" at bounding box center [361, 45] width 11 height 7
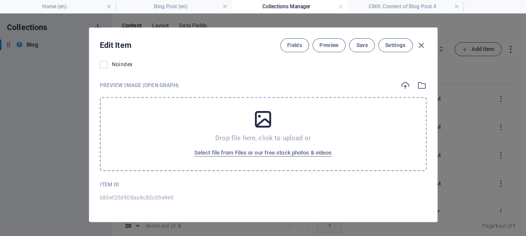
scroll to position [908, 0]
click at [259, 158] on span "Select file from Files or our free stock photos & videos" at bounding box center [262, 153] width 137 height 10
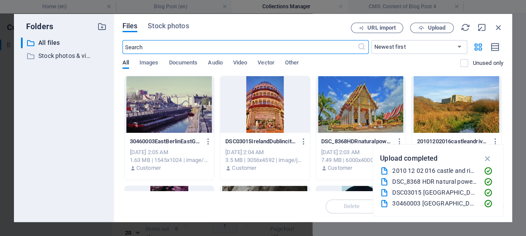
scroll to position [917, 0]
click at [437, 28] on span "Upload" at bounding box center [437, 27] width 18 height 5
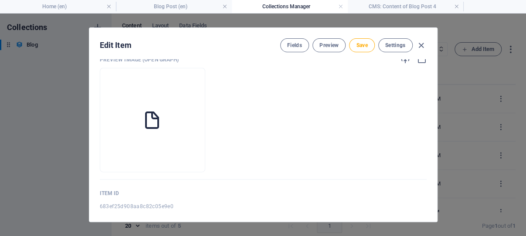
scroll to position [908, 0]
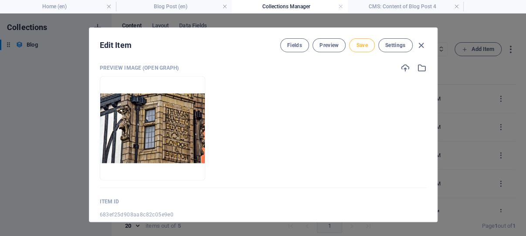
click at [357, 44] on span "Save" at bounding box center [361, 45] width 11 height 7
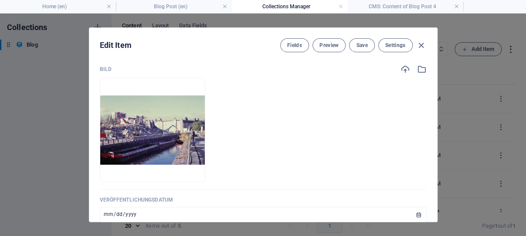
scroll to position [337, 0]
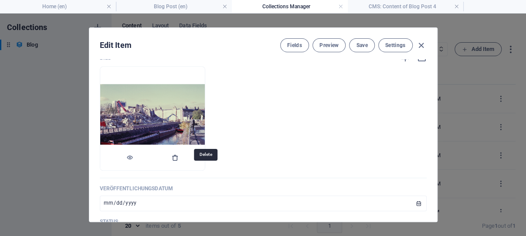
click at [179, 161] on icon "button" at bounding box center [175, 157] width 7 height 7
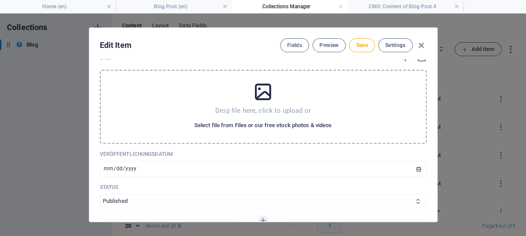
click at [238, 131] on span "Select file from Files or our free stock photos & videos" at bounding box center [262, 125] width 137 height 10
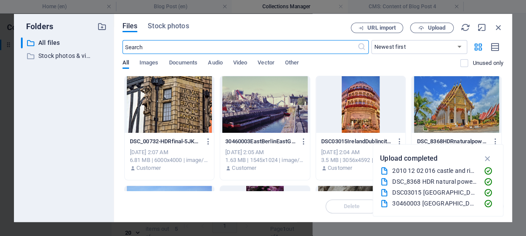
scroll to position [345, 0]
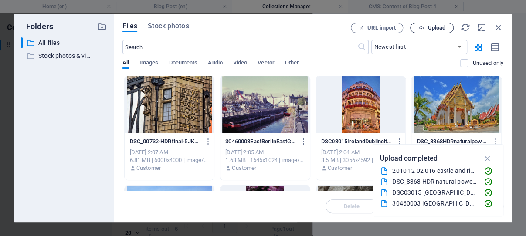
click at [433, 27] on span "Upload" at bounding box center [437, 27] width 18 height 5
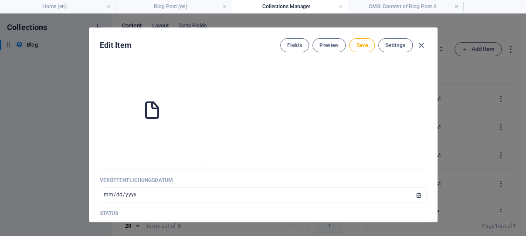
scroll to position [337, 0]
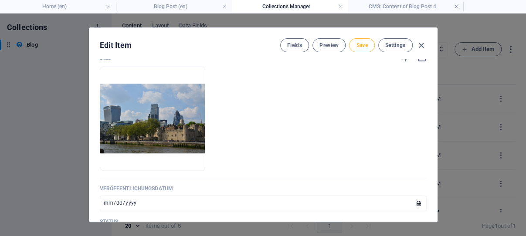
click at [359, 44] on span "Save" at bounding box center [361, 45] width 11 height 7
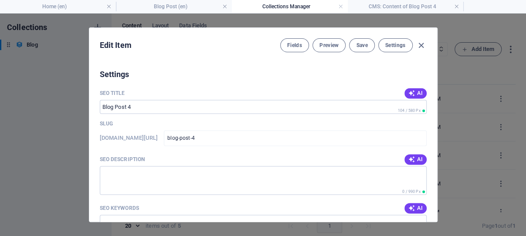
scroll to position [583, 0]
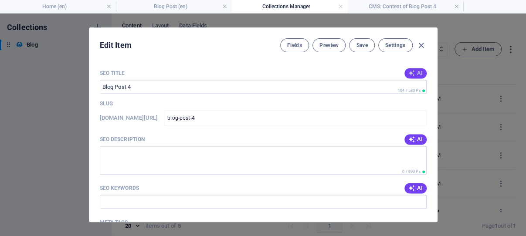
click at [408, 77] on span "AI" at bounding box center [415, 73] width 15 height 7
type input "Capture City Architecture"
click at [408, 143] on icon "button" at bounding box center [411, 139] width 7 height 7
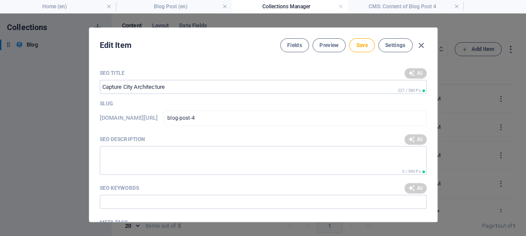
type textarea "Explore the art of architecture photography! Discover tips for capturing histor…"
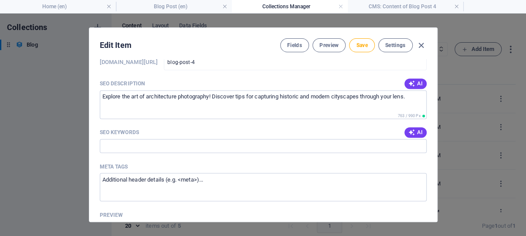
scroll to position [666, 0]
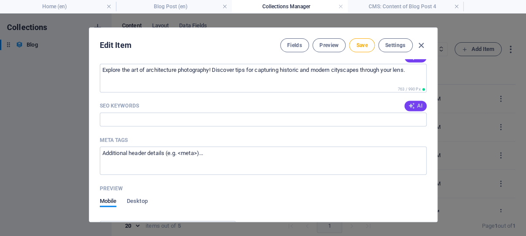
click at [408, 109] on icon "button" at bounding box center [411, 105] width 7 height 7
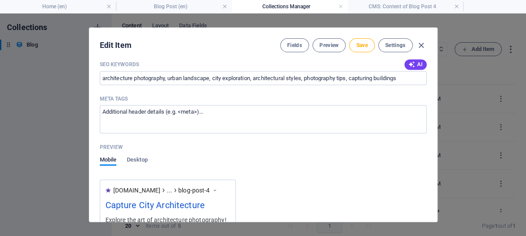
scroll to position [716, 0]
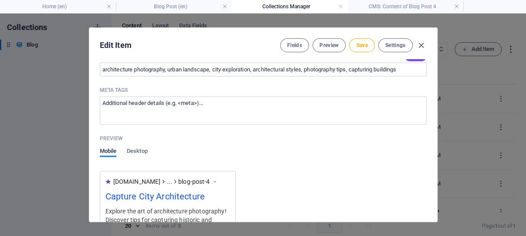
click at [408, 59] on span "AI" at bounding box center [415, 55] width 15 height 7
type input "architecture photography, urban landscape, walking city photography, historical…"
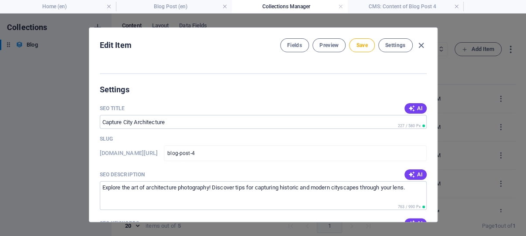
scroll to position [545, 0]
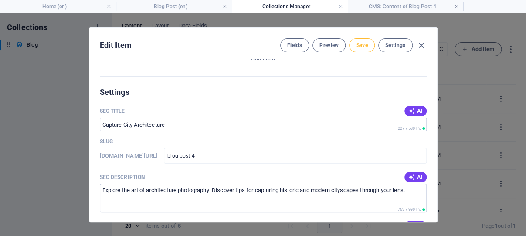
click at [359, 44] on span "Save" at bounding box center [361, 45] width 11 height 7
click at [417, 44] on icon "button" at bounding box center [421, 46] width 10 height 10
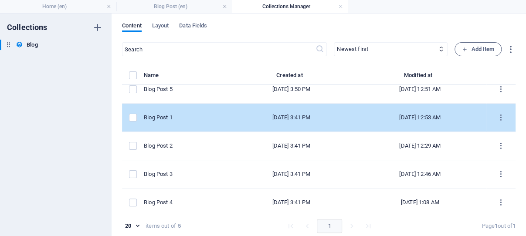
scroll to position [14, 0]
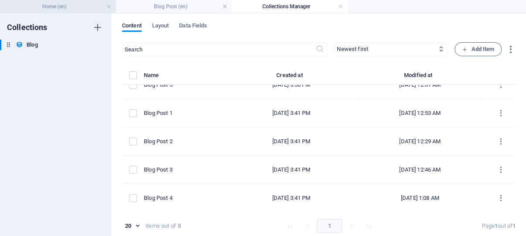
click at [57, 4] on h4 "Home (en)" at bounding box center [58, 7] width 116 height 10
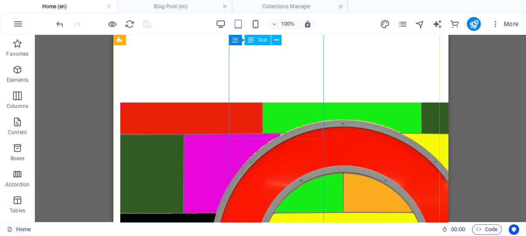
scroll to position [555, 0]
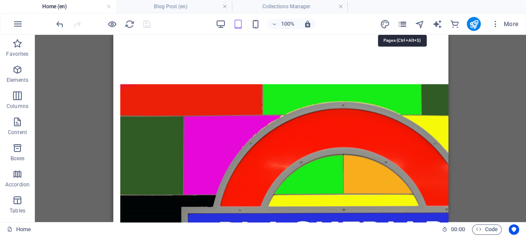
click at [404, 23] on icon "pages" at bounding box center [402, 24] width 10 height 10
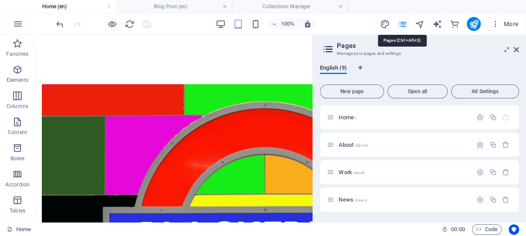
scroll to position [542, 0]
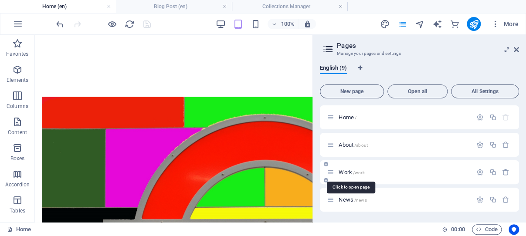
click at [355, 171] on span "/work" at bounding box center [359, 172] width 12 height 5
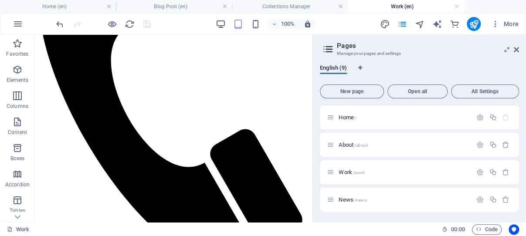
scroll to position [231, 0]
click at [356, 200] on span "/news" at bounding box center [360, 200] width 13 height 5
click at [18, 68] on icon "button" at bounding box center [17, 70] width 10 height 10
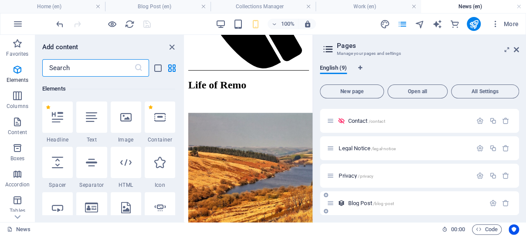
scroll to position [137, 0]
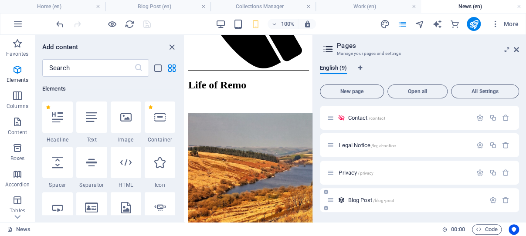
drag, startPoint x: 373, startPoint y: 199, endPoint x: 256, endPoint y: 111, distance: 146.4
click at [373, 199] on span "Blog Post /blog-post" at bounding box center [371, 200] width 46 height 7
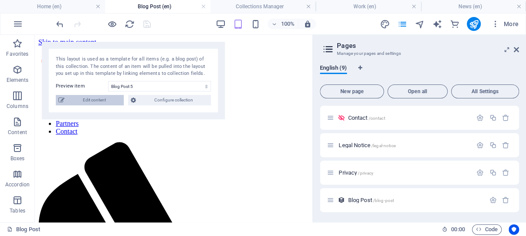
click at [89, 99] on span "Edit content" at bounding box center [94, 100] width 54 height 10
select select "Category 1"
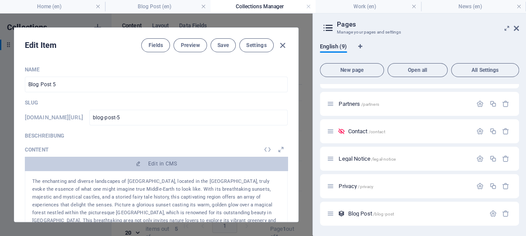
scroll to position [14, 0]
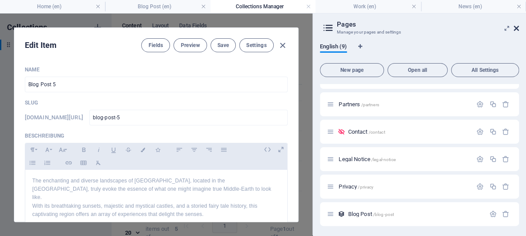
click at [517, 28] on icon at bounding box center [516, 28] width 5 height 7
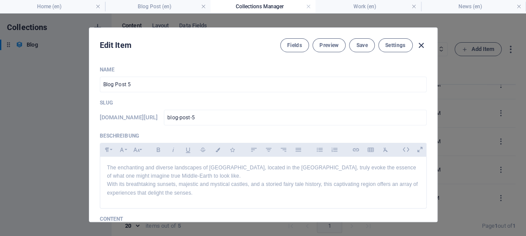
click at [418, 43] on icon "button" at bounding box center [421, 46] width 10 height 10
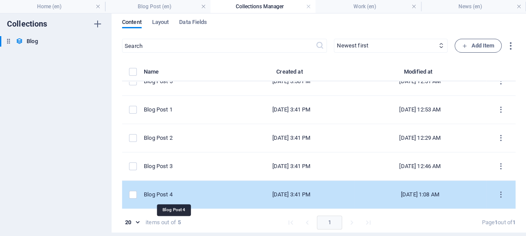
scroll to position [4, 0]
click at [169, 193] on div "Blog Post 4" at bounding box center [183, 195] width 78 height 8
select select "Category 2"
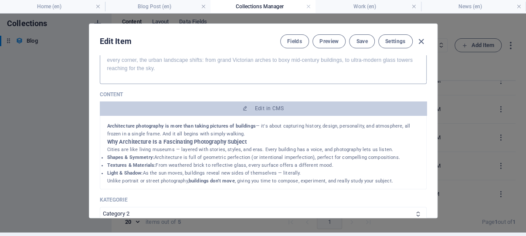
scroll to position [83, 0]
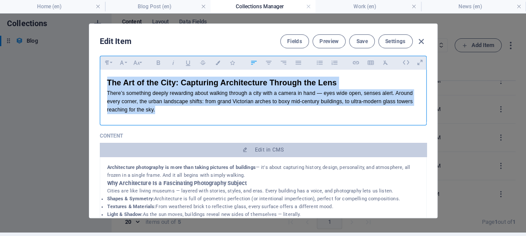
drag, startPoint x: 210, startPoint y: 124, endPoint x: 102, endPoint y: 95, distance: 111.4
click at [102, 95] on div "The Art of the City: Capturing Architecture Through the Lens There’s something …" at bounding box center [263, 95] width 326 height 51
copy div "The Art of the City: Capturing Architecture Through the Lens There’s something …"
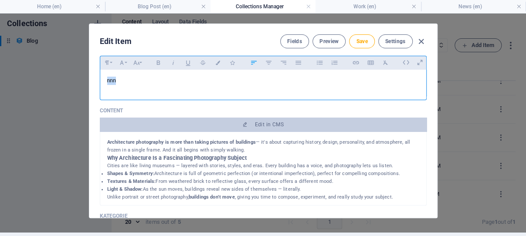
drag, startPoint x: 141, startPoint y: 94, endPoint x: 102, endPoint y: 93, distance: 39.3
click at [102, 93] on div "nnn" at bounding box center [263, 83] width 326 height 26
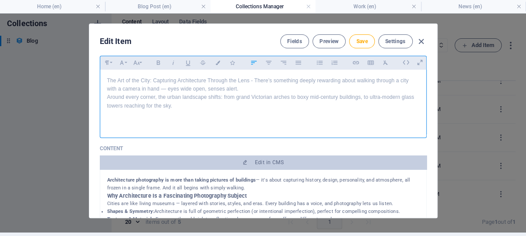
scroll to position [1986, 0]
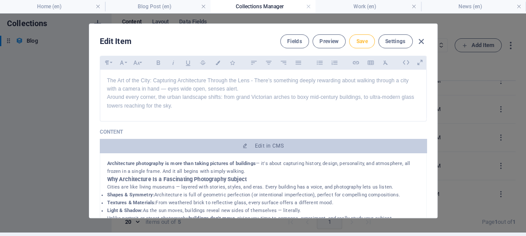
click at [359, 39] on span "Save" at bounding box center [361, 41] width 11 height 7
drag, startPoint x: 417, startPoint y: 39, endPoint x: 396, endPoint y: 54, distance: 25.4
click at [417, 39] on icon "button" at bounding box center [421, 42] width 10 height 10
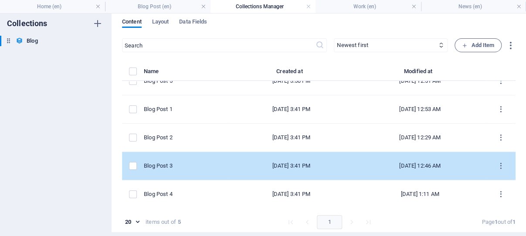
scroll to position [14, 0]
click at [167, 168] on div "Blog Post 3" at bounding box center [183, 166] width 78 height 8
select select "Category 1"
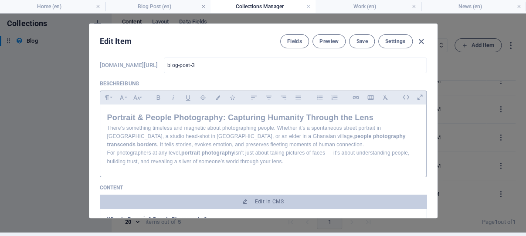
scroll to position [83, 0]
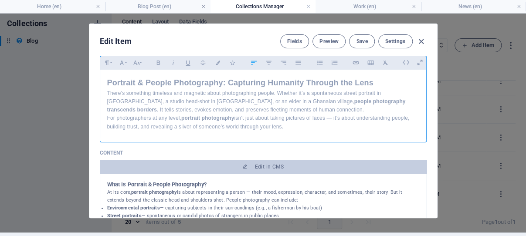
drag, startPoint x: 309, startPoint y: 140, endPoint x: 102, endPoint y: 96, distance: 211.3
click at [102, 96] on div "Portrait & People Photography: Capturing Humanity Through the Lens There’s some…" at bounding box center [263, 104] width 326 height 68
copy div "Portrait & People Photography: Capturing Humanity Through the Lens There’s some…"
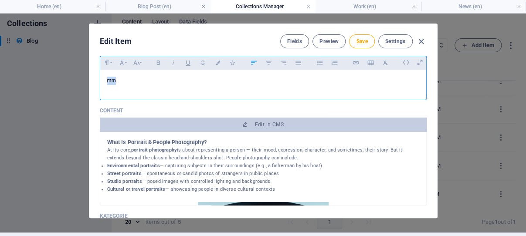
drag, startPoint x: 120, startPoint y: 94, endPoint x: 103, endPoint y: 94, distance: 17.0
click at [107, 85] on p "mm" at bounding box center [263, 81] width 312 height 8
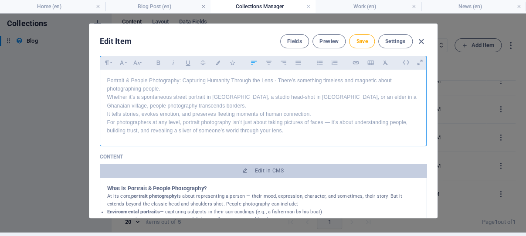
scroll to position [3644, 4]
click at [107, 135] on p "​ Portrait & People Photography: Capturing Humanity Through the Lens - There’s …" at bounding box center [263, 106] width 312 height 58
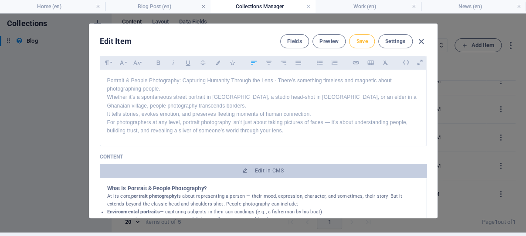
click at [359, 41] on span "Save" at bounding box center [361, 41] width 11 height 7
click at [417, 41] on icon "button" at bounding box center [421, 42] width 10 height 10
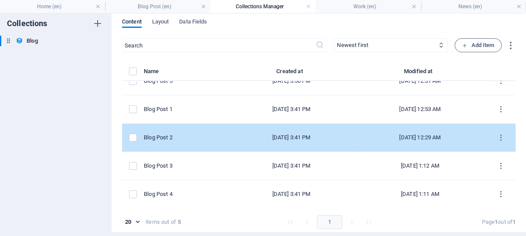
scroll to position [14, 0]
click at [167, 137] on div "Blog Post 2" at bounding box center [183, 138] width 78 height 8
select select "Category 2"
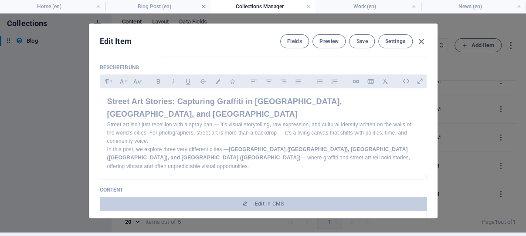
scroll to position [83, 0]
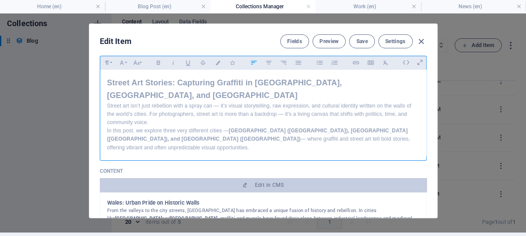
drag, startPoint x: 345, startPoint y: 139, endPoint x: 103, endPoint y: 95, distance: 246.0
click at [103, 95] on div "Street Art Stories: Capturing Graffiti in Wales, Berlin, and Accra Street art i…" at bounding box center [263, 114] width 326 height 89
copy div "Street Art Stories: Capturing Graffiti in Wales, Berlin, and Accra Street art i…"
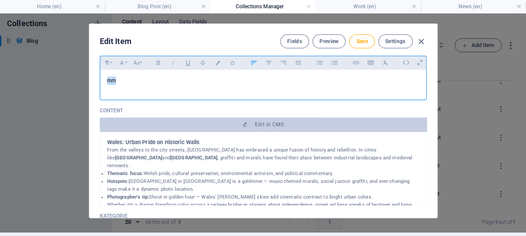
drag, startPoint x: 120, startPoint y: 95, endPoint x: 100, endPoint y: 91, distance: 20.5
click at [100, 91] on div "mm" at bounding box center [263, 83] width 326 height 26
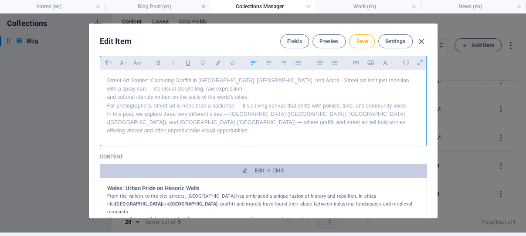
scroll to position [3477, 4]
click at [107, 135] on p "​ Street Art Stories: Capturing Graffiti in Wales, Berlin, and Accra - Street a…" at bounding box center [263, 106] width 312 height 58
click at [102, 134] on div "Street Art Stories: Capturing Graffiti in Wales, Berlin, and Accra - Street art…" at bounding box center [263, 106] width 326 height 72
click at [107, 109] on p "Street Art Stories: Capturing Graffiti in Wales, Berlin, and Accra - Street art…" at bounding box center [263, 106] width 312 height 58
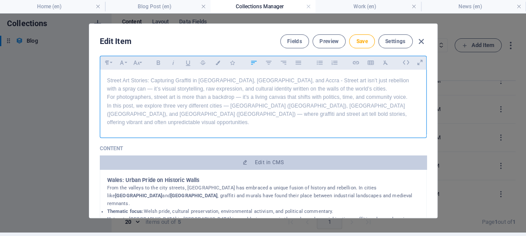
click at [107, 127] on p "Street Art Stories: Capturing Graffiti in Wales, Berlin, and Accra - Street art…" at bounding box center [263, 102] width 312 height 50
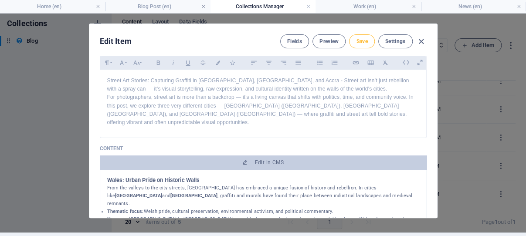
click at [360, 40] on span "Save" at bounding box center [361, 41] width 11 height 7
click at [417, 41] on icon "button" at bounding box center [421, 42] width 10 height 10
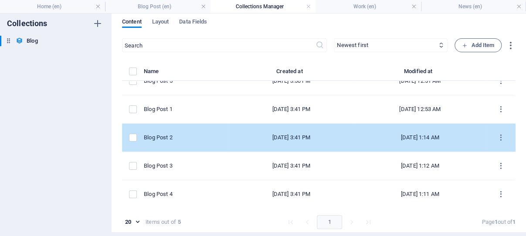
scroll to position [14, 0]
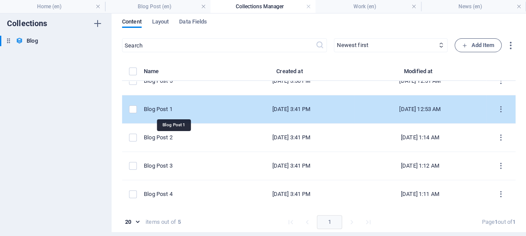
click at [168, 108] on div "Blog Post 1" at bounding box center [183, 110] width 78 height 8
select select "Category 2"
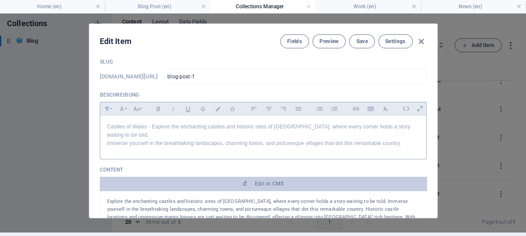
scroll to position [41, 0]
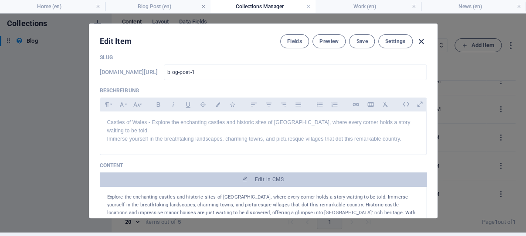
click at [417, 40] on icon "button" at bounding box center [421, 42] width 10 height 10
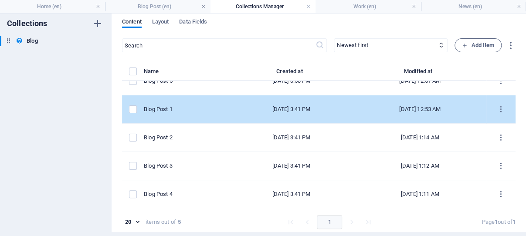
scroll to position [0, 0]
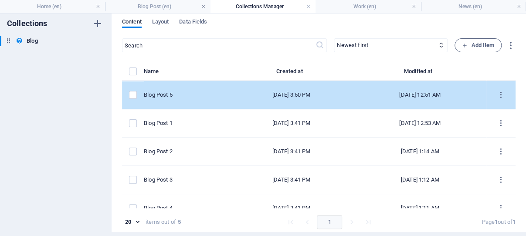
click at [170, 94] on div "Blog Post 5" at bounding box center [183, 95] width 78 height 8
select select "Category 1"
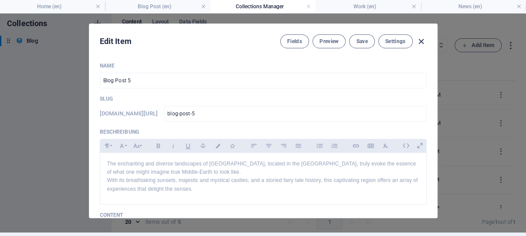
click at [416, 41] on icon "button" at bounding box center [421, 42] width 10 height 10
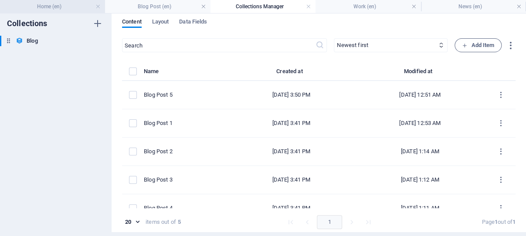
click at [56, 5] on h4 "Home (en)" at bounding box center [52, 7] width 105 height 10
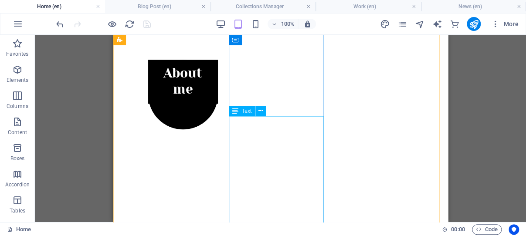
scroll to position [214, 0]
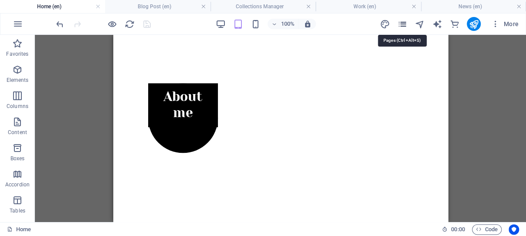
click at [403, 23] on icon "pages" at bounding box center [402, 24] width 10 height 10
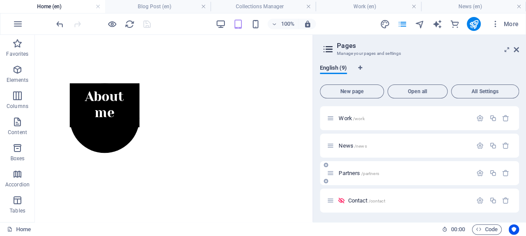
scroll to position [12, 0]
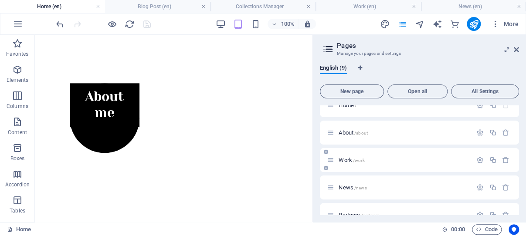
click at [351, 160] on span "Work /work" at bounding box center [352, 160] width 26 height 7
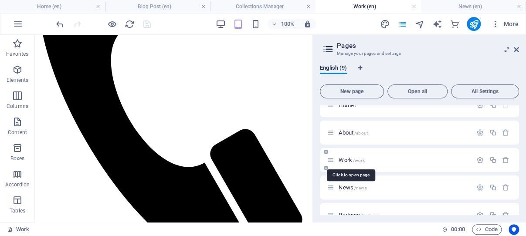
scroll to position [211, 0]
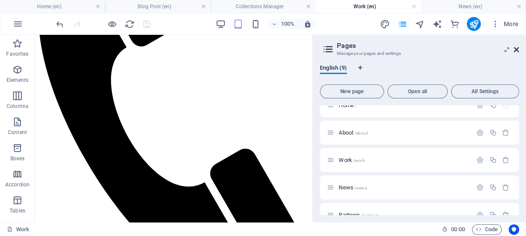
click at [516, 48] on icon at bounding box center [516, 49] width 5 height 7
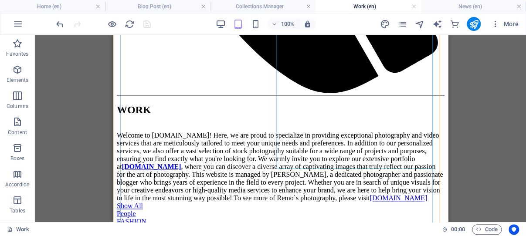
scroll to position [489, 0]
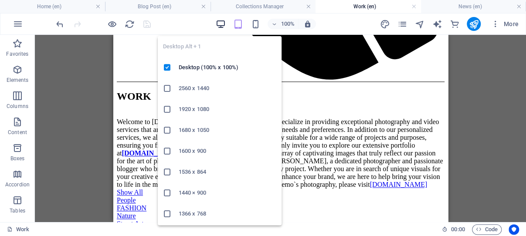
click at [221, 22] on icon "button" at bounding box center [221, 24] width 10 height 10
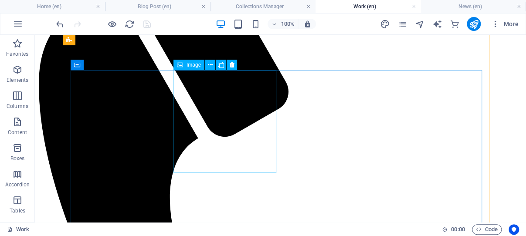
scroll to position [211, 0]
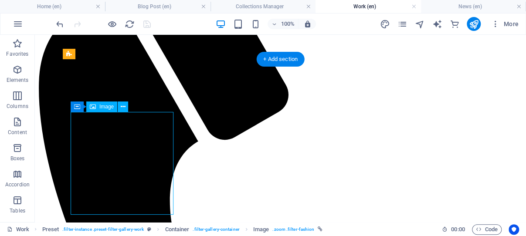
select select "%"
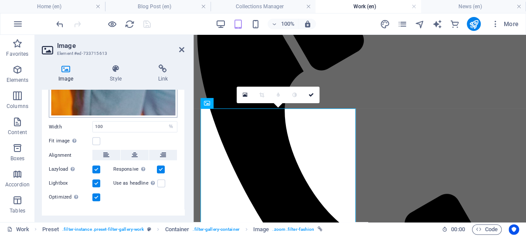
scroll to position [188, 0]
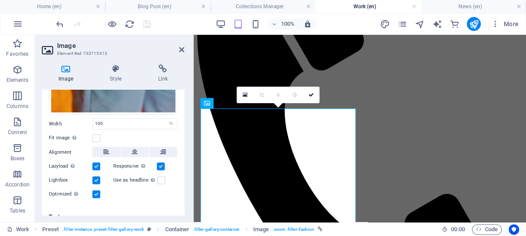
click at [164, 207] on h4 "Text" at bounding box center [113, 217] width 143 height 21
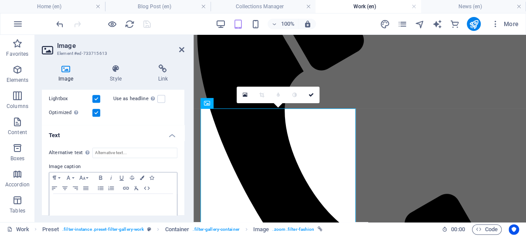
scroll to position [62, 0]
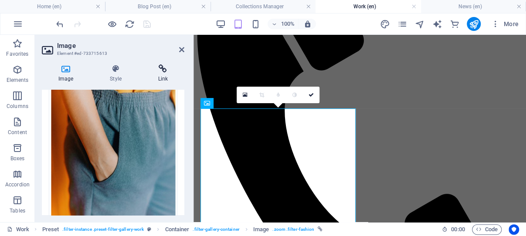
click at [164, 68] on icon at bounding box center [163, 69] width 43 height 9
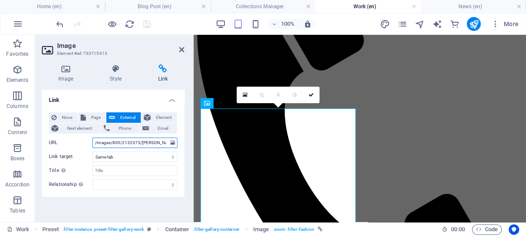
click at [130, 143] on input "/images/800/2132373/frank-flores-394933-unsplash.jpg" at bounding box center [134, 143] width 85 height 10
drag, startPoint x: 130, startPoint y: 143, endPoint x: 164, endPoint y: 143, distance: 33.1
click at [164, 143] on input "/images/800/2132373/frank-flores-394933-unsplash.jpg" at bounding box center [134, 143] width 85 height 10
click at [143, 143] on input "/images/800/2132373/frank-flores-394933-unsplash.jpg" at bounding box center [134, 143] width 85 height 10
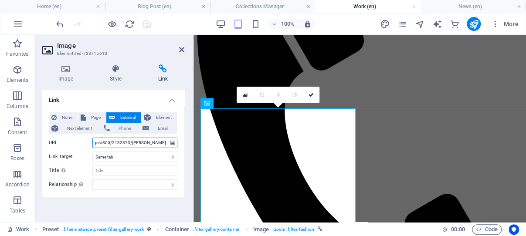
scroll to position [0, 0]
drag, startPoint x: 133, startPoint y: 142, endPoint x: 92, endPoint y: 140, distance: 40.2
click at [92, 140] on input "/images/800/2132373/frank-flores-394933-unsplash.jpg" at bounding box center [134, 143] width 85 height 10
click at [118, 143] on input "/images/800/2132373/frank-flores-394933-unsplash.jpg" at bounding box center [134, 143] width 85 height 10
click at [107, 142] on input "/images/800/2132373/frank-flores-394933-unsplash.jpg" at bounding box center [134, 143] width 85 height 10
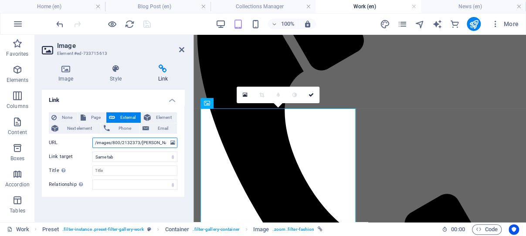
drag, startPoint x: 102, startPoint y: 143, endPoint x: 90, endPoint y: 143, distance: 12.7
click at [92, 143] on input "/images/800/2132373/frank-flores-394933-unsplash.jpg" at bounding box center [134, 143] width 85 height 10
click at [114, 143] on input "/images/800/2132373/frank-flores-394933-unsplash.jpg" at bounding box center [134, 143] width 85 height 10
drag, startPoint x: 94, startPoint y: 141, endPoint x: 160, endPoint y: 141, distance: 65.8
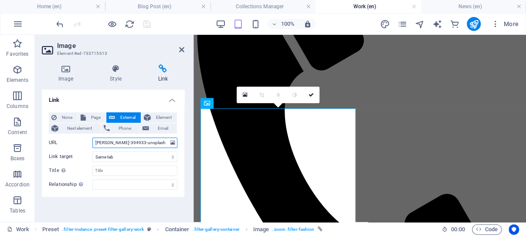
click at [160, 141] on input "/images/800/2132373/frank-flores-394933-unsplash.jpg" at bounding box center [134, 143] width 85 height 10
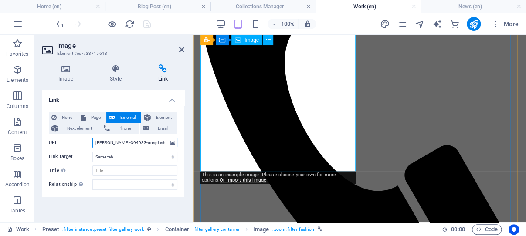
scroll to position [304, 0]
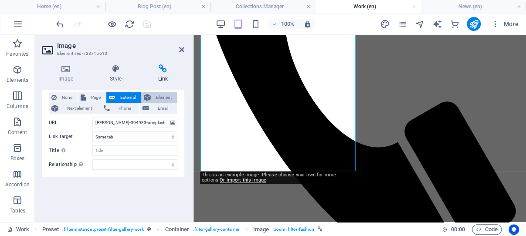
click at [157, 97] on span "Element" at bounding box center [163, 97] width 21 height 10
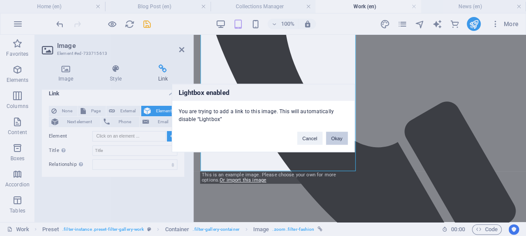
scroll to position [7, 0]
click at [309, 138] on button "Cancel" at bounding box center [309, 138] width 25 height 13
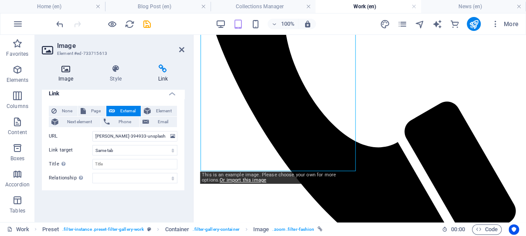
click at [64, 68] on icon at bounding box center [66, 69] width 48 height 9
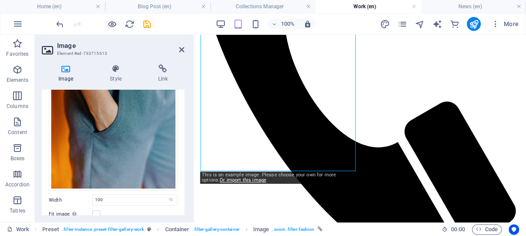
scroll to position [62, 0]
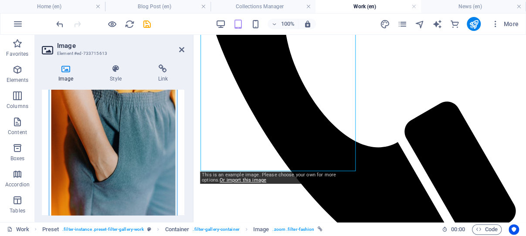
click at [112, 142] on div "Drag files here, click to choose files or select files from Files or our free s…" at bounding box center [113, 146] width 129 height 191
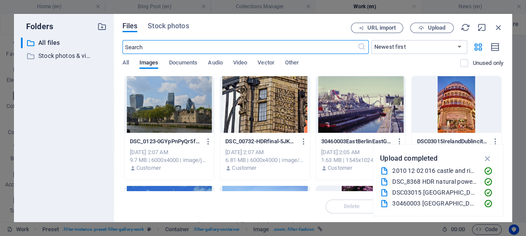
scroll to position [575, 0]
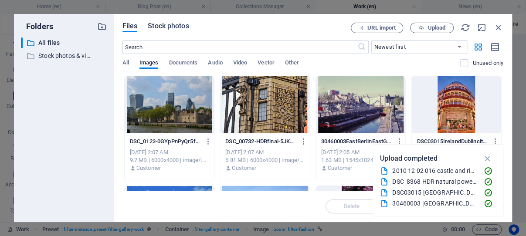
click at [178, 25] on span "Stock photos" at bounding box center [168, 26] width 41 height 10
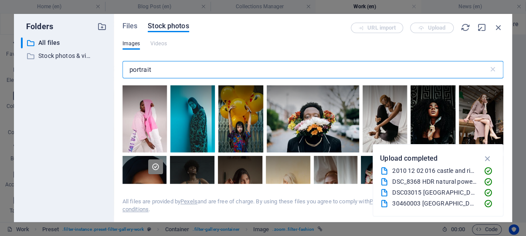
drag, startPoint x: 164, startPoint y: 71, endPoint x: 125, endPoint y: 68, distance: 38.5
click at [125, 68] on input "portrait" at bounding box center [306, 69] width 366 height 17
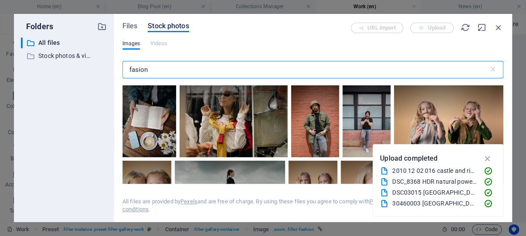
click at [139, 69] on input "fasion" at bounding box center [306, 69] width 366 height 17
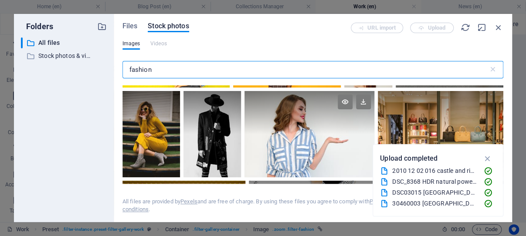
scroll to position [83, 0]
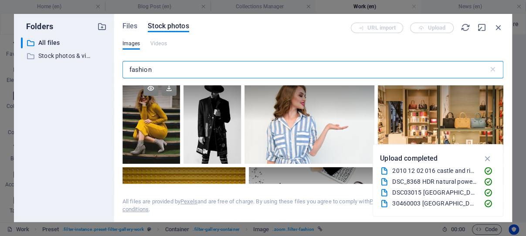
type input "fashion"
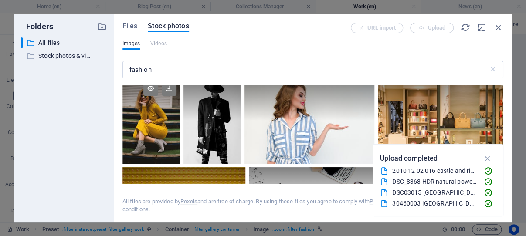
click at [154, 124] on div at bounding box center [152, 121] width 58 height 87
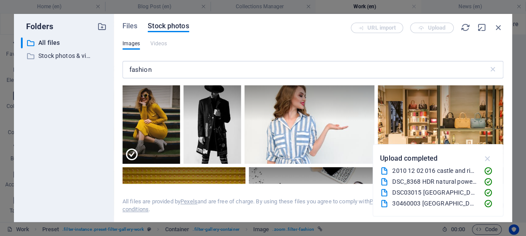
click at [489, 157] on icon "button" at bounding box center [488, 159] width 10 height 10
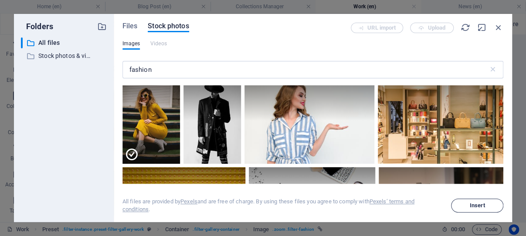
click at [476, 205] on span "Insert" at bounding box center [477, 205] width 15 height 5
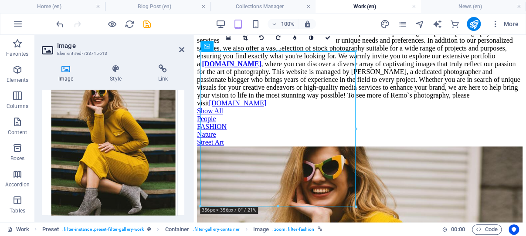
scroll to position [269, 0]
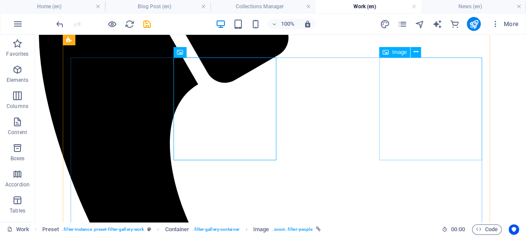
scroll to position [266, 0]
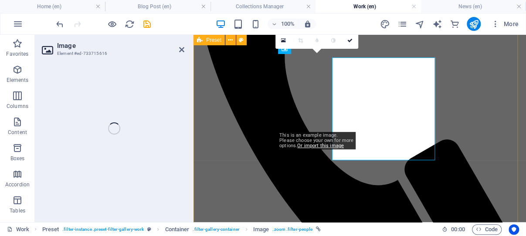
select select "%"
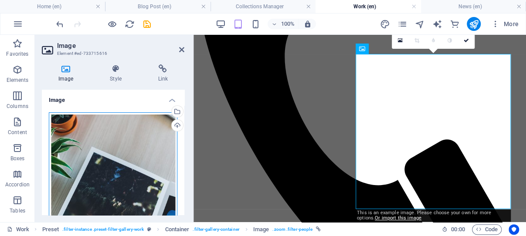
click at [99, 156] on div "Drag files here, click to choose files or select files from Files or our free s…" at bounding box center [113, 192] width 129 height 160
click at [108, 154] on div "Drag files here, click to choose files or select files from Files or our free s…" at bounding box center [113, 192] width 129 height 160
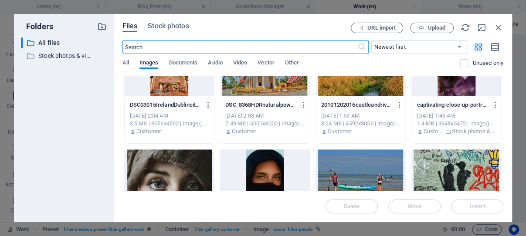
scroll to position [196, 0]
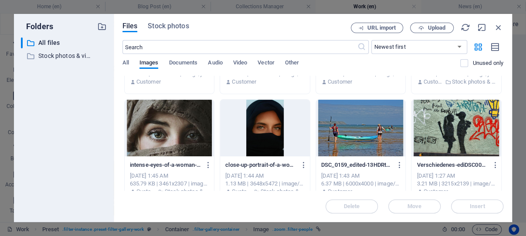
click at [259, 123] on div at bounding box center [265, 128] width 90 height 57
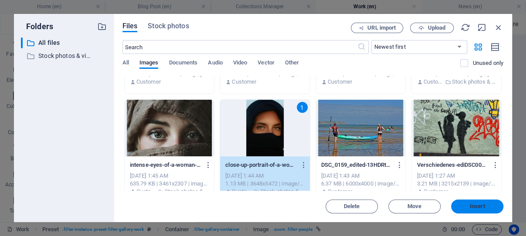
drag, startPoint x: 475, startPoint y: 206, endPoint x: 128, endPoint y: 106, distance: 360.7
click at [475, 206] on span "Insert" at bounding box center [477, 206] width 15 height 5
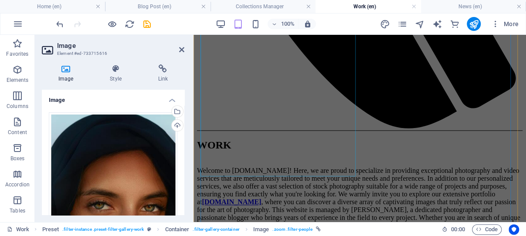
scroll to position [453, 0]
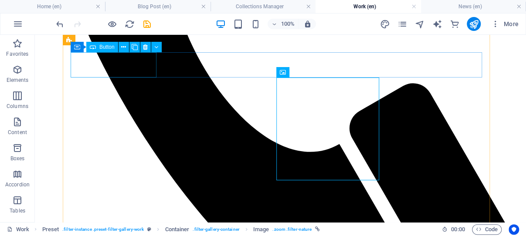
scroll to position [246, 0]
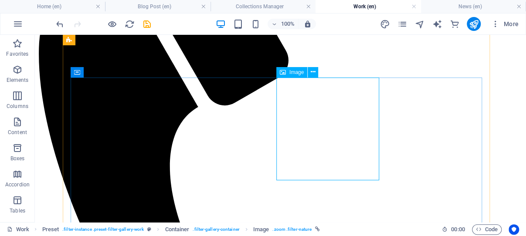
select select "%"
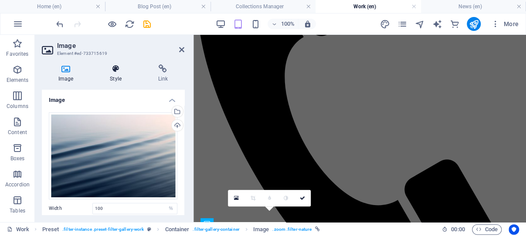
scroll to position [424, 0]
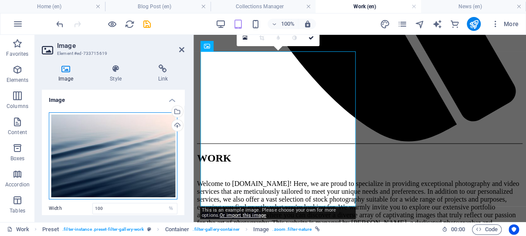
click at [106, 153] on div "Drag files here, click to choose files or select files from Files or our free s…" at bounding box center [113, 155] width 129 height 87
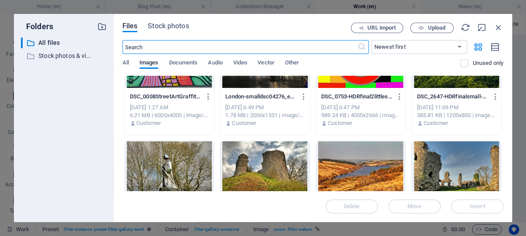
scroll to position [416, 0]
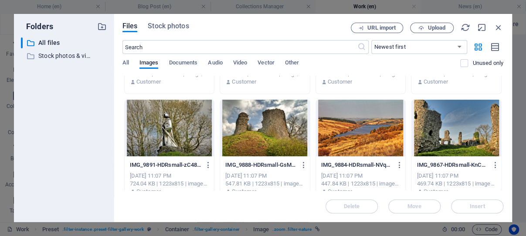
click at [360, 128] on div at bounding box center [361, 128] width 90 height 57
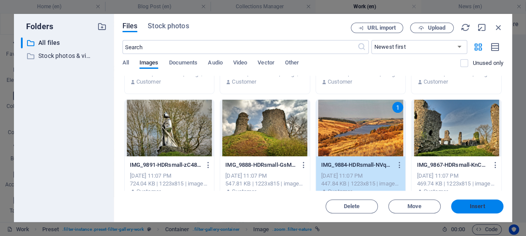
drag, startPoint x: 474, startPoint y: 206, endPoint x: 49, endPoint y: 111, distance: 435.6
click at [474, 206] on span "Insert" at bounding box center [477, 206] width 15 height 5
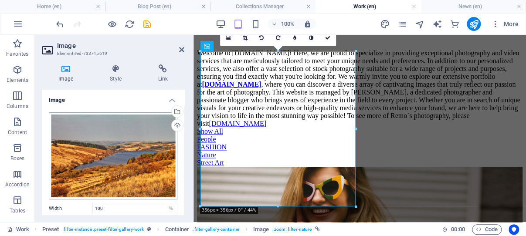
scroll to position [424, 0]
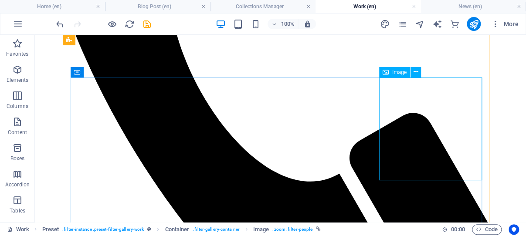
scroll to position [246, 0]
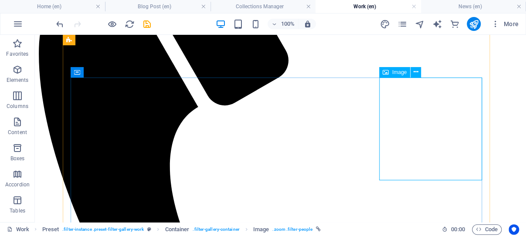
select select "%"
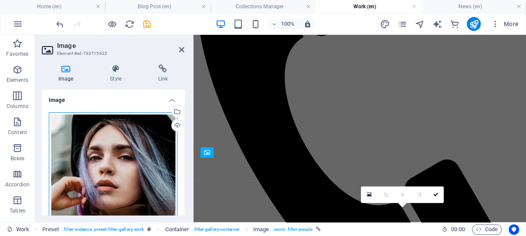
scroll to position [424, 0]
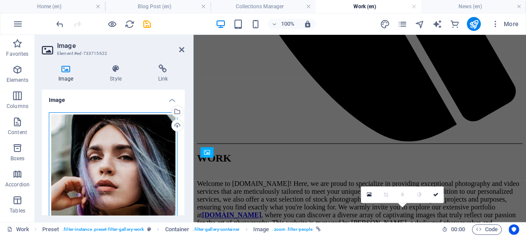
click at [111, 133] on div "Drag files here, click to choose files or select files from Files or our free s…" at bounding box center [113, 207] width 129 height 191
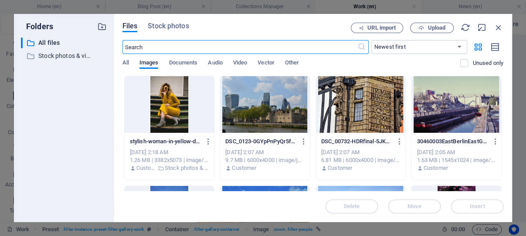
scroll to position [908, 0]
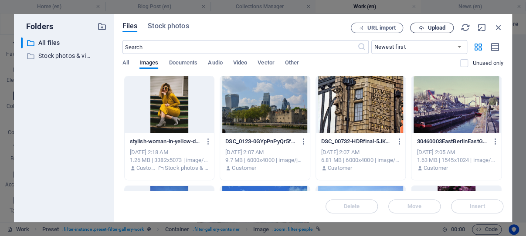
click at [439, 27] on span "Upload" at bounding box center [437, 27] width 18 height 5
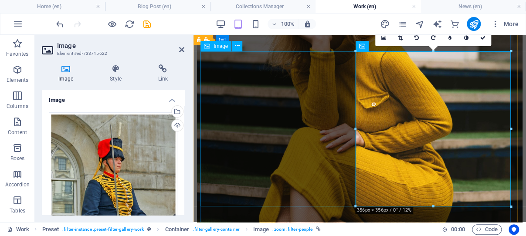
scroll to position [424, 0]
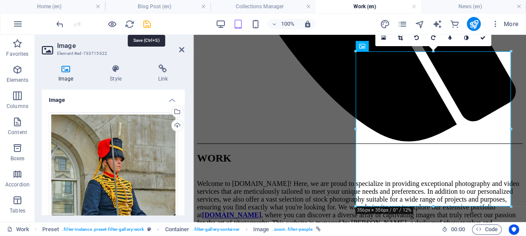
drag, startPoint x: 146, startPoint y: 23, endPoint x: 214, endPoint y: 92, distance: 97.4
click at [146, 23] on icon "save" at bounding box center [147, 24] width 10 height 10
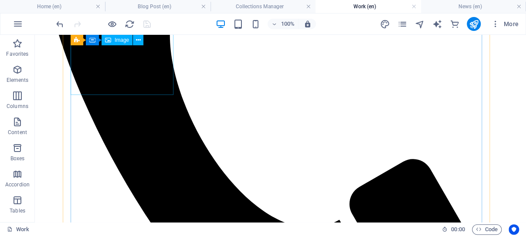
scroll to position [331, 0]
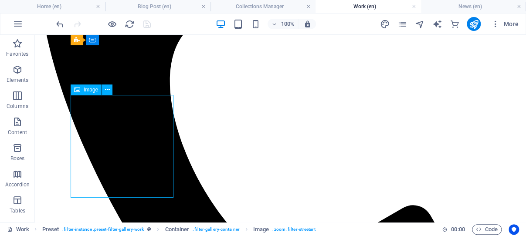
select select "%"
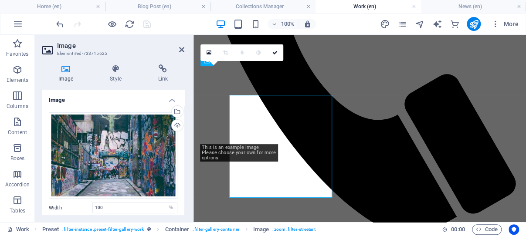
scroll to position [579, 0]
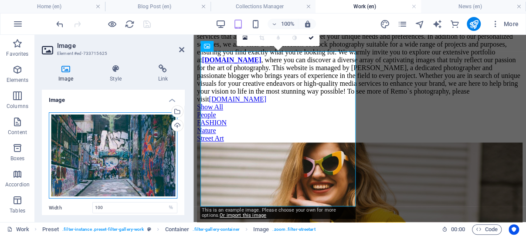
click at [115, 141] on div "Drag files here, click to choose files or select files from Files or our free s…" at bounding box center [113, 155] width 129 height 87
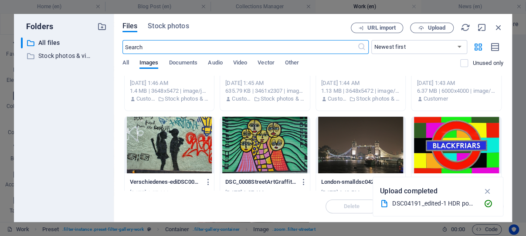
scroll to position [302, 0]
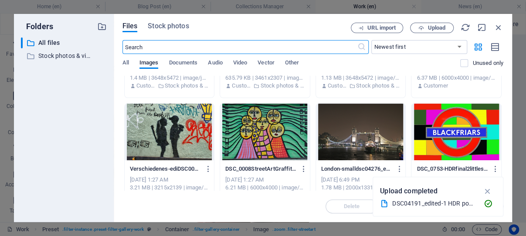
click at [266, 130] on div at bounding box center [265, 132] width 90 height 57
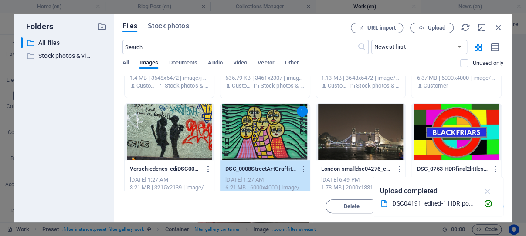
click at [487, 190] on icon "button" at bounding box center [488, 192] width 10 height 10
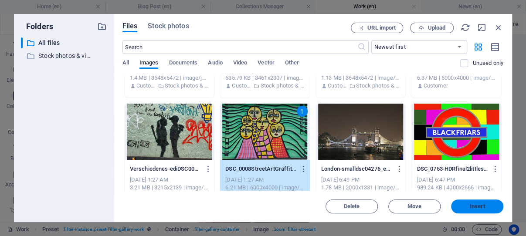
drag, startPoint x: 481, startPoint y: 205, endPoint x: 106, endPoint y: 93, distance: 390.5
click at [481, 205] on span "Insert" at bounding box center [477, 206] width 15 height 5
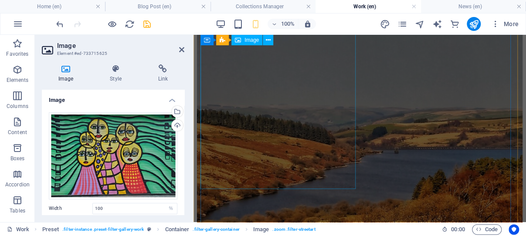
scroll to position [579, 0]
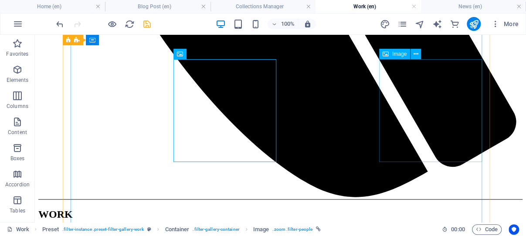
scroll to position [367, 0]
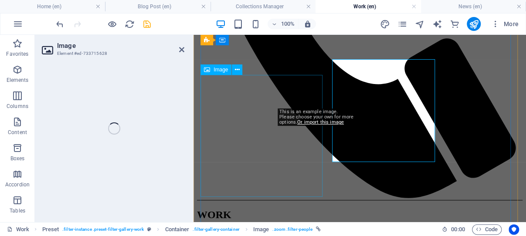
select select "%"
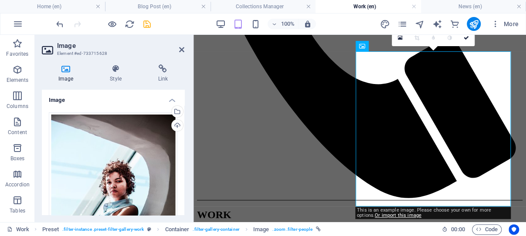
scroll to position [579, 0]
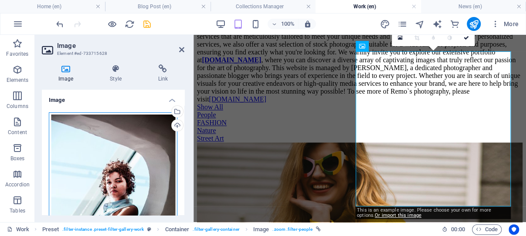
click at [117, 141] on div "Drag files here, click to choose files or select files from Files or our free s…" at bounding box center [113, 207] width 129 height 191
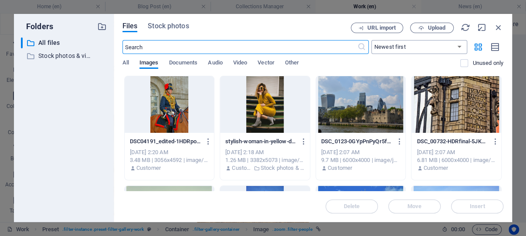
scroll to position [1102, 0]
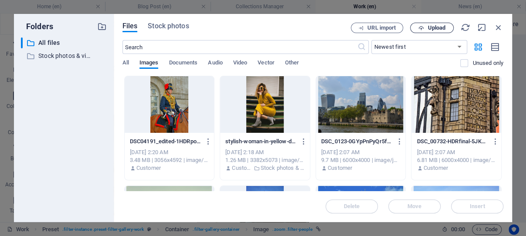
click at [429, 27] on span "Upload" at bounding box center [437, 27] width 18 height 5
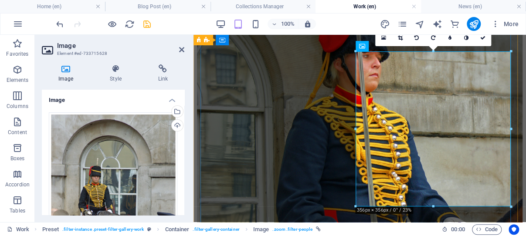
scroll to position [579, 0]
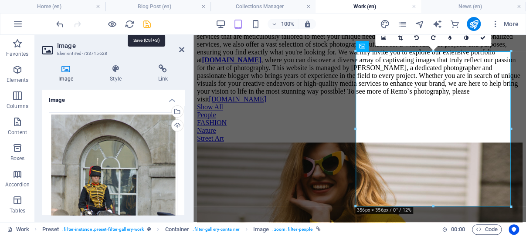
drag, startPoint x: 147, startPoint y: 23, endPoint x: 171, endPoint y: 5, distance: 29.9
click at [147, 23] on icon "save" at bounding box center [147, 24] width 10 height 10
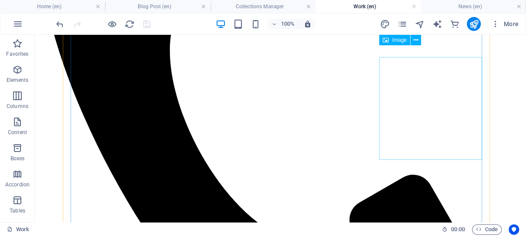
scroll to position [359, 0]
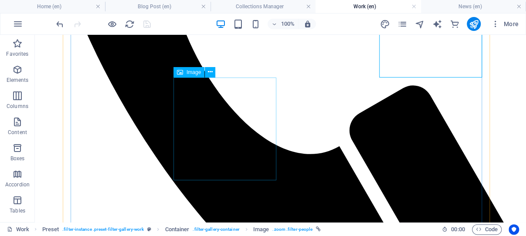
scroll to position [452, 0]
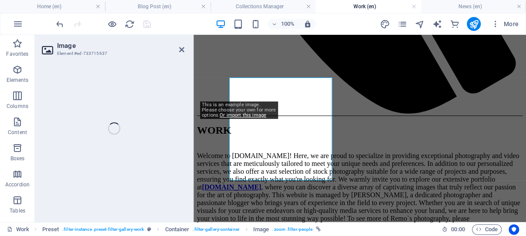
select select "%"
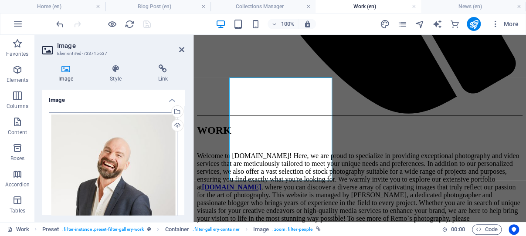
scroll to position [890, 0]
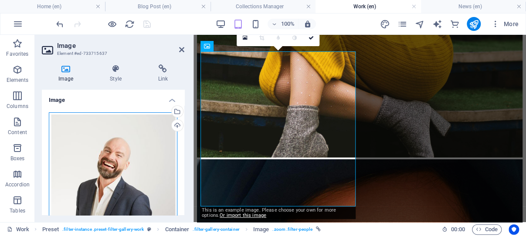
click at [111, 150] on div "Drag files here, click to choose files or select files from Files or our free s…" at bounding box center [113, 170] width 129 height 116
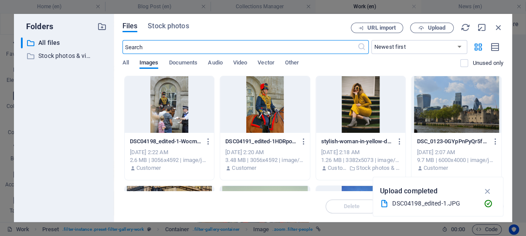
scroll to position [1393, 0]
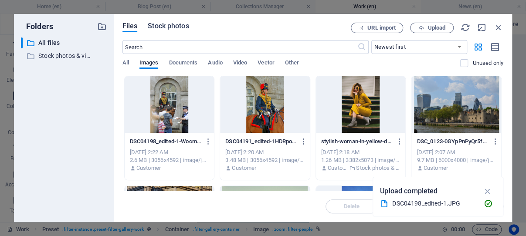
click at [174, 25] on span "Stock photos" at bounding box center [168, 26] width 41 height 10
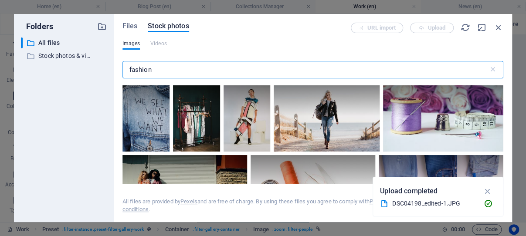
scroll to position [1165, 0]
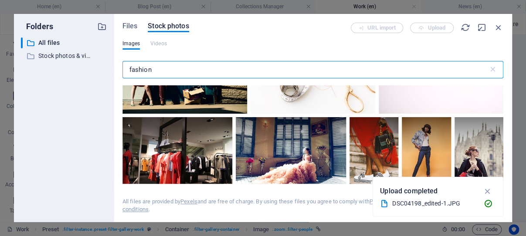
drag, startPoint x: 168, startPoint y: 68, endPoint x: 115, endPoint y: 68, distance: 52.8
click at [123, 68] on input "fashion" at bounding box center [306, 69] width 366 height 17
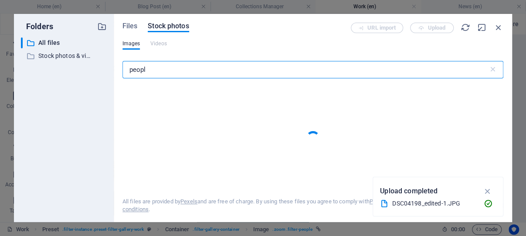
type input "people"
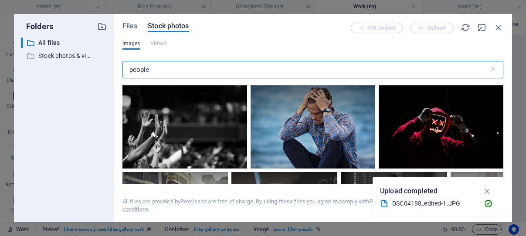
select select "%"
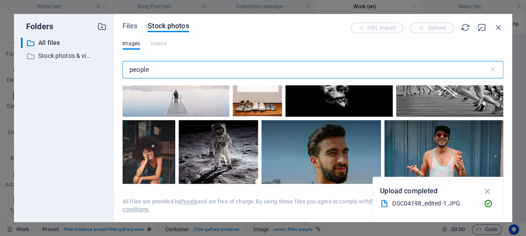
scroll to position [791, 0]
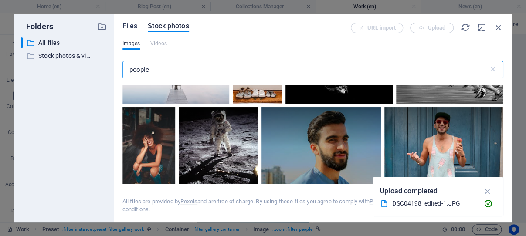
type input "people"
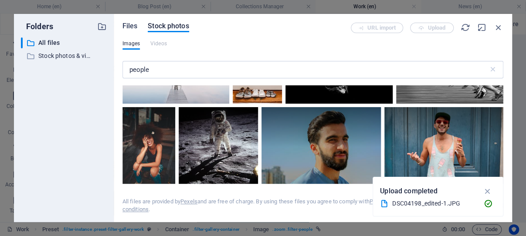
click at [130, 25] on span "Files" at bounding box center [130, 26] width 15 height 10
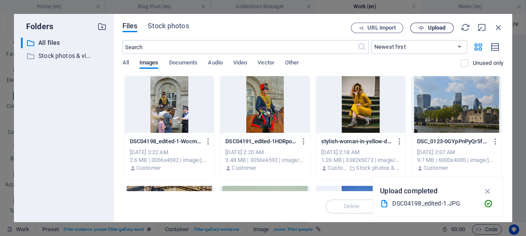
click at [437, 24] on button "Upload" at bounding box center [432, 28] width 44 height 10
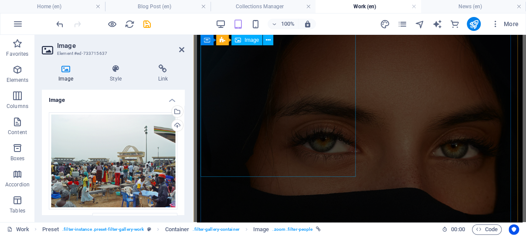
scroll to position [1074, 0]
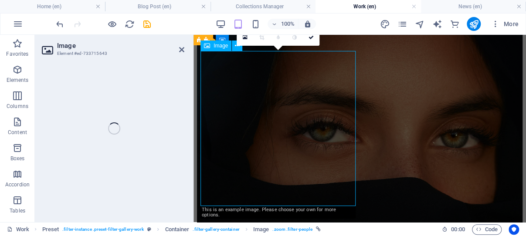
scroll to position [1045, 0]
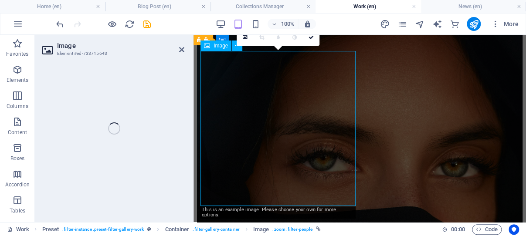
select select "%"
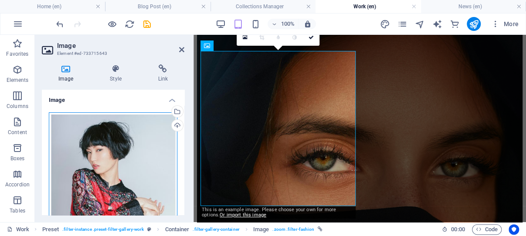
click at [115, 160] on div "Drag files here, click to choose files or select files from Files or our free s…" at bounding box center [113, 192] width 129 height 160
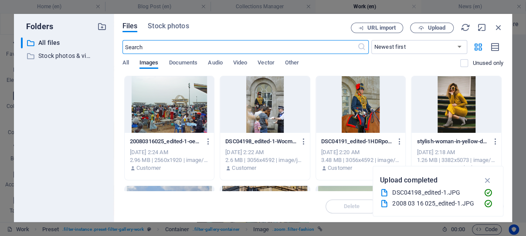
scroll to position [1587, 0]
click at [168, 26] on span "Stock photos" at bounding box center [168, 26] width 41 height 10
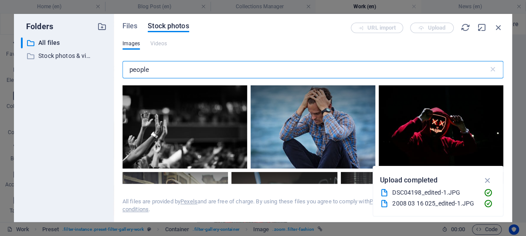
drag, startPoint x: 158, startPoint y: 71, endPoint x: 125, endPoint y: 65, distance: 33.6
click at [125, 65] on input "people" at bounding box center [306, 69] width 366 height 17
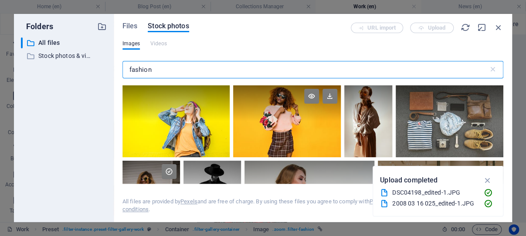
type input "fashion"
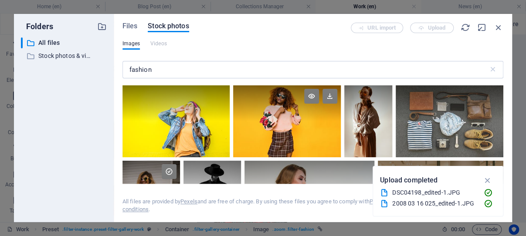
click at [282, 120] on div at bounding box center [287, 121] width 108 height 72
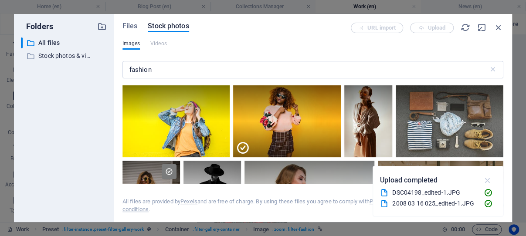
click at [486, 179] on icon "button" at bounding box center [488, 181] width 10 height 10
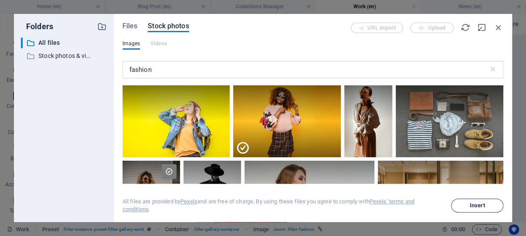
click at [473, 204] on span "Insert" at bounding box center [477, 205] width 15 height 5
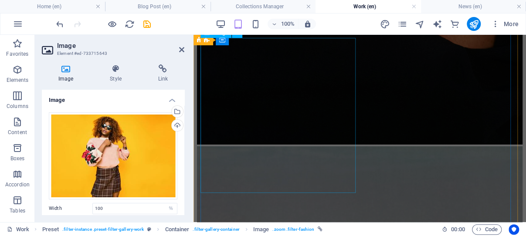
scroll to position [1369, 0]
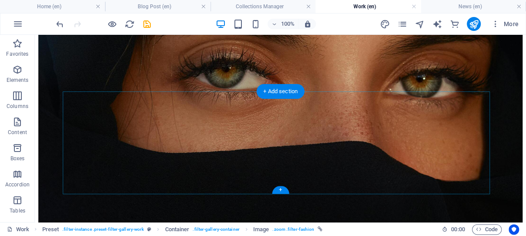
scroll to position [555, 0]
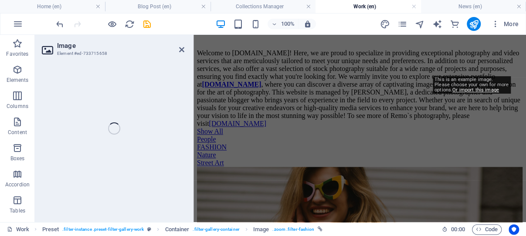
select select "%"
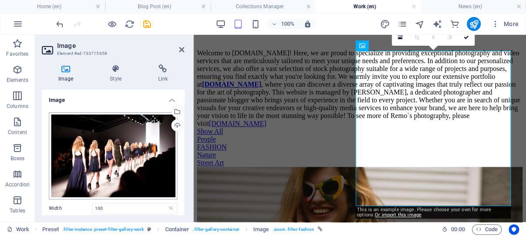
scroll to position [1356, 0]
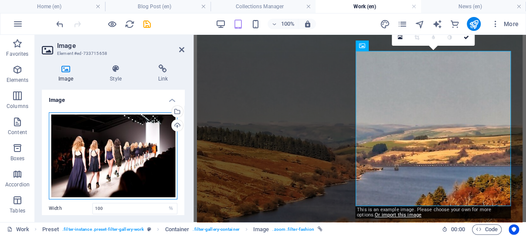
click at [110, 149] on div "Drag files here, click to choose files or select files from Files or our free s…" at bounding box center [113, 155] width 129 height 87
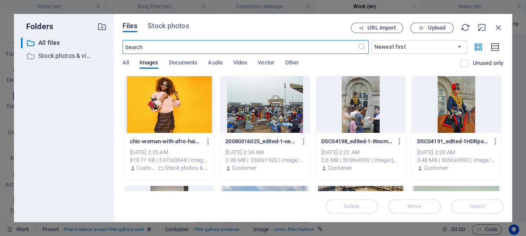
scroll to position [2072, 0]
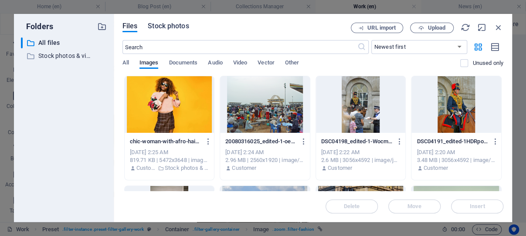
click at [170, 24] on span "Stock photos" at bounding box center [168, 26] width 41 height 10
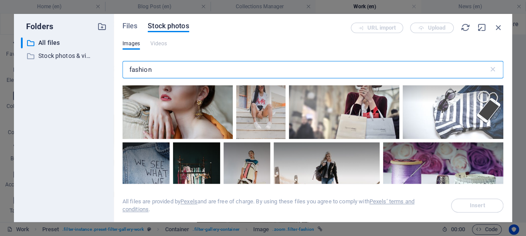
scroll to position [999, 0]
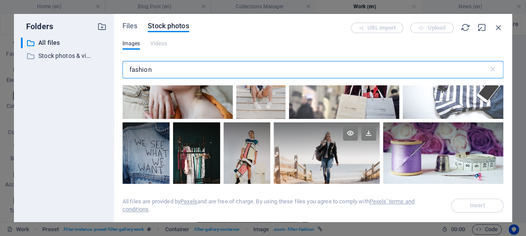
click at [333, 137] on div at bounding box center [327, 158] width 106 height 71
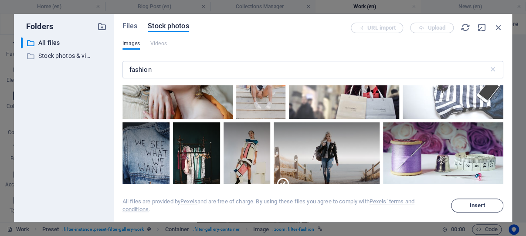
click at [474, 203] on span "Insert" at bounding box center [477, 205] width 15 height 5
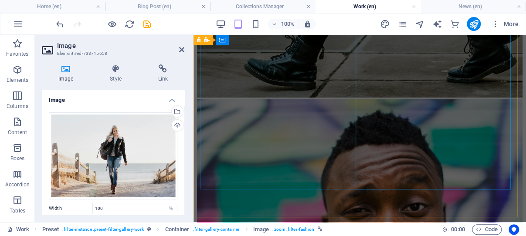
scroll to position [2927, 0]
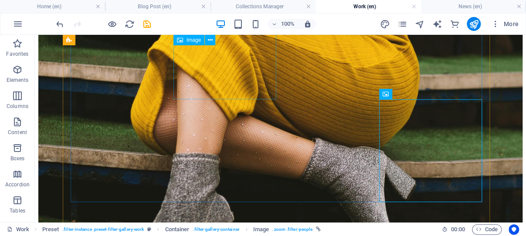
scroll to position [1047, 0]
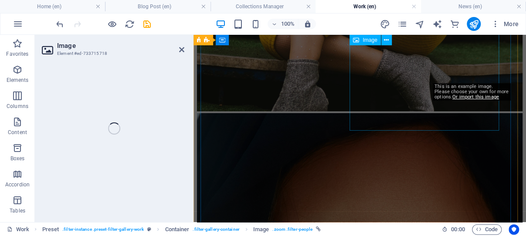
scroll to position [2907, 0]
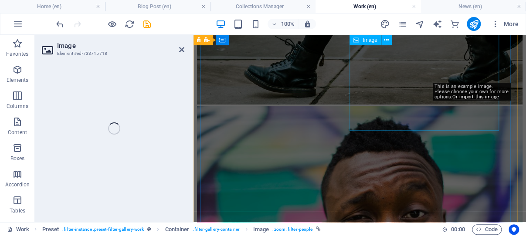
select select "%"
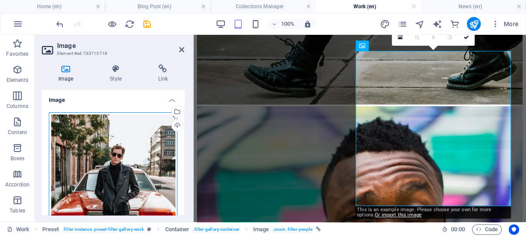
drag, startPoint x: 125, startPoint y: 149, endPoint x: 244, endPoint y: 89, distance: 133.6
click at [125, 150] on div "Drag files here, click to choose files or select files from Files or our free s…" at bounding box center [113, 207] width 129 height 191
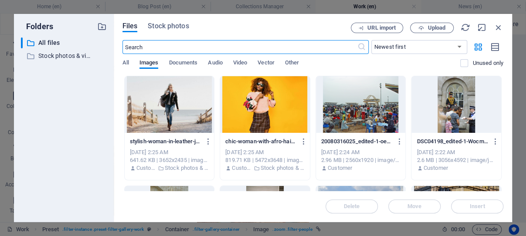
scroll to position [4011, 0]
click at [171, 27] on span "Stock photos" at bounding box center [168, 26] width 41 height 10
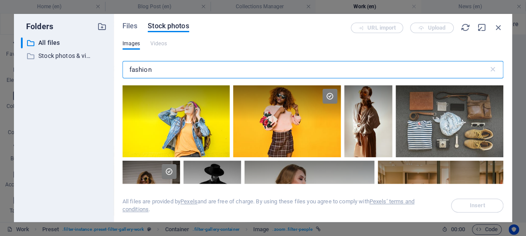
drag, startPoint x: 157, startPoint y: 69, endPoint x: 128, endPoint y: 70, distance: 29.2
click at [128, 70] on input "fashion" at bounding box center [306, 69] width 366 height 17
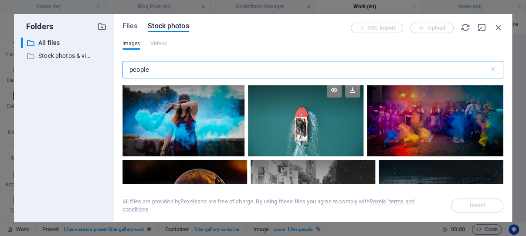
scroll to position [333, 0]
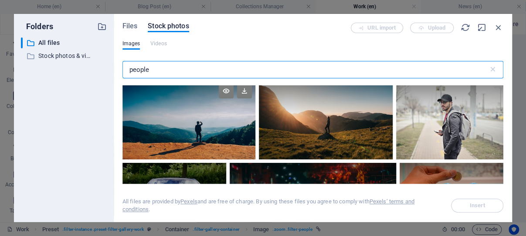
type input "people"
click at [190, 116] on div at bounding box center [189, 119] width 133 height 79
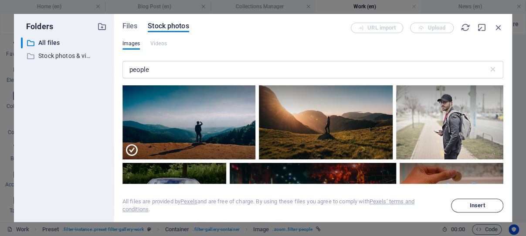
click at [475, 205] on span "Insert" at bounding box center [477, 205] width 15 height 5
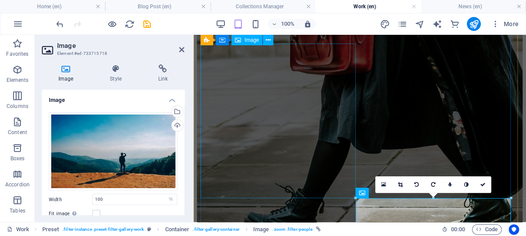
scroll to position [2707, 0]
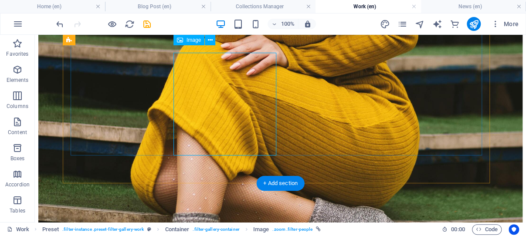
scroll to position [1094, 0]
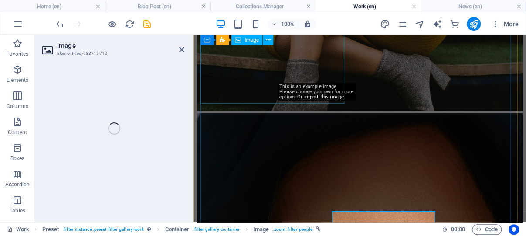
select select "%"
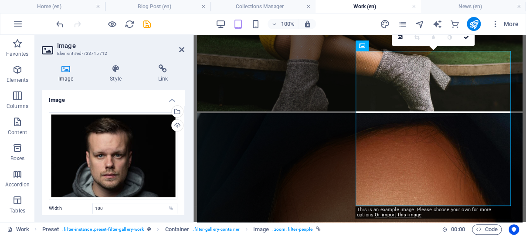
scroll to position [2752, 0]
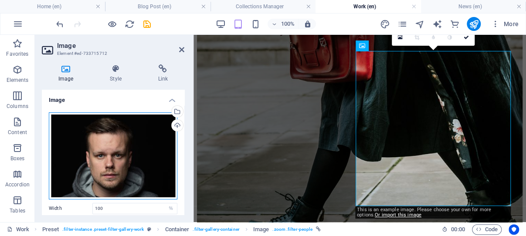
click at [109, 131] on div "Drag files here, click to choose files or select files from Files or our free s…" at bounding box center [113, 155] width 129 height 87
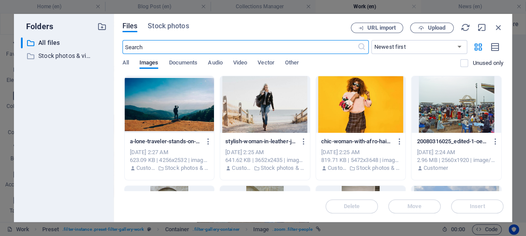
scroll to position [3817, 0]
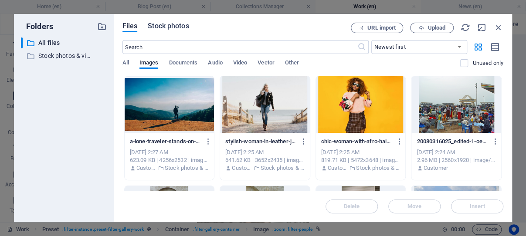
click at [180, 25] on span "Stock photos" at bounding box center [168, 26] width 41 height 10
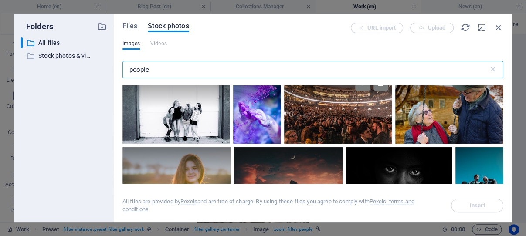
scroll to position [1289, 0]
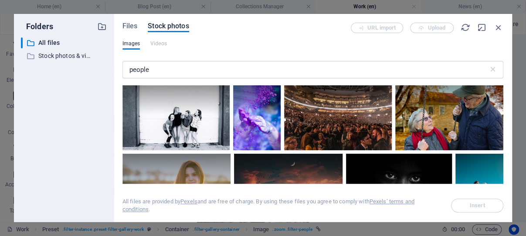
click at [241, 37] on div at bounding box center [313, 18] width 145 height 38
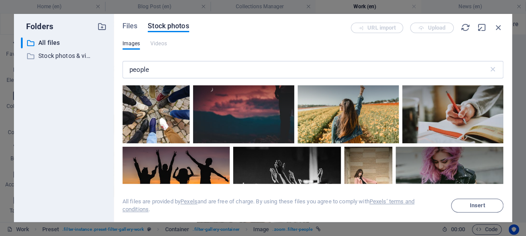
scroll to position [1456, 0]
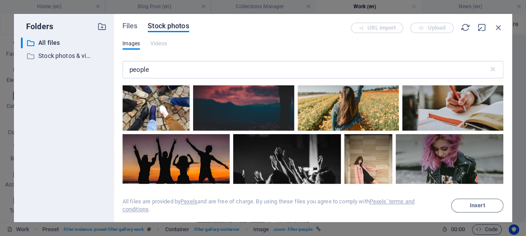
click at [234, 60] on div at bounding box center [288, 23] width 109 height 72
click at [484, 205] on span "Insert" at bounding box center [477, 205] width 15 height 5
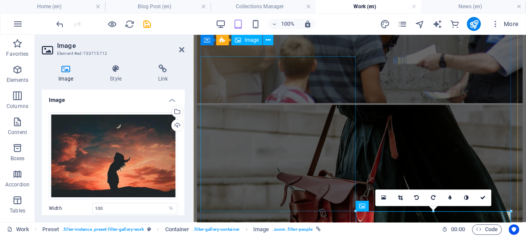
scroll to position [2567, 0]
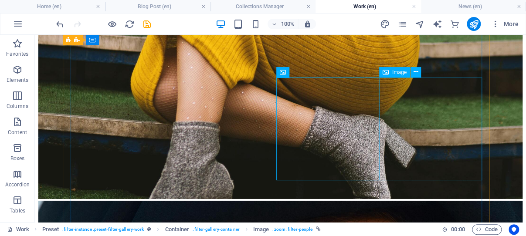
scroll to position [967, 0]
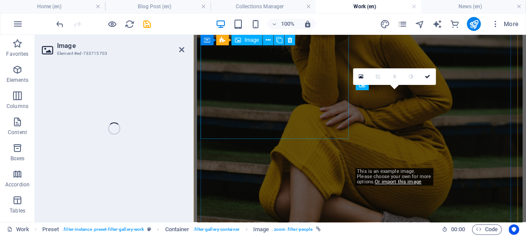
select select "%"
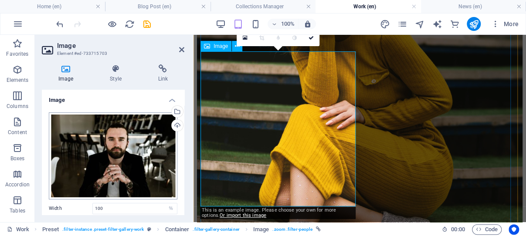
scroll to position [2596, 0]
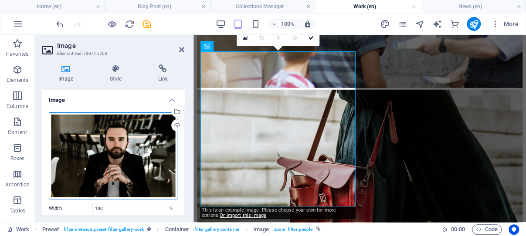
click at [113, 141] on div "Drag files here, click to choose files or select files from Files or our free s…" at bounding box center [113, 155] width 129 height 87
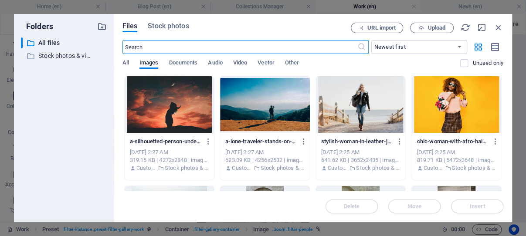
scroll to position [3526, 0]
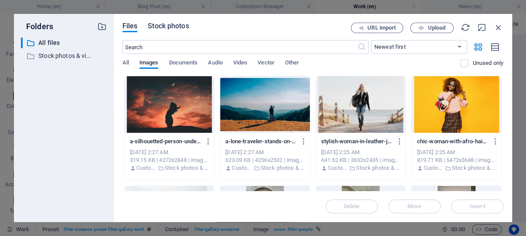
click at [183, 25] on span "Stock photos" at bounding box center [168, 26] width 41 height 10
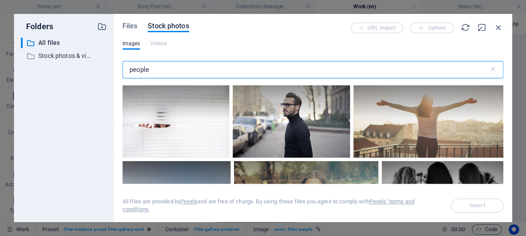
scroll to position [2912, 0]
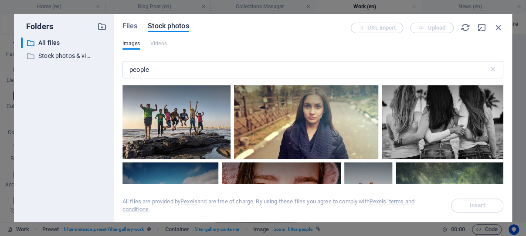
click at [402, 75] on div at bounding box center [429, 36] width 150 height 78
click at [474, 204] on span "Insert" at bounding box center [477, 205] width 15 height 5
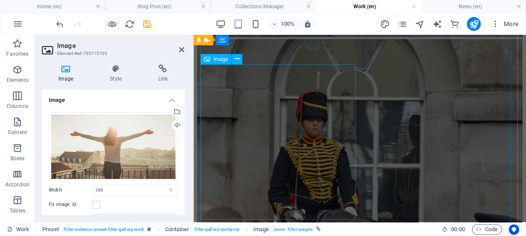
scroll to position [2273, 0]
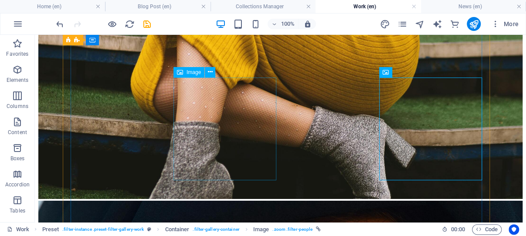
scroll to position [864, 0]
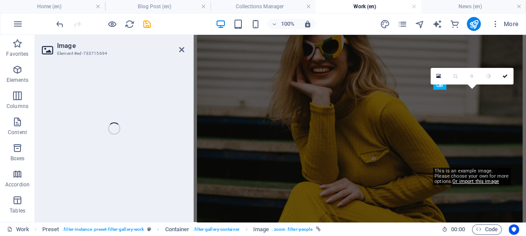
scroll to position [2286, 0]
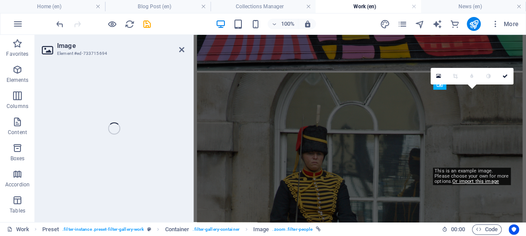
select select "%"
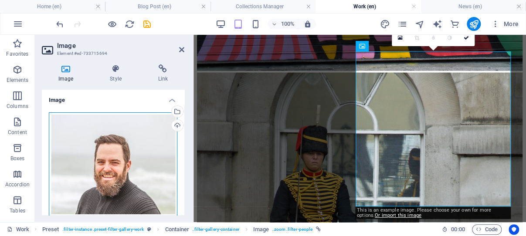
click at [119, 150] on div "Drag files here, click to choose files or select files from Files or our free s…" at bounding box center [113, 164] width 129 height 104
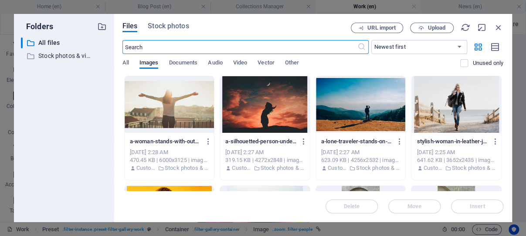
scroll to position [3235, 0]
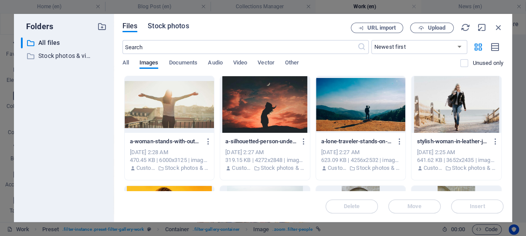
click at [172, 26] on span "Stock photos" at bounding box center [168, 26] width 41 height 10
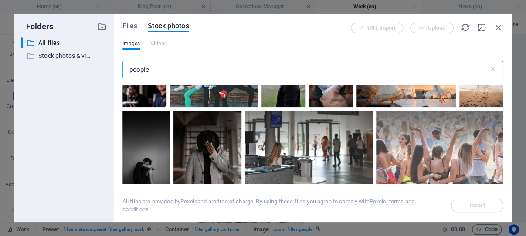
scroll to position [3120, 0]
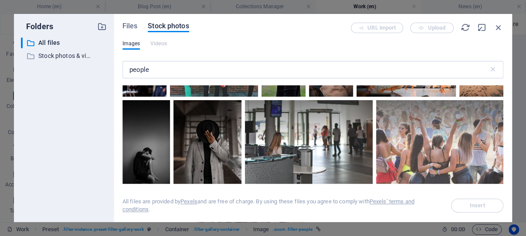
click at [148, 64] on div at bounding box center [145, 47] width 44 height 33
click at [474, 207] on span "Insert" at bounding box center [477, 205] width 15 height 5
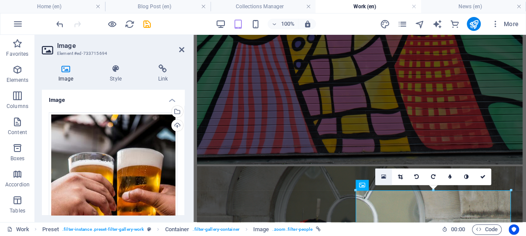
scroll to position [2147, 0]
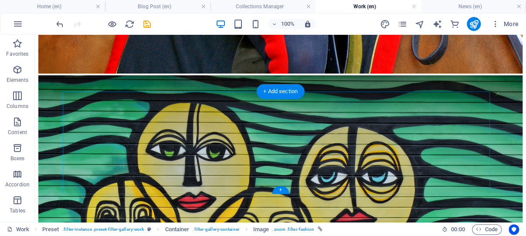
scroll to position [864, 0]
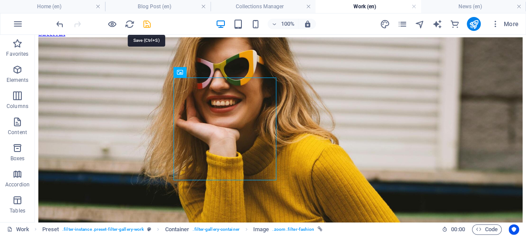
click at [146, 23] on icon "save" at bounding box center [147, 24] width 10 height 10
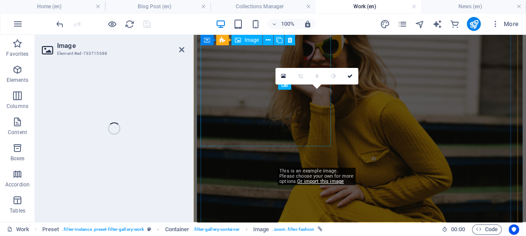
select select "%"
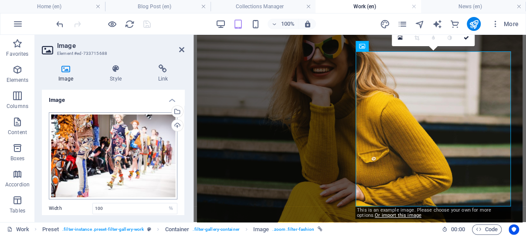
scroll to position [2131, 0]
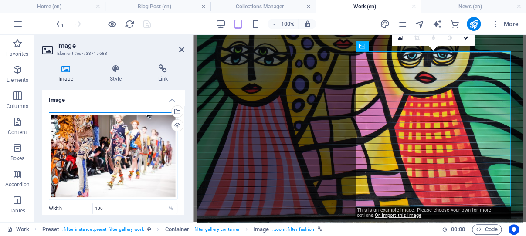
click at [111, 131] on div "Drag files here, click to choose files or select files from Files or our free s…" at bounding box center [113, 155] width 129 height 87
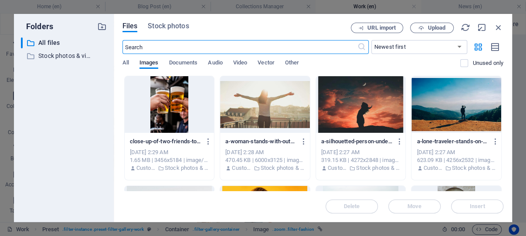
scroll to position [3041, 0]
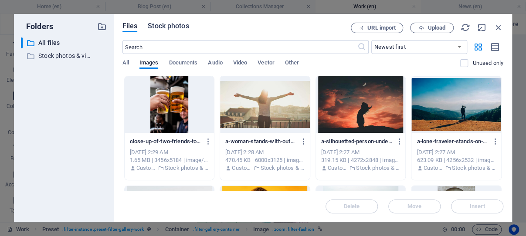
click at [167, 25] on span "Stock photos" at bounding box center [168, 26] width 41 height 10
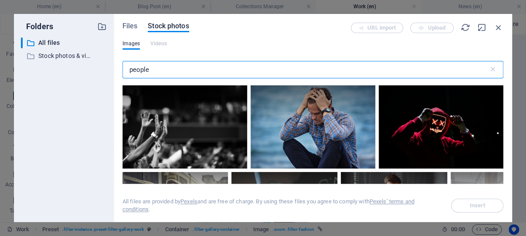
drag, startPoint x: 184, startPoint y: 68, endPoint x: 126, endPoint y: 67, distance: 57.1
click at [126, 67] on input "people" at bounding box center [306, 69] width 366 height 17
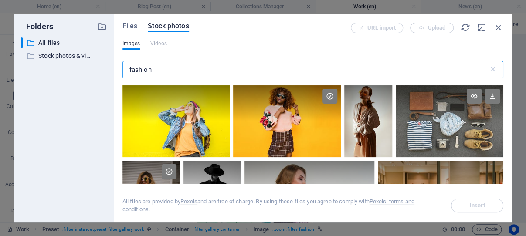
type input "fashion"
click at [451, 120] on div at bounding box center [450, 103] width 108 height 36
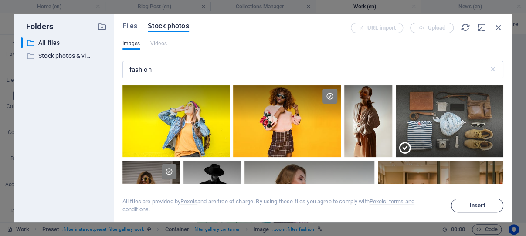
click at [477, 205] on span "Insert" at bounding box center [477, 205] width 15 height 5
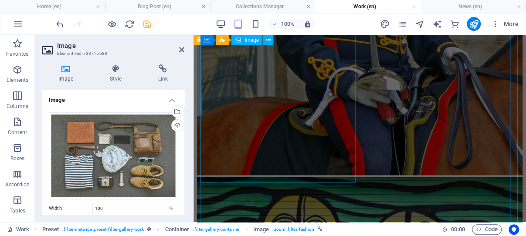
scroll to position [1808, 0]
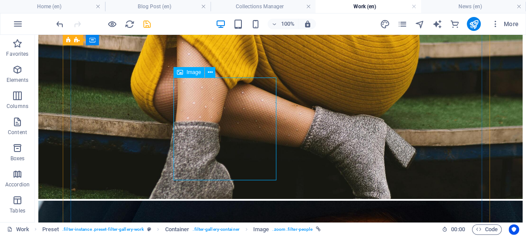
scroll to position [760, 0]
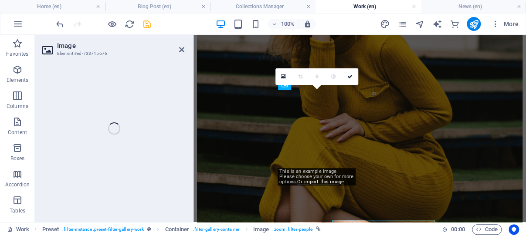
select select "%"
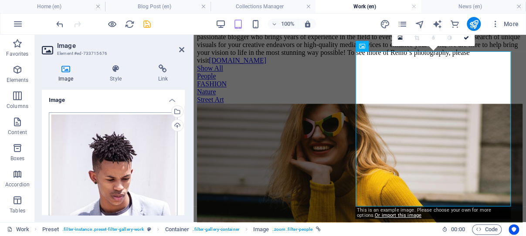
scroll to position [1820, 0]
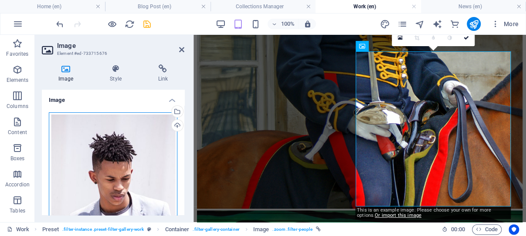
click at [108, 130] on div "Drag files here, click to choose files or select files from Files or our free s…" at bounding box center [113, 207] width 129 height 191
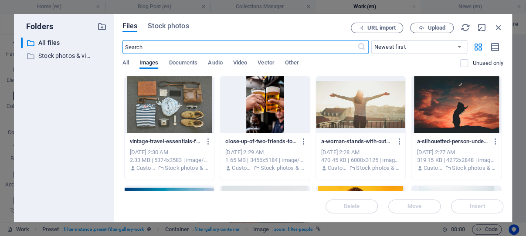
scroll to position [2653, 0]
click at [171, 25] on span "Stock photos" at bounding box center [168, 26] width 41 height 10
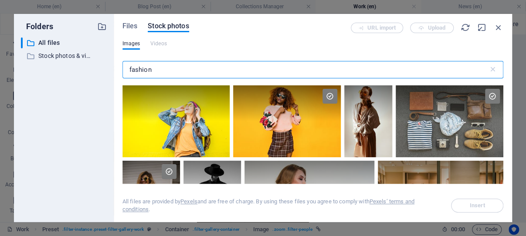
drag, startPoint x: 162, startPoint y: 67, endPoint x: 123, endPoint y: 70, distance: 38.9
click at [123, 70] on input "fashion" at bounding box center [306, 69] width 366 height 17
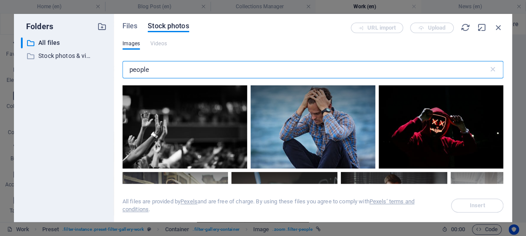
click at [129, 69] on input "people" at bounding box center [306, 69] width 366 height 17
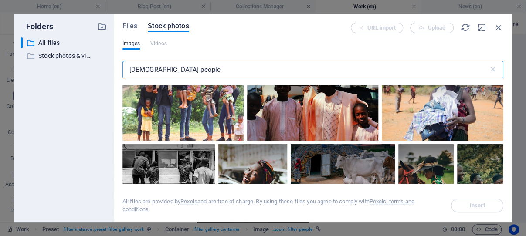
scroll to position [249, 0]
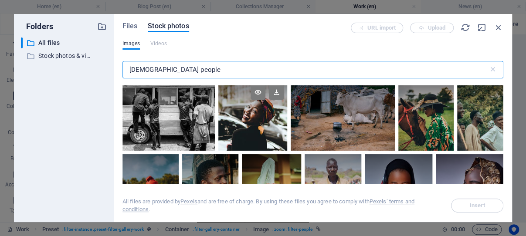
type input "[DEMOGRAPHIC_DATA] people"
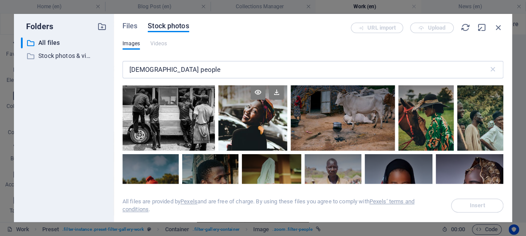
click at [251, 111] on div at bounding box center [252, 116] width 69 height 69
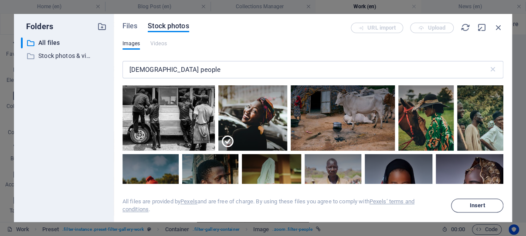
click at [474, 205] on span "Insert" at bounding box center [477, 205] width 15 height 5
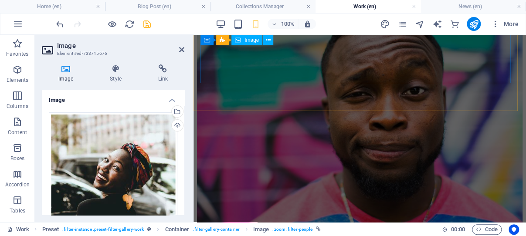
scroll to position [1821, 0]
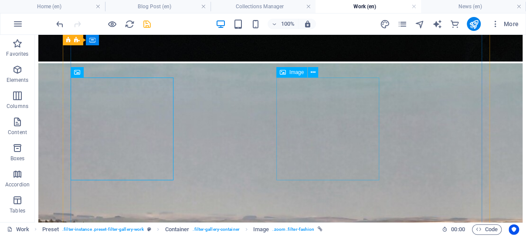
scroll to position [760, 0]
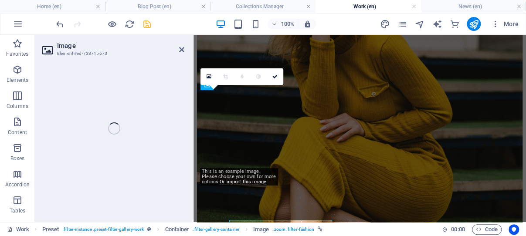
scroll to position [618, 0]
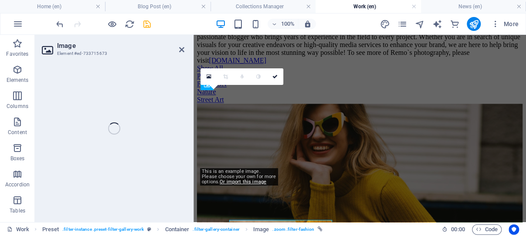
select select "%"
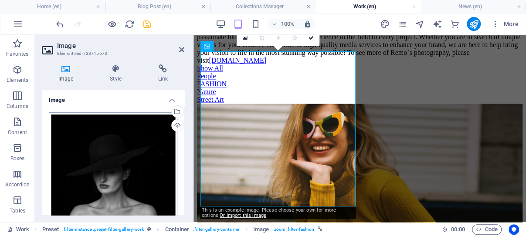
scroll to position [1820, 0]
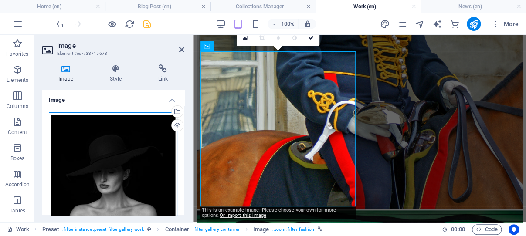
click at [106, 130] on div "Drag files here, click to choose files or select files from Files or our free s…" at bounding box center [113, 197] width 129 height 170
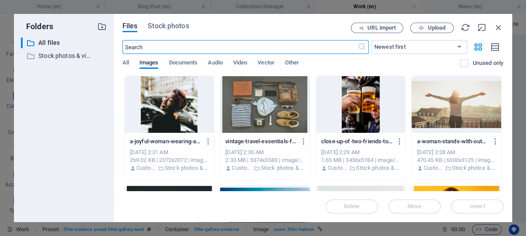
scroll to position [2557, 0]
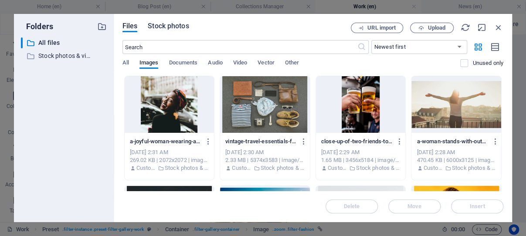
click at [167, 25] on span "Stock photos" at bounding box center [168, 26] width 41 height 10
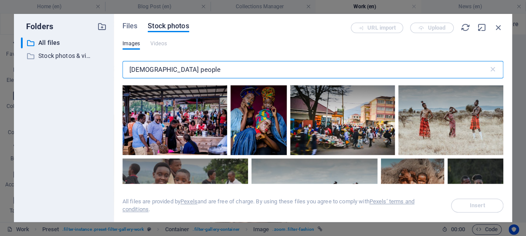
drag, startPoint x: 176, startPoint y: 68, endPoint x: 153, endPoint y: 71, distance: 22.5
click at [153, 71] on input "[DEMOGRAPHIC_DATA] people" at bounding box center [306, 69] width 366 height 17
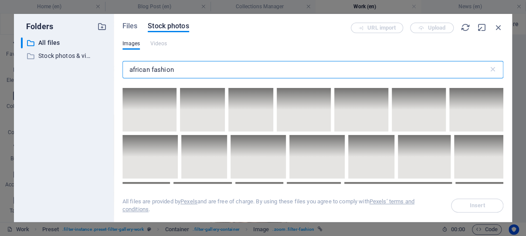
scroll to position [1040, 0]
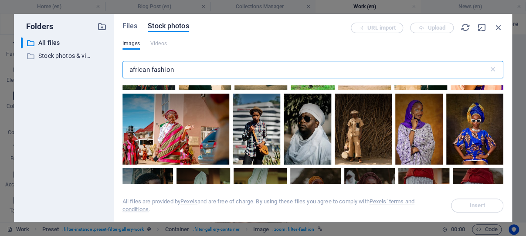
type input "african fashion"
click at [451, 90] on div at bounding box center [477, 57] width 53 height 66
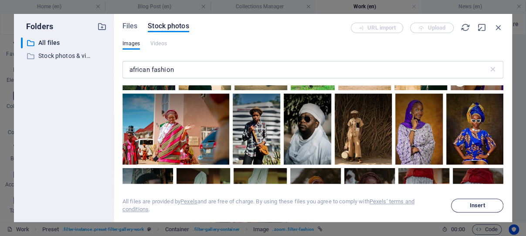
click at [476, 204] on span "Insert" at bounding box center [477, 205] width 15 height 5
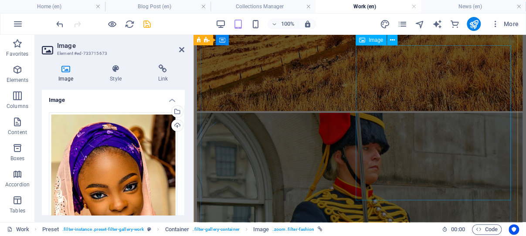
scroll to position [1497, 0]
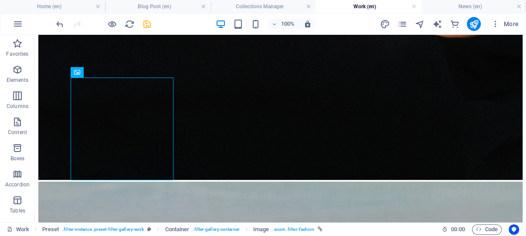
scroll to position [658, 0]
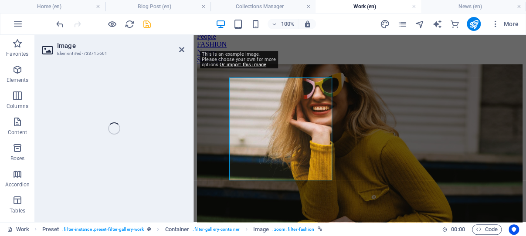
scroll to position [1510, 0]
select select "%"
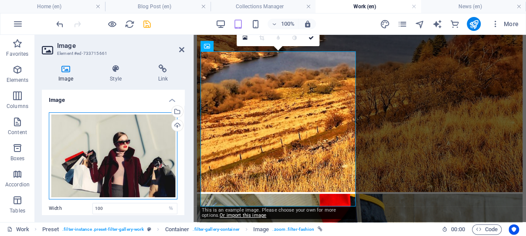
click at [113, 125] on div "Drag files here, click to choose files or select files from Files or our free s…" at bounding box center [113, 155] width 129 height 87
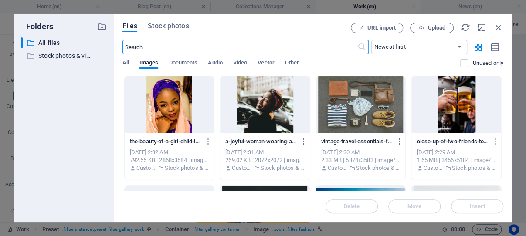
scroll to position [2168, 0]
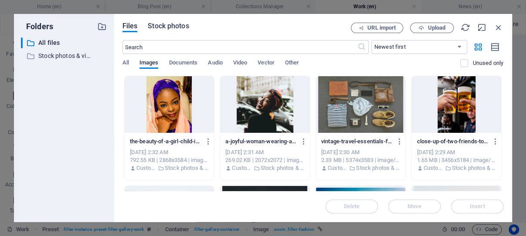
click at [174, 25] on span "Stock photos" at bounding box center [168, 26] width 41 height 10
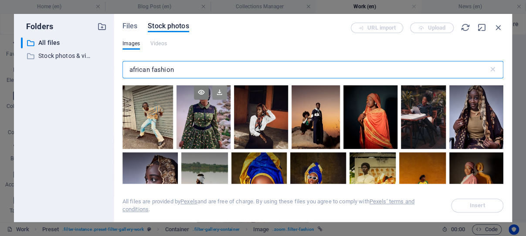
scroll to position [1248, 0]
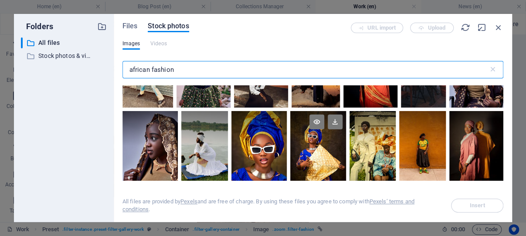
click at [346, 129] on div at bounding box center [318, 146] width 56 height 70
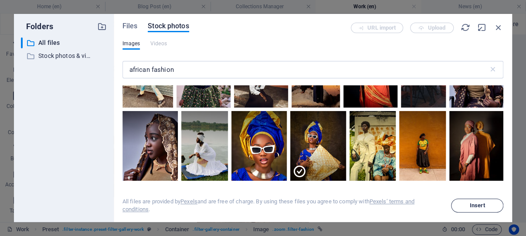
click at [479, 205] on span "Insert" at bounding box center [477, 205] width 15 height 5
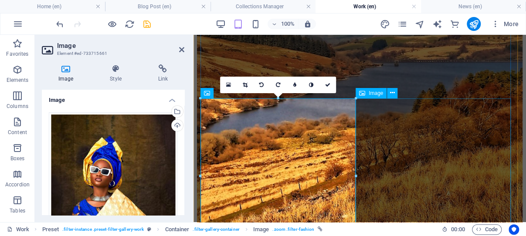
scroll to position [1372, 0]
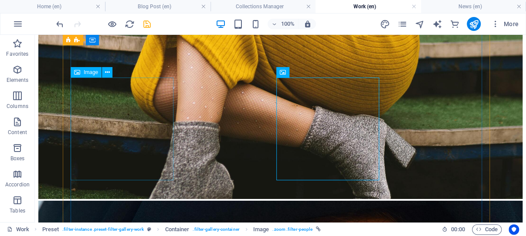
scroll to position [555, 0]
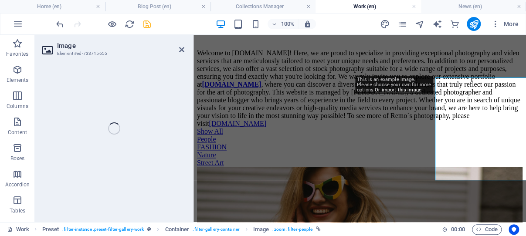
scroll to position [1355, 0]
select select "%"
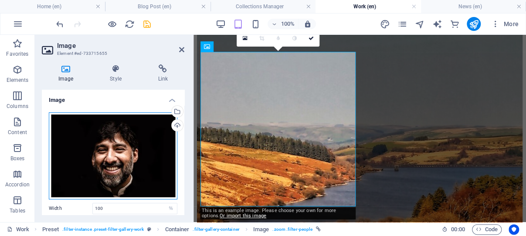
click at [113, 131] on div "Drag files here, click to choose files or select files from Files or our free s…" at bounding box center [113, 155] width 129 height 87
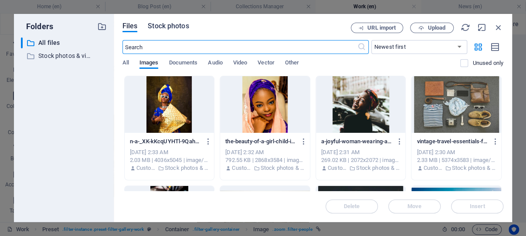
scroll to position [1975, 0]
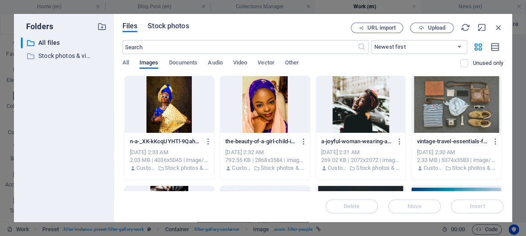
click at [168, 24] on span "Stock photos" at bounding box center [168, 26] width 41 height 10
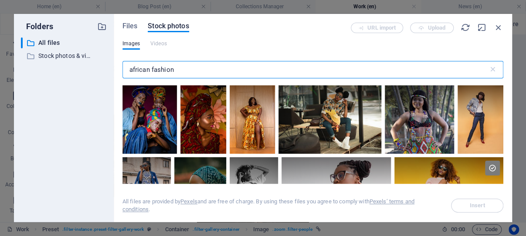
drag, startPoint x: 177, startPoint y: 68, endPoint x: 153, endPoint y: 71, distance: 24.6
click at [152, 71] on input "african fashion" at bounding box center [306, 69] width 366 height 17
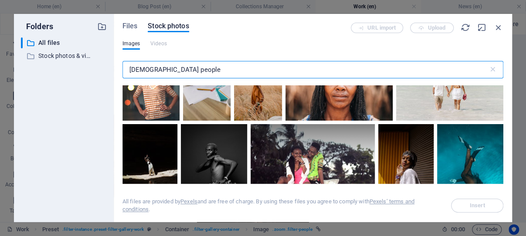
scroll to position [2496, 0]
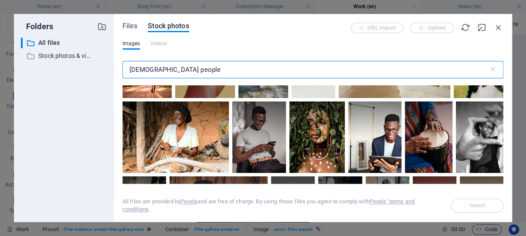
type input "[DEMOGRAPHIC_DATA] people"
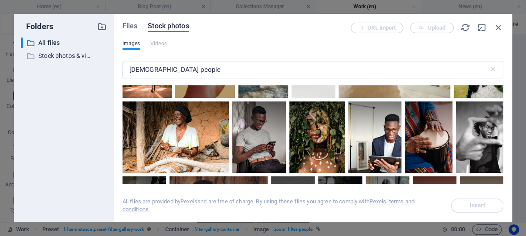
click at [454, 98] on div at bounding box center [479, 59] width 50 height 77
drag, startPoint x: 477, startPoint y: 205, endPoint x: 406, endPoint y: 133, distance: 101.4
click at [477, 205] on span "Insert" at bounding box center [477, 205] width 15 height 5
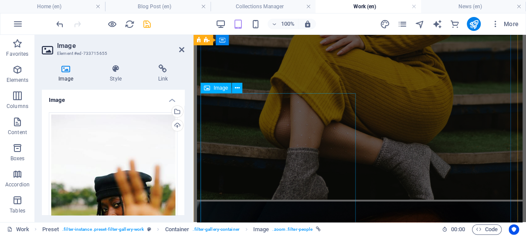
scroll to position [709, 0]
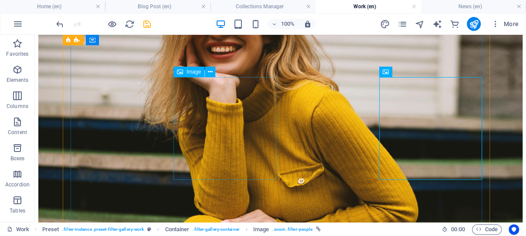
scroll to position [349, 0]
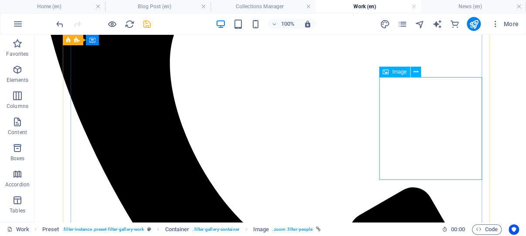
select select "%"
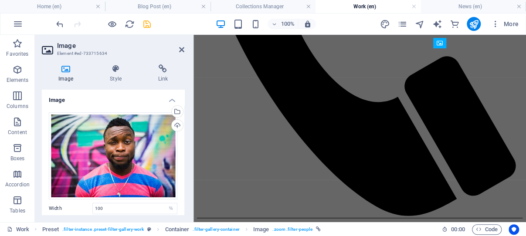
scroll to position [734, 0]
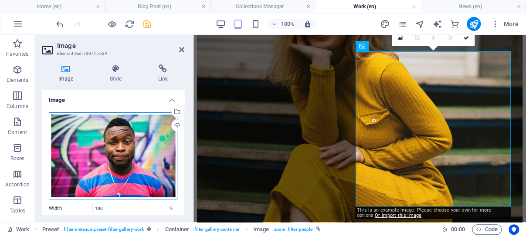
click at [114, 143] on div "Drag files here, click to choose files or select files from Files or our free s…" at bounding box center [113, 155] width 129 height 87
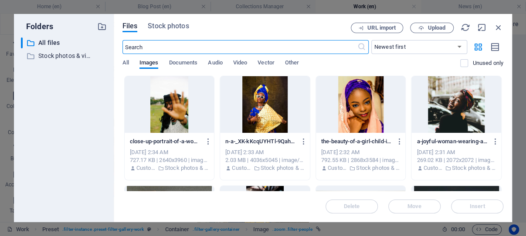
scroll to position [1296, 0]
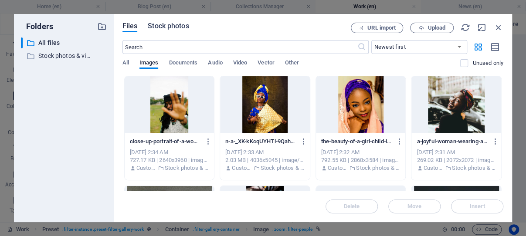
click at [175, 25] on span "Stock photos" at bounding box center [168, 26] width 41 height 10
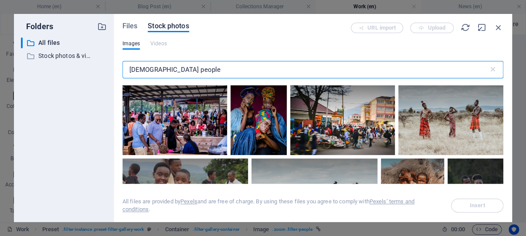
drag, startPoint x: 150, startPoint y: 70, endPoint x: 128, endPoint y: 69, distance: 21.8
click at [128, 69] on input "[DEMOGRAPHIC_DATA] people" at bounding box center [306, 69] width 366 height 17
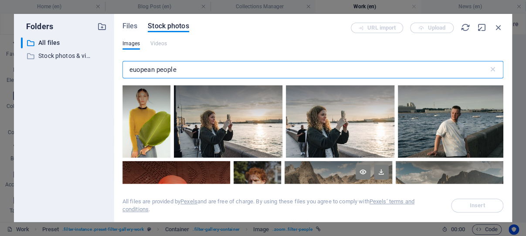
scroll to position [83, 0]
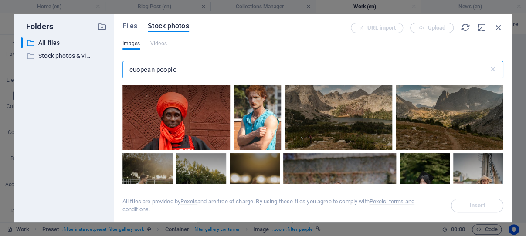
click at [137, 70] on input "euopean people" at bounding box center [306, 69] width 366 height 17
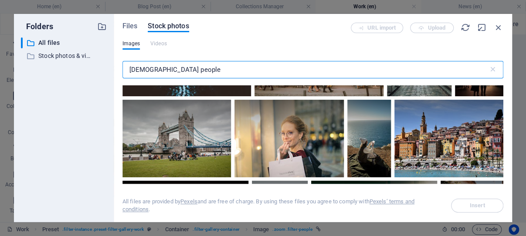
scroll to position [999, 0]
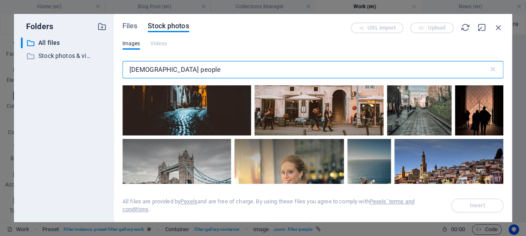
type input "[DEMOGRAPHIC_DATA] people"
click at [252, 103] on div at bounding box center [187, 92] width 129 height 86
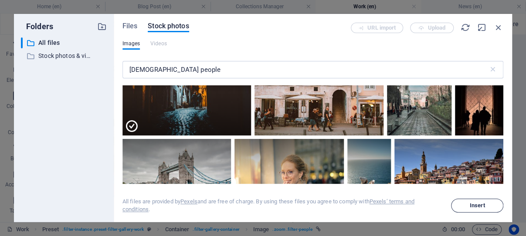
click at [476, 205] on span "Insert" at bounding box center [477, 205] width 15 height 5
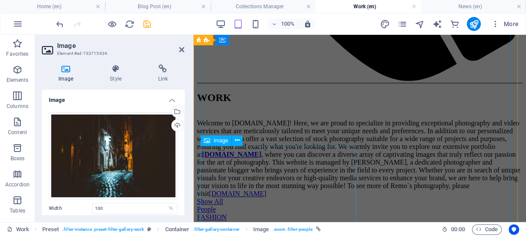
scroll to position [457, 0]
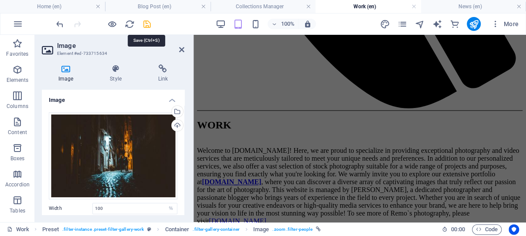
drag, startPoint x: 146, startPoint y: 22, endPoint x: 99, endPoint y: 110, distance: 99.9
click at [146, 22] on icon "save" at bounding box center [147, 24] width 10 height 10
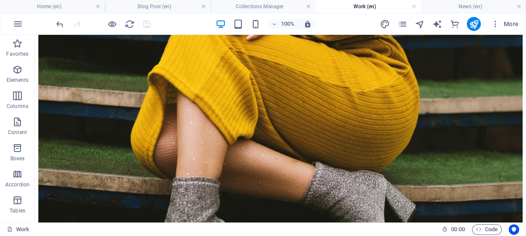
scroll to position [1186, 0]
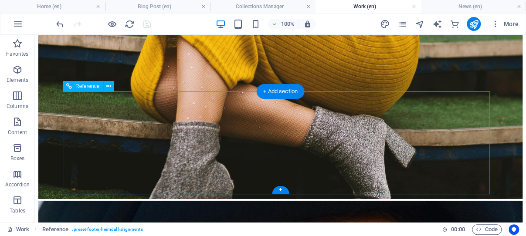
drag, startPoint x: 89, startPoint y: 138, endPoint x: 129, endPoint y: 173, distance: 52.5
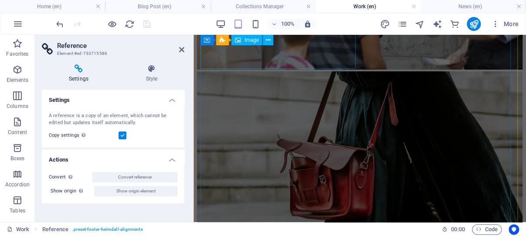
scroll to position [2383, 0]
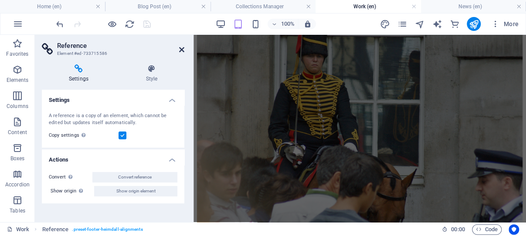
click at [181, 51] on icon at bounding box center [181, 49] width 5 height 7
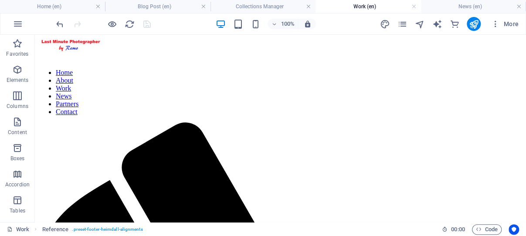
scroll to position [0, 0]
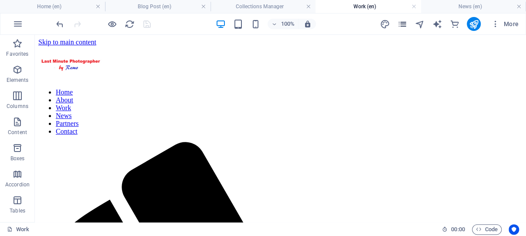
click at [402, 24] on icon "pages" at bounding box center [402, 24] width 10 height 10
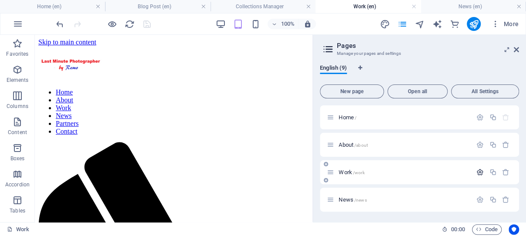
click at [477, 171] on icon "button" at bounding box center [480, 172] width 7 height 7
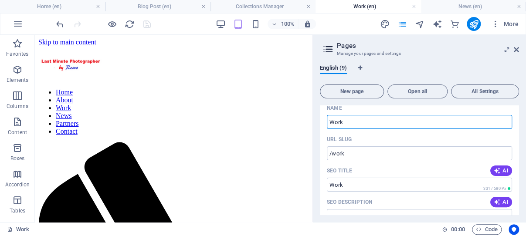
scroll to position [125, 0]
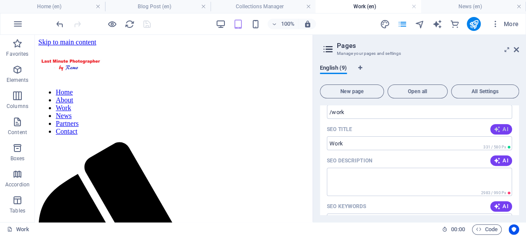
click at [494, 127] on icon "button" at bounding box center [497, 129] width 7 height 7
type input "Custom Photography & Video Solutions"
click at [494, 161] on icon "button" at bounding box center [497, 160] width 7 height 7
type textarea "Discover tailored photography and video services, plus stunning stock images at…"
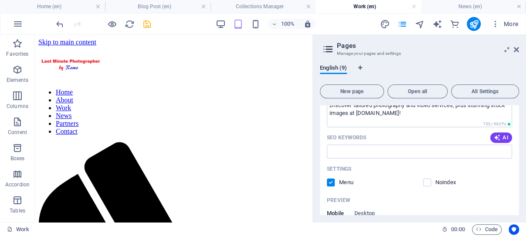
scroll to position [208, 0]
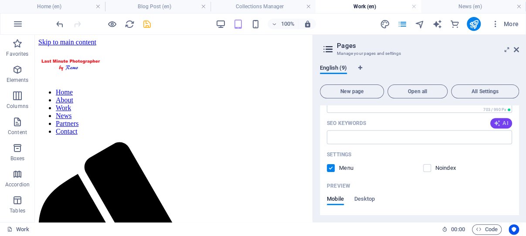
click at [494, 127] on icon "button" at bounding box center [497, 123] width 7 height 7
type input "photography services, stock photography, video services, personalized photograp…"
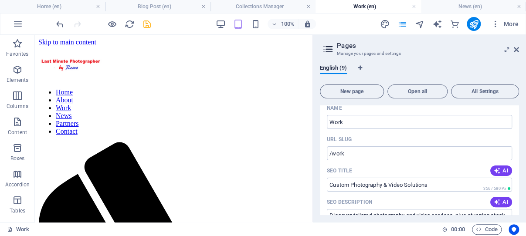
scroll to position [0, 0]
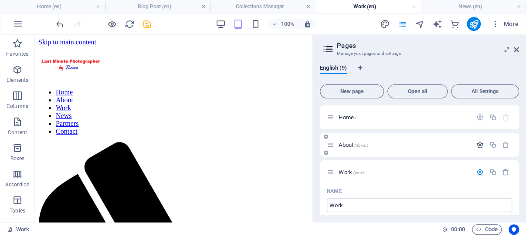
click at [477, 143] on icon "button" at bounding box center [480, 144] width 7 height 7
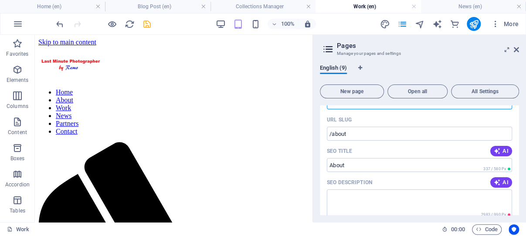
scroll to position [83, 0]
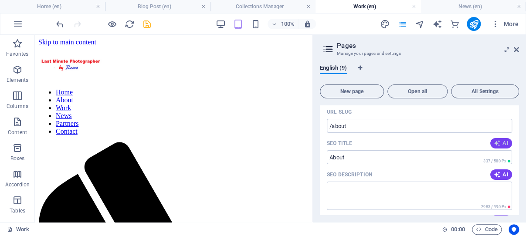
click at [494, 143] on icon "button" at bounding box center [497, 143] width 7 height 7
type input "Capture Lifes Moments"
click at [494, 174] on icon "button" at bounding box center [497, 174] width 7 height 7
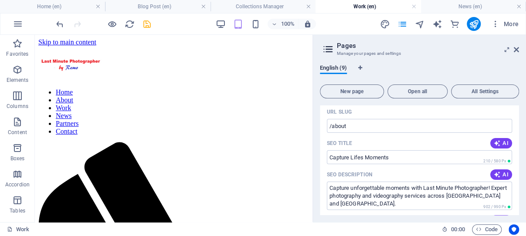
type textarea "Capture unforgettable moments with Last Minute Photographer! Expert photography…"
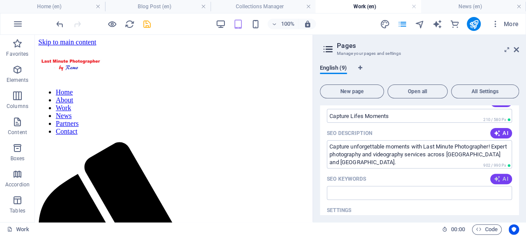
click at [495, 183] on span "AI" at bounding box center [501, 179] width 15 height 7
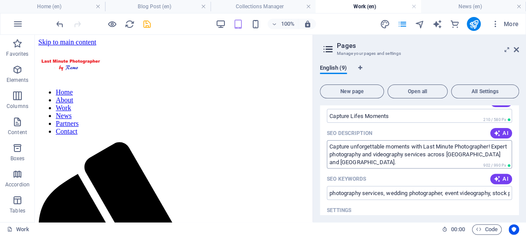
type input "photography services, wedding photographer, event videography, stock photograph…"
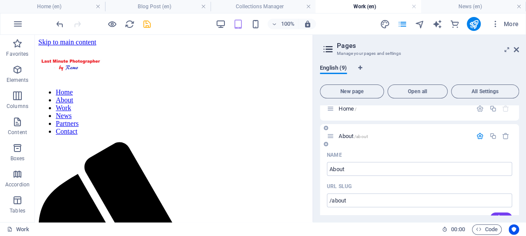
scroll to position [0, 0]
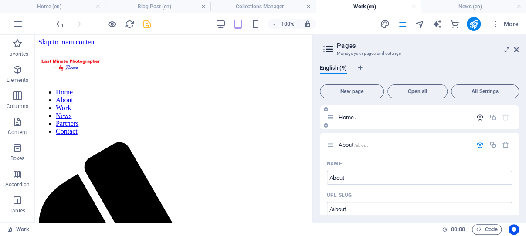
click at [477, 116] on icon "button" at bounding box center [480, 117] width 7 height 7
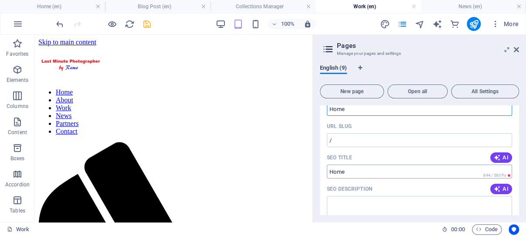
scroll to position [41, 0]
click at [494, 156] on icon "button" at bounding box center [497, 157] width 7 height 7
type input "Exceptional Photography Services"
click at [494, 190] on icon "button" at bounding box center [497, 189] width 7 height 7
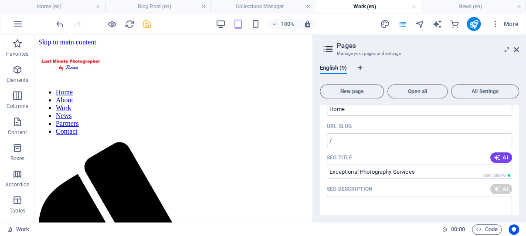
type textarea "Discover exceptional photography and videography services at [DOMAIN_NAME]. Cap…"
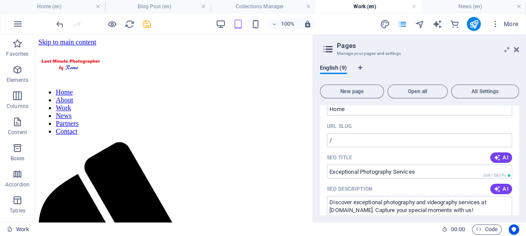
scroll to position [125, 0]
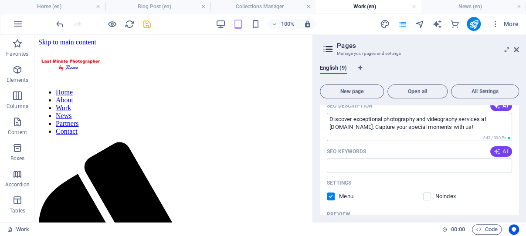
click at [494, 155] on icon "button" at bounding box center [497, 151] width 7 height 7
type input "photography services, wedding photography, stock photography, videography servi…"
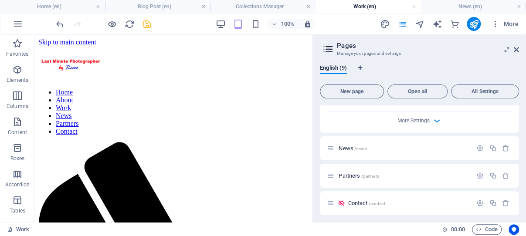
scroll to position [1123, 0]
click at [477, 150] on icon "button" at bounding box center [480, 145] width 7 height 7
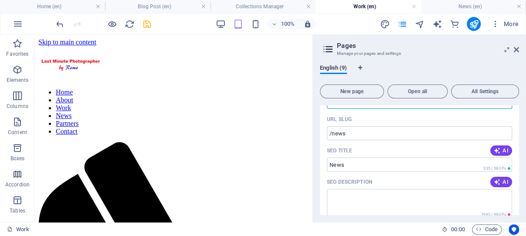
scroll to position [1207, 0]
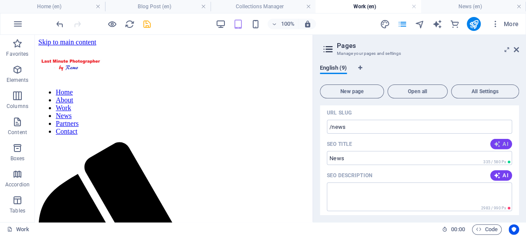
click at [494, 148] on icon "button" at bounding box center [497, 144] width 7 height 7
type input "Exploring Life of Remo: Blog 5"
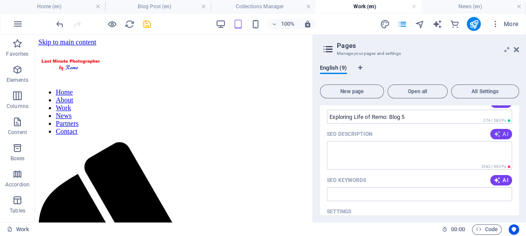
click at [494, 138] on icon "button" at bounding box center [497, 134] width 7 height 7
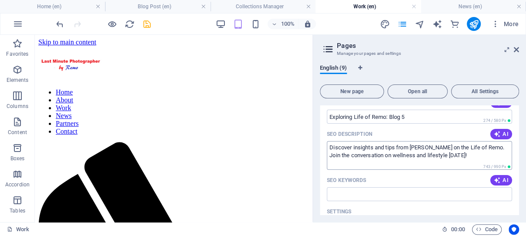
type textarea "Discover insights and tips from [PERSON_NAME] on the Life of Remo. Join the con…"
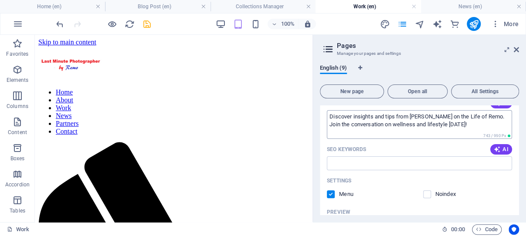
scroll to position [1289, 0]
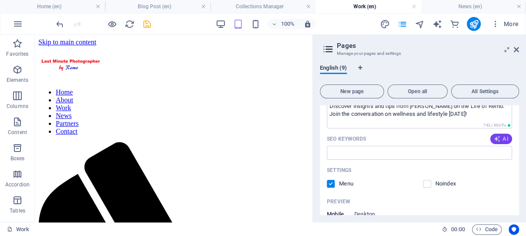
click at [494, 143] on icon "button" at bounding box center [497, 139] width 7 height 7
type input "Life of Remo, [PERSON_NAME] blog, lifestyle blog, personal development, wellnes…"
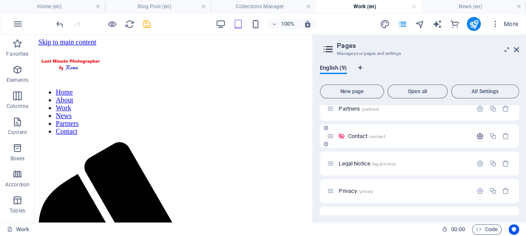
scroll to position [1581, 0]
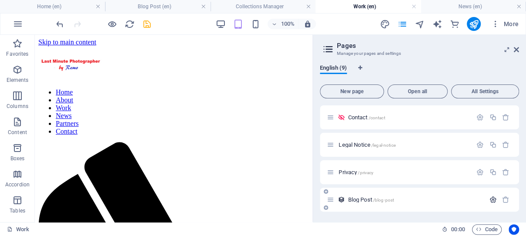
click at [489, 200] on icon "button" at bounding box center [492, 199] width 7 height 7
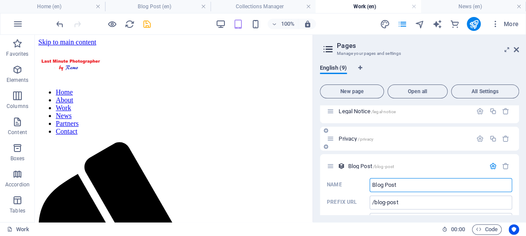
scroll to position [1640, 0]
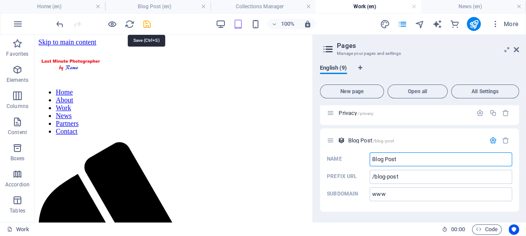
click at [147, 22] on icon "save" at bounding box center [147, 24] width 10 height 10
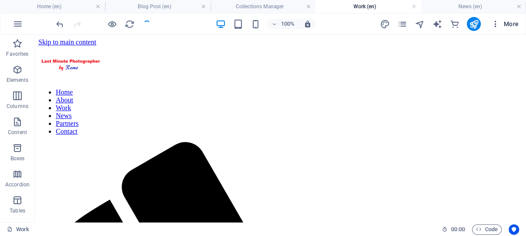
click at [496, 23] on icon "button" at bounding box center [495, 24] width 9 height 9
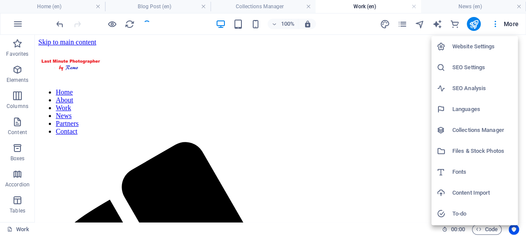
click at [468, 45] on h6 "Website Settings" at bounding box center [483, 46] width 60 height 10
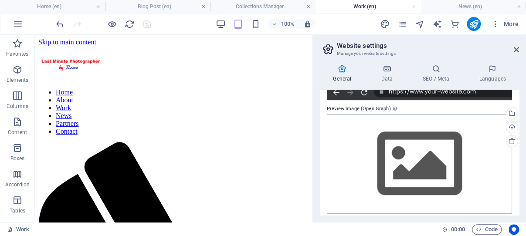
scroll to position [194, 0]
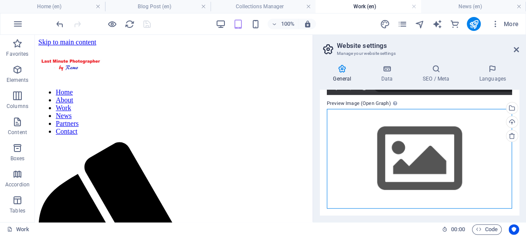
click at [428, 153] on div "Drag files here, click to choose files or select files from Files or our free s…" at bounding box center [419, 159] width 185 height 100
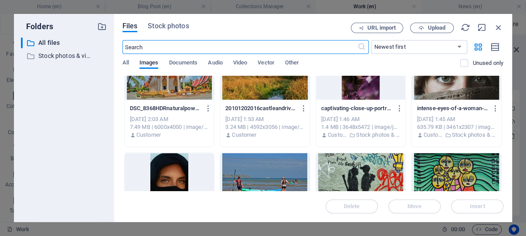
scroll to position [624, 0]
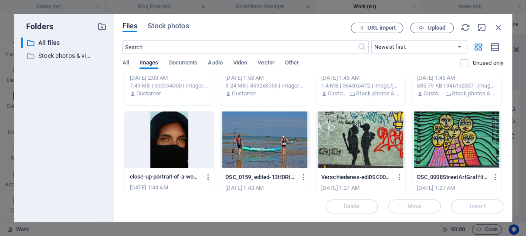
click at [177, 136] on div at bounding box center [170, 140] width 90 height 57
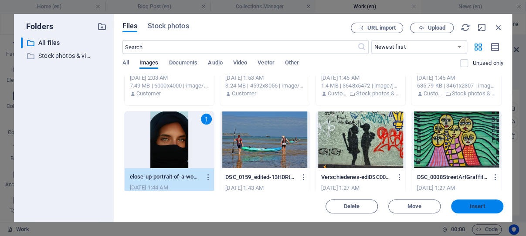
click at [477, 205] on span "Insert" at bounding box center [477, 206] width 15 height 5
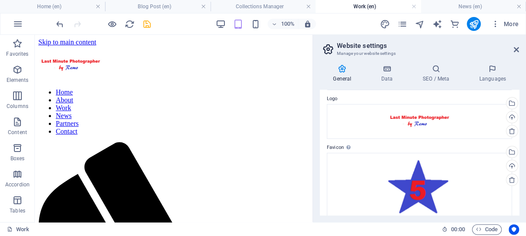
scroll to position [0, 0]
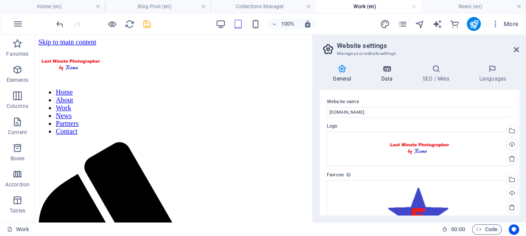
click at [388, 70] on icon at bounding box center [387, 69] width 38 height 9
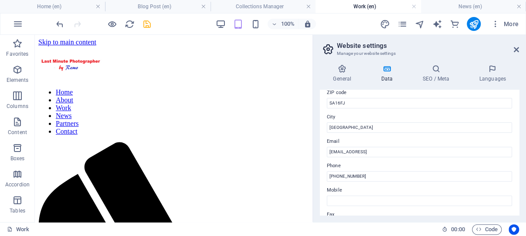
scroll to position [167, 0]
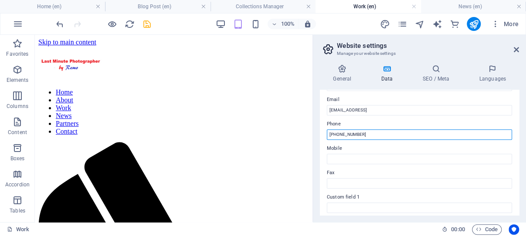
drag, startPoint x: 372, startPoint y: 134, endPoint x: 330, endPoint y: 133, distance: 42.3
click at [330, 133] on input "[PHONE_NUMBER]" at bounding box center [419, 135] width 185 height 10
click at [363, 134] on input "[PHONE_NUMBER]" at bounding box center [419, 135] width 185 height 10
drag, startPoint x: 363, startPoint y: 134, endPoint x: 334, endPoint y: 134, distance: 28.8
click at [334, 134] on input "[PHONE_NUMBER]" at bounding box center [419, 135] width 185 height 10
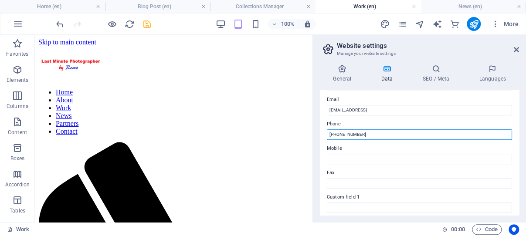
drag, startPoint x: 332, startPoint y: 134, endPoint x: 368, endPoint y: 133, distance: 36.2
click at [369, 134] on input "[PHONE_NUMBER]" at bounding box center [419, 135] width 185 height 10
click at [328, 136] on input "[PHONE_NUMBER]" at bounding box center [419, 135] width 185 height 10
click at [346, 136] on input "WhatsAp [PHONE_NUMBER]" at bounding box center [419, 135] width 185 height 10
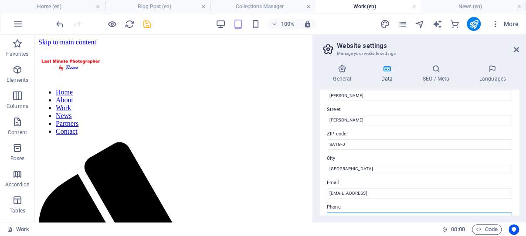
scroll to position [125, 0]
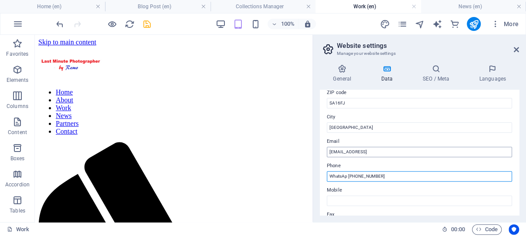
type input "WhatsAp [PHONE_NUMBER]"
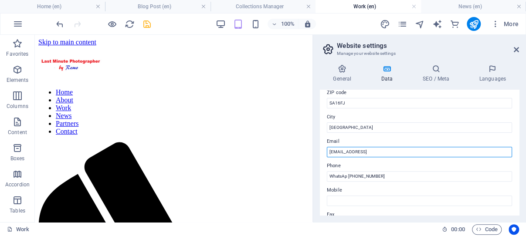
drag, startPoint x: 433, startPoint y: 151, endPoint x: 328, endPoint y: 152, distance: 104.2
click at [328, 152] on input "[EMAIL_ADDRESS]" at bounding box center [419, 152] width 185 height 10
type input "r"
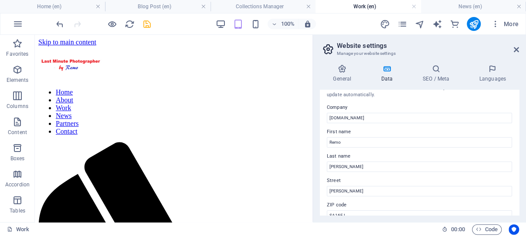
scroll to position [0, 0]
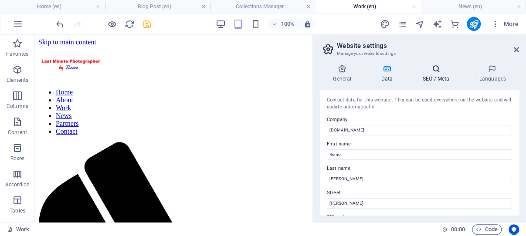
type input "[EMAIL_ADDRESS][DOMAIN_NAME]"
click at [436, 73] on icon at bounding box center [435, 69] width 53 height 9
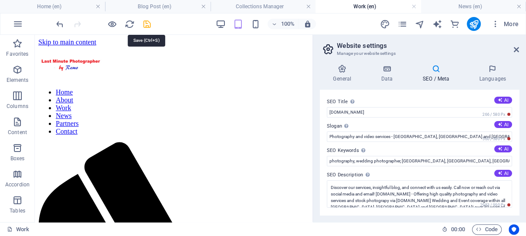
drag, startPoint x: 147, startPoint y: 21, endPoint x: 142, endPoint y: 73, distance: 52.2
click at [147, 21] on icon "save" at bounding box center [147, 24] width 10 height 10
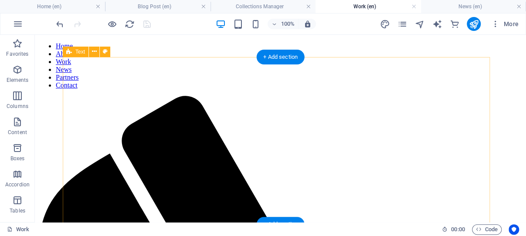
scroll to position [92, 0]
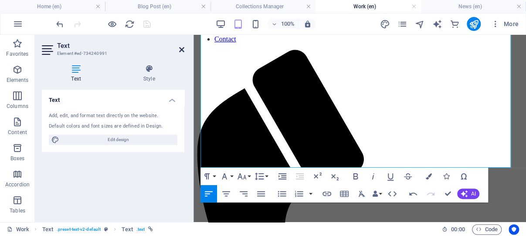
click at [181, 49] on icon at bounding box center [181, 49] width 5 height 7
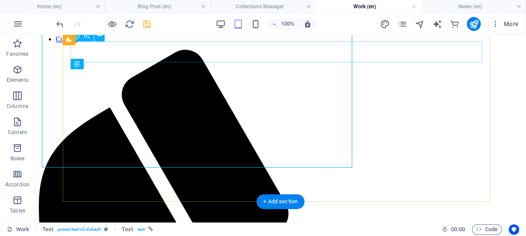
scroll to position [90, 0]
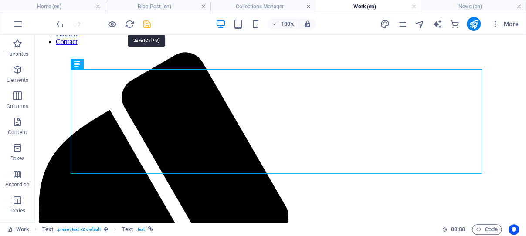
drag, startPoint x: 236, startPoint y: 27, endPoint x: 146, endPoint y: 24, distance: 90.3
click at [146, 24] on icon "save" at bounding box center [147, 24] width 10 height 10
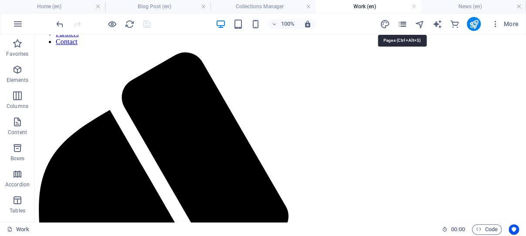
click at [402, 23] on icon "pages" at bounding box center [402, 24] width 10 height 10
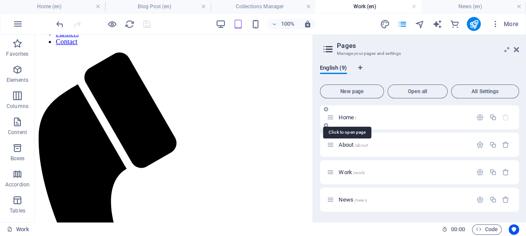
drag, startPoint x: 342, startPoint y: 116, endPoint x: 226, endPoint y: 91, distance: 118.6
click at [342, 116] on span "Home /" at bounding box center [348, 117] width 18 height 7
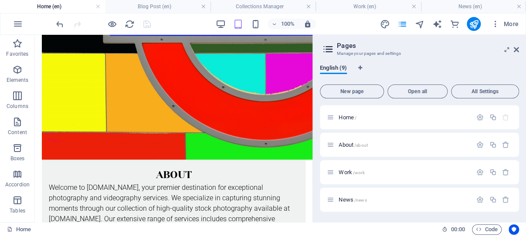
scroll to position [804, 0]
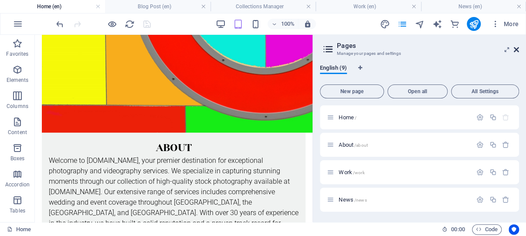
drag, startPoint x: 517, startPoint y: 49, endPoint x: 84, endPoint y: 126, distance: 439.4
click at [517, 49] on icon at bounding box center [516, 49] width 5 height 7
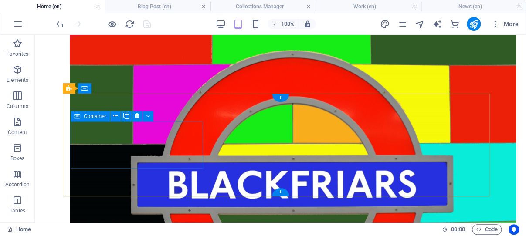
scroll to position [640, 0]
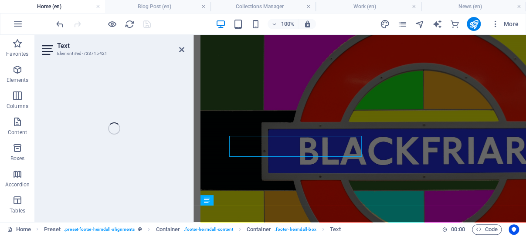
scroll to position [637, 0]
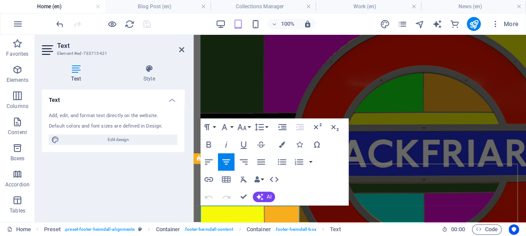
drag, startPoint x: 249, startPoint y: 210, endPoint x: 238, endPoint y: 210, distance: 11.3
drag, startPoint x: 181, startPoint y: 48, endPoint x: 126, endPoint y: 72, distance: 59.7
click at [181, 48] on icon at bounding box center [181, 49] width 5 height 7
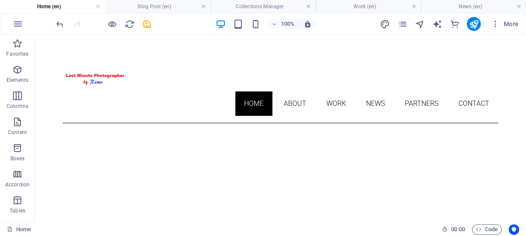
scroll to position [0, 0]
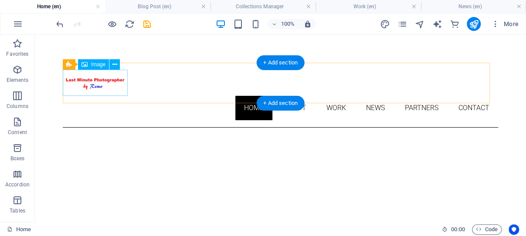
click at [102, 82] on figure at bounding box center [281, 83] width 436 height 26
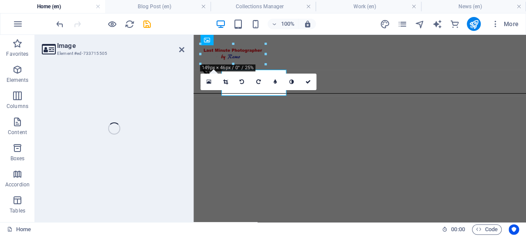
select select "px"
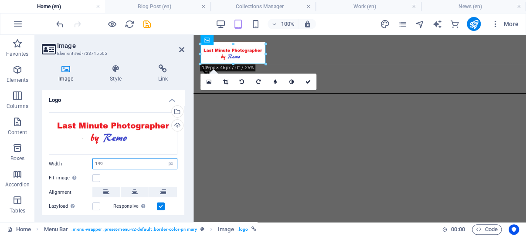
drag, startPoint x: 109, startPoint y: 160, endPoint x: 93, endPoint y: 160, distance: 16.1
click at [93, 160] on input "149" at bounding box center [135, 164] width 84 height 10
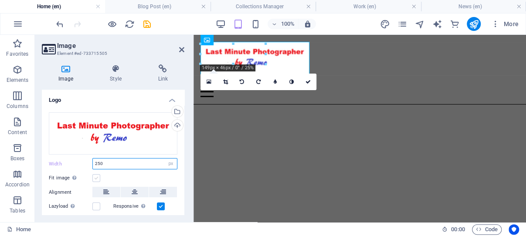
type input "250"
click at [97, 176] on label at bounding box center [96, 178] width 8 height 8
click at [0, 0] on input "Fit image Automatically fit image to a fixed width and height" at bounding box center [0, 0] width 0 height 0
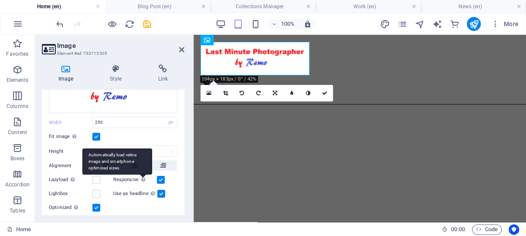
scroll to position [83, 0]
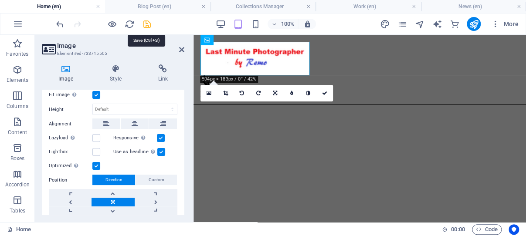
drag, startPoint x: 147, startPoint y: 22, endPoint x: 112, endPoint y: 24, distance: 34.5
click at [147, 22] on icon "save" at bounding box center [147, 24] width 10 height 10
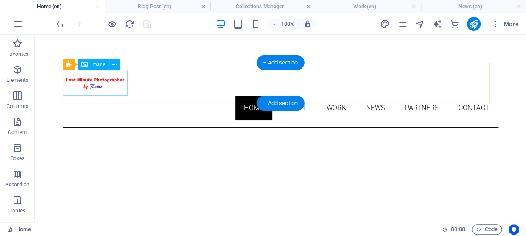
click at [89, 84] on figure at bounding box center [281, 83] width 436 height 26
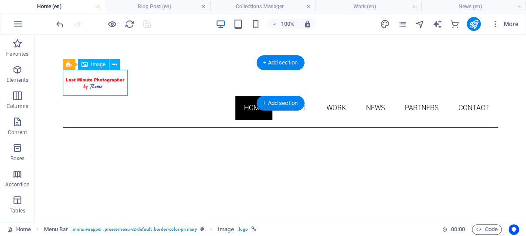
click at [89, 84] on figure at bounding box center [281, 83] width 436 height 26
select select "px"
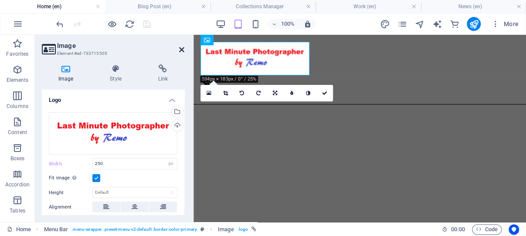
click at [181, 48] on icon at bounding box center [181, 49] width 5 height 7
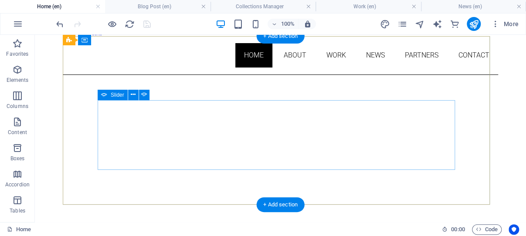
scroll to position [46, 0]
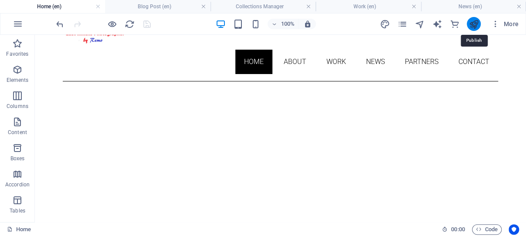
drag, startPoint x: 474, startPoint y: 25, endPoint x: 471, endPoint y: 60, distance: 35.0
click at [474, 25] on icon "publish" at bounding box center [474, 24] width 10 height 10
